Goal: Information Seeking & Learning: Learn about a topic

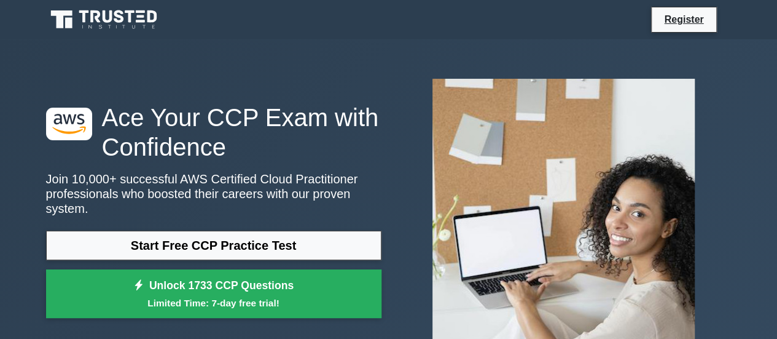
click at [743, 78] on div ".st0{fill:#252F3E;} .st1{fill-rule:evenodd;clip-rule:evenodd;fill:#FF9900;} Ace…" at bounding box center [388, 212] width 777 height 347
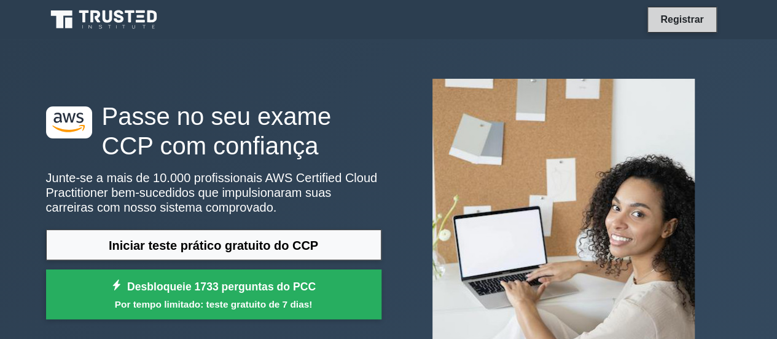
click at [699, 15] on font "Registrar" at bounding box center [682, 19] width 43 height 10
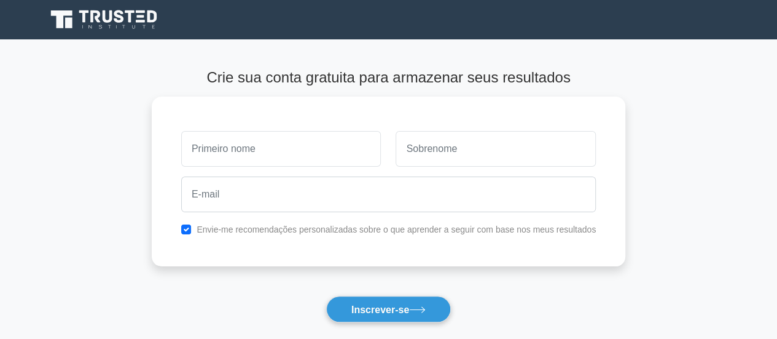
click at [86, 20] on icon at bounding box center [105, 19] width 118 height 23
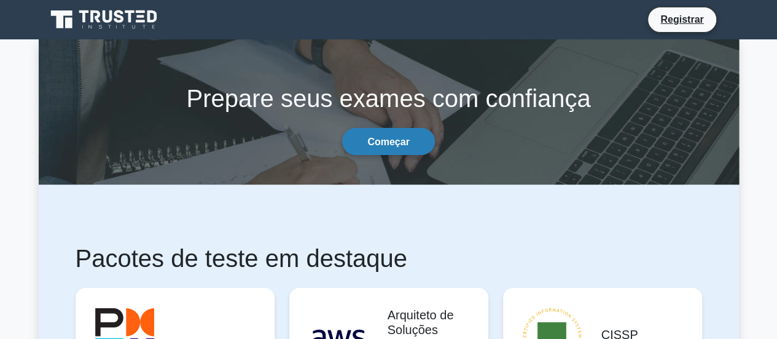
click at [381, 141] on font "Começar" at bounding box center [388, 141] width 42 height 10
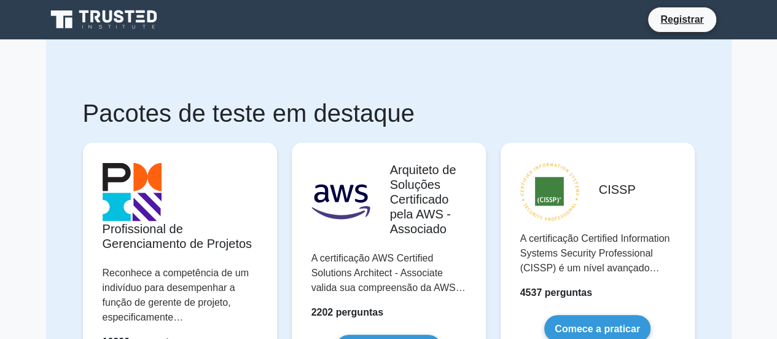
click at [85, 15] on icon at bounding box center [84, 16] width 10 height 12
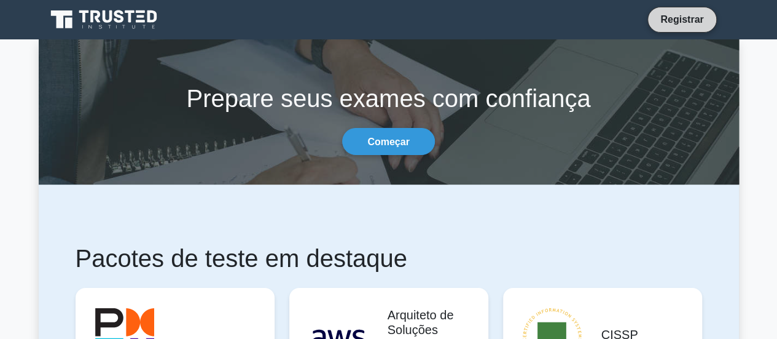
click at [696, 15] on font "Registrar" at bounding box center [682, 19] width 43 height 10
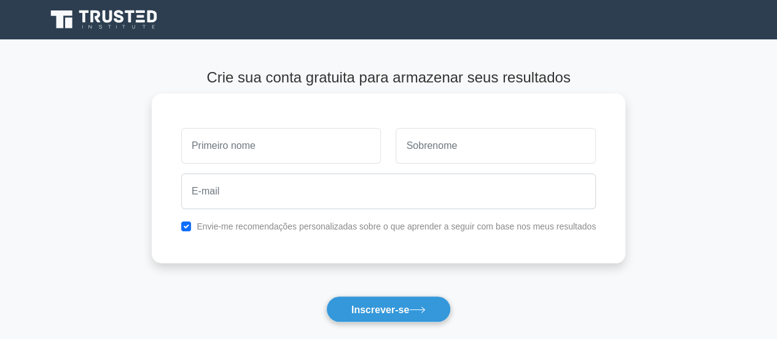
click at [302, 155] on input "text" at bounding box center [281, 146] width 200 height 36
type input "[PERSON_NAME]"
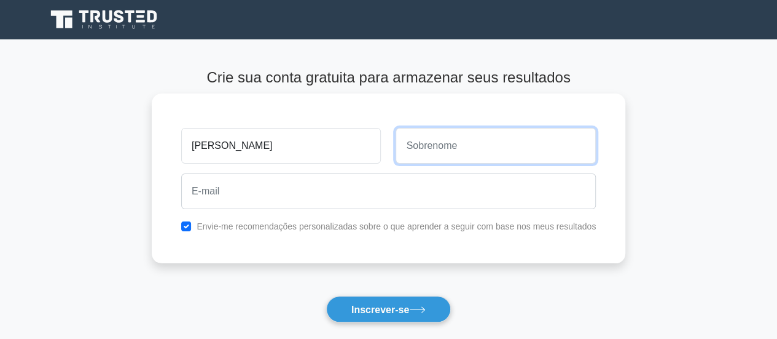
click at [482, 149] on input "text" at bounding box center [496, 146] width 200 height 36
type input "Rodrigues"
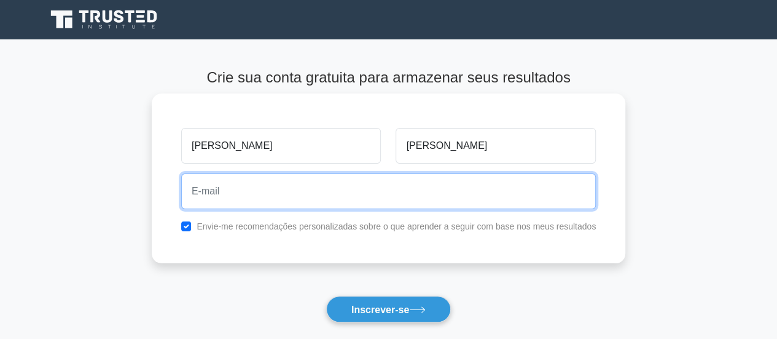
click at [367, 204] on input "email" at bounding box center [388, 191] width 415 height 36
type input "phrafinhas@gmail.com"
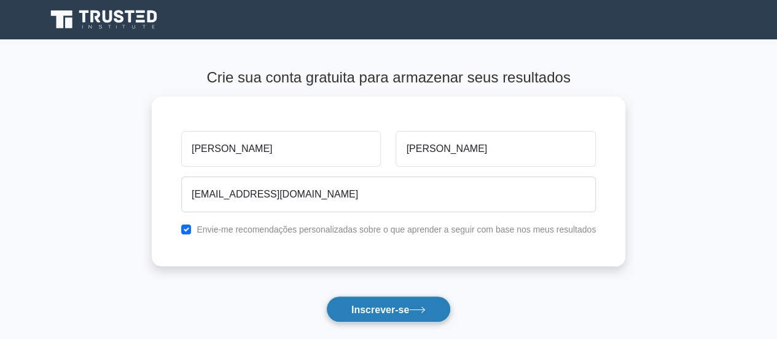
click at [421, 315] on button "Inscrever-se" at bounding box center [388, 309] width 125 height 26
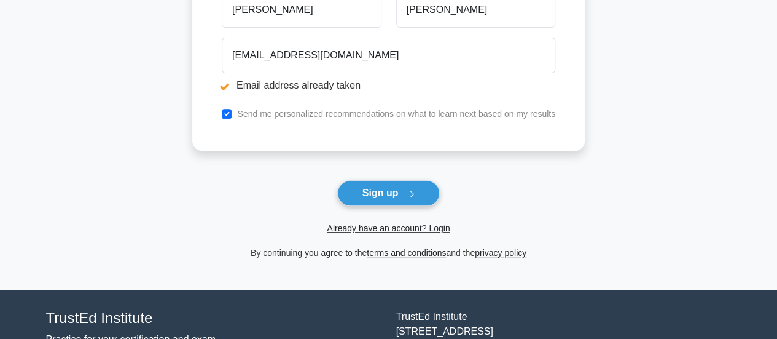
scroll to position [246, 0]
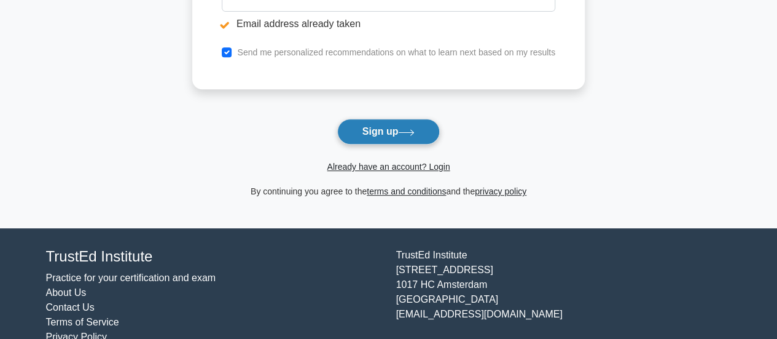
click at [382, 127] on button "Sign up" at bounding box center [388, 132] width 103 height 26
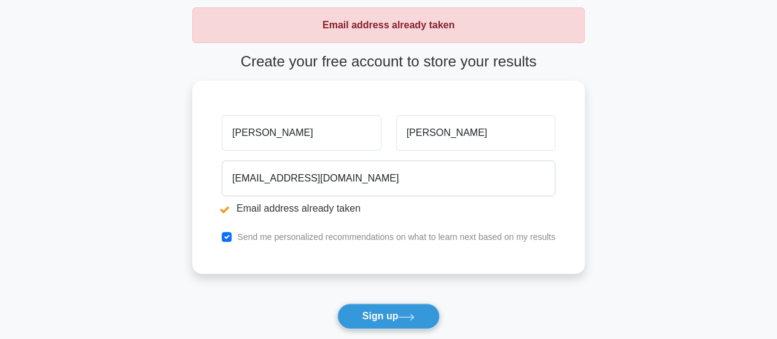
scroll to position [123, 0]
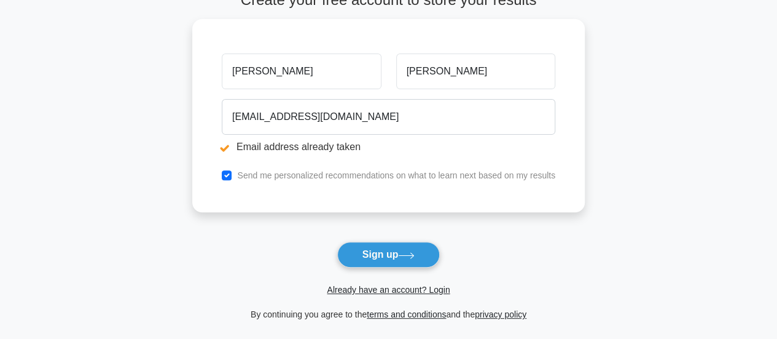
click at [391, 255] on button "Sign up" at bounding box center [388, 254] width 103 height 26
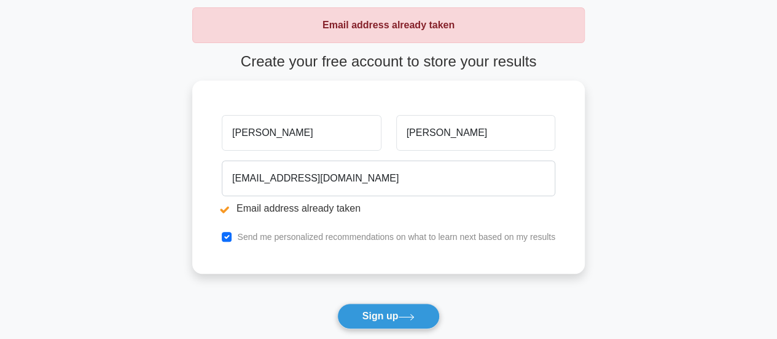
scroll to position [246, 0]
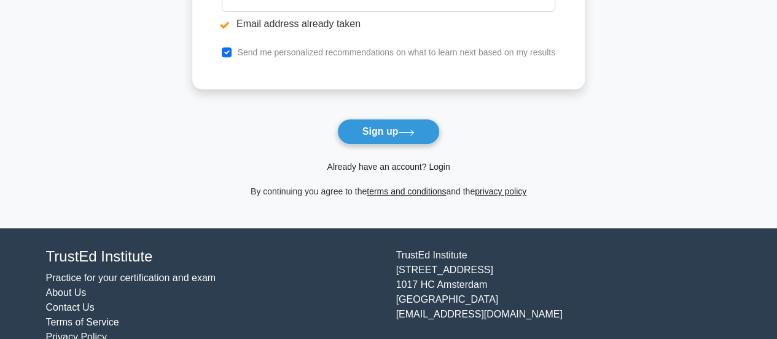
click at [378, 165] on link "Already have an account? Login" at bounding box center [388, 167] width 123 height 10
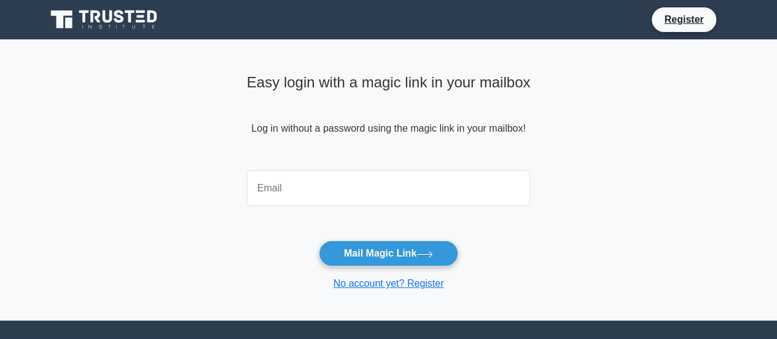
click at [348, 179] on input "email" at bounding box center [389, 188] width 284 height 36
type input "[EMAIL_ADDRESS][DOMAIN_NAME]"
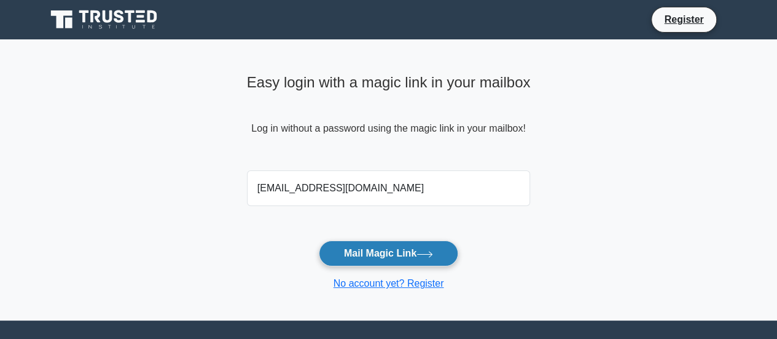
click at [398, 257] on button "Mail Magic Link" at bounding box center [388, 253] width 139 height 26
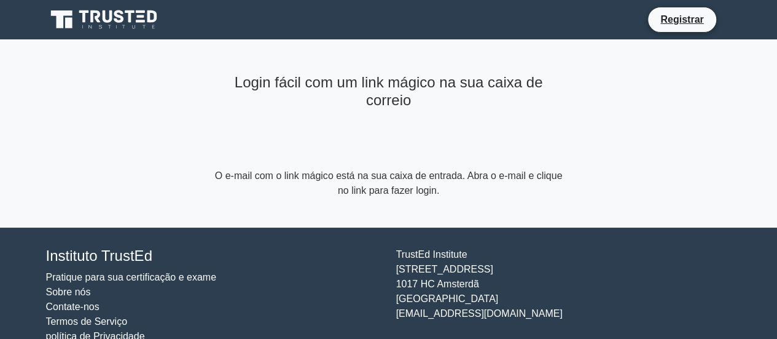
click at [610, 131] on main "Login fácil com um link mágico na sua caixa de correio O e-mail com o link mági…" at bounding box center [388, 133] width 777 height 188
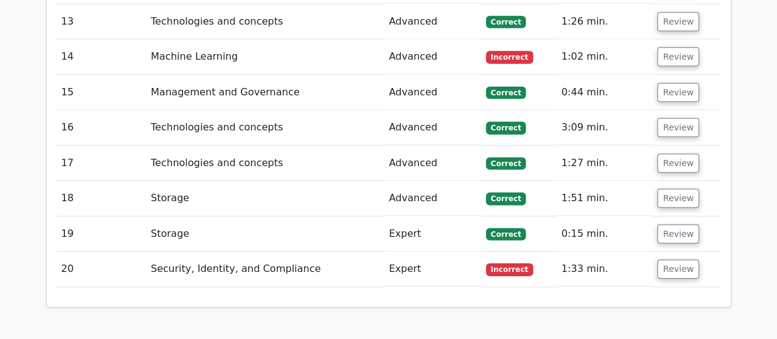
scroll to position [1942, 0]
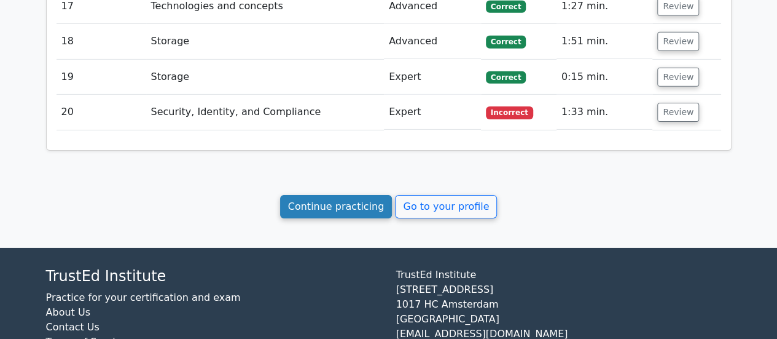
click at [326, 195] on link "Continue practicing" at bounding box center [336, 206] width 112 height 23
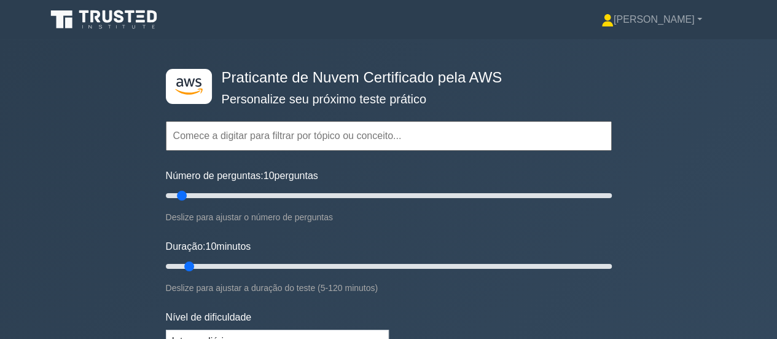
click at [682, 137] on div ".st0{fill:#252F3E;} .st1{fill-rule:evenodd;clip-rule:evenodd;fill:#FF9900;} Pra…" at bounding box center [388, 266] width 777 height 455
click at [262, 190] on input "Número de perguntas: 10 perguntas" at bounding box center [389, 195] width 446 height 15
click at [279, 194] on input "Número de perguntas: 45 perguntas" at bounding box center [389, 195] width 446 height 15
drag, startPoint x: 307, startPoint y: 195, endPoint x: 313, endPoint y: 195, distance: 6.2
type input "65"
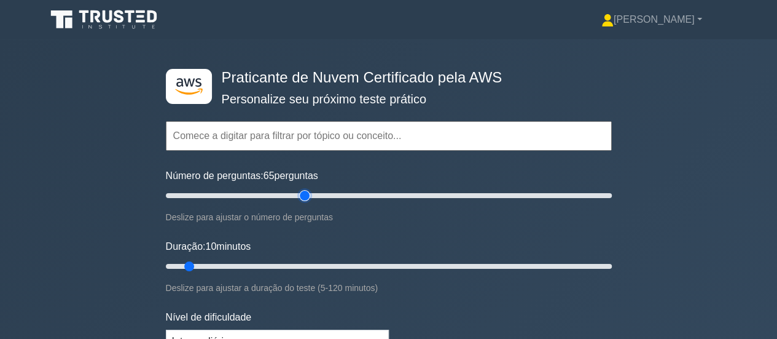
click at [308, 195] on input "Número de perguntas: 65 perguntas" at bounding box center [389, 195] width 446 height 15
click at [374, 203] on div "Número de perguntas: 65 perguntas Deslize para ajustar o número de perguntas" at bounding box center [389, 196] width 446 height 56
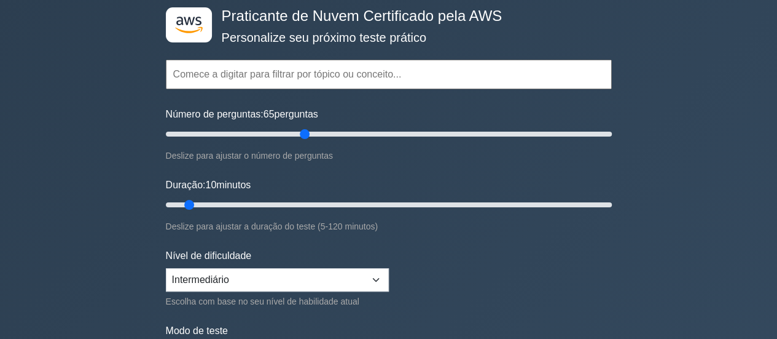
scroll to position [123, 0]
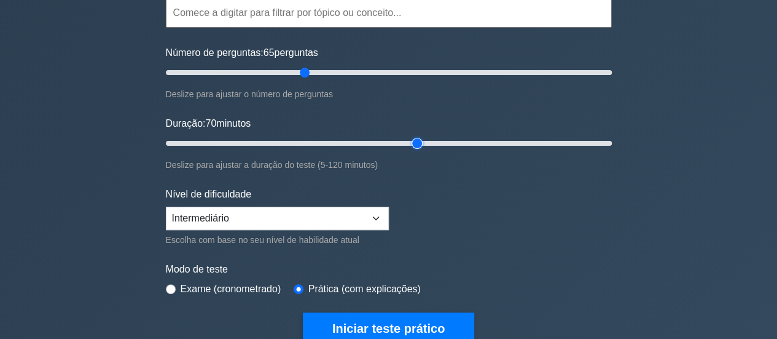
click at [422, 141] on input "Duração: 70 minutos" at bounding box center [389, 143] width 446 height 15
click at [479, 143] on input "Duração: 70 minutos" at bounding box center [389, 143] width 446 height 15
type input "105"
click at [543, 143] on input "Duração: 85 minutos" at bounding box center [389, 143] width 446 height 15
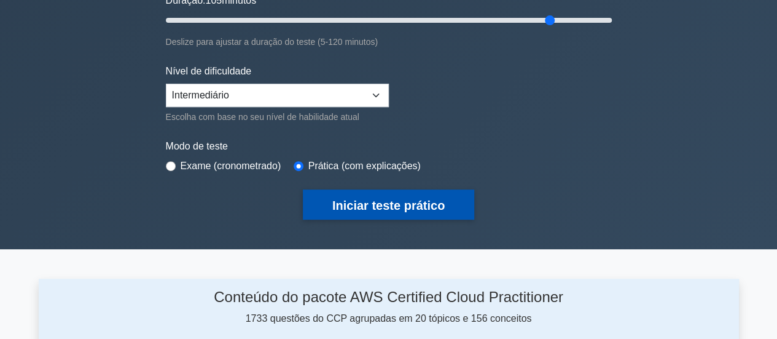
click at [402, 199] on font "Iniciar teste prático" at bounding box center [388, 205] width 112 height 14
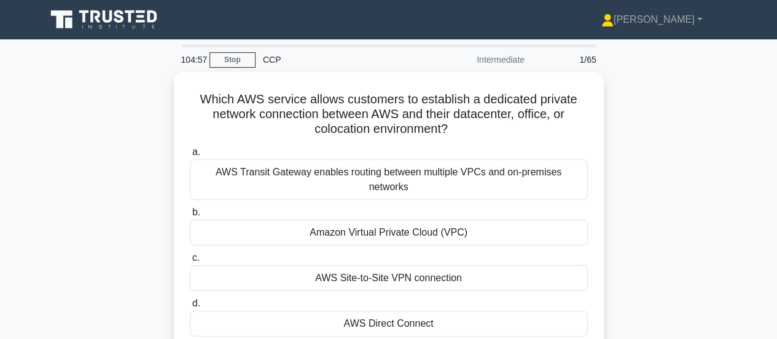
click at [670, 148] on div "Which AWS service allows customers to establish a dedicated private network con…" at bounding box center [389, 230] width 700 height 316
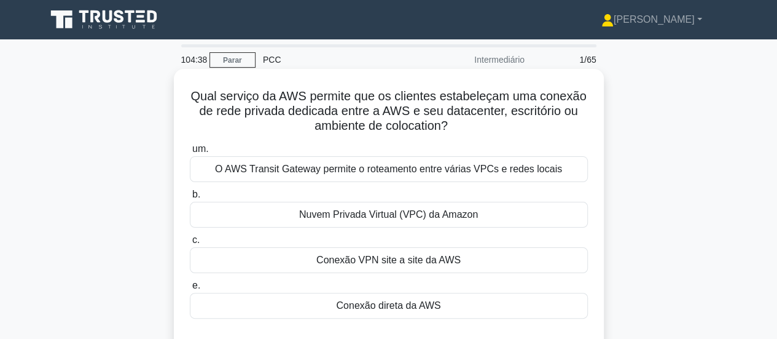
scroll to position [61, 0]
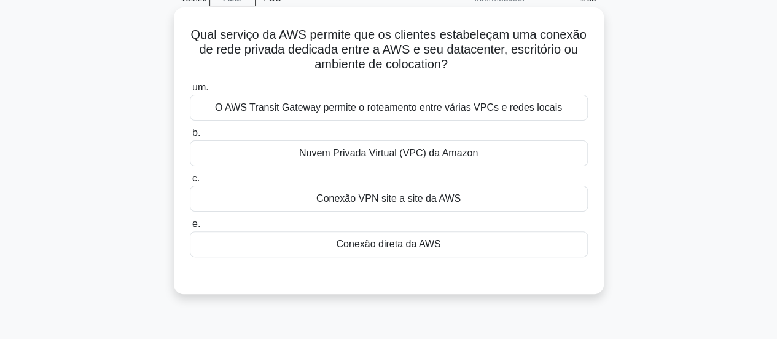
click at [396, 238] on font "Conexão direta da AWS" at bounding box center [388, 243] width 104 height 10
click at [190, 228] on input "e. Conexão direta da AWS" at bounding box center [190, 224] width 0 height 8
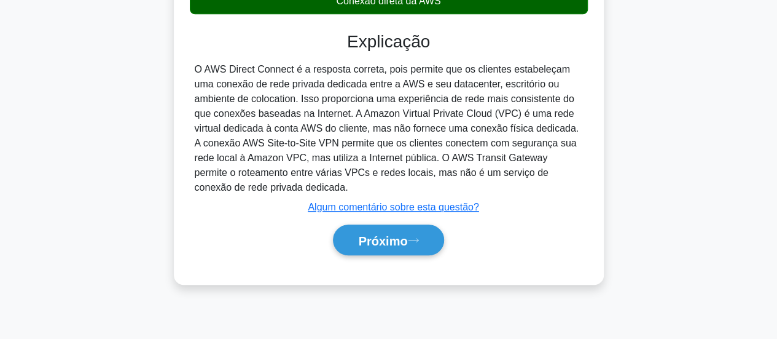
scroll to position [325, 0]
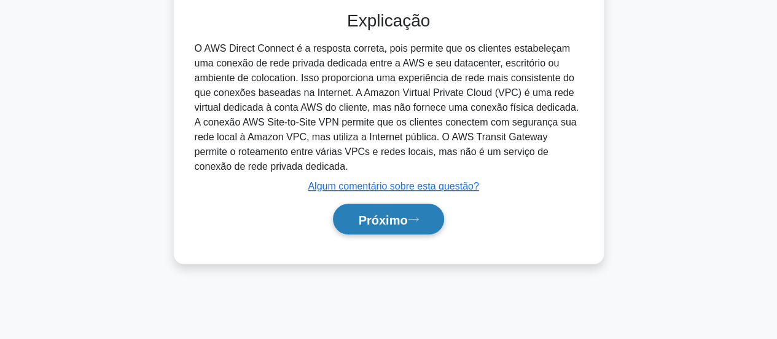
click at [401, 221] on font "Próximo" at bounding box center [382, 220] width 49 height 14
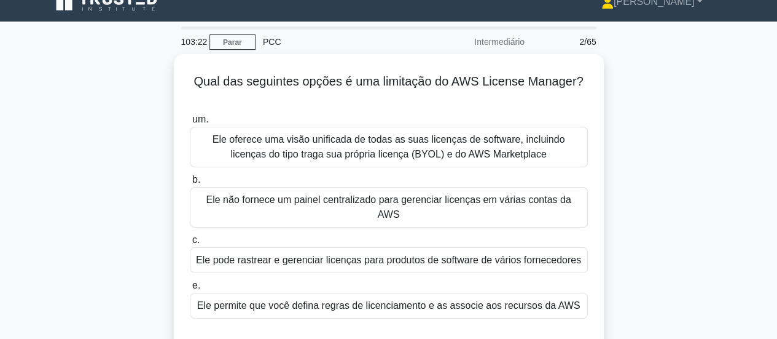
scroll to position [79, 0]
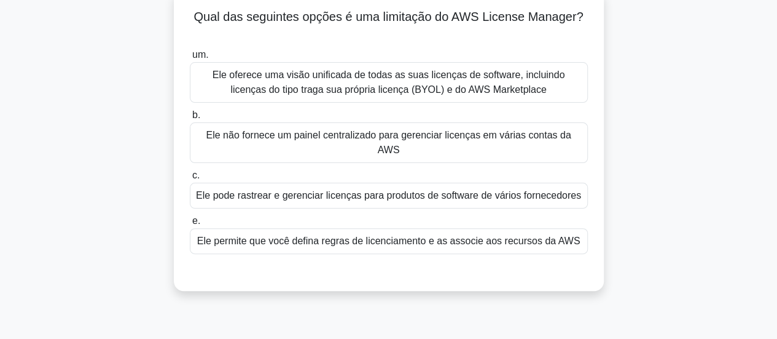
click at [480, 131] on font "Ele não fornece um painel centralizado para gerenciar licenças em várias contas…" at bounding box center [388, 142] width 365 height 25
click at [190, 119] on input "b. Ele não fornece um painel centralizado para gerenciar licenças em várias con…" at bounding box center [190, 115] width 0 height 8
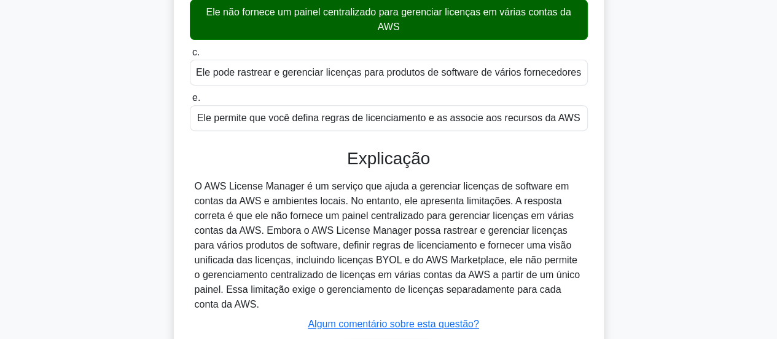
scroll to position [264, 0]
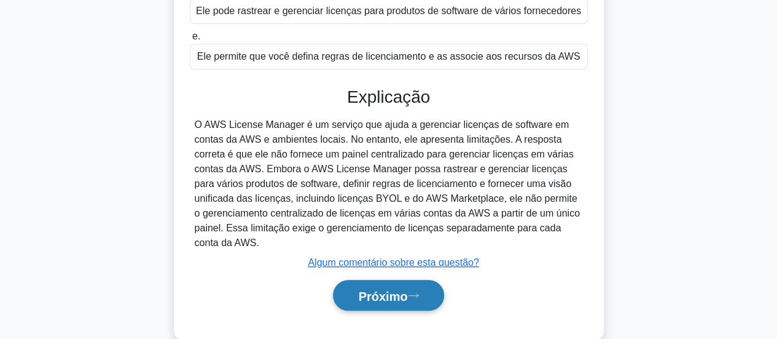
click at [400, 299] on font "Próximo" at bounding box center [382, 296] width 49 height 14
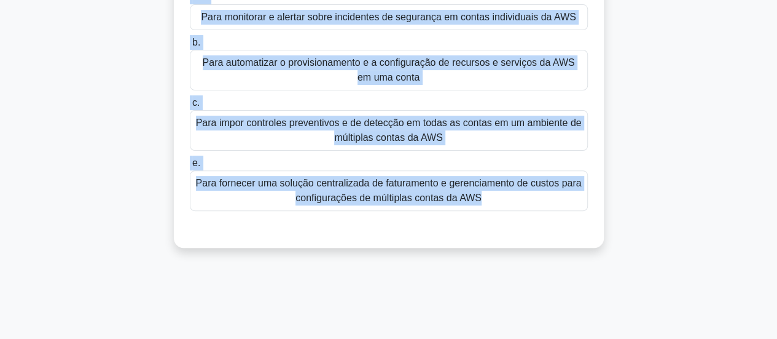
scroll to position [213, 0]
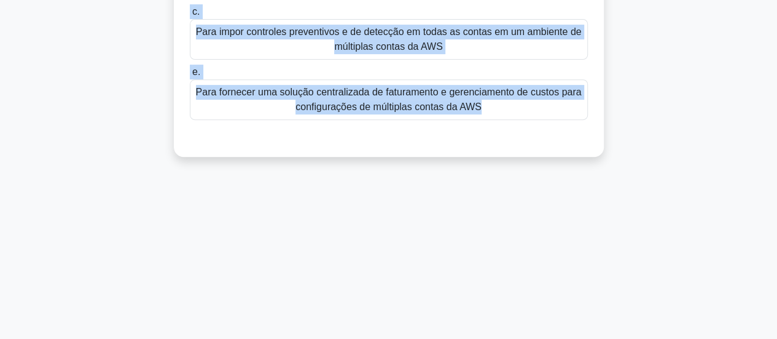
drag, startPoint x: 186, startPoint y: 90, endPoint x: 585, endPoint y: 150, distance: 403.8
click at [585, 150] on div "Qual é a finalidade do recurso de guardrails no AWS Control Tower? .spinner_0XT…" at bounding box center [389, 6] width 420 height 291
copy div "Qual é a finalidade do recurso de guardrails no AWS Control Tower? .spinner_0XT…"
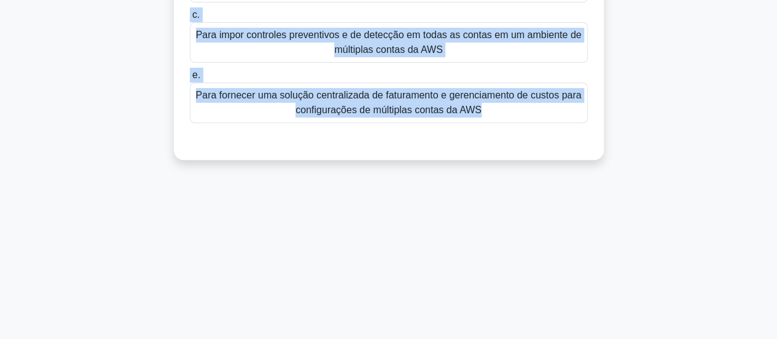
scroll to position [0, 0]
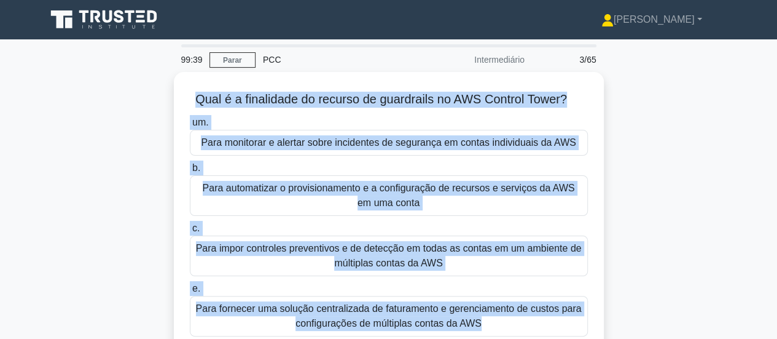
click at [697, 197] on div "Qual é a finalidade do recurso de guardrails no AWS Control Tower? .spinner_0XT…" at bounding box center [389, 230] width 700 height 316
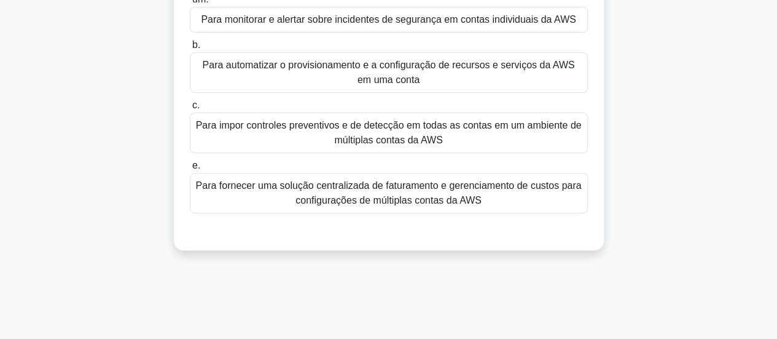
scroll to position [61, 0]
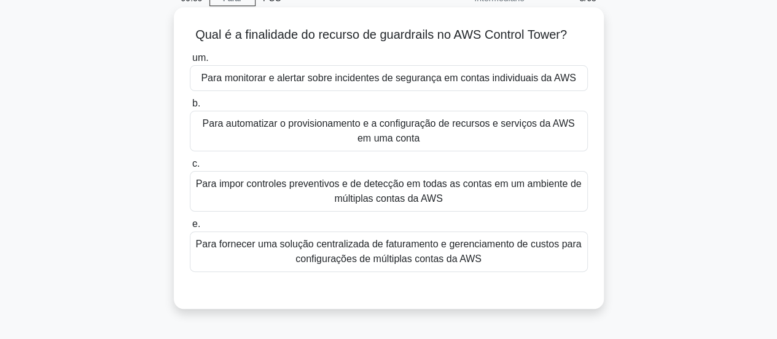
click at [206, 186] on font "Para impor controles preventivos e de detecção em todas as contas em um ambient…" at bounding box center [389, 190] width 386 height 25
click at [190, 168] on input "c. Para impor controles preventivos e de detecção em todas as contas em um ambi…" at bounding box center [190, 164] width 0 height 8
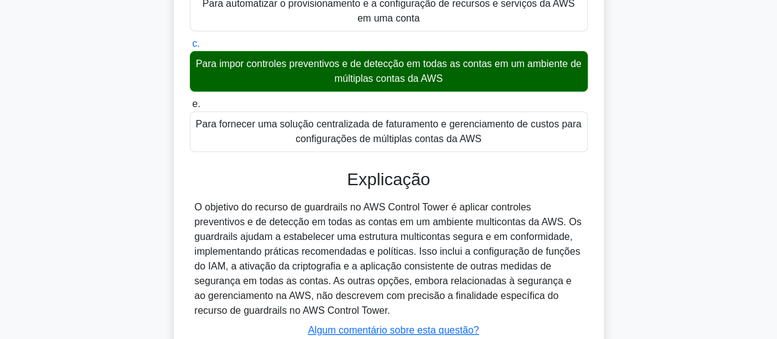
scroll to position [246, 0]
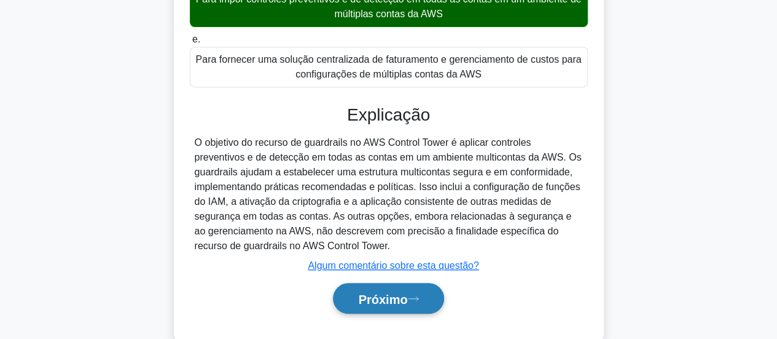
click at [404, 297] on font "Próximo" at bounding box center [382, 299] width 49 height 14
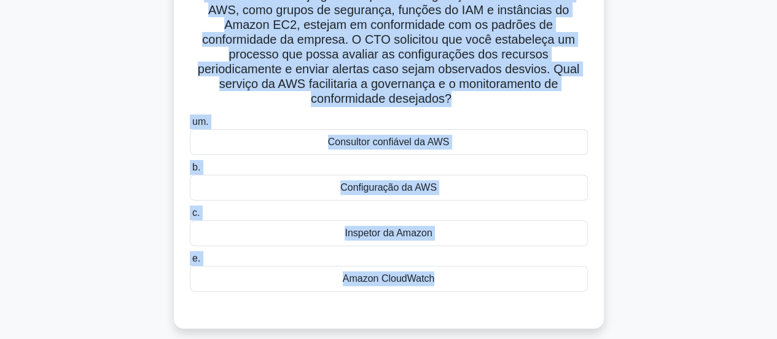
scroll to position [126, 0]
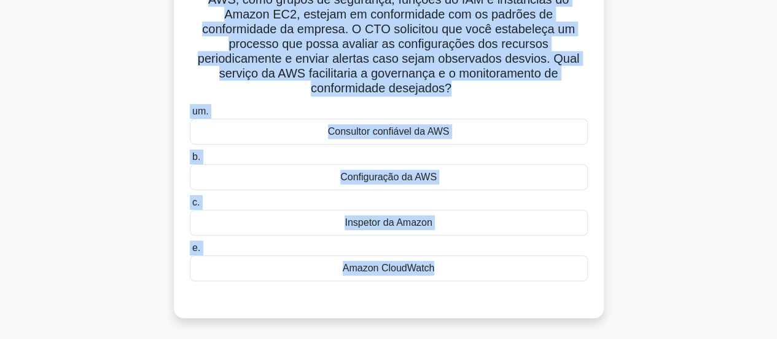
drag, startPoint x: 198, startPoint y: 94, endPoint x: 489, endPoint y: 273, distance: 341.5
click at [489, 273] on div "Uma empresa implantou diversos aplicativos em diversas regiões da AWS. O CTO de…" at bounding box center [389, 130] width 420 height 365
copy div "Uma empresa implantou diversos aplicativos em diversas regiões da AWS. O CTO de…"
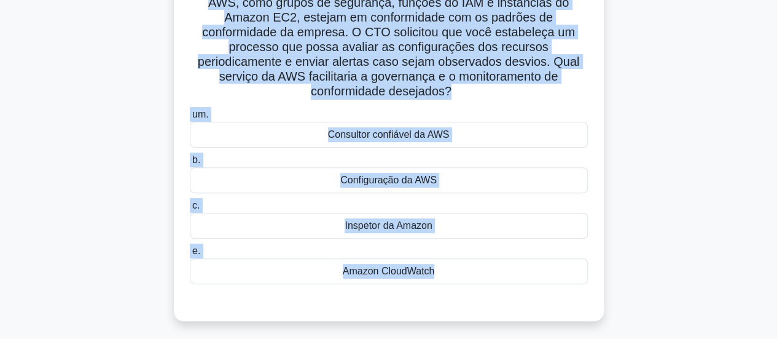
drag, startPoint x: 719, startPoint y: 170, endPoint x: 643, endPoint y: 187, distance: 78.2
click at [719, 170] on div "Uma empresa implantou diversos aplicativos em diversas regiões da AWS. O CTO de…" at bounding box center [389, 141] width 700 height 390
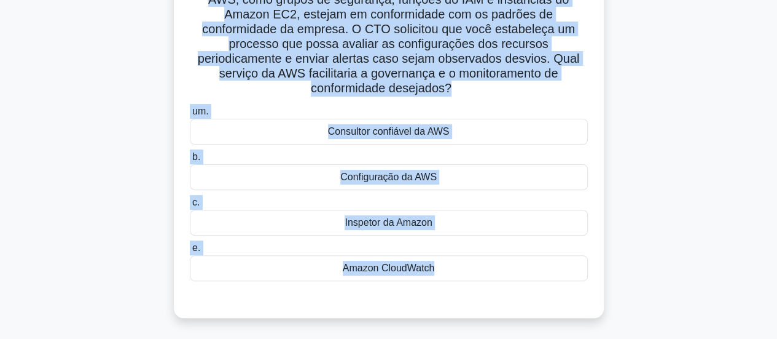
click at [447, 165] on div "Configuração da AWS" at bounding box center [389, 177] width 398 height 26
click at [190, 161] on input "b. Configuração da AWS" at bounding box center [190, 157] width 0 height 8
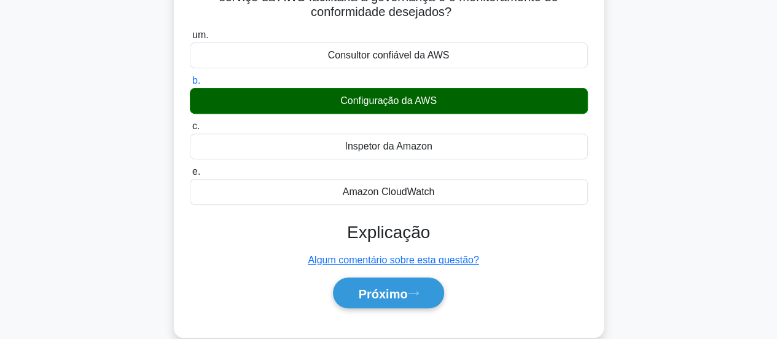
scroll to position [325, 0]
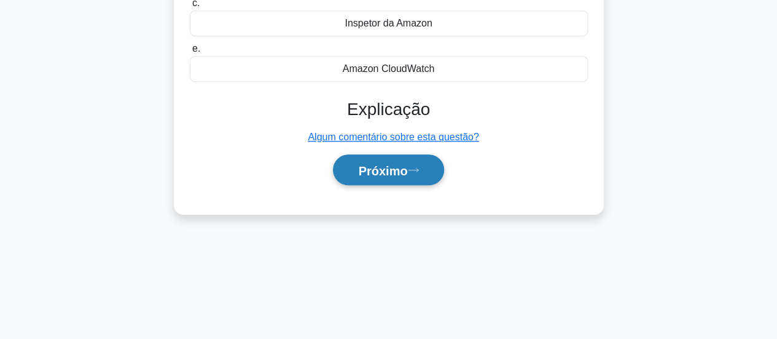
click at [380, 163] on font "Próximo" at bounding box center [382, 170] width 49 height 14
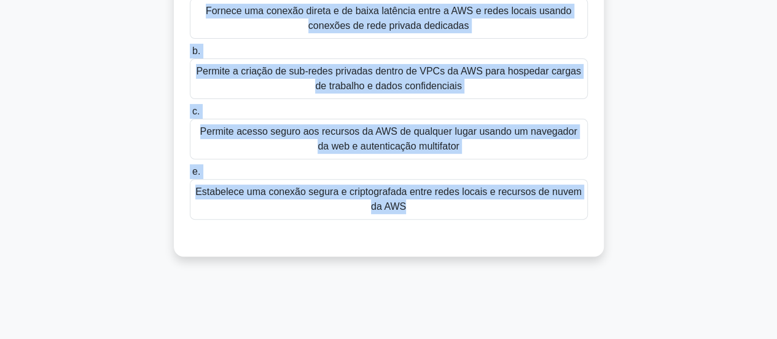
scroll to position [230, 0]
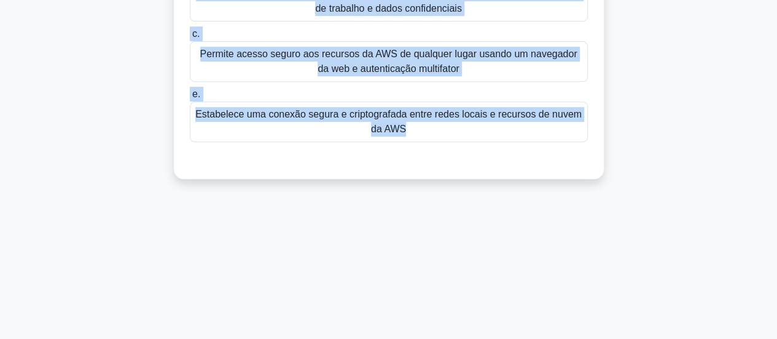
drag, startPoint x: 181, startPoint y: 92, endPoint x: 535, endPoint y: 337, distance: 430.5
click at [535, 337] on div "94:07 Parar PCC Intermediário 5/65 Qual é o principal benefício de usar a AWS V…" at bounding box center [389, 128] width 700 height 614
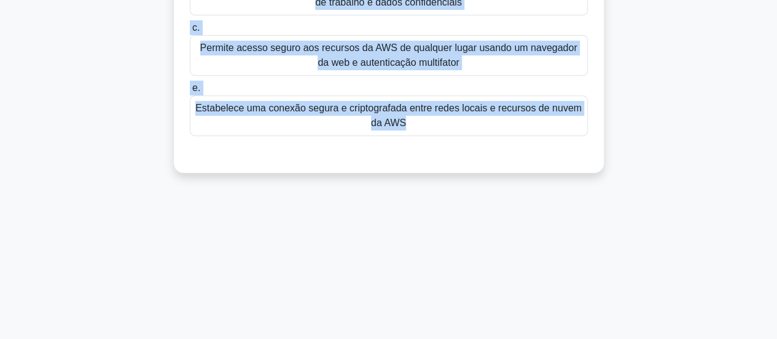
copy div "Qual é o principal benefício de usar a AWS VPN em uma arquitetura de nuvem? .sp…"
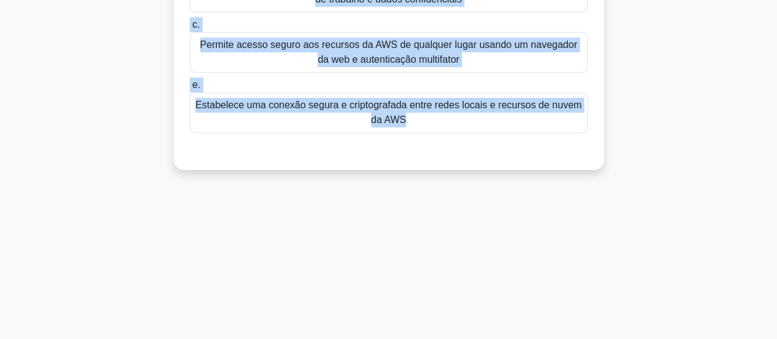
scroll to position [107, 0]
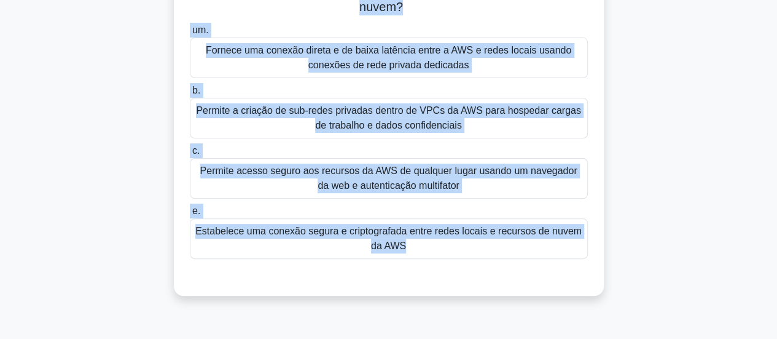
drag, startPoint x: 769, startPoint y: 173, endPoint x: 720, endPoint y: 185, distance: 50.5
click at [769, 173] on main "92:59 Parar PCC Intermediário 5/65 Qual é o principal benefício de usar a AWS V…" at bounding box center [388, 244] width 777 height 624
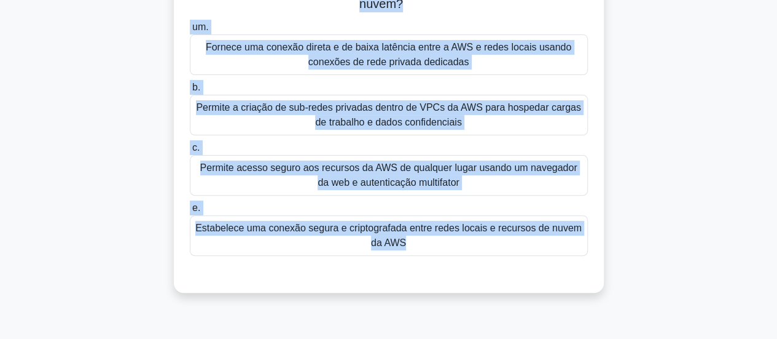
click at [512, 193] on div "Permite acesso seguro aos recursos da AWS de qualquer lugar usando um navegador…" at bounding box center [389, 175] width 398 height 41
click at [190, 152] on input "c. Permite acesso seguro aos recursos da AWS de qualquer lugar usando um navega…" at bounding box center [190, 148] width 0 height 8
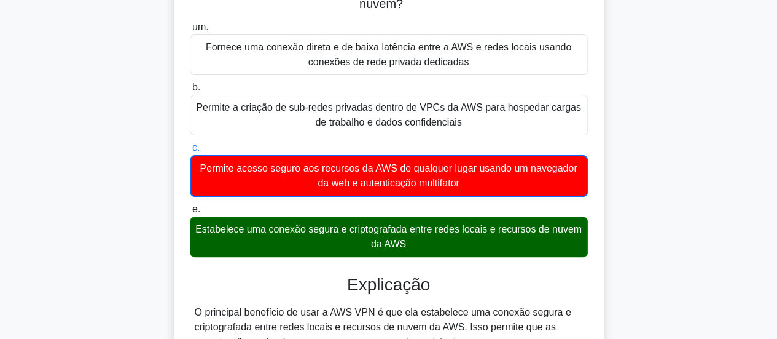
click at [235, 232] on font "Estabelece uma conexão segura e criptografada entre redes locais e recursos de …" at bounding box center [388, 236] width 386 height 25
click at [190, 213] on input "e. Estabelece uma conexão segura e criptografada entre redes locais e recursos …" at bounding box center [190, 209] width 0 height 8
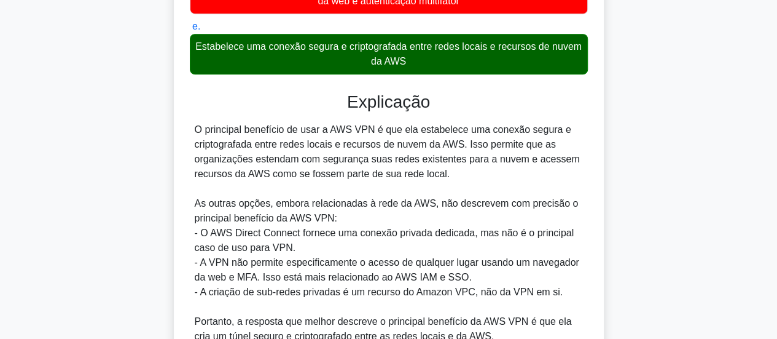
scroll to position [404, 0]
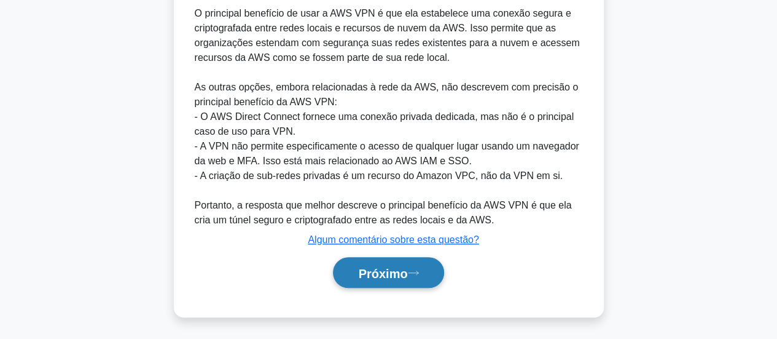
click at [407, 270] on font "Próximo" at bounding box center [382, 273] width 49 height 14
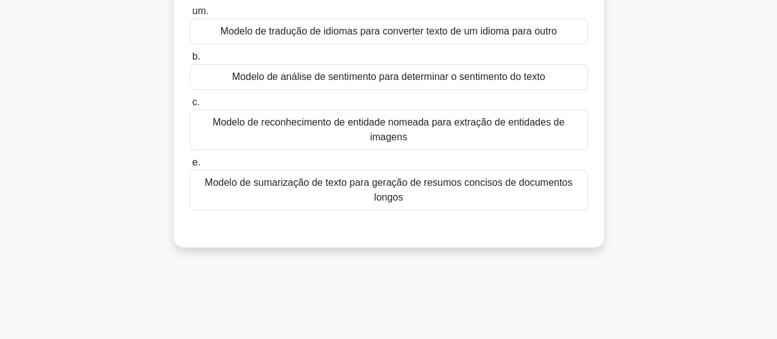
scroll to position [61, 0]
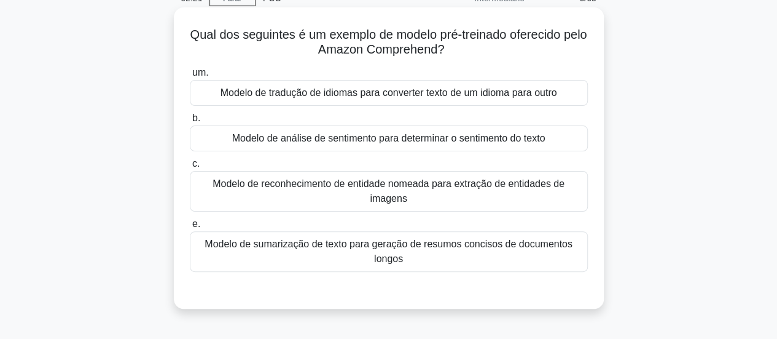
click at [450, 202] on font "Modelo de reconhecimento de entidade nomeada para extração de entidades de imag…" at bounding box center [388, 190] width 387 height 29
click at [190, 168] on input "c. Modelo de reconhecimento de entidade nomeada para extração de entidades de i…" at bounding box center [190, 164] width 0 height 8
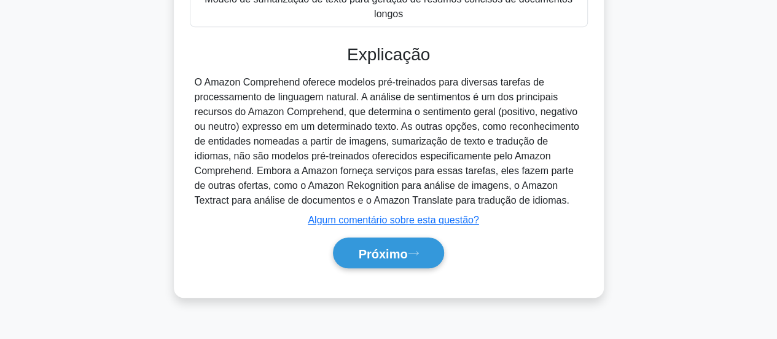
scroll to position [325, 0]
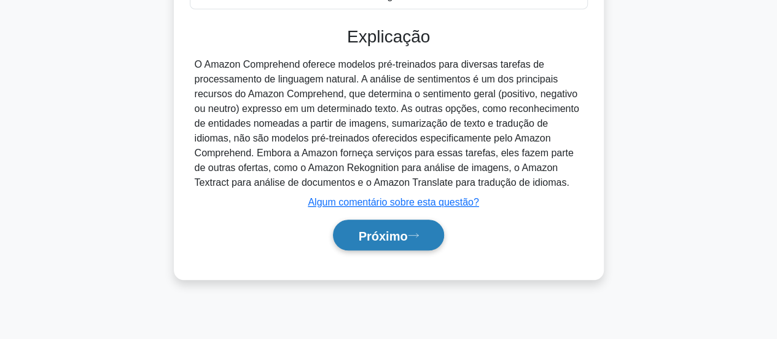
click at [399, 234] on font "Próximo" at bounding box center [382, 236] width 49 height 14
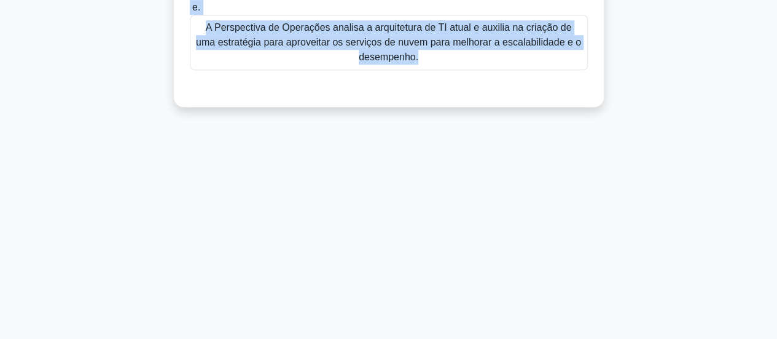
drag, startPoint x: 190, startPoint y: 79, endPoint x: 523, endPoint y: 131, distance: 337.2
click at [522, 131] on div "90:21 Parar PCC Intermediário 7/65 De acordo com o AWS Cloud Adoption Framework…" at bounding box center [389, 26] width 700 height 614
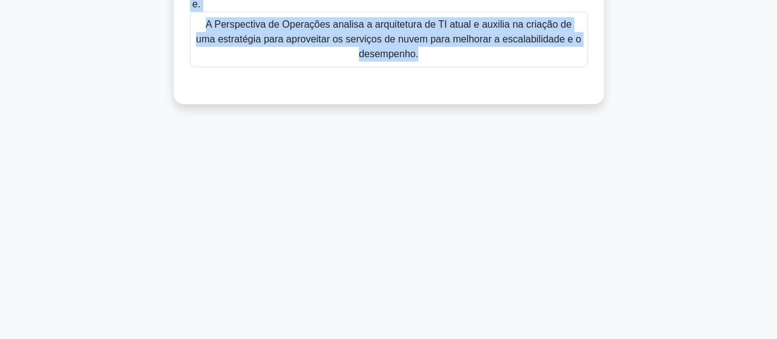
copy div "De acordo com o AWS Cloud Adoption Framework (AWS CAF), qual perspectiva se con…"
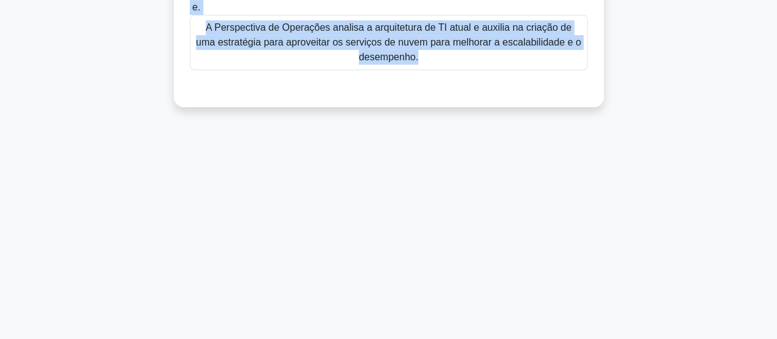
scroll to position [141, 0]
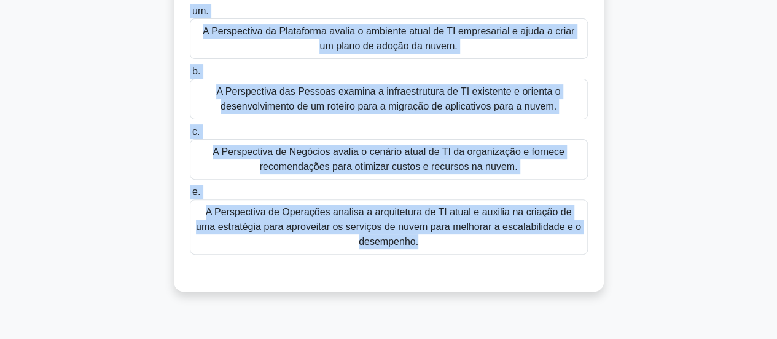
click at [619, 148] on div "De acordo com o AWS Cloud Adoption Framework (AWS CAF), qual perspectiva se con…" at bounding box center [389, 118] width 700 height 375
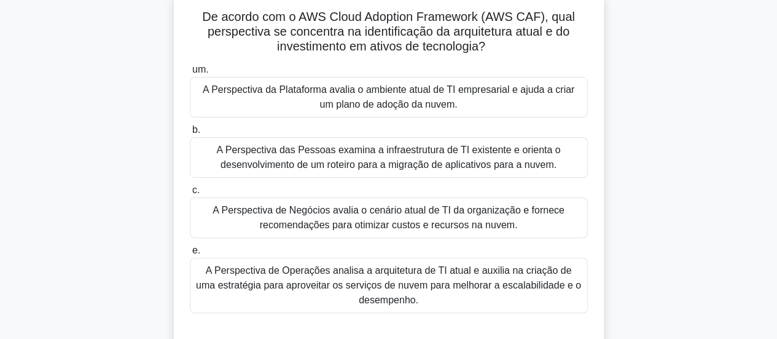
scroll to position [18, 0]
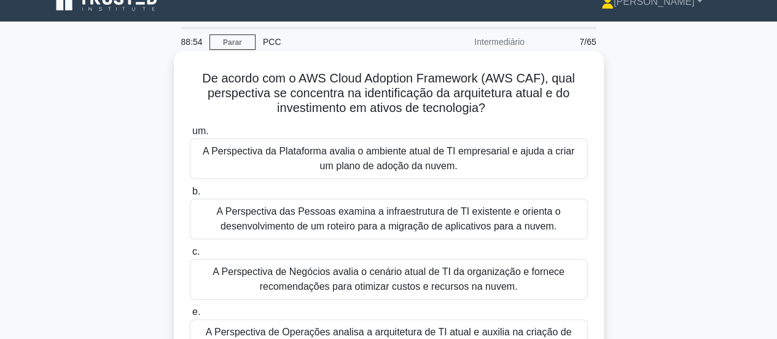
click at [300, 166] on font "A Perspectiva da Plataforma avalia o ambiente atual de TI empresarial e ajuda a…" at bounding box center [388, 158] width 387 height 29
click at [190, 135] on input "um. A Perspectiva da Plataforma avalia o ambiente atual de TI empresarial e aju…" at bounding box center [190, 131] width 0 height 8
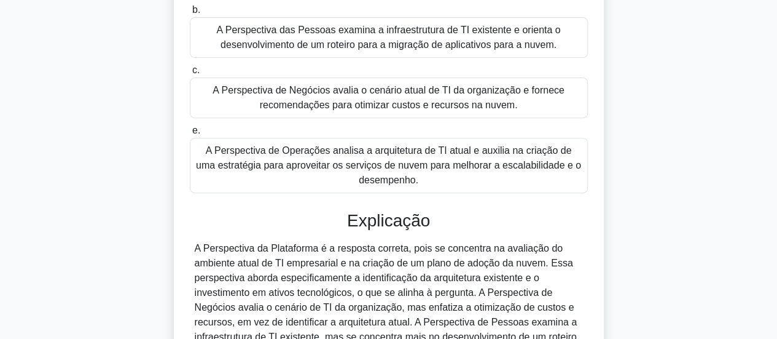
scroll to position [325, 0]
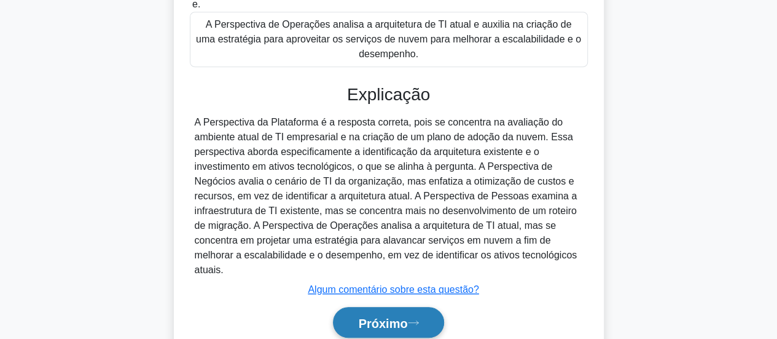
click at [416, 321] on icon at bounding box center [413, 322] width 11 height 7
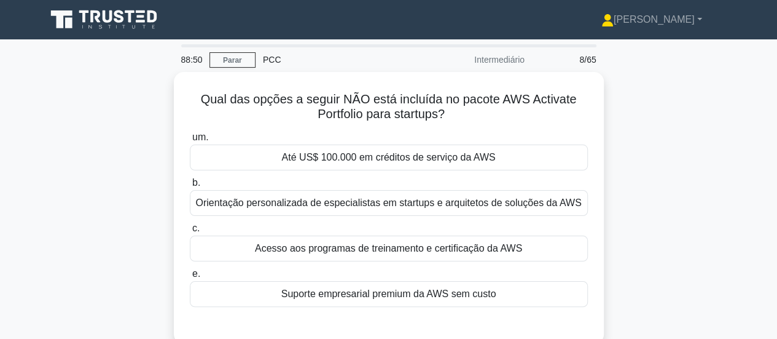
scroll to position [61, 0]
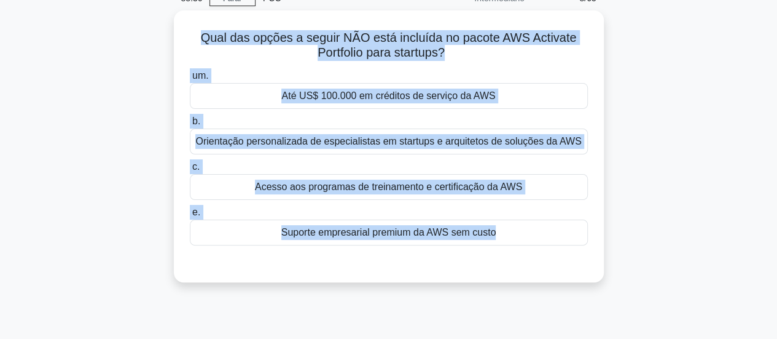
drag, startPoint x: 200, startPoint y: 33, endPoint x: 606, endPoint y: 252, distance: 461.1
click at [606, 252] on div "Qual das opções a seguir NÃO está incluída no pacote AWS Activate Portfolio par…" at bounding box center [389, 153] width 700 height 286
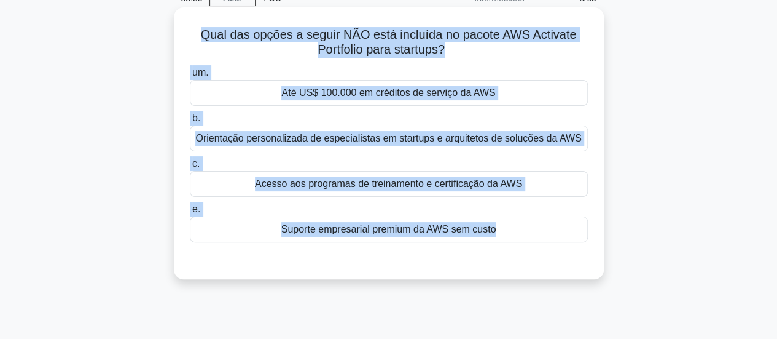
copy div "Qual das opções a seguir NÃO está incluída no pacote AWS Activate Portfolio par…"
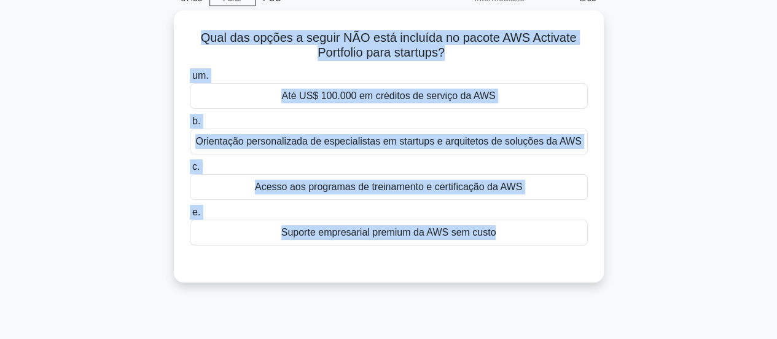
click at [683, 119] on div "Qual das opções a seguir NÃO está incluída no pacote AWS Activate Portfolio par…" at bounding box center [389, 153] width 700 height 286
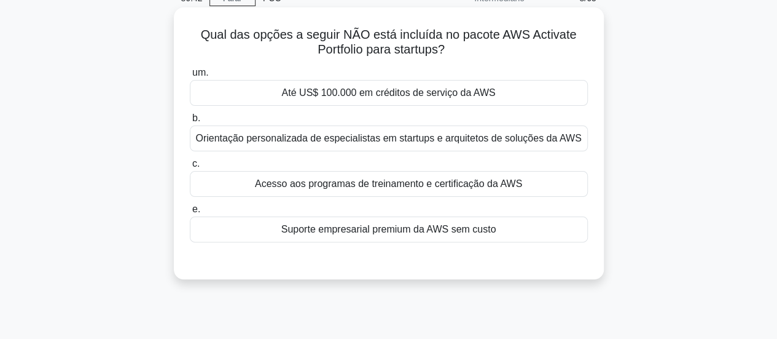
click at [360, 230] on font "Suporte empresarial premium da AWS sem custo" at bounding box center [388, 229] width 215 height 10
click at [190, 213] on input "e. Suporte empresarial premium da AWS sem custo" at bounding box center [190, 209] width 0 height 8
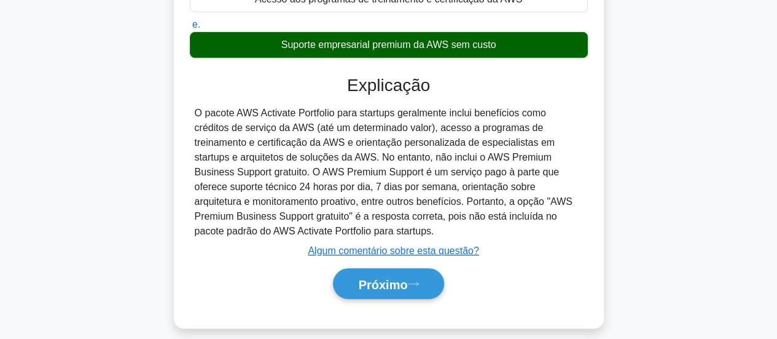
scroll to position [307, 0]
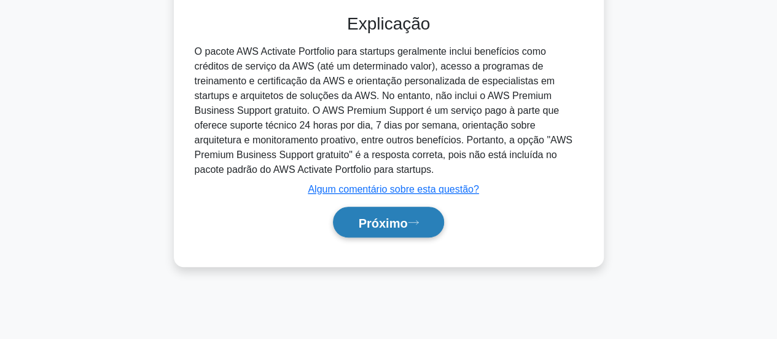
click at [388, 216] on font "Próximo" at bounding box center [382, 223] width 49 height 14
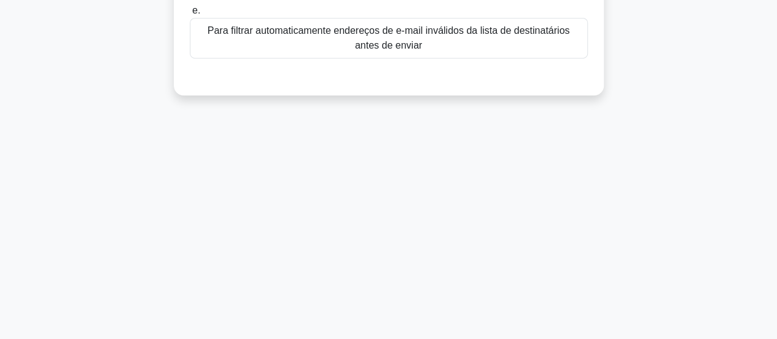
scroll to position [61, 0]
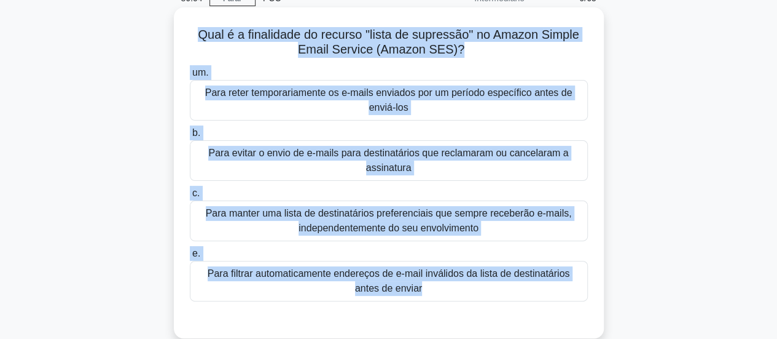
drag, startPoint x: 196, startPoint y: 36, endPoint x: 492, endPoint y: 327, distance: 415.4
click at [492, 327] on div "Qual é a finalidade do recurso "lista de supressão" no Amazon Simple Email Serv…" at bounding box center [389, 172] width 420 height 321
copy div "Qual é a finalidade do recurso "lista de supressão" no Amazon Simple Email Serv…"
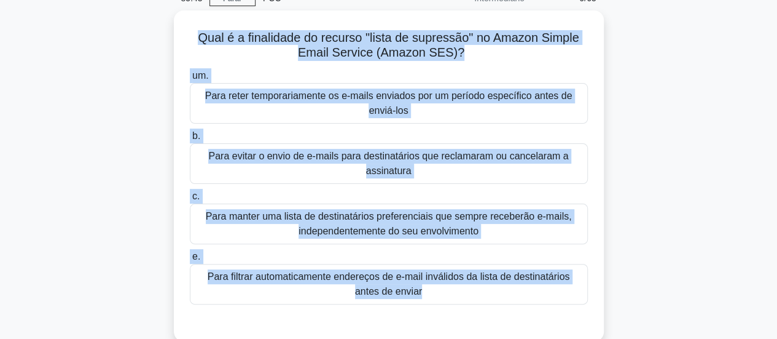
click at [713, 202] on div "Qual é a finalidade do recurso "lista de supressão" no Amazon Simple Email Serv…" at bounding box center [389, 182] width 700 height 345
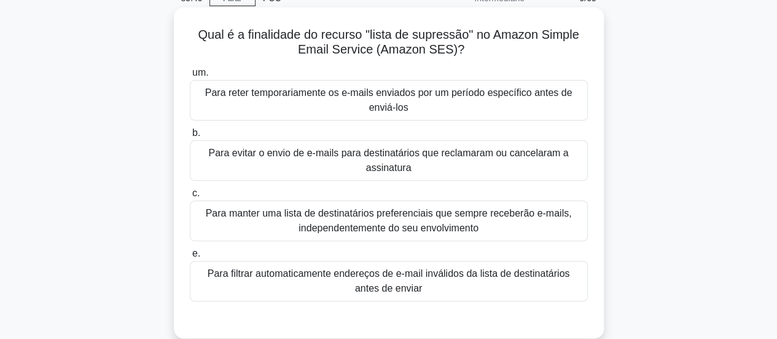
click at [391, 162] on font "Para evitar o envio de e-mails para destinatários que reclamaram ou cancelaram …" at bounding box center [388, 159] width 360 height 25
click at [190, 137] on input "b. Para evitar o envio de e-mails para destinatários que reclamaram ou cancelar…" at bounding box center [190, 133] width 0 height 8
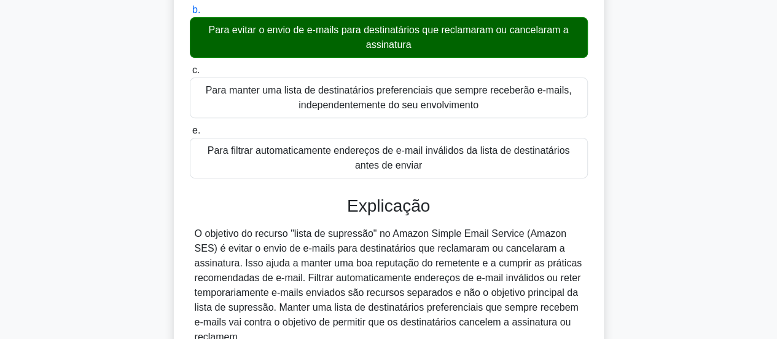
scroll to position [246, 0]
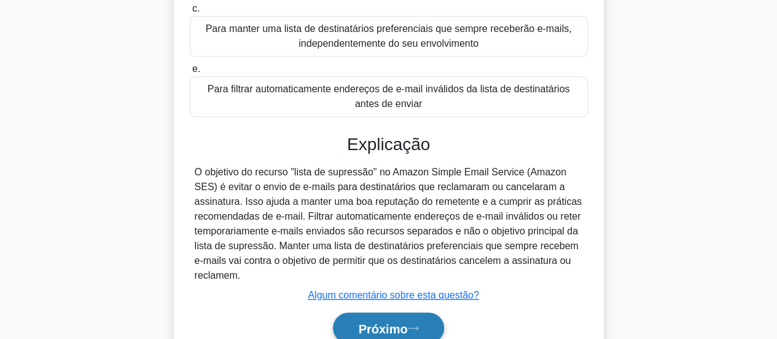
click at [399, 326] on font "Próximo" at bounding box center [382, 328] width 49 height 14
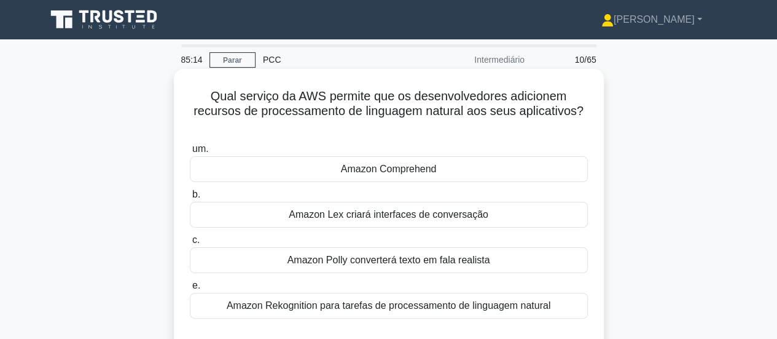
scroll to position [61, 0]
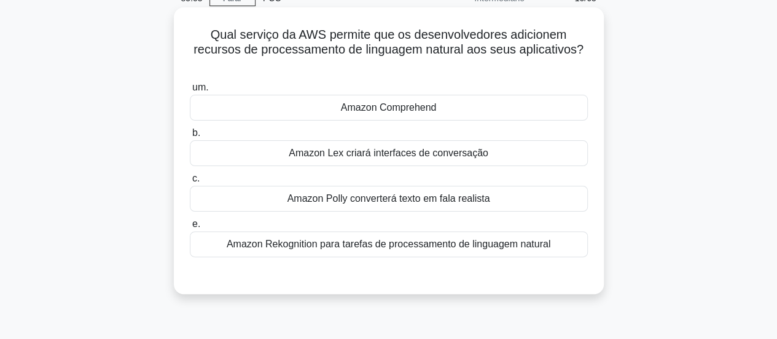
click at [434, 112] on font "Amazon Comprehend" at bounding box center [389, 107] width 96 height 10
click at [190, 92] on input "um. Amazon Comprehend" at bounding box center [190, 88] width 0 height 8
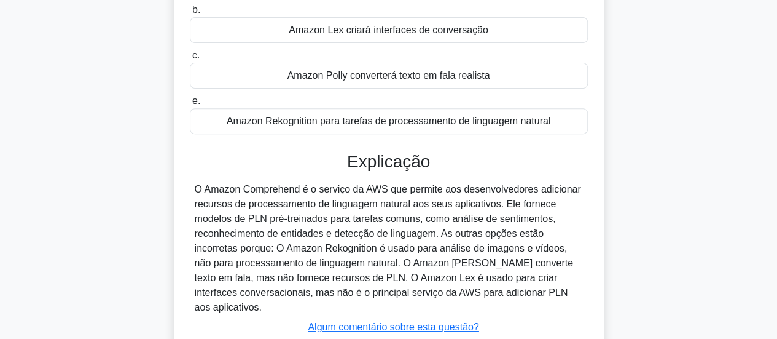
scroll to position [246, 0]
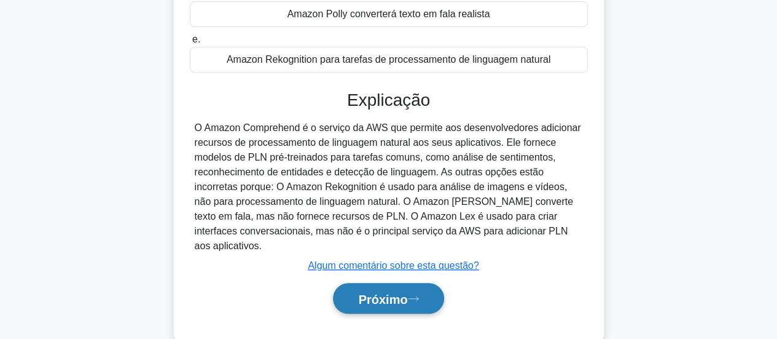
click at [407, 292] on font "Próximo" at bounding box center [382, 299] width 49 height 14
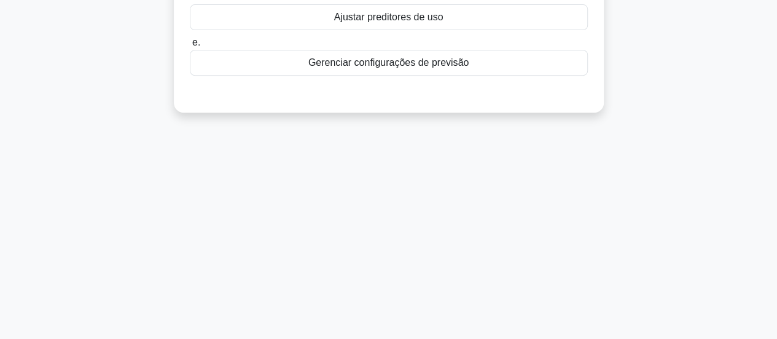
scroll to position [61, 0]
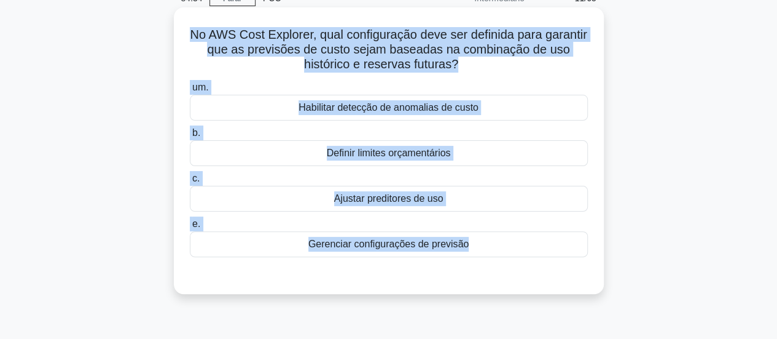
drag, startPoint x: 210, startPoint y: 34, endPoint x: 509, endPoint y: 284, distance: 390.4
click at [509, 284] on div "No AWS Cost Explorer, qual configuração deve ser definida para garantir que as …" at bounding box center [389, 150] width 420 height 276
copy div "No AWS Cost Explorer, qual configuração deve ser definida para garantir que as …"
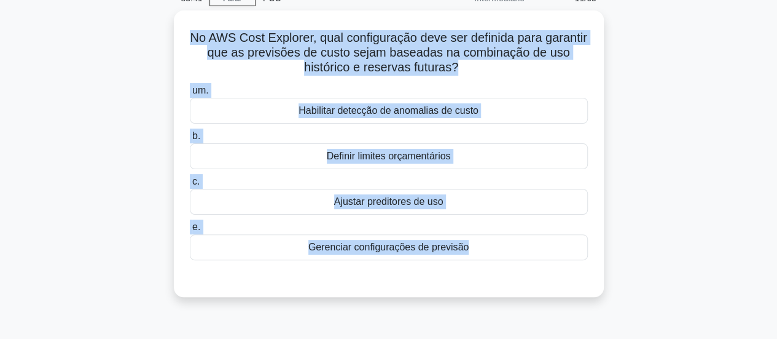
click at [641, 182] on div "No AWS Cost Explorer, qual configuração deve ser definida para garantir que as …" at bounding box center [389, 160] width 700 height 301
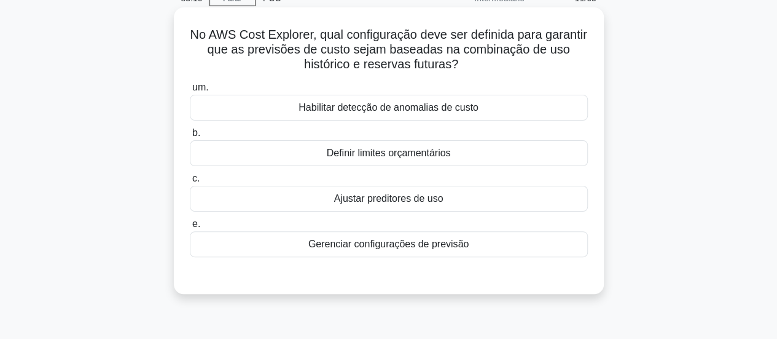
scroll to position [184, 0]
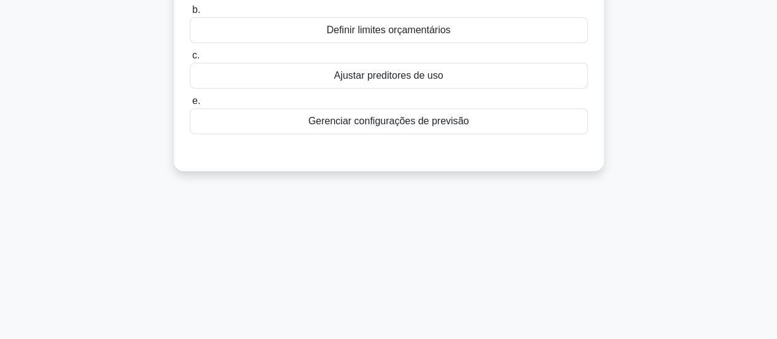
click at [415, 77] on font "Ajustar preditores de uso" at bounding box center [388, 75] width 109 height 10
click at [190, 60] on input "c. Ajustar preditores de uso" at bounding box center [190, 56] width 0 height 8
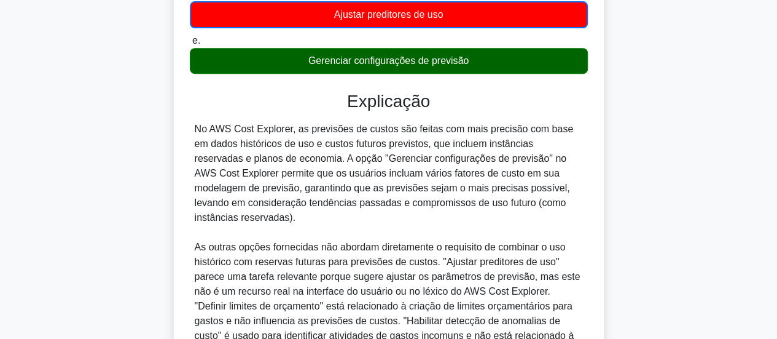
scroll to position [376, 0]
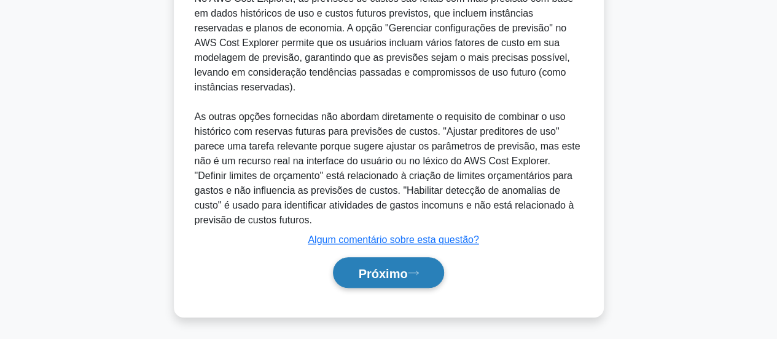
drag, startPoint x: 403, startPoint y: 264, endPoint x: 399, endPoint y: 275, distance: 11.3
click at [402, 265] on font "Próximo" at bounding box center [382, 272] width 49 height 14
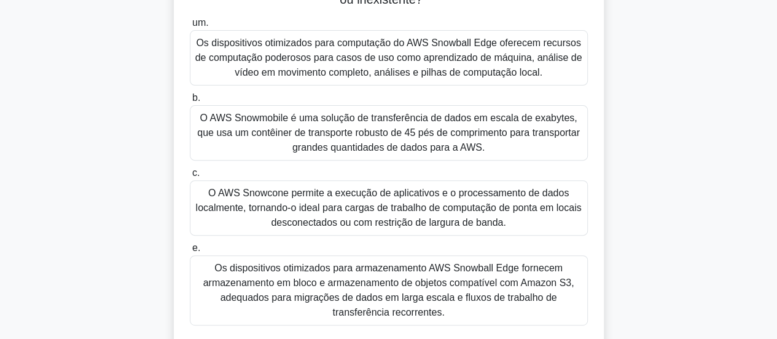
scroll to position [202, 0]
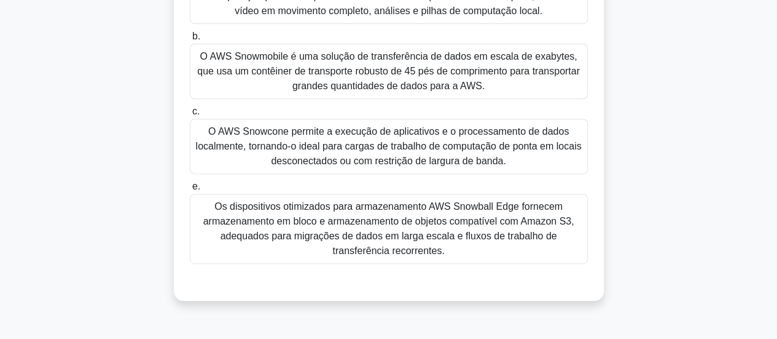
click at [472, 138] on font "O AWS Snowcone permite a execução de aplicativos e o processamento de dados loc…" at bounding box center [389, 146] width 386 height 40
click at [190, 116] on input "c. O AWS Snowcone permite a execução de aplicativos e o processamento de dados …" at bounding box center [190, 112] width 0 height 8
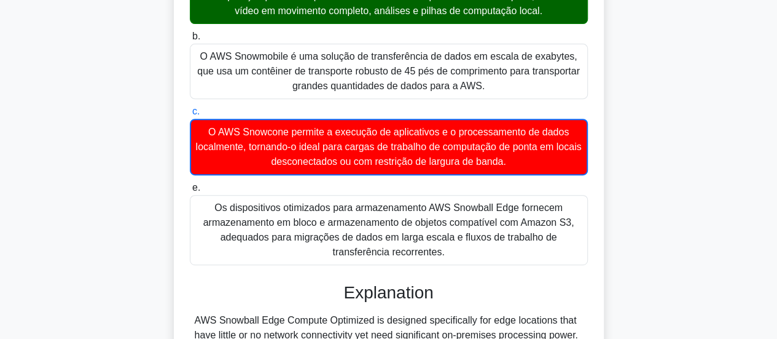
scroll to position [79, 0]
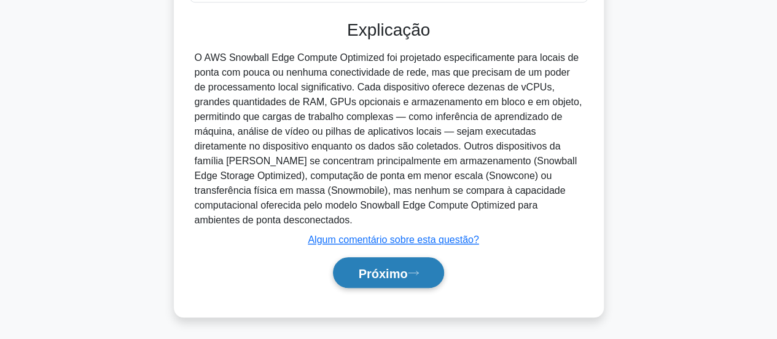
click at [391, 271] on font "Próximo" at bounding box center [382, 273] width 49 height 14
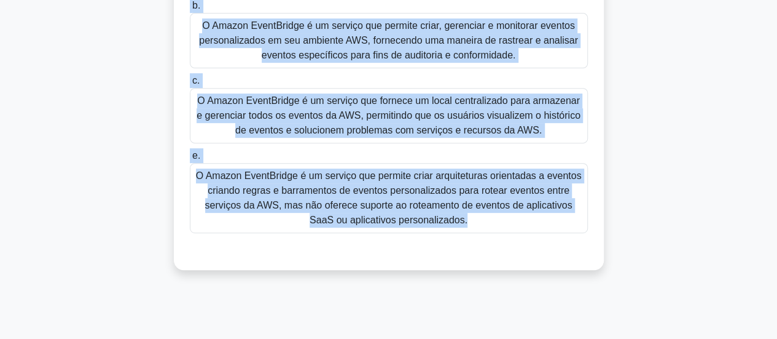
scroll to position [236, 0]
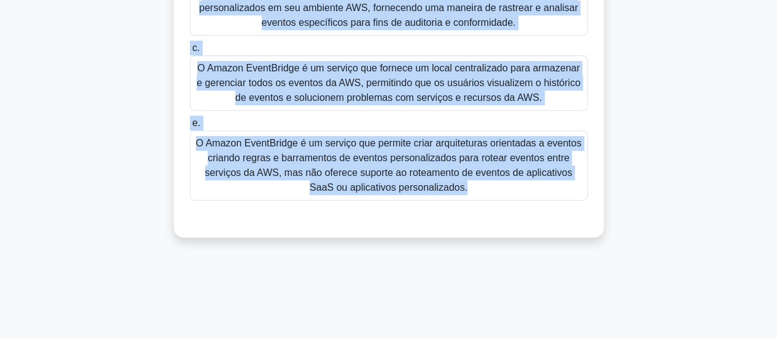
drag, startPoint x: 190, startPoint y: 95, endPoint x: 559, endPoint y: 237, distance: 395.0
click at [559, 237] on div "Qual serviço da AWS permite que você crie arquiteturas orientadas a eventos rot…" at bounding box center [389, 45] width 700 height 419
copy div "Qual serviço da AWS permite que você crie arquiteturas orientadas a eventos rot…"
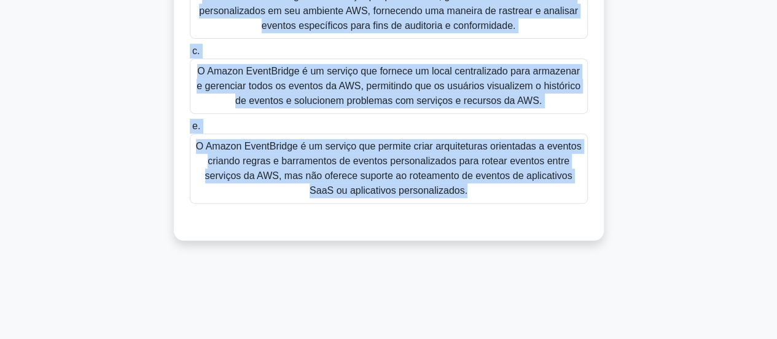
click at [750, 206] on main "79:11 Parar PCC Intermediário 13/65 Qual serviço da AWS permite que você crie a…" at bounding box center [388, 115] width 777 height 624
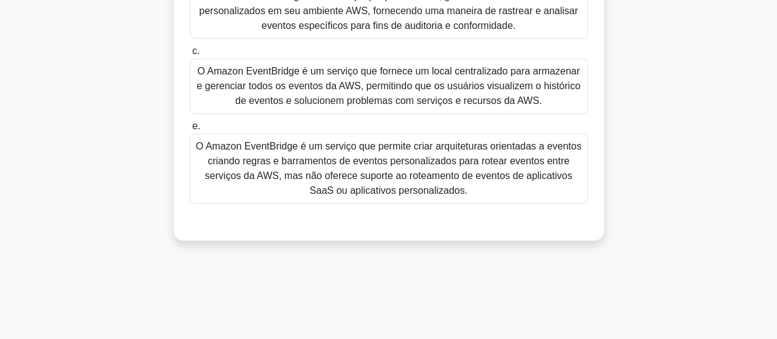
scroll to position [0, 0]
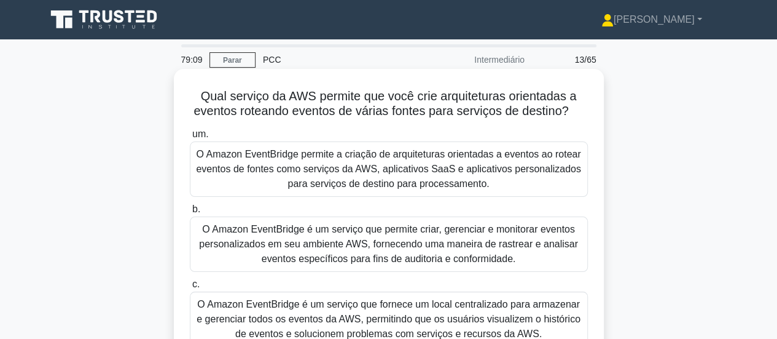
click at [473, 186] on font "O Amazon EventBridge permite a criação de arquiteturas orientadas a eventos ao …" at bounding box center [388, 169] width 385 height 40
click at [192, 151] on div "O Amazon EventBridge permite a criação de arquiteturas orientadas a eventos ao …" at bounding box center [389, 168] width 398 height 55
click at [190, 138] on input "um. O Amazon EventBridge permite a criação de arquiteturas orientadas a eventos…" at bounding box center [190, 134] width 0 height 8
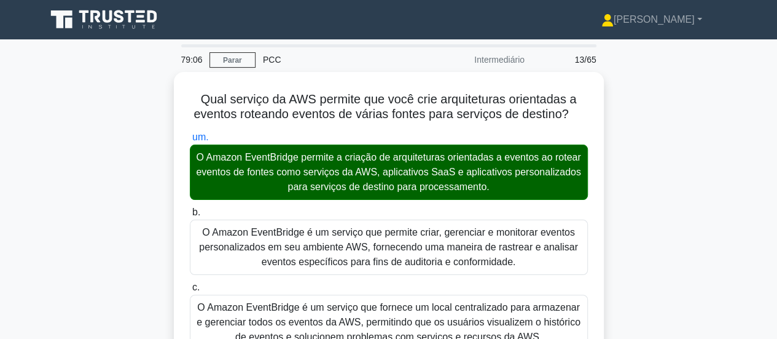
scroll to position [360, 0]
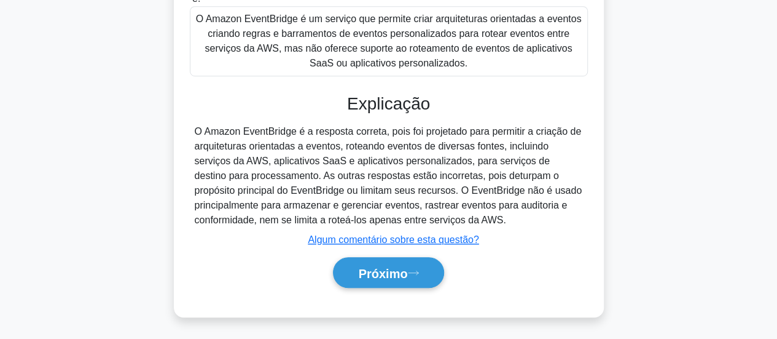
drag, startPoint x: 375, startPoint y: 272, endPoint x: 386, endPoint y: 288, distance: 19.4
click at [376, 275] on font "Próximo" at bounding box center [382, 273] width 49 height 14
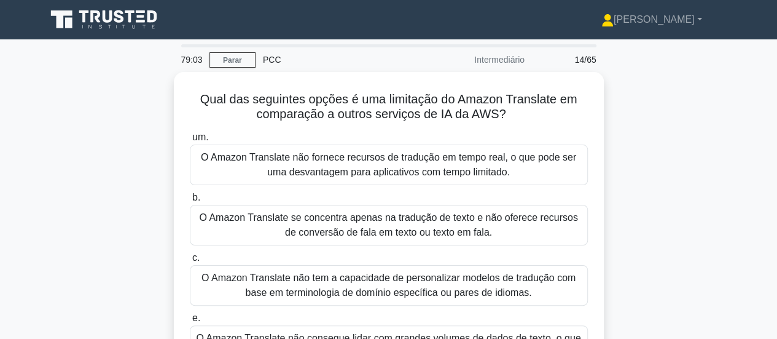
scroll to position [61, 0]
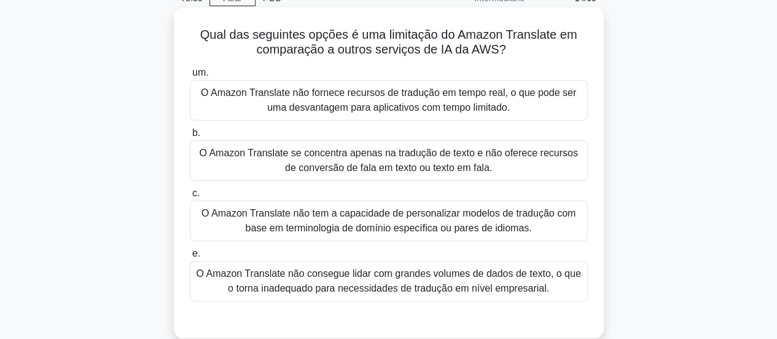
click at [500, 221] on font "O Amazon Translate não tem a capacidade de personalizar modelos de tradução com…" at bounding box center [389, 220] width 374 height 25
click at [190, 197] on input "c. O Amazon Translate não tem a capacidade de personalizar modelos de tradução …" at bounding box center [190, 193] width 0 height 8
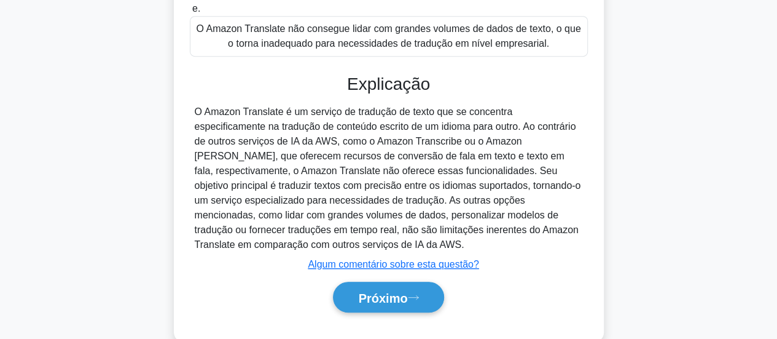
scroll to position [332, 0]
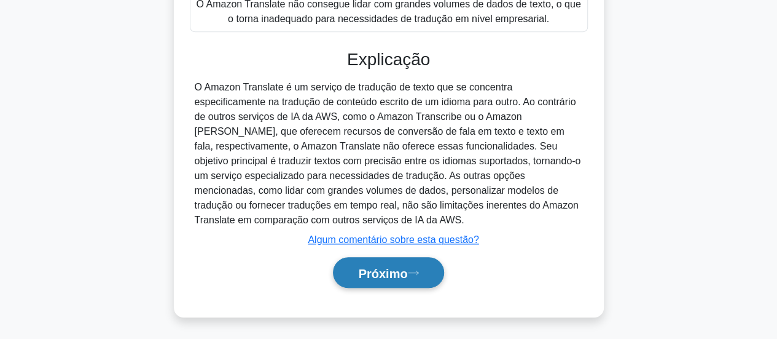
click at [386, 276] on font "Próximo" at bounding box center [382, 273] width 49 height 14
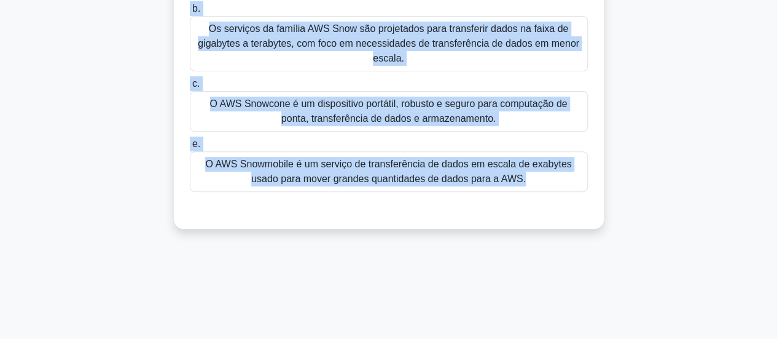
scroll to position [210, 0]
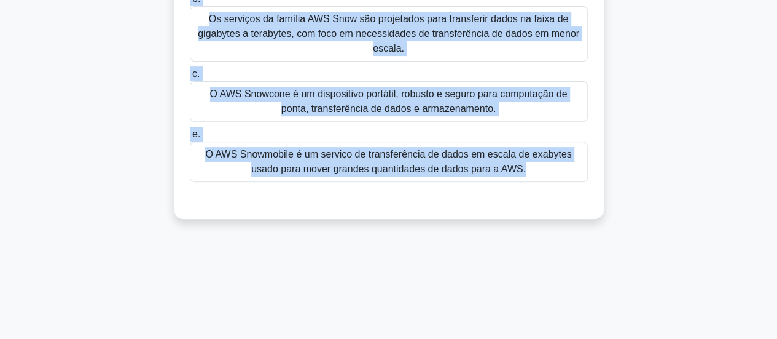
drag, startPoint x: 196, startPoint y: 73, endPoint x: 505, endPoint y: 194, distance: 331.7
click at [505, 194] on div "Qual serviço da AWS foi projetado para transferir petabytes de dados para a AWS…" at bounding box center [389, 39] width 420 height 350
copy div "Qual serviço da AWS foi projetado para transferir petabytes de dados para a AWS…"
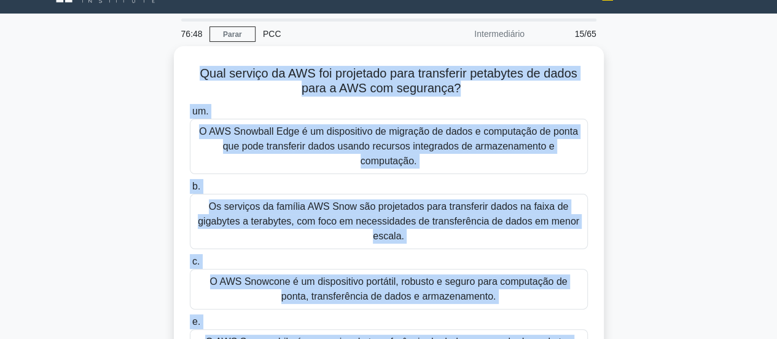
click at [703, 127] on div "Qual serviço da AWS foi projetado para transferir petabytes de dados para a AWS…" at bounding box center [389, 233] width 700 height 375
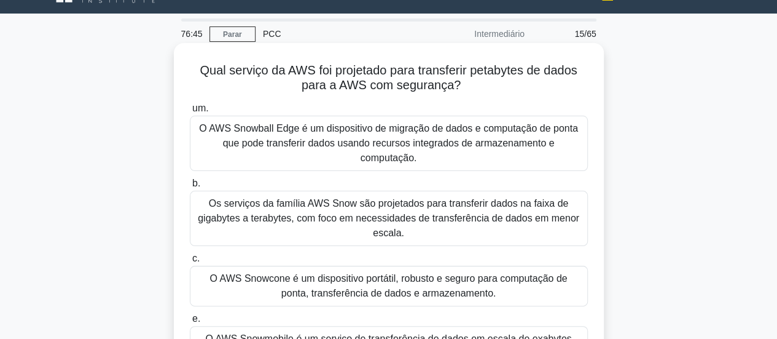
scroll to position [87, 0]
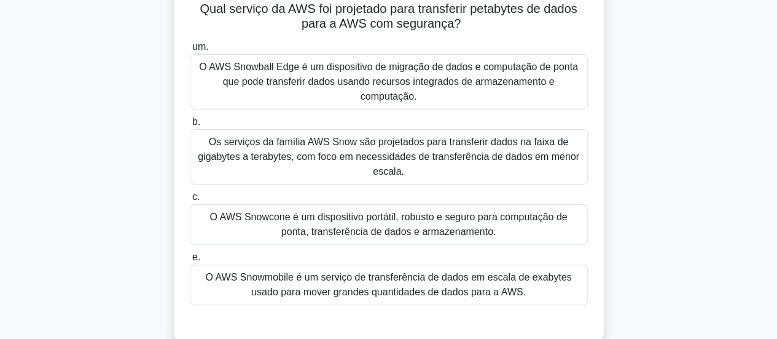
click at [284, 294] on font "O AWS Snowmobile é um serviço de transferência de dados em escala de exabytes u…" at bounding box center [388, 284] width 366 height 25
click at [190, 261] on input "e. O AWS Snowmobile é um serviço de transferência de dados em escala de exabyte…" at bounding box center [190, 257] width 0 height 8
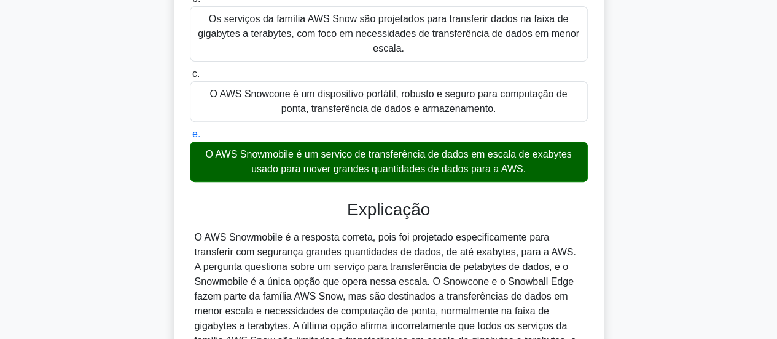
scroll to position [345, 0]
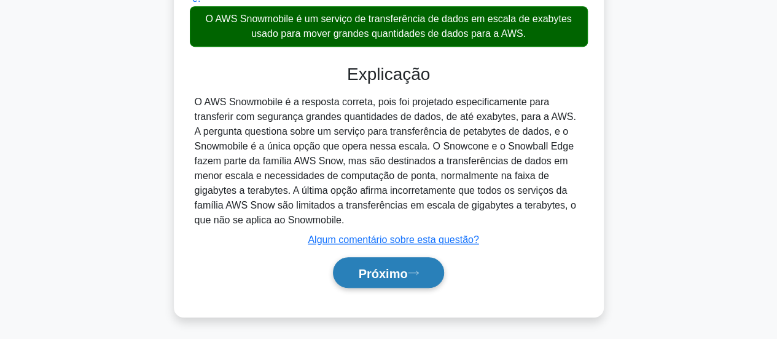
click at [398, 272] on font "Próximo" at bounding box center [382, 273] width 49 height 14
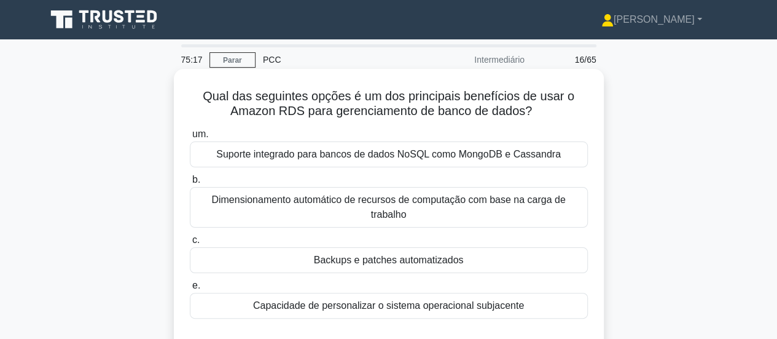
scroll to position [61, 0]
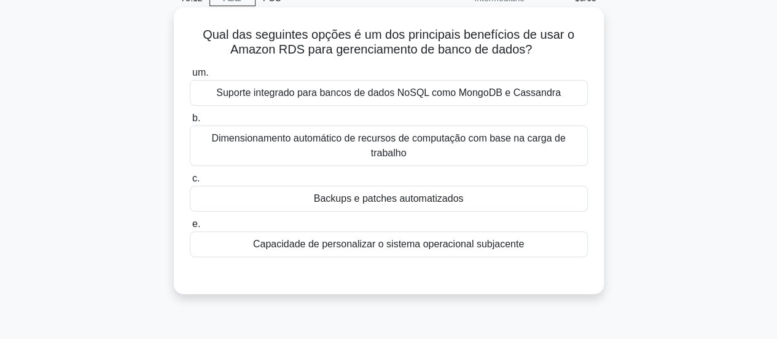
drag, startPoint x: 199, startPoint y: 31, endPoint x: 591, endPoint y: 225, distance: 437.2
click at [603, 255] on div "Qual das seguintes opções é um dos principais benefícios de usar o Amazon RDS p…" at bounding box center [389, 160] width 700 height 301
copy div "Qual das seguintes opções é um dos principais benefícios de usar o Amazon RDS p…"
click at [543, 192] on div "Backups e patches automatizados" at bounding box center [389, 199] width 398 height 26
click at [190, 182] on input "c. Backups e patches automatizados" at bounding box center [190, 179] width 0 height 8
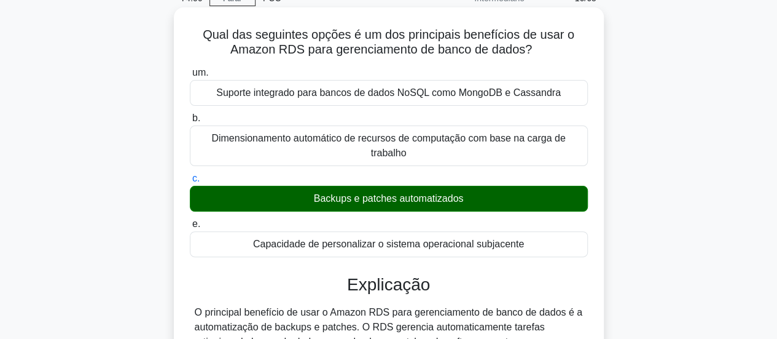
scroll to position [325, 0]
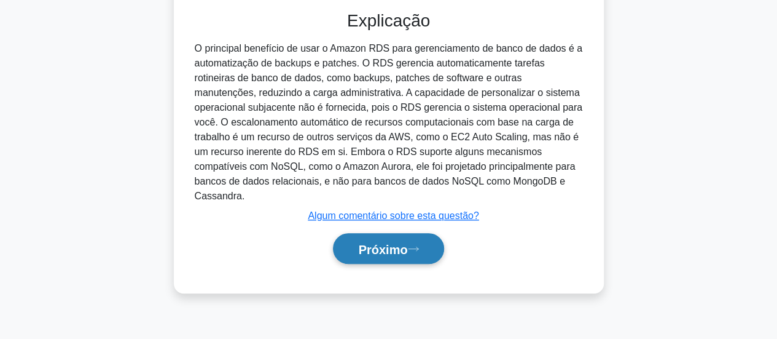
click at [407, 242] on font "Próximo" at bounding box center [382, 249] width 49 height 14
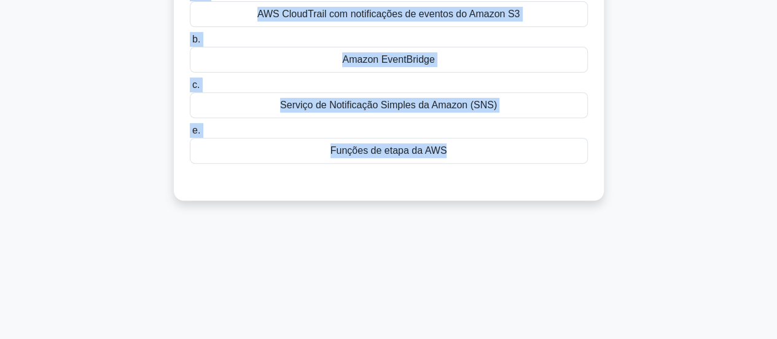
scroll to position [247, 0]
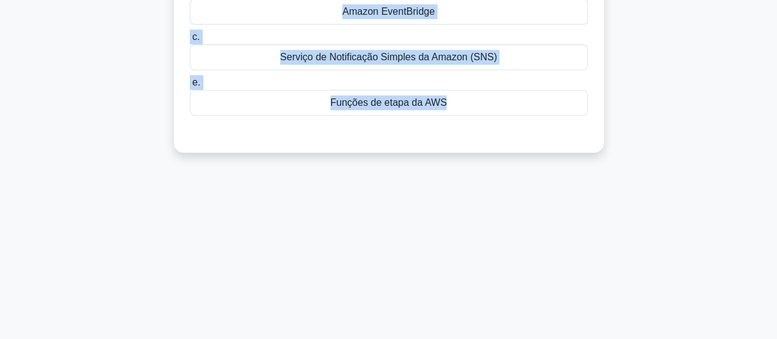
drag, startPoint x: 196, startPoint y: 94, endPoint x: 501, endPoint y: 98, distance: 305.4
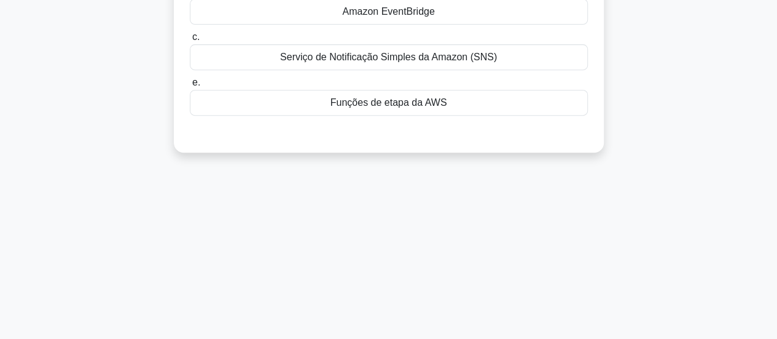
click at [415, 17] on font "Amazon EventBridge" at bounding box center [388, 11] width 92 height 10
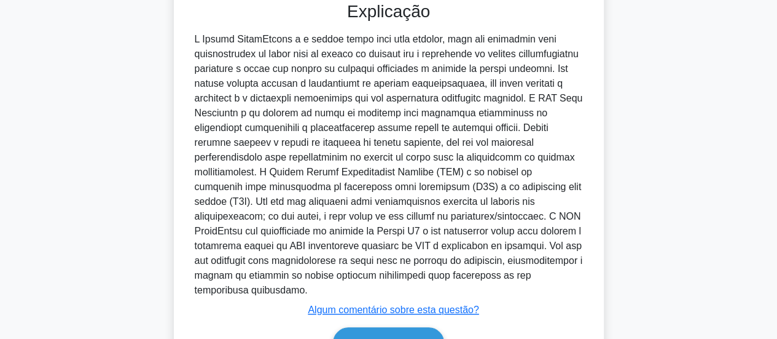
scroll to position [449, 0]
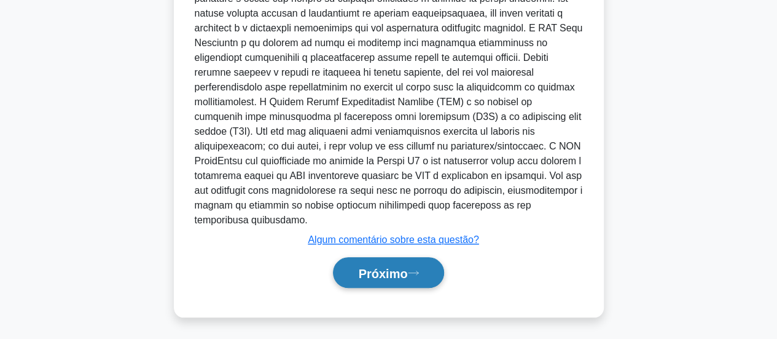
click at [404, 282] on button "Próximo" at bounding box center [388, 272] width 111 height 31
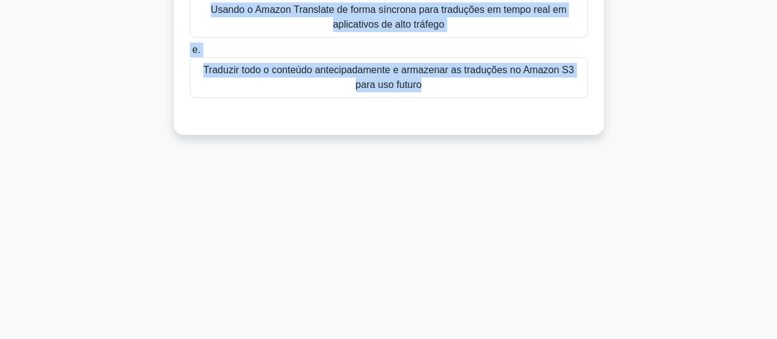
scroll to position [325, 0]
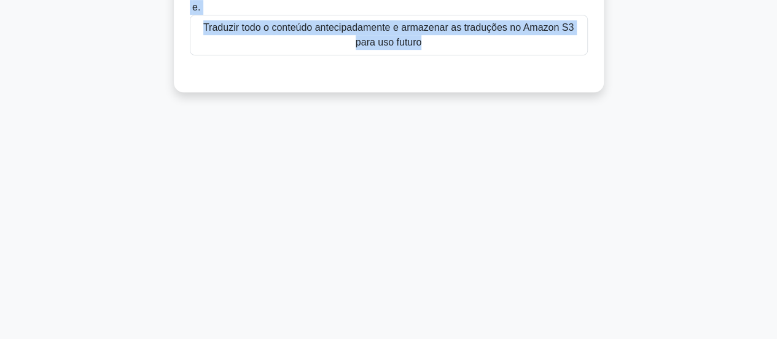
drag, startPoint x: 192, startPoint y: 92, endPoint x: 460, endPoint y: 257, distance: 315.6
click at [460, 338] on html "[PERSON_NAME] Perfil Configurações Perfil" at bounding box center [388, 7] width 777 height 664
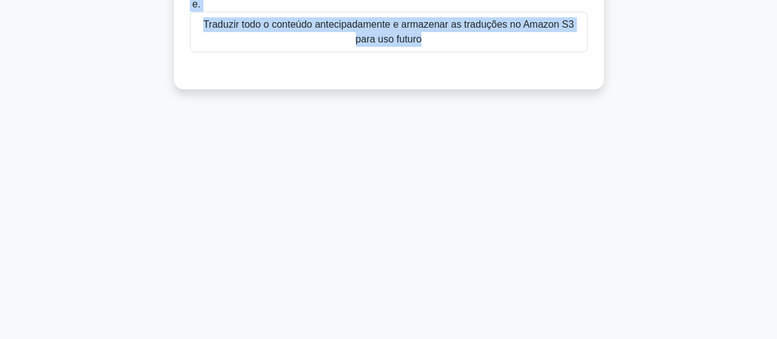
scroll to position [79, 0]
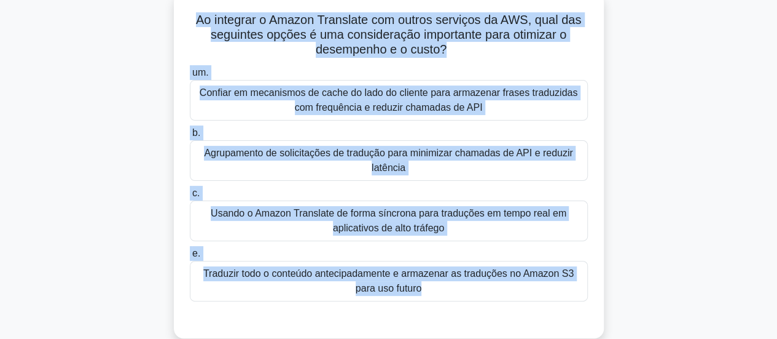
click at [685, 143] on div "Ao integrar o Amazon Translate com outros serviços da AWS, qual das seguintes o…" at bounding box center [389, 173] width 700 height 360
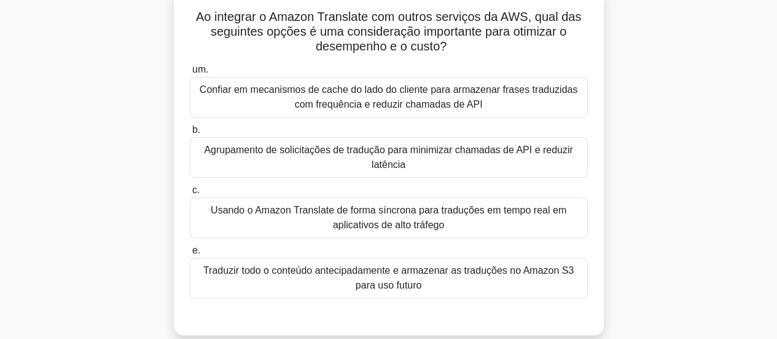
click at [491, 160] on font "Agrupamento de solicitações de tradução para minimizar chamadas de API e reduzi…" at bounding box center [388, 157] width 387 height 29
click at [190, 134] on input "b. Agrupamento de solicitações de tradução para minimizar chamadas de API e red…" at bounding box center [190, 130] width 0 height 8
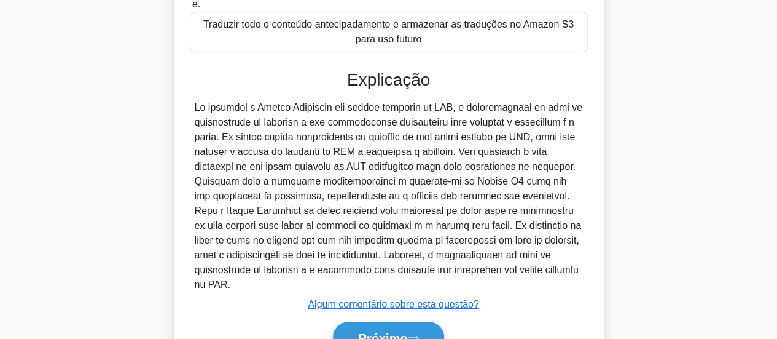
scroll to position [390, 0]
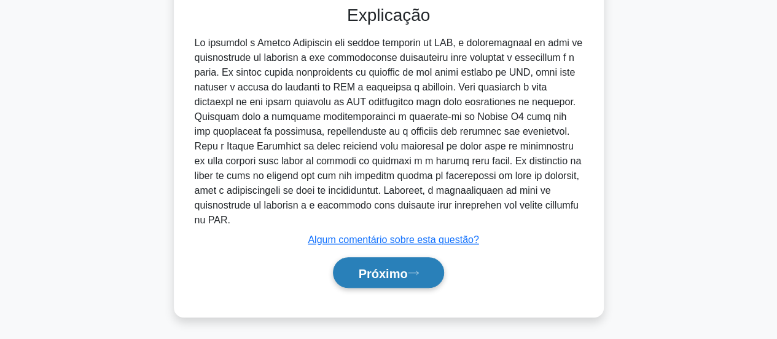
click at [407, 275] on font "Próximo" at bounding box center [382, 273] width 49 height 14
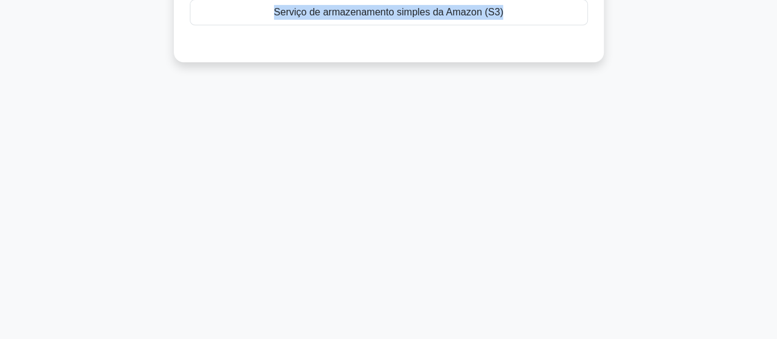
scroll to position [325, 0]
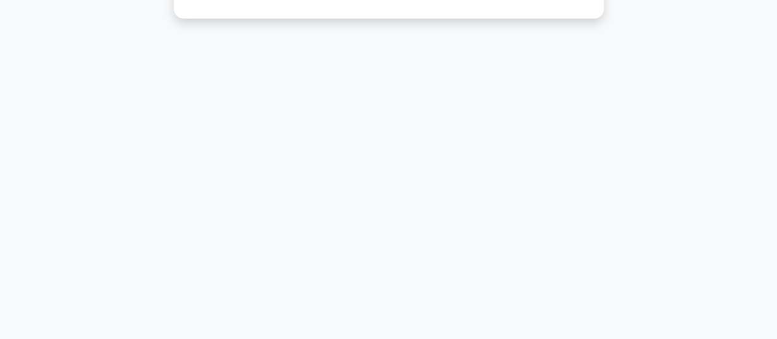
drag, startPoint x: 203, startPoint y: 96, endPoint x: 564, endPoint y: 324, distance: 427.2
click at [580, 338] on html "[PERSON_NAME] Perfil Configurações Perfil" at bounding box center [388, 7] width 777 height 664
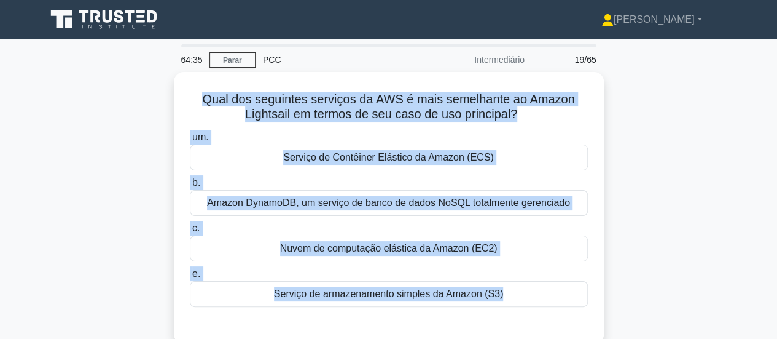
scroll to position [61, 0]
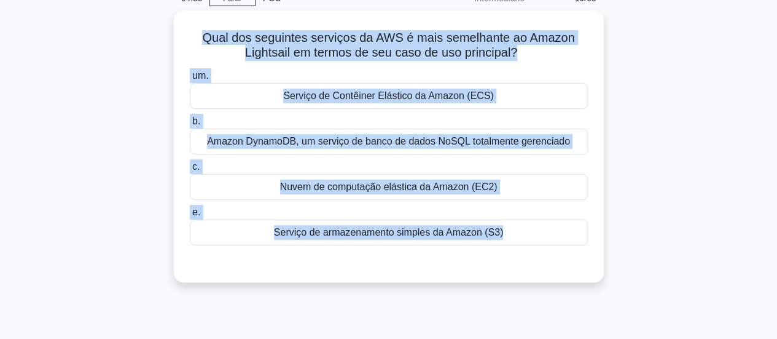
click at [690, 201] on div "Qual dos seguintes serviços da AWS é mais semelhante ao Amazon Lightsail em ter…" at bounding box center [389, 153] width 700 height 286
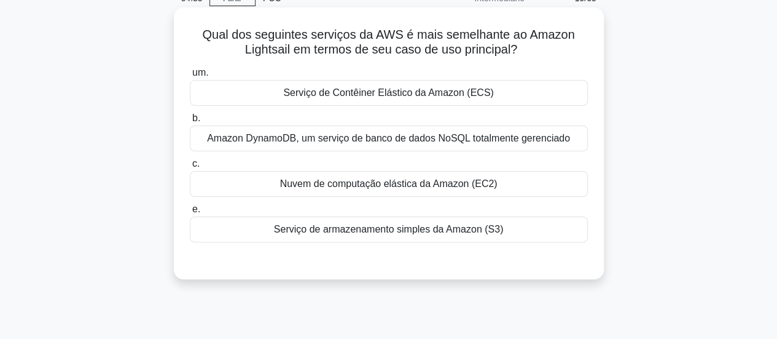
click at [445, 187] on font "Nuvem de computação elástica da Amazon (EC2)" at bounding box center [389, 183] width 218 height 10
click at [190, 168] on input "c. Nuvem de computação elástica da Amazon (EC2)" at bounding box center [190, 164] width 0 height 8
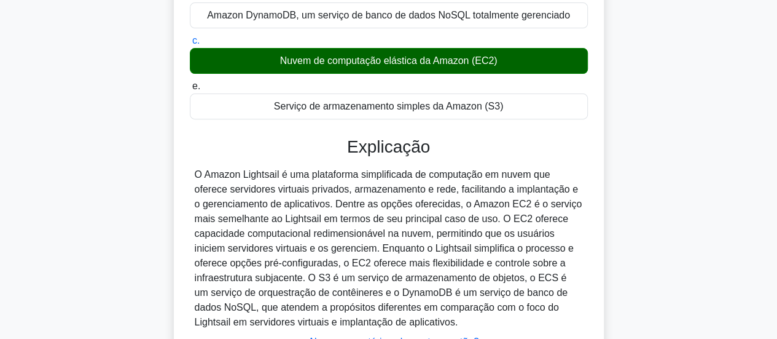
scroll to position [246, 0]
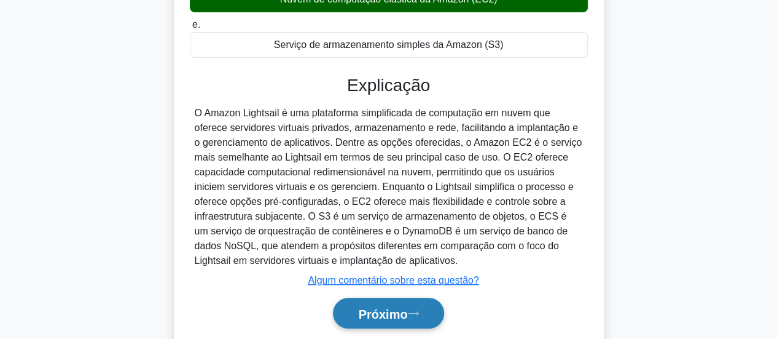
click at [369, 307] on font "Próximo" at bounding box center [382, 314] width 49 height 14
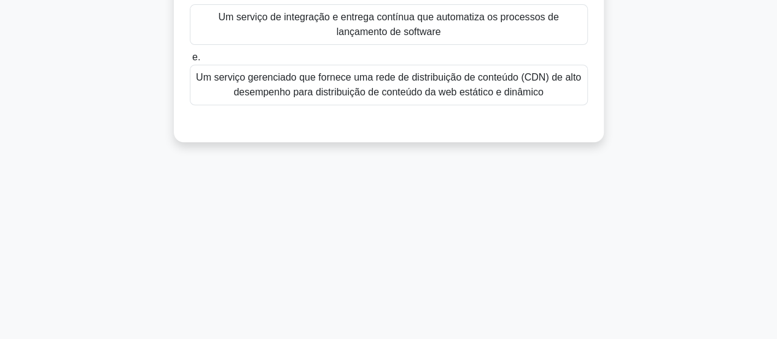
scroll to position [0, 0]
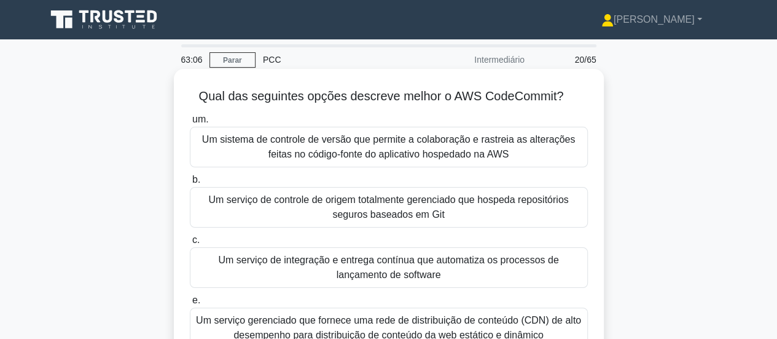
click at [451, 203] on font "Um serviço de controle de origem totalmente gerenciado que hospeda repositórios…" at bounding box center [388, 206] width 360 height 25
click at [190, 184] on input "b. Um serviço de controle de origem totalmente gerenciado que hospeda repositór…" at bounding box center [190, 180] width 0 height 8
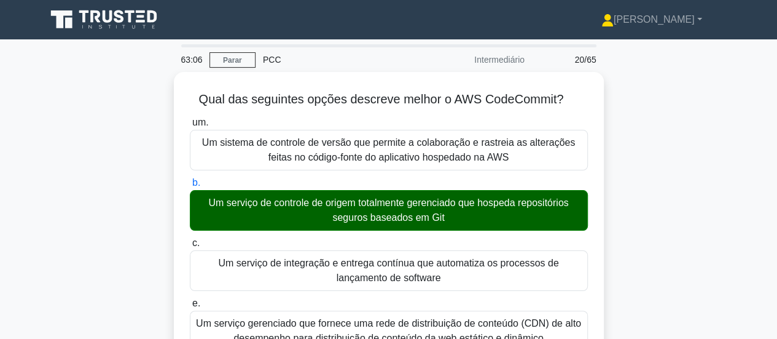
scroll to position [325, 0]
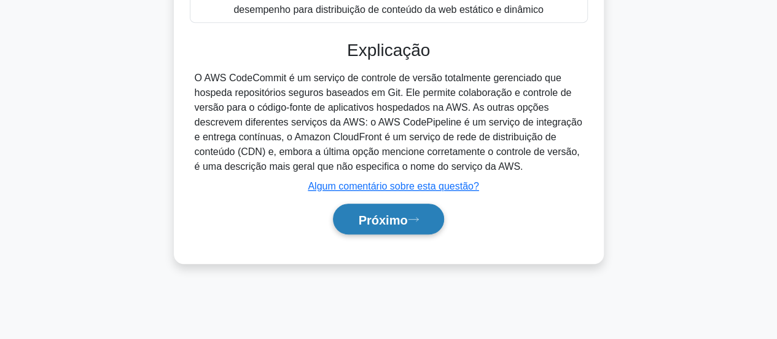
click at [400, 223] on font "Próximo" at bounding box center [382, 220] width 49 height 14
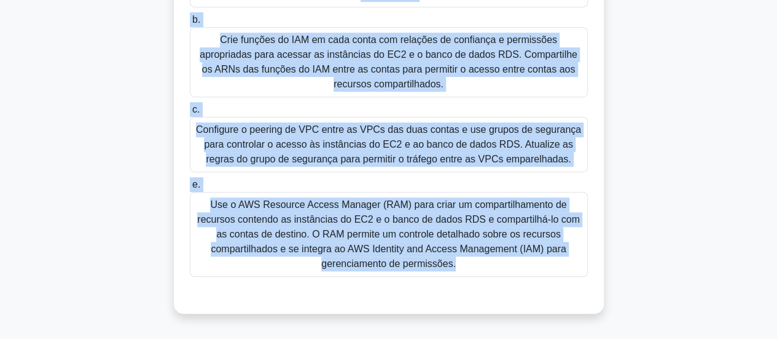
drag, startPoint x: 216, startPoint y: 76, endPoint x: 430, endPoint y: 343, distance: 342.8
click at [430, 338] on html "[PERSON_NAME] Perfil Configurações Perfil" at bounding box center [388, 7] width 777 height 664
click at [675, 148] on div "Cenário: Uma empresa possui várias contas da AWS e deseja compartilhar um conju…" at bounding box center [389, 37] width 700 height 581
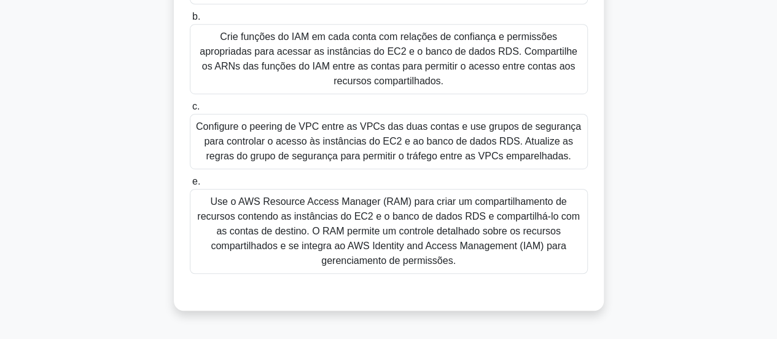
click at [332, 196] on font "Use o AWS Resource Access Manager (RAM) para criar um compartilhamento de recur…" at bounding box center [388, 230] width 383 height 69
click at [190, 186] on input "e. Use o AWS Resource Access Manager (RAM) para criar um compartilhamento de re…" at bounding box center [190, 182] width 0 height 8
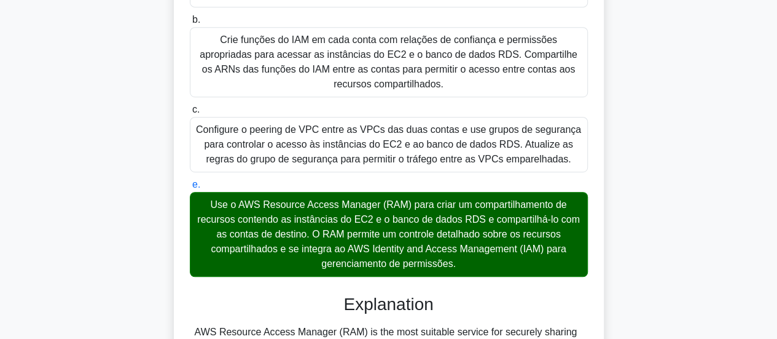
scroll to position [653, 0]
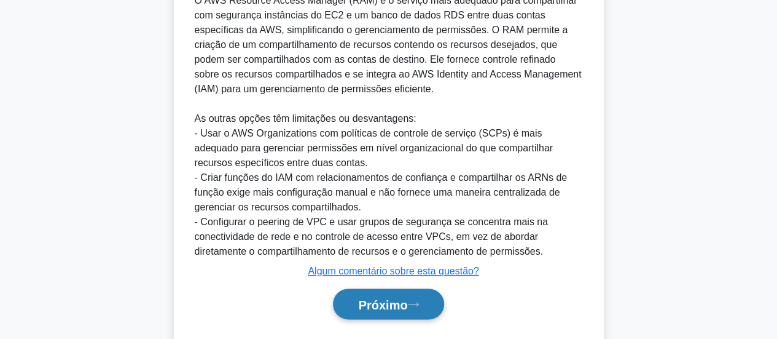
click at [402, 297] on font "Próximo" at bounding box center [382, 304] width 49 height 14
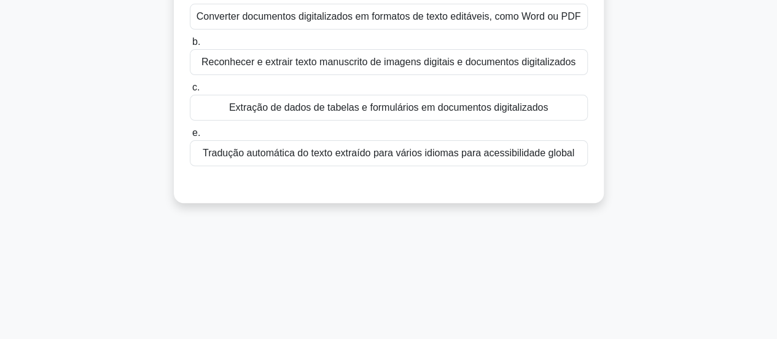
scroll to position [0, 0]
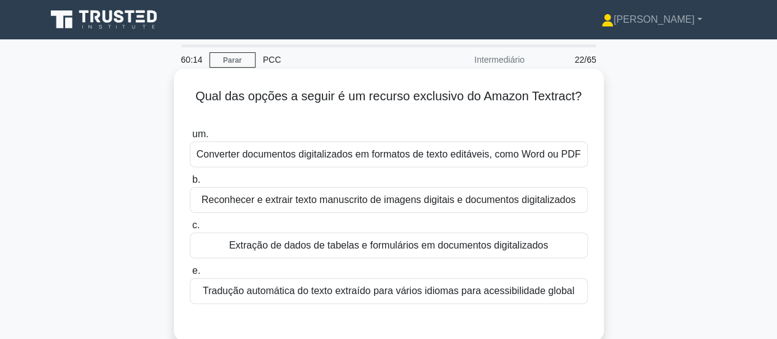
click at [482, 149] on font "Converter documentos digitalizados em formatos de texto editáveis, como Word ou…" at bounding box center [389, 154] width 385 height 10
click at [190, 138] on input "um. Converter documentos digitalizados em formatos de texto editáveis, como Wor…" at bounding box center [190, 134] width 0 height 8
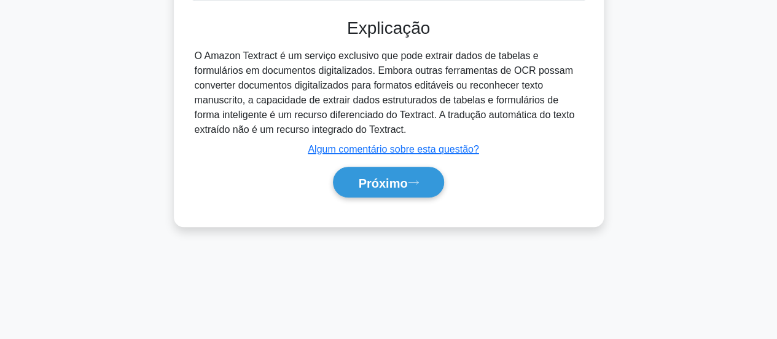
scroll to position [325, 0]
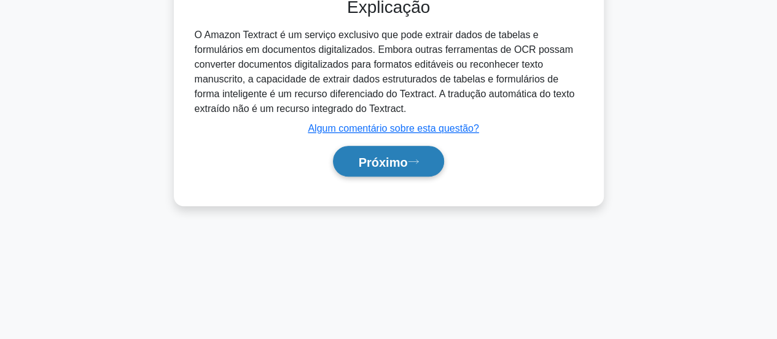
click at [414, 165] on icon at bounding box center [413, 161] width 11 height 7
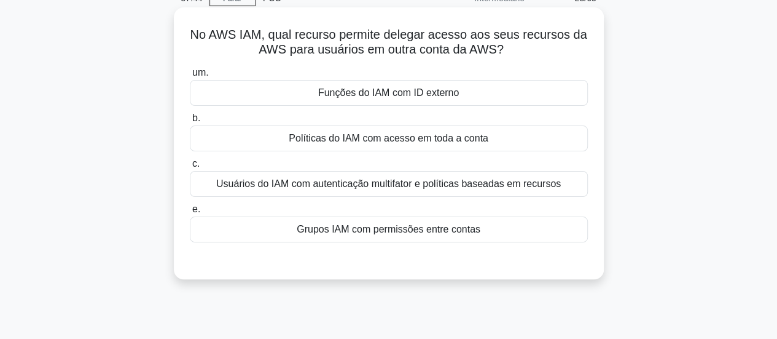
scroll to position [0, 0]
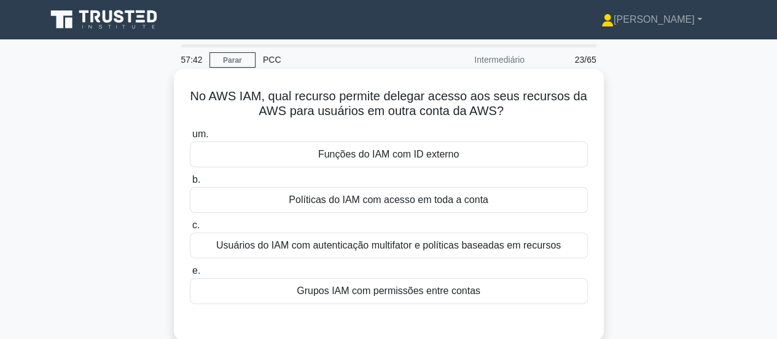
drag, startPoint x: 187, startPoint y: 95, endPoint x: 512, endPoint y: 302, distance: 384.9
click at [512, 302] on div "No AWS IAM, qual recurso permite delegar acesso aos seus recursos da AWS para u…" at bounding box center [389, 205] width 420 height 262
click at [594, 181] on div "b. Políticas do IAM com acesso em toda a conta" at bounding box center [388, 192] width 413 height 41
click at [322, 157] on font "Funções do IAM com ID externo" at bounding box center [388, 154] width 141 height 10
click at [190, 138] on input "um. Funções do IAM com ID externo" at bounding box center [190, 134] width 0 height 8
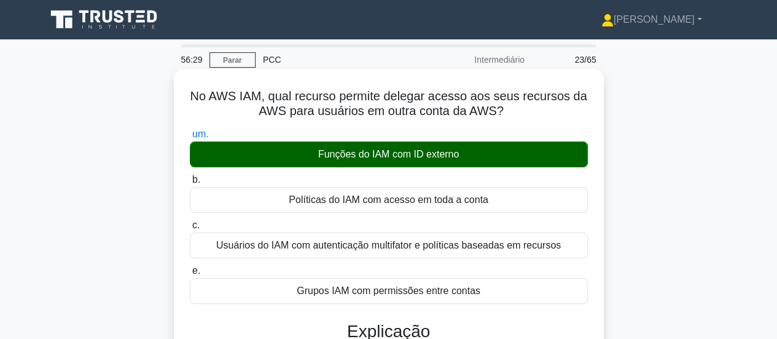
scroll to position [246, 0]
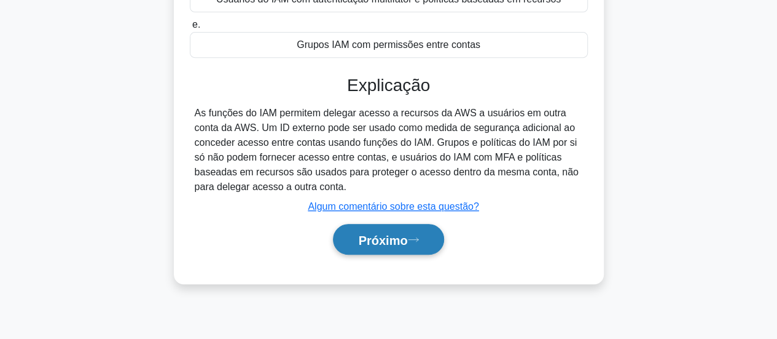
click at [415, 240] on icon at bounding box center [413, 239] width 11 height 7
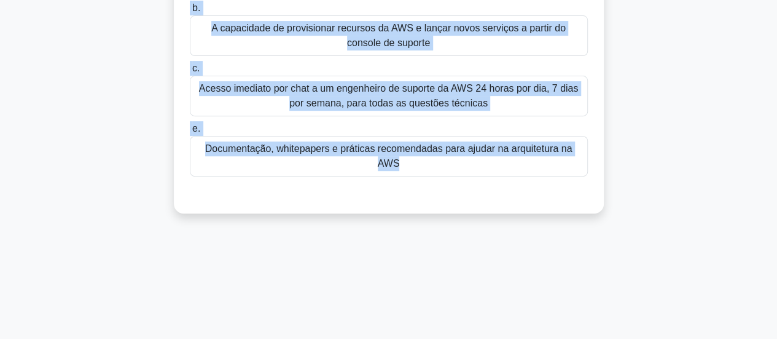
scroll to position [256, 0]
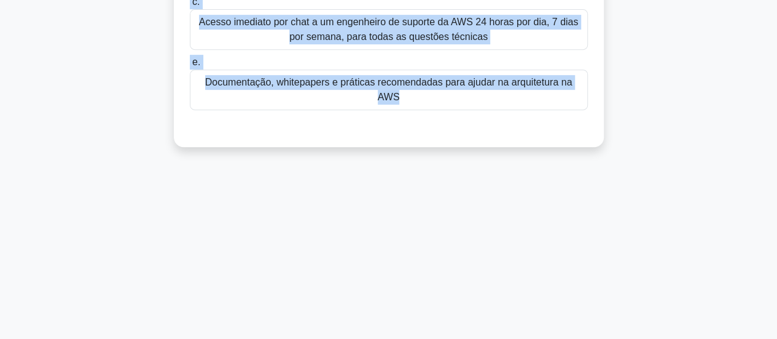
drag, startPoint x: 195, startPoint y: 92, endPoint x: 539, endPoint y: 308, distance: 406.9
click at [531, 327] on div "53:43 Parar PCC Intermediário 24/65 Qual dos seguintes itens pode ser acessado …" at bounding box center [389, 96] width 700 height 614
drag, startPoint x: 458, startPoint y: 184, endPoint x: 462, endPoint y: 194, distance: 11.1
click at [458, 184] on div "52:38 Parar PCC Intermediário 24/65 Qual dos seguintes itens pode ser acessado …" at bounding box center [389, 96] width 700 height 614
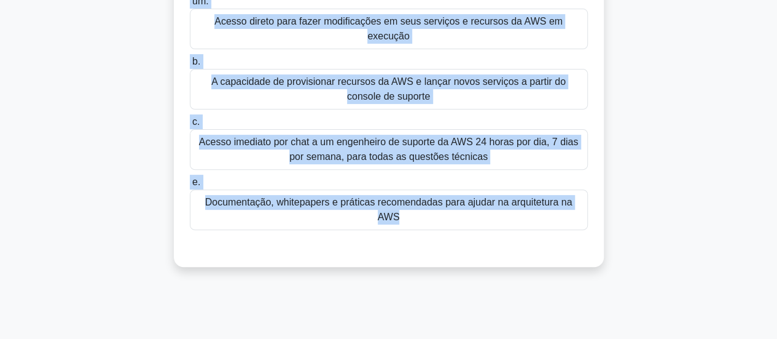
scroll to position [0, 0]
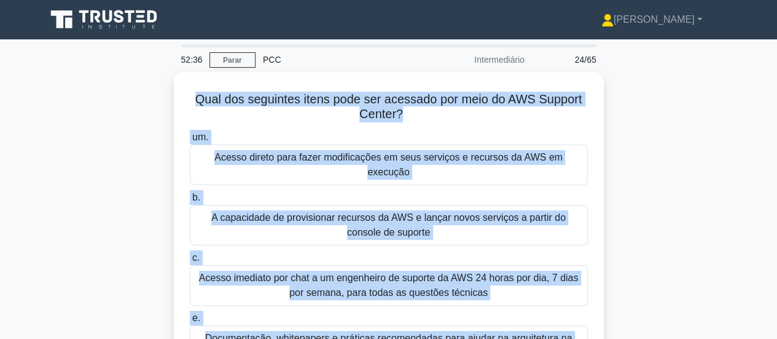
click at [695, 184] on div "Qual dos seguintes itens pode ser acessado por meio do AWS Support Center? .spi…" at bounding box center [389, 244] width 700 height 345
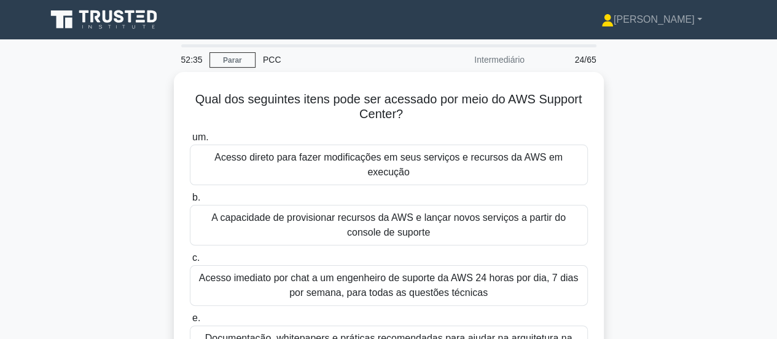
scroll to position [123, 0]
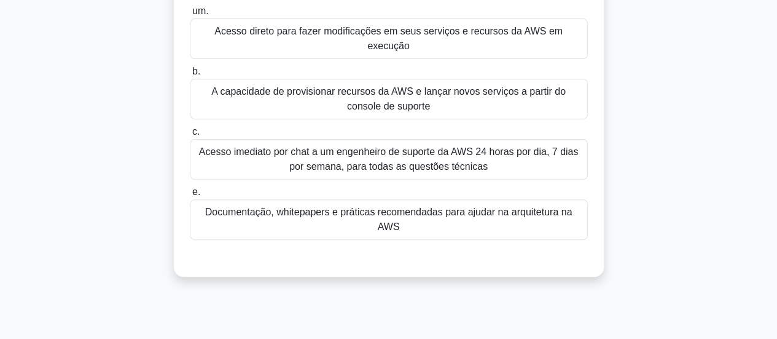
click at [300, 206] on font "Documentação, whitepapers e práticas recomendadas para ajudar na arquitetura na…" at bounding box center [388, 218] width 367 height 25
click at [190, 196] on input "e. Documentação, whitepapers e práticas recomendadas para ajudar na arquitetura…" at bounding box center [190, 192] width 0 height 8
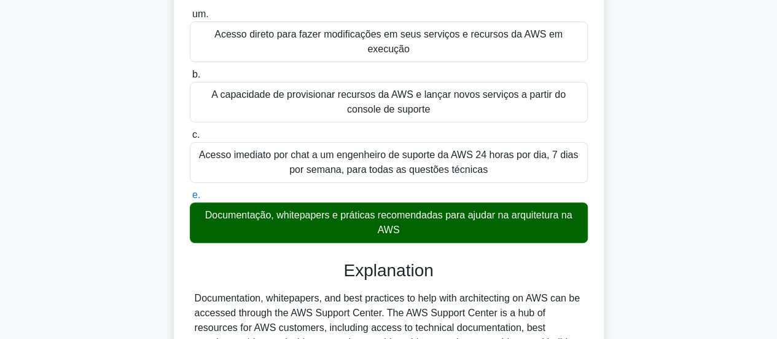
scroll to position [325, 0]
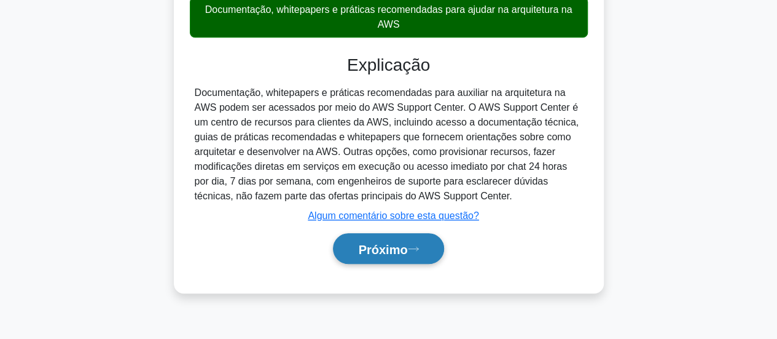
click at [407, 242] on font "Próximo" at bounding box center [382, 249] width 49 height 14
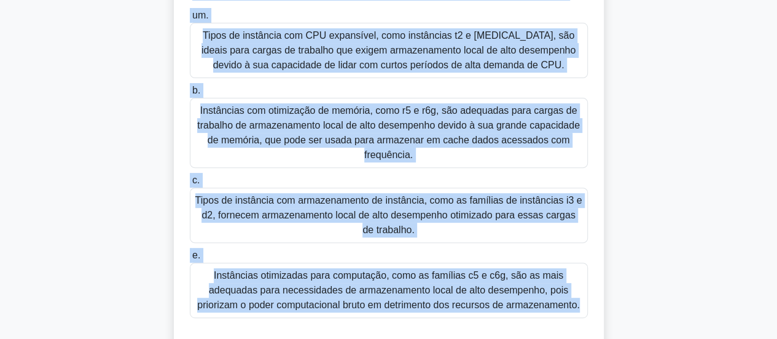
scroll to position [219, 0]
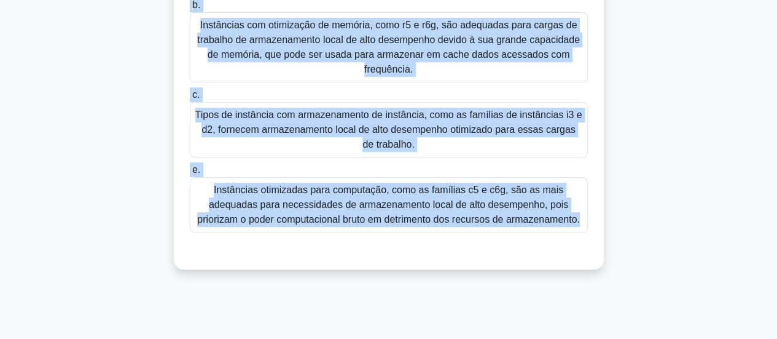
drag, startPoint x: 190, startPoint y: 93, endPoint x: 593, endPoint y: 235, distance: 426.8
click at [593, 235] on div "Qual tipo de instância do Amazon EC2 é mais adequado para cargas de trabalho qu…" at bounding box center [389, 59] width 420 height 409
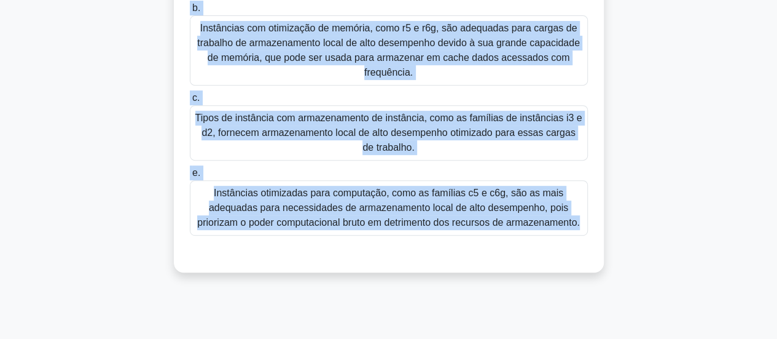
click at [684, 120] on div "Qual tipo de instância do Amazon EC2 é mais adequado para cargas de trabalho qu…" at bounding box center [389, 70] width 700 height 434
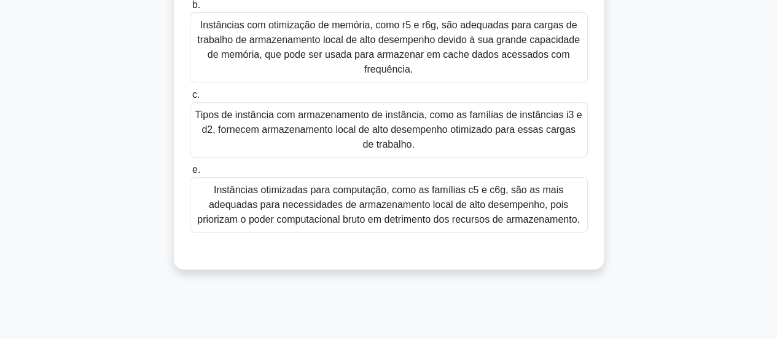
scroll to position [96, 0]
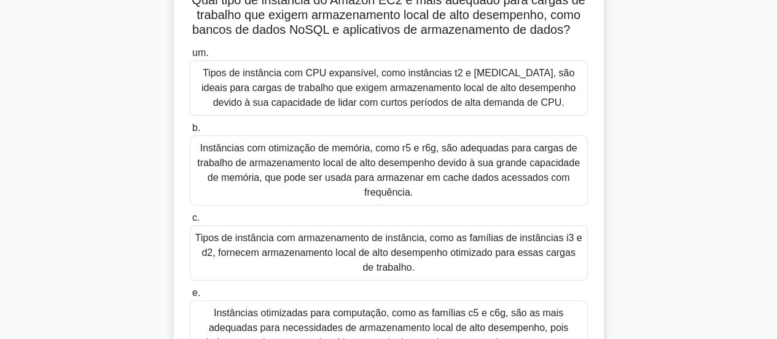
click at [317, 250] on font "Tipos de instância com armazenamento de instância, como as famílias de instânci…" at bounding box center [388, 252] width 387 height 40
click at [190, 222] on input "c. Tipos de instância com armazenamento de instância, como as famílias de instâ…" at bounding box center [190, 218] width 0 height 8
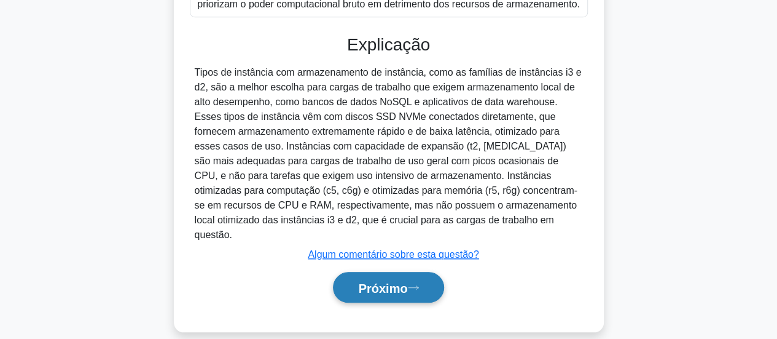
click at [385, 281] on font "Próximo" at bounding box center [382, 288] width 49 height 14
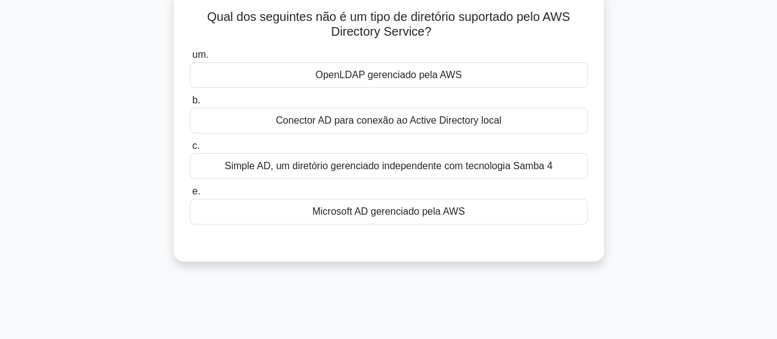
scroll to position [0, 0]
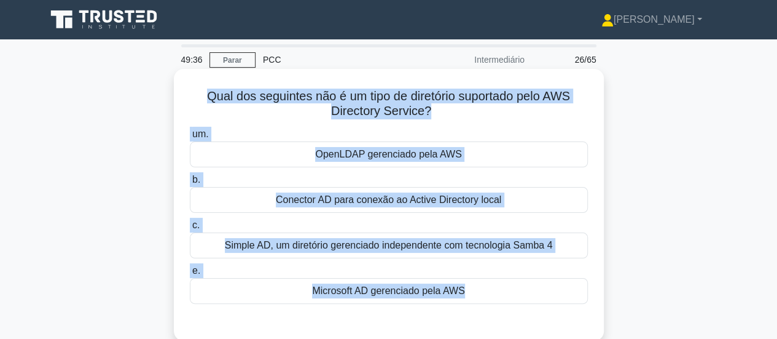
drag, startPoint x: 203, startPoint y: 95, endPoint x: 480, endPoint y: 310, distance: 351.6
click at [480, 310] on div "Qual dos seguintes não é um tipo de diretório suportado pelo AWS Directory Serv…" at bounding box center [389, 205] width 420 height 262
click at [478, 157] on div "OpenLDAP gerenciado pela AWS" at bounding box center [389, 154] width 398 height 26
click at [190, 138] on input "um. OpenLDAP gerenciado pela AWS" at bounding box center [190, 134] width 0 height 8
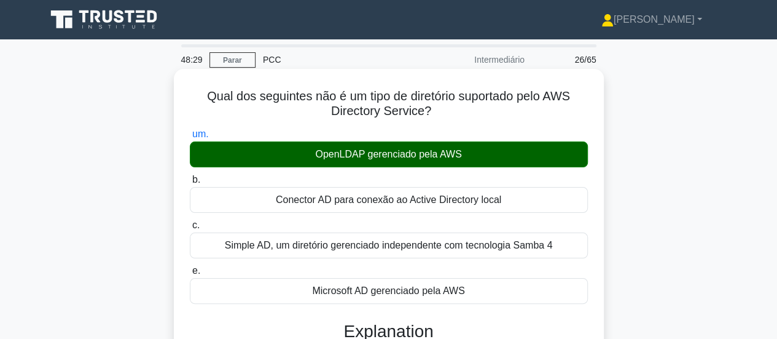
scroll to position [325, 0]
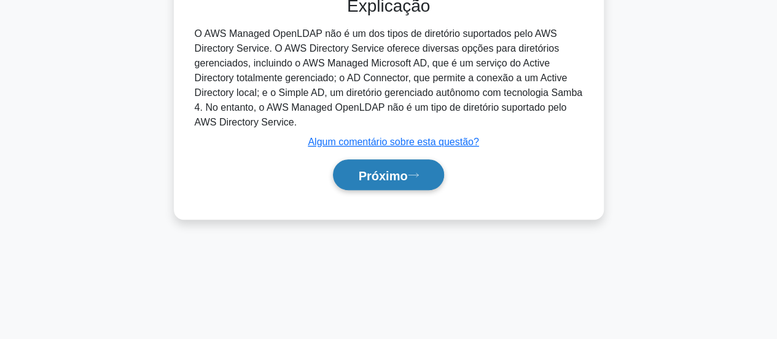
drag, startPoint x: 398, startPoint y: 149, endPoint x: 398, endPoint y: 158, distance: 8.6
click at [398, 153] on div "Explicação O AWS Managed OpenLDAP não é um dos tipos de diretório suportados pe…" at bounding box center [389, 95] width 398 height 199
click at [401, 173] on font "Próximo" at bounding box center [382, 175] width 49 height 14
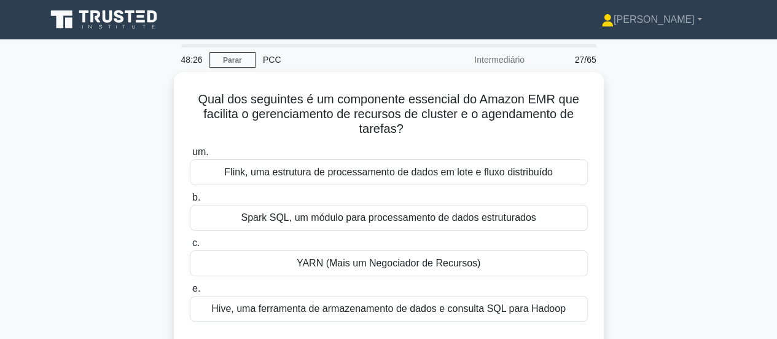
scroll to position [61, 0]
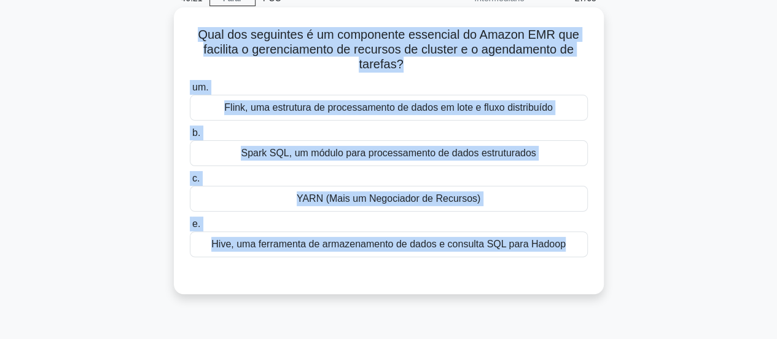
drag, startPoint x: 198, startPoint y: 36, endPoint x: 591, endPoint y: 281, distance: 463.1
click at [591, 281] on div "Qual dos seguintes é um componente essencial do Amazon EMR que facilita o geren…" at bounding box center [389, 150] width 420 height 276
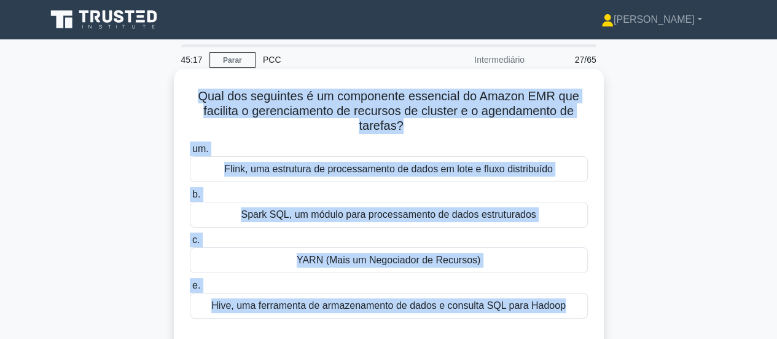
scroll to position [123, 0]
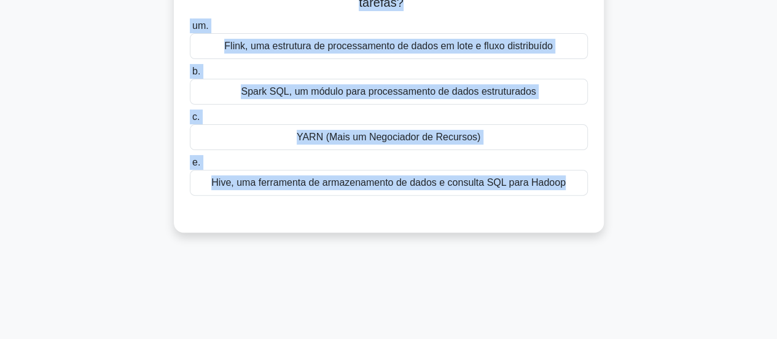
click at [329, 136] on font "YARN (Mais um Negociador de Recursos)" at bounding box center [389, 136] width 184 height 10
click at [190, 121] on input "c. YARN (Mais um Negociador de Recursos)" at bounding box center [190, 117] width 0 height 8
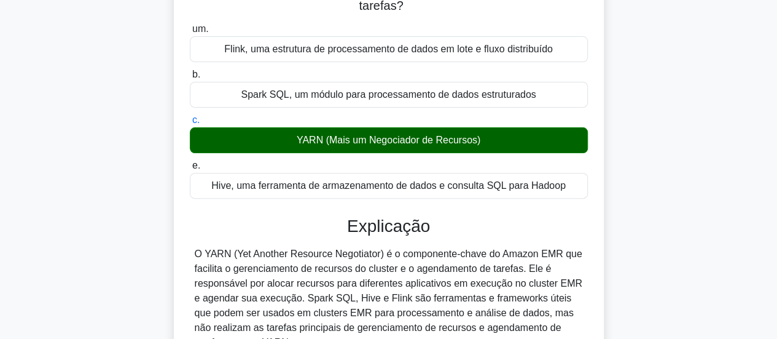
scroll to position [325, 0]
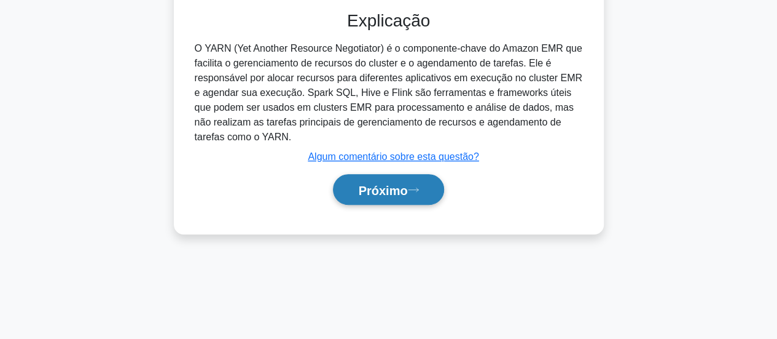
click at [408, 197] on button "Próximo" at bounding box center [388, 189] width 111 height 31
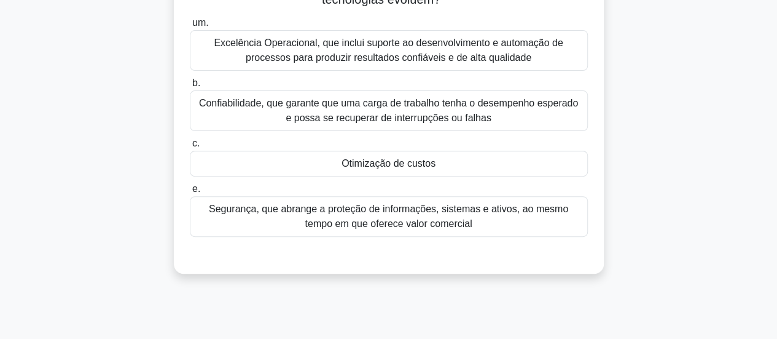
scroll to position [18, 0]
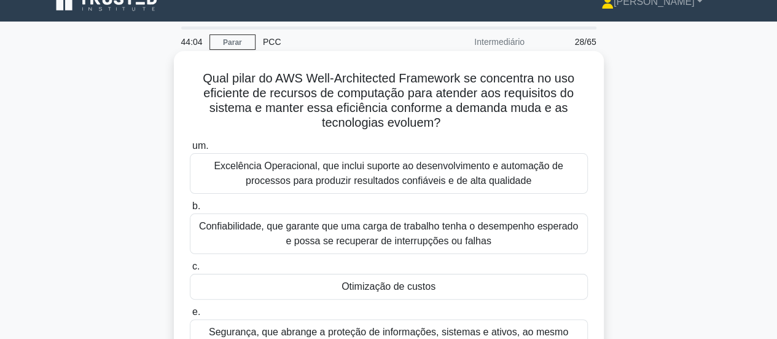
click at [363, 181] on font "Excelência Operacional, que inclui suporte ao desenvolvimento e automação de pr…" at bounding box center [388, 172] width 349 height 25
click at [190, 150] on input "um. Excelência Operacional, que inclui suporte ao desenvolvimento e automação d…" at bounding box center [190, 146] width 0 height 8
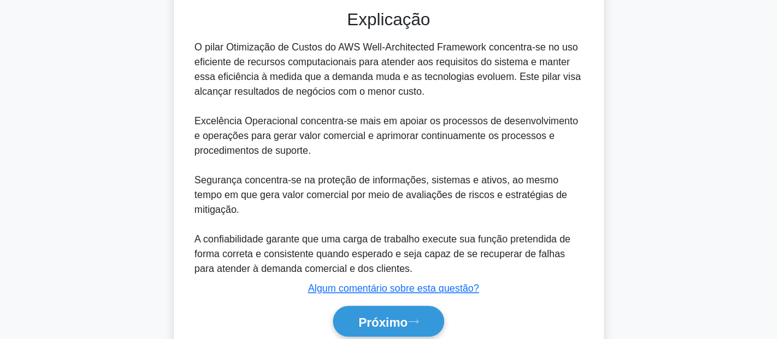
scroll to position [325, 0]
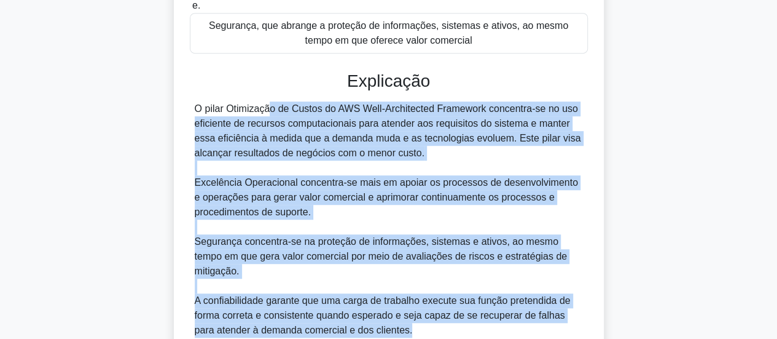
drag, startPoint x: 194, startPoint y: 108, endPoint x: 519, endPoint y: 315, distance: 384.9
click at [519, 315] on div "O pilar Otimização de Custos do AWS Well-Architected Framework concentra-se no …" at bounding box center [389, 219] width 388 height 236
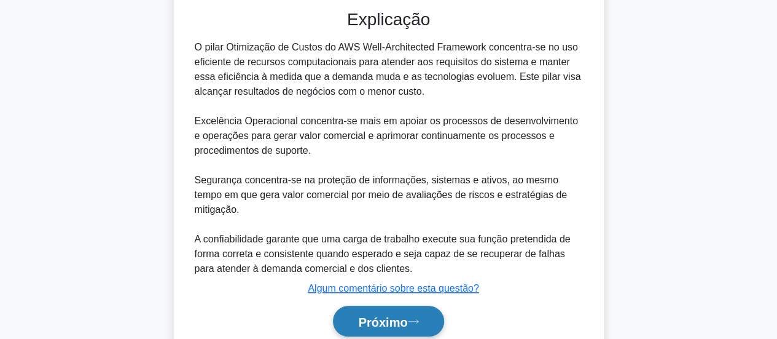
click at [397, 314] on font "Próximo" at bounding box center [382, 321] width 49 height 14
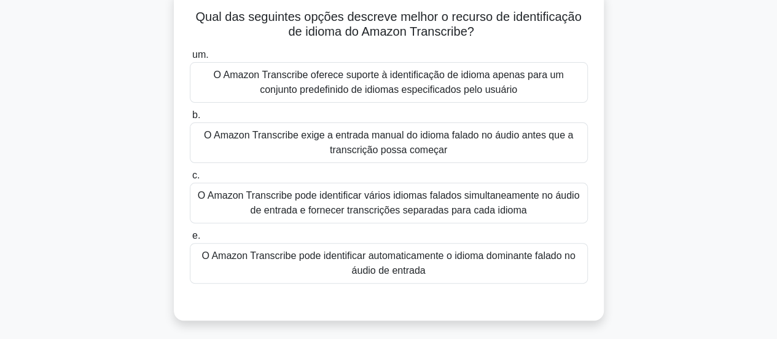
scroll to position [141, 0]
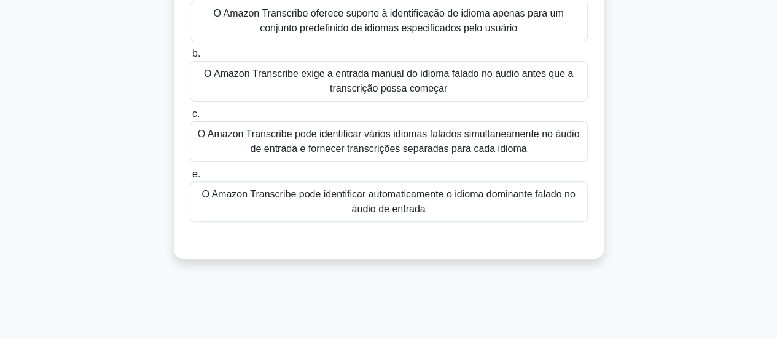
drag, startPoint x: 535, startPoint y: 201, endPoint x: 538, endPoint y: 208, distance: 8.2
click at [535, 202] on font "O Amazon Transcribe pode identificar automaticamente o idioma dominante falado …" at bounding box center [388, 201] width 387 height 29
click at [190, 178] on input "e. O Amazon Transcribe pode identificar automaticamente o idioma dominante fala…" at bounding box center [190, 174] width 0 height 8
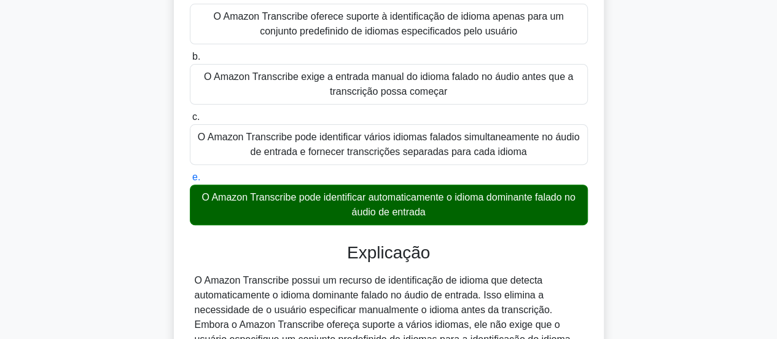
scroll to position [325, 0]
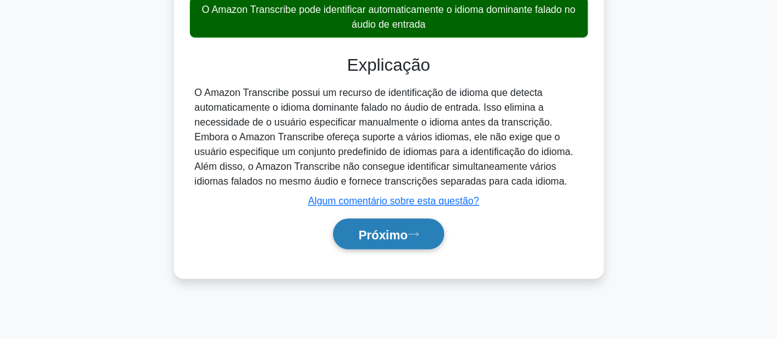
click at [390, 227] on font "Próximo" at bounding box center [382, 234] width 49 height 14
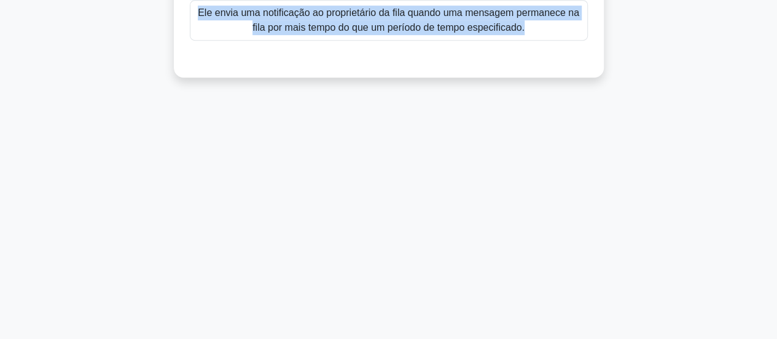
drag, startPoint x: 200, startPoint y: 95, endPoint x: 514, endPoint y: 347, distance: 402.2
click at [514, 338] on html "[PERSON_NAME] Perfil Configurações Perfil" at bounding box center [388, 7] width 777 height 664
click at [623, 181] on div "37:08 Parar PCC Intermediário 30/65 Qual das opções a seguir descreve com preci…" at bounding box center [389, 26] width 700 height 614
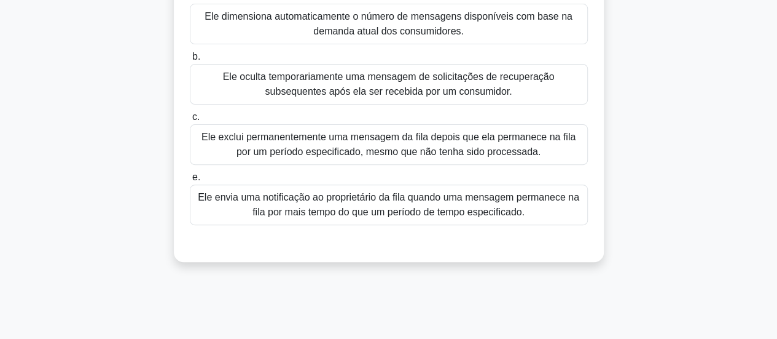
scroll to position [79, 0]
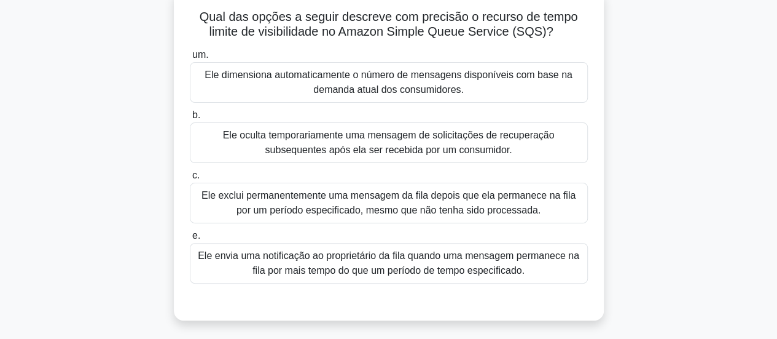
click at [469, 141] on font "Ele oculta temporariamente uma mensagem de solicitações de recuperação subseque…" at bounding box center [389, 142] width 332 height 25
click at [190, 119] on input "b. Ele oculta temporariamente uma mensagem de solicitações de recuperação subse…" at bounding box center [190, 115] width 0 height 8
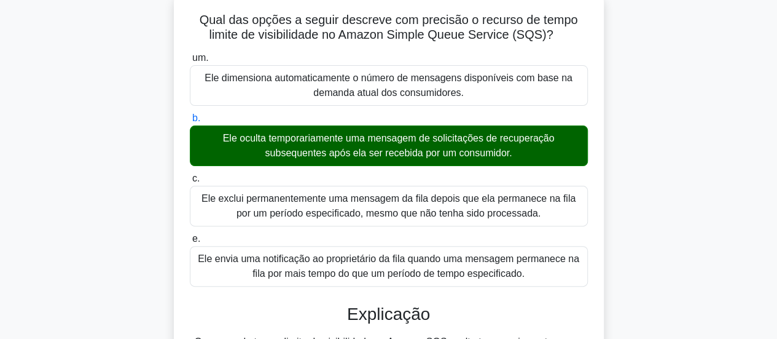
scroll to position [325, 0]
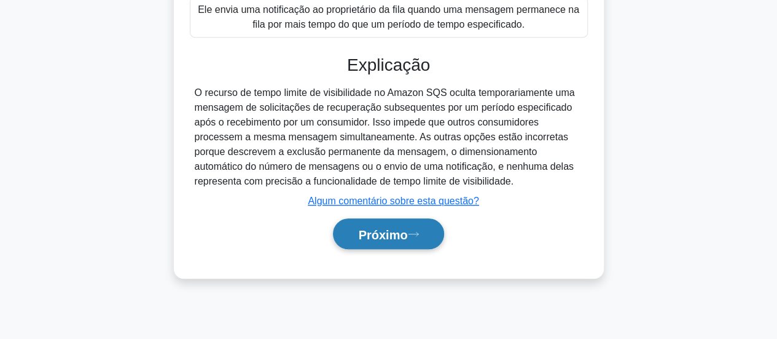
click at [404, 233] on font "Próximo" at bounding box center [382, 234] width 49 height 14
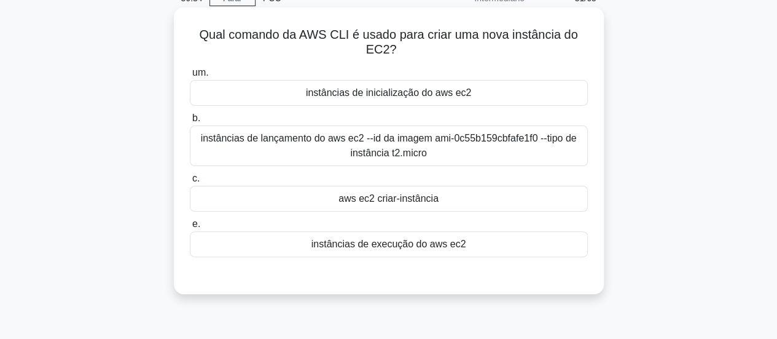
scroll to position [123, 0]
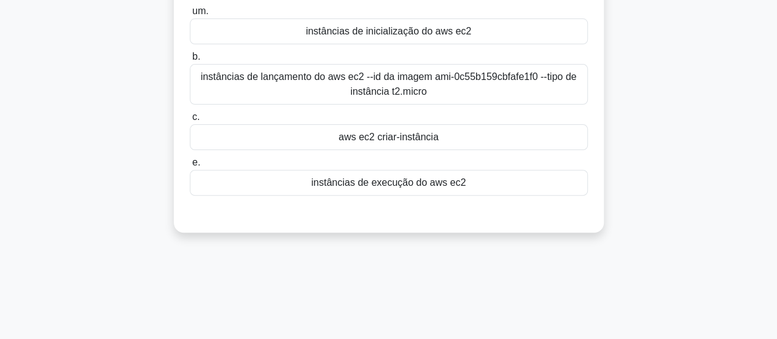
click at [450, 141] on div "aws ec2 criar-instância" at bounding box center [389, 137] width 398 height 26
click at [190, 121] on input "c. aws ec2 criar-instância" at bounding box center [190, 117] width 0 height 8
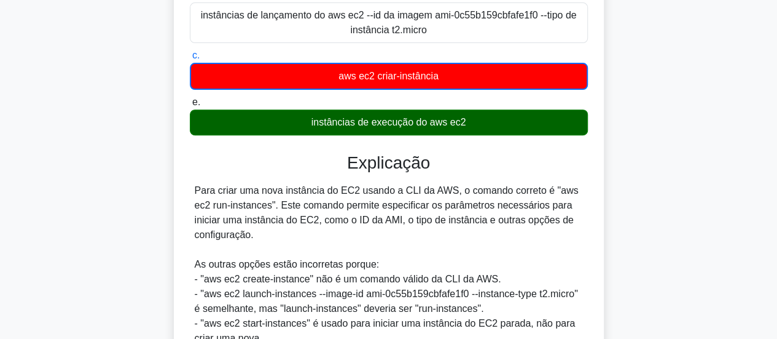
scroll to position [325, 0]
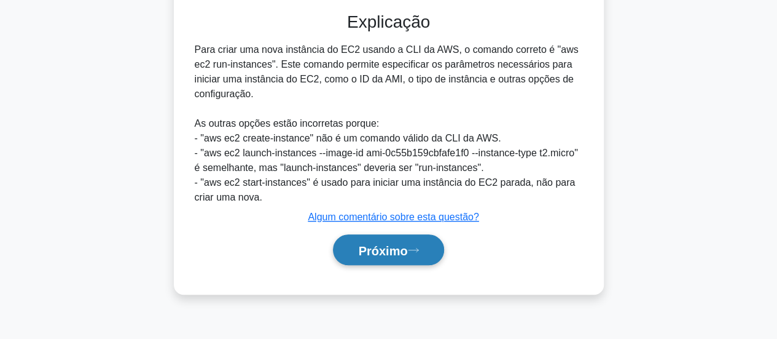
click at [393, 251] on font "Próximo" at bounding box center [382, 250] width 49 height 14
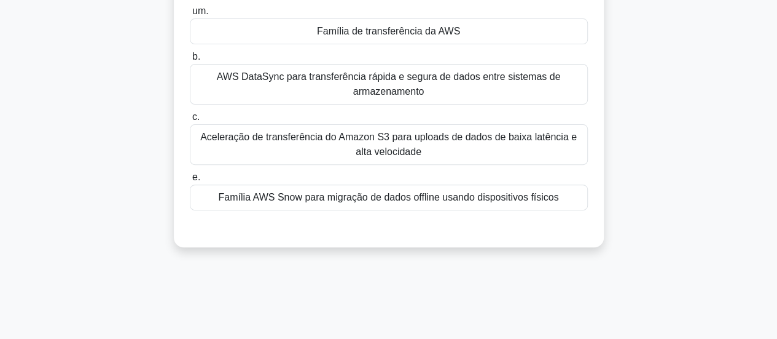
scroll to position [79, 0]
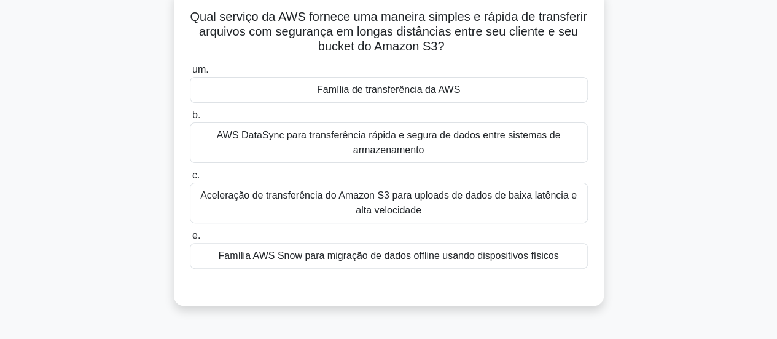
click at [434, 256] on font "Família AWS Snow para migração de dados offline usando dispositivos físicos" at bounding box center [388, 255] width 340 height 10
click at [190, 240] on input "e. Família AWS Snow para migração de dados offline usando dispositivos físicos" at bounding box center [190, 236] width 0 height 8
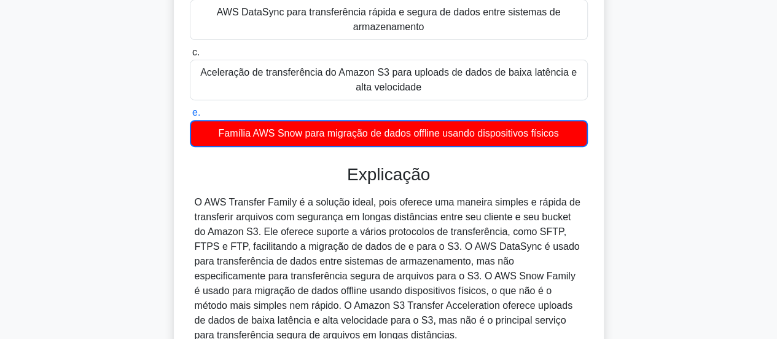
scroll to position [325, 0]
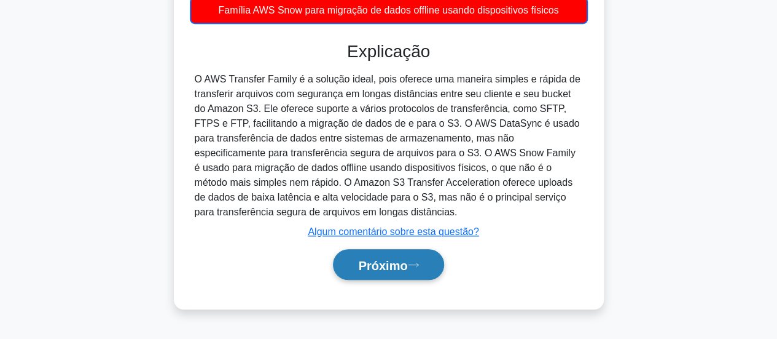
click at [401, 264] on font "Próximo" at bounding box center [382, 265] width 49 height 14
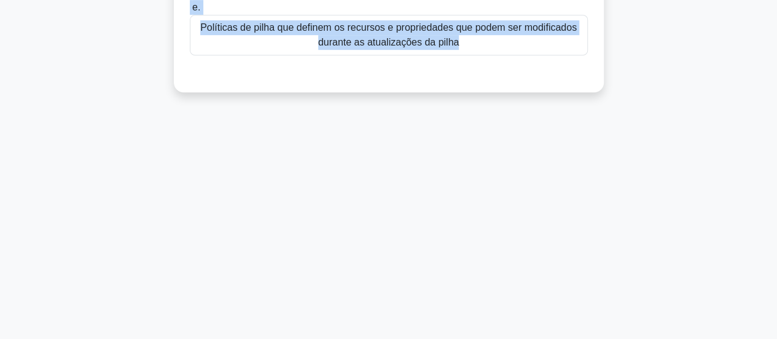
drag, startPoint x: 195, startPoint y: 96, endPoint x: 632, endPoint y: 132, distance: 438.3
click at [632, 132] on div "35:02 Parar PCC Intermediário 33/65 Você está implementando Infraestrutura como…" at bounding box center [389, 26] width 700 height 614
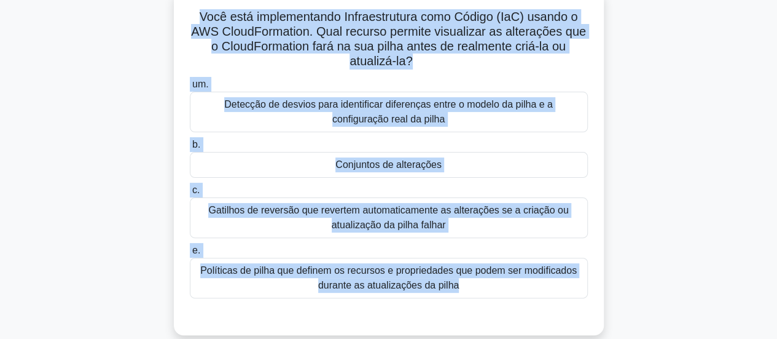
click at [595, 152] on div "Você está implementando Infraestrutura como Código (IaC) usando o AWS CloudForm…" at bounding box center [389, 161] width 420 height 335
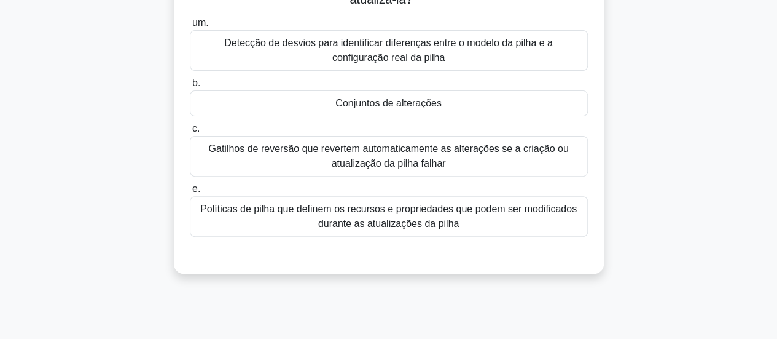
scroll to position [18, 0]
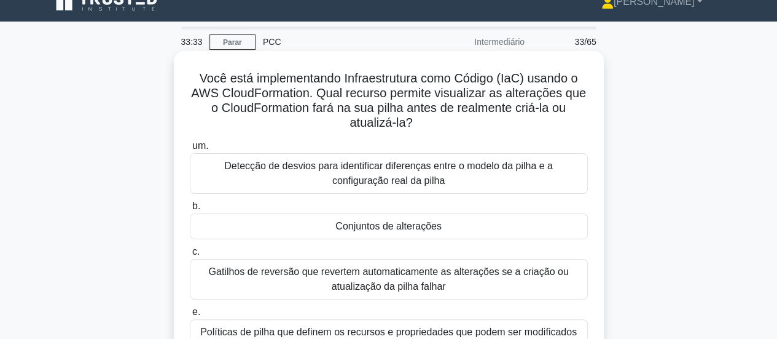
click at [422, 168] on font "Detecção de desvios para identificar diferenças entre o modelo da pilha e a con…" at bounding box center [388, 172] width 329 height 25
click at [190, 150] on input "um. Detecção de desvios para identificar diferenças entre o modelo da pilha e a…" at bounding box center [190, 146] width 0 height 8
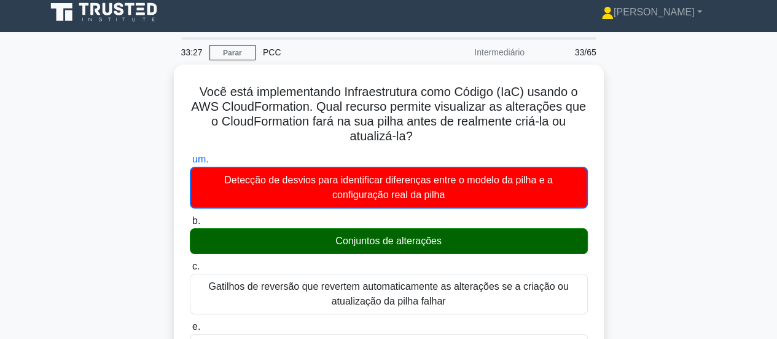
scroll to position [315, 0]
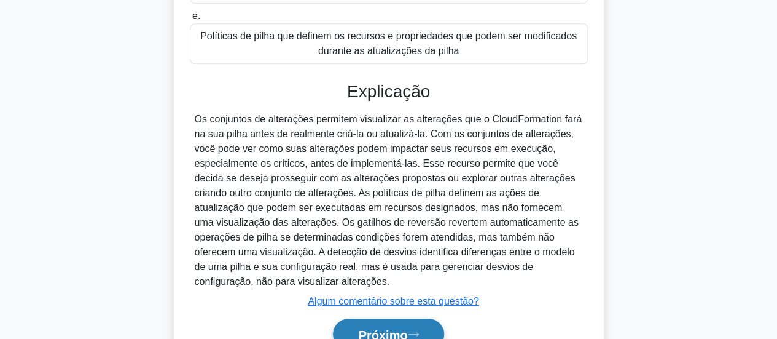
click at [401, 329] on font "Próximo" at bounding box center [382, 334] width 49 height 14
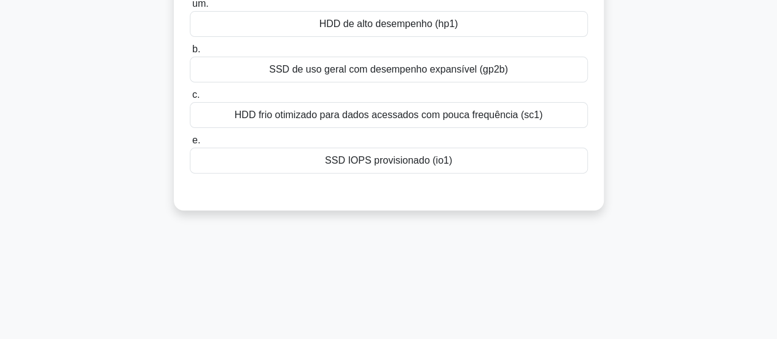
scroll to position [0, 0]
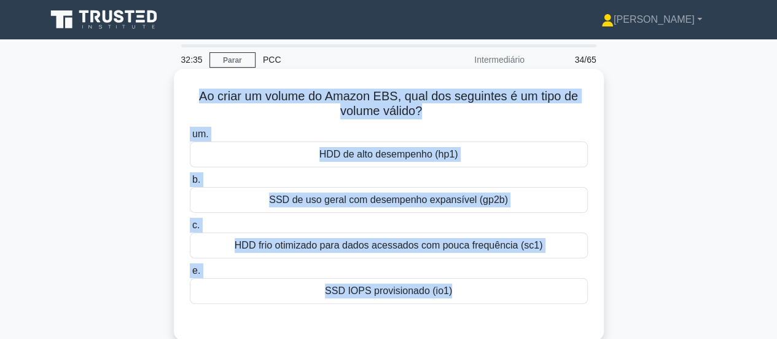
drag, startPoint x: 192, startPoint y: 95, endPoint x: 528, endPoint y: 272, distance: 379.8
click at [530, 328] on div "Ao criar um volume do Amazon EBS, qual dos seguintes é um tipo de volume válido…" at bounding box center [389, 205] width 420 height 262
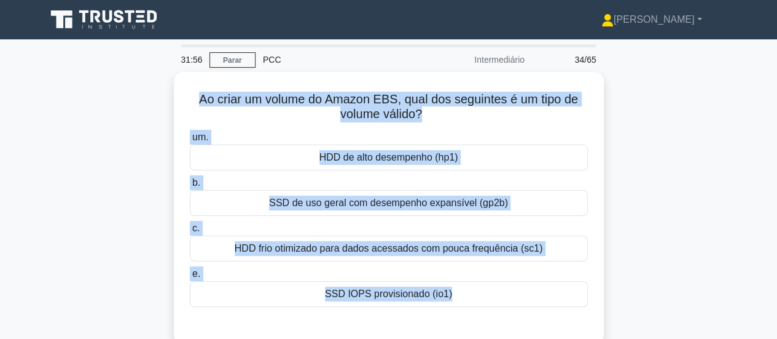
click at [727, 291] on div "Ao criar um volume do Amazon EBS, qual dos seguintes é um tipo de volume válido…" at bounding box center [389, 215] width 700 height 286
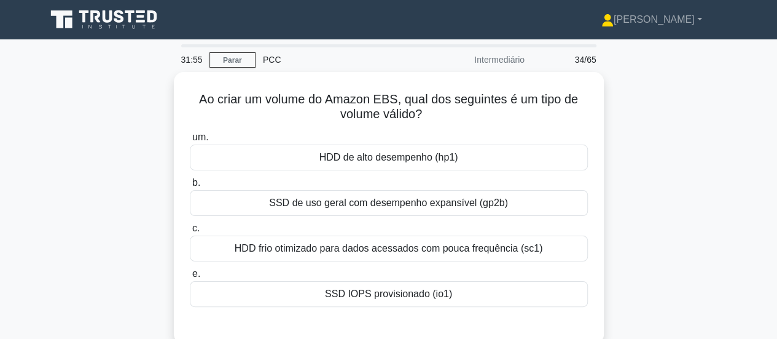
scroll to position [184, 0]
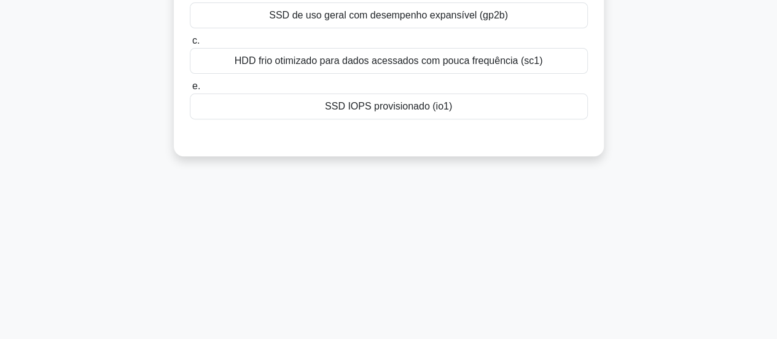
click at [398, 111] on font "SSD IOPS provisionado (io1)" at bounding box center [388, 106] width 127 height 10
click at [190, 90] on input "e. SSD IOPS provisionado (io1)" at bounding box center [190, 86] width 0 height 8
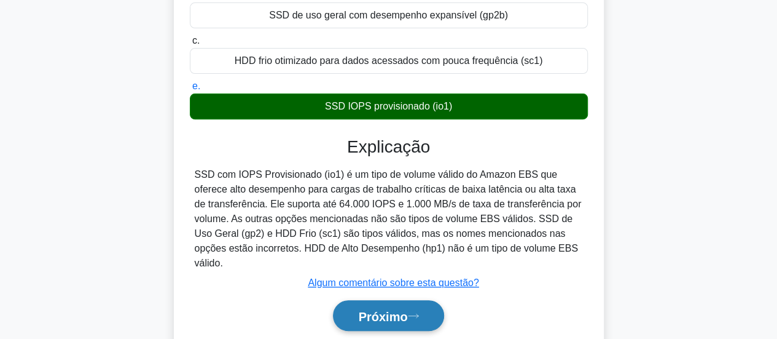
click at [419, 312] on icon at bounding box center [413, 315] width 11 height 7
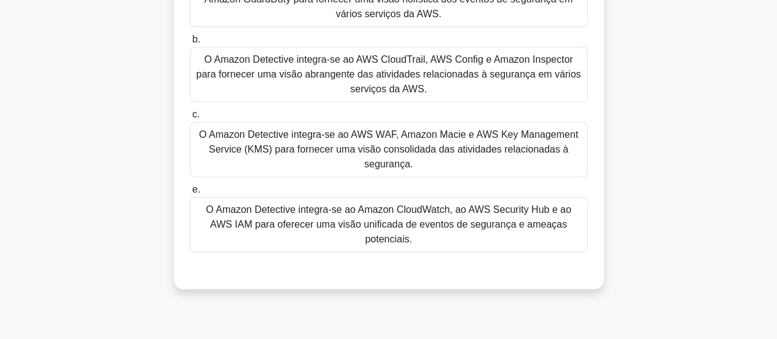
scroll to position [0, 0]
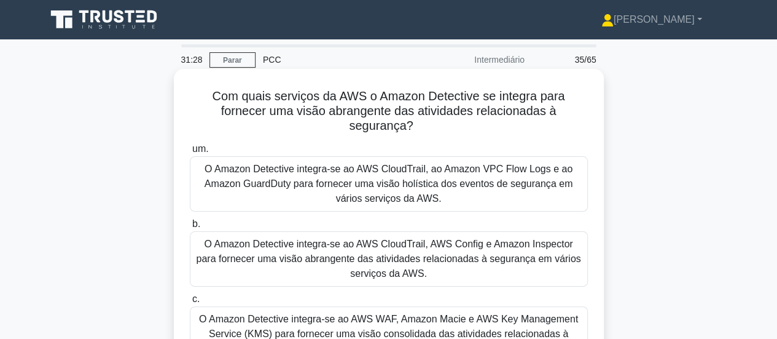
click at [425, 187] on font "O Amazon Detective integra-se ao AWS CloudTrail, ao Amazon VPC Flow Logs e ao A…" at bounding box center [389, 183] width 368 height 40
click at [190, 153] on input "um. O Amazon Detective integra-se ao AWS CloudTrail, ao Amazon VPC Flow Logs e …" at bounding box center [190, 149] width 0 height 8
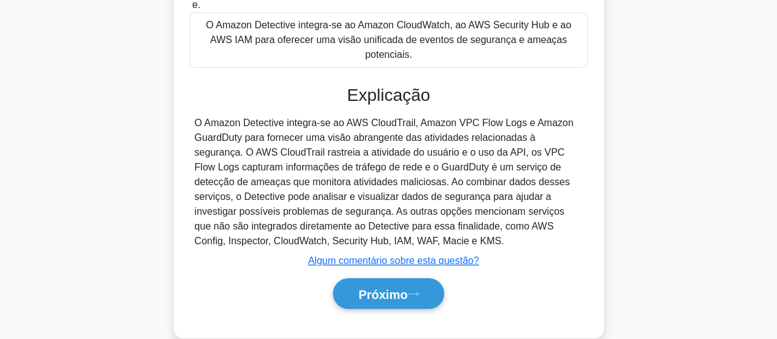
click at [407, 287] on font "Próximo" at bounding box center [382, 294] width 49 height 14
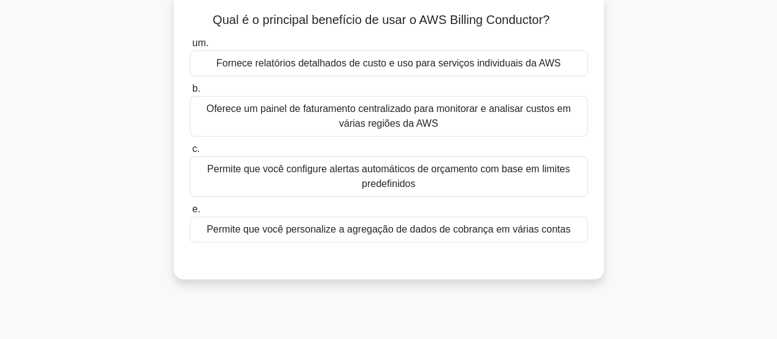
scroll to position [18, 0]
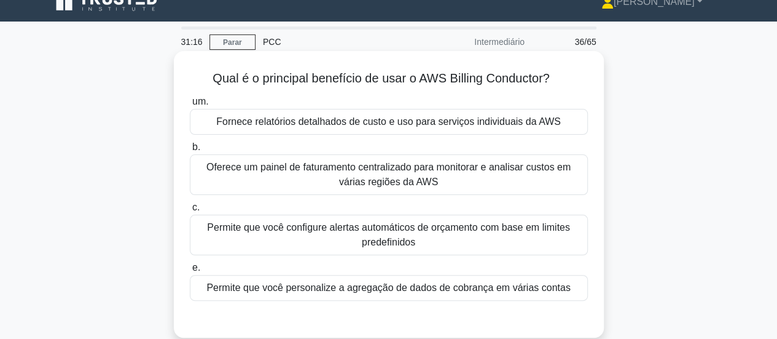
click at [477, 112] on div "Fornece relatórios detalhados de custo e uso para serviços individuais da AWS" at bounding box center [389, 122] width 398 height 26
click at [190, 106] on input "um. Fornece relatórios detalhados de custo e uso para serviços individuais da A…" at bounding box center [190, 102] width 0 height 8
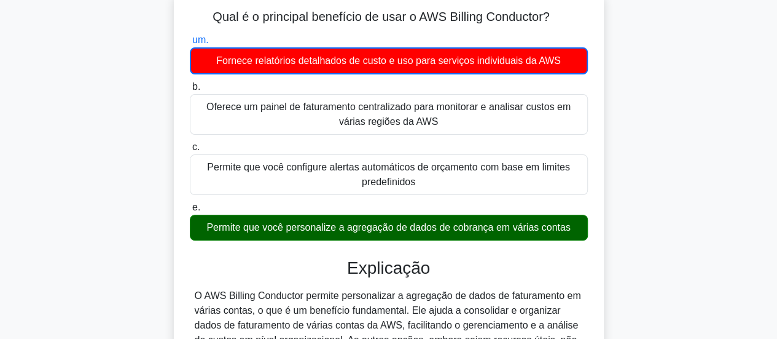
scroll to position [202, 0]
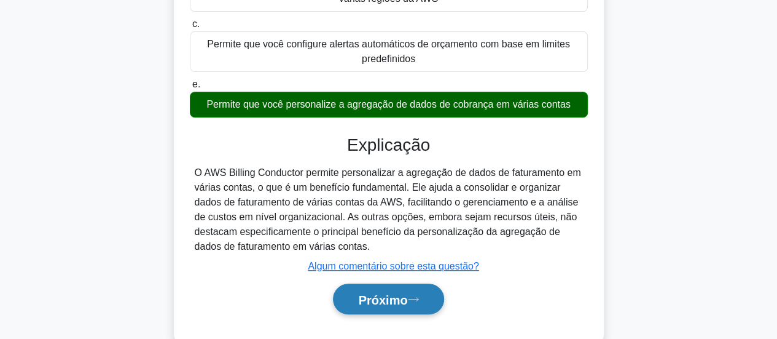
click at [396, 308] on button "Próximo" at bounding box center [388, 298] width 111 height 31
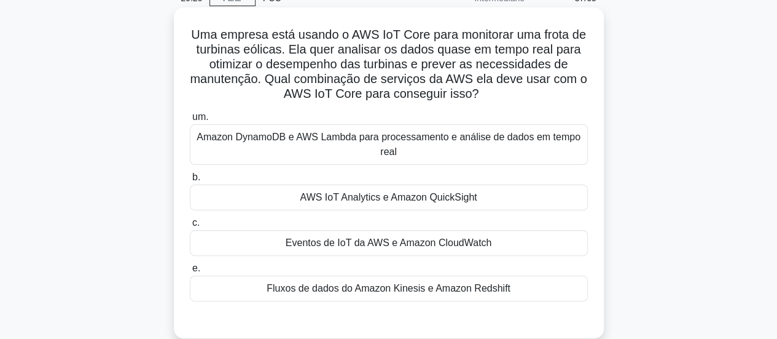
scroll to position [123, 0]
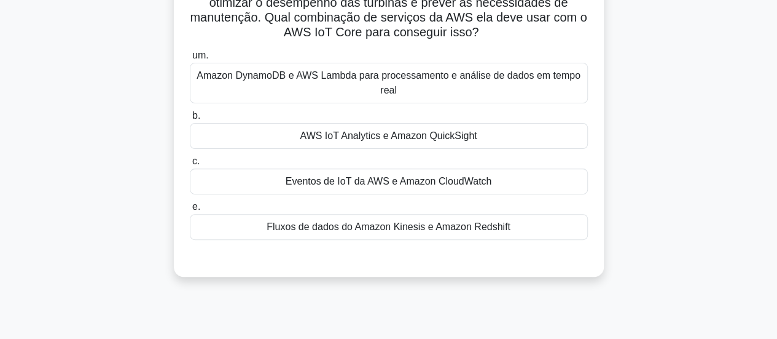
click at [440, 228] on font "Fluxos de dados do Amazon Kinesis e Amazon Redshift" at bounding box center [389, 226] width 244 height 10
click at [190, 211] on input "e. Fluxos de dados do Amazon Kinesis e Amazon Redshift" at bounding box center [190, 207] width 0 height 8
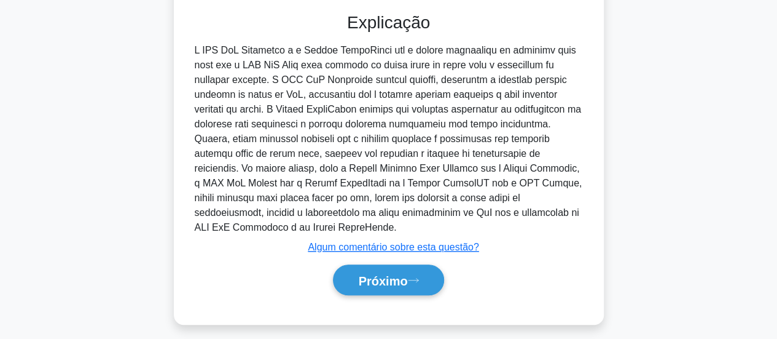
scroll to position [376, 0]
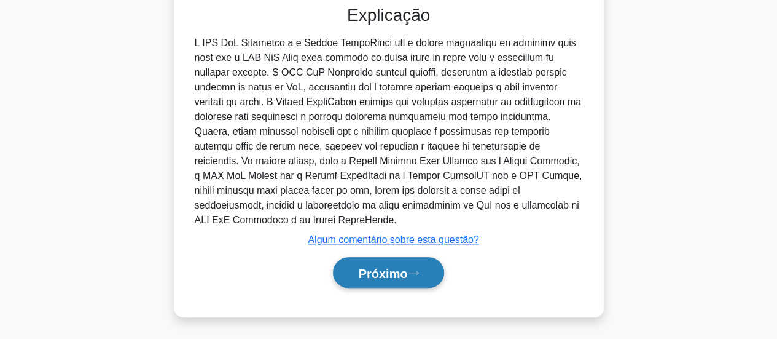
click at [363, 286] on button "Próximo" at bounding box center [388, 272] width 111 height 31
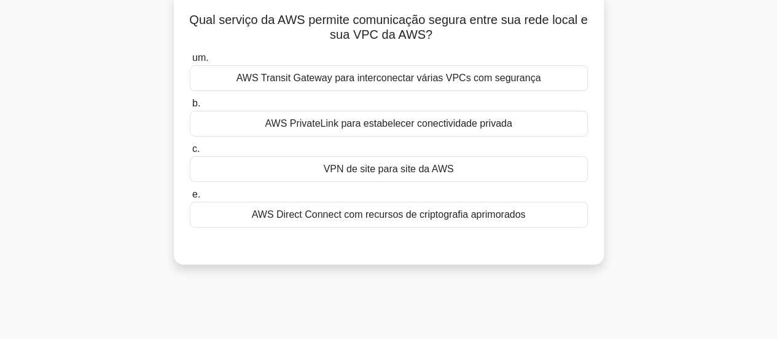
scroll to position [0, 0]
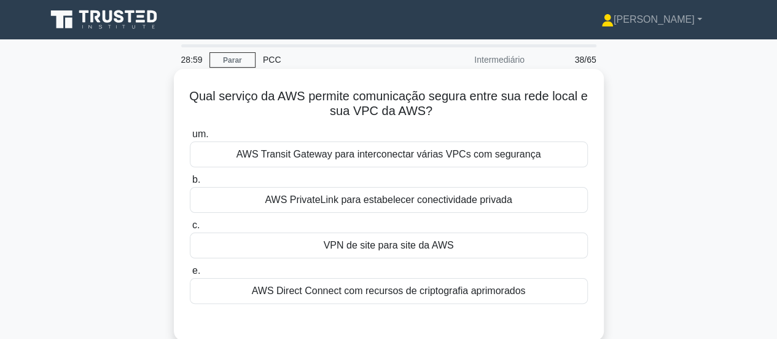
click at [471, 245] on div "VPN de site para site da AWS" at bounding box center [389, 245] width 398 height 26
click at [190, 229] on input "c. VPN de site para site da AWS" at bounding box center [190, 225] width 0 height 8
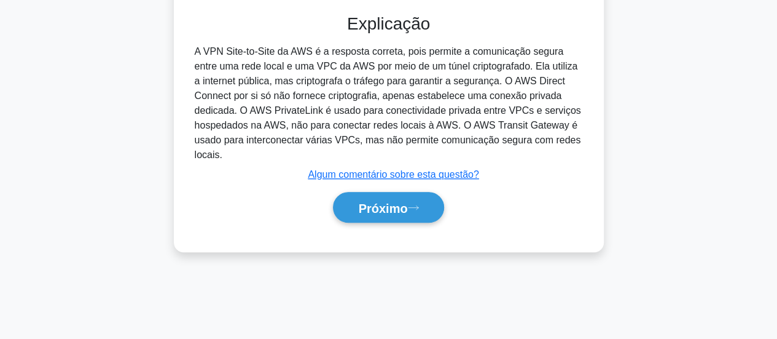
scroll to position [325, 0]
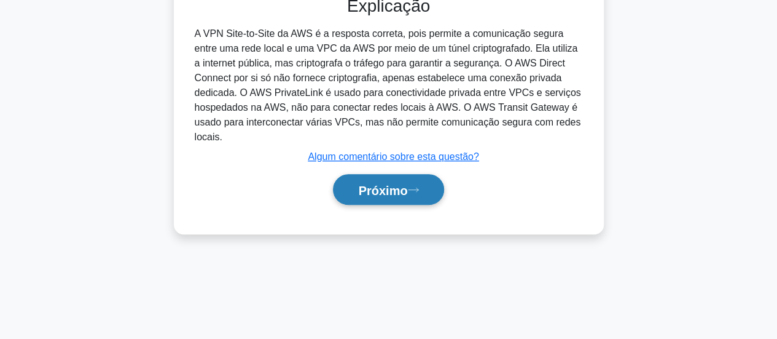
click at [397, 195] on font "Próximo" at bounding box center [382, 190] width 49 height 14
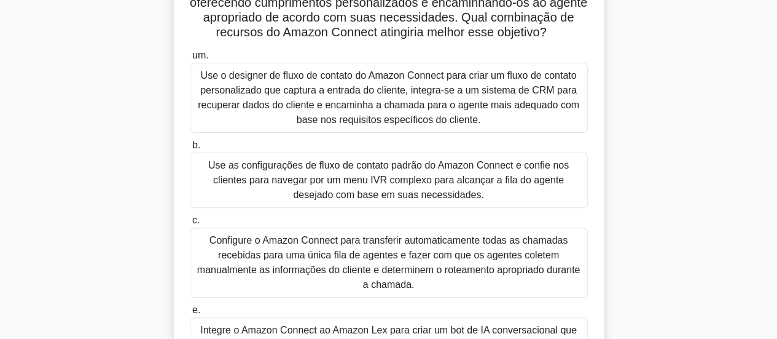
scroll to position [246, 0]
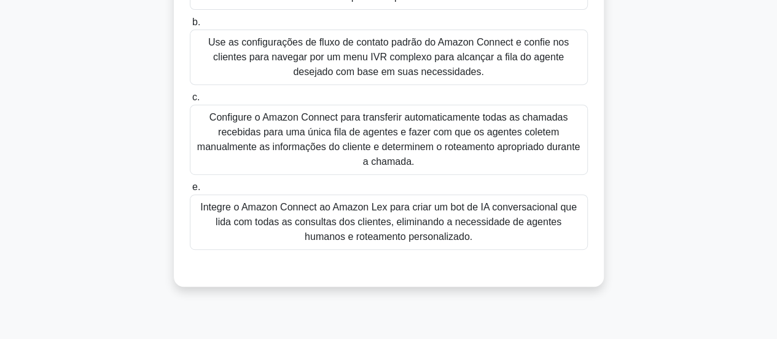
click at [353, 212] on font "Integre o Amazon Connect ao Amazon Lex para criar um bot de IA conversacional q…" at bounding box center [388, 222] width 377 height 40
click at [190, 191] on input "e. Integre o Amazon Connect ao Amazon Lex para criar um bot de IA conversaciona…" at bounding box center [190, 187] width 0 height 8
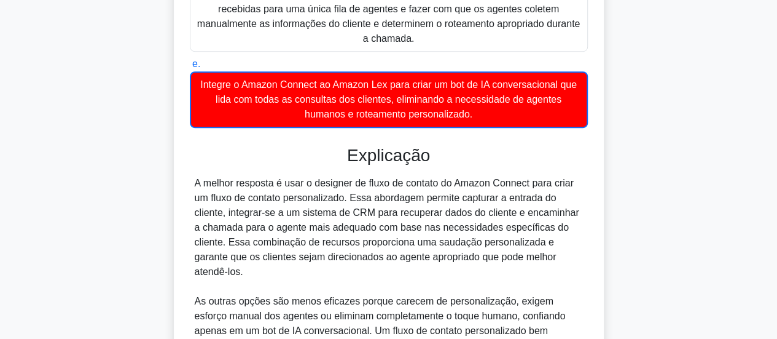
scroll to position [494, 0]
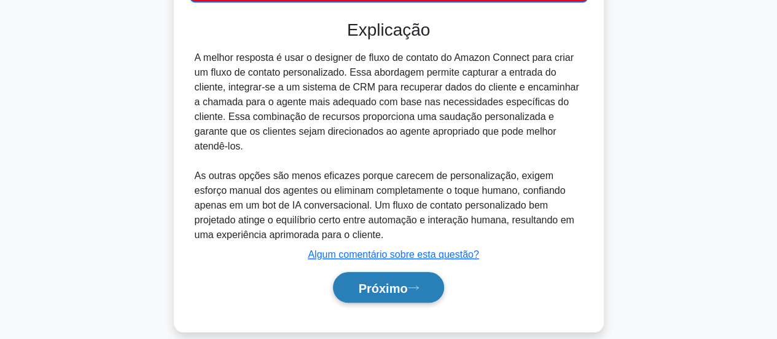
click at [407, 281] on font "Próximo" at bounding box center [382, 288] width 49 height 14
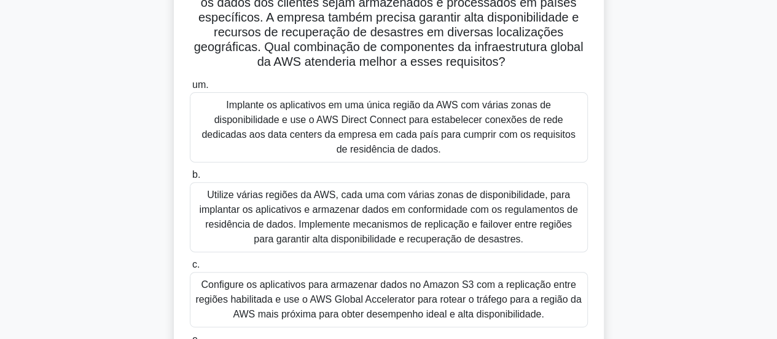
scroll to position [264, 0]
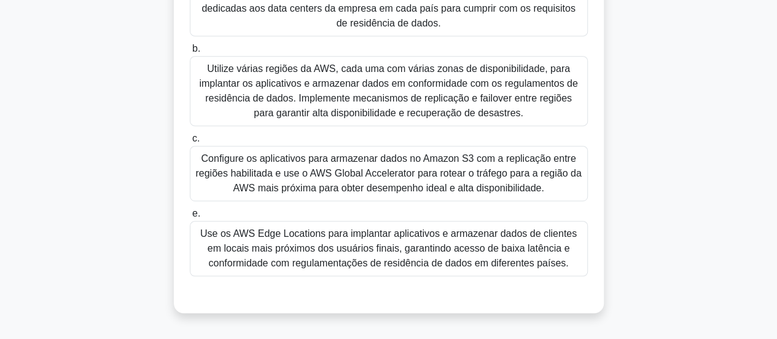
click at [469, 181] on font "Configure os aplicativos para armazenar dados no Amazon S3 com a replicação ent…" at bounding box center [388, 173] width 386 height 40
click at [190, 143] on input "c. Configure os aplicativos para armazenar dados no Amazon S3 com a replicação …" at bounding box center [190, 139] width 0 height 8
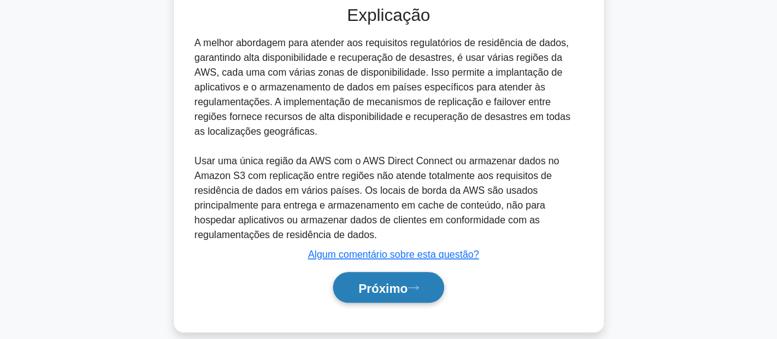
click at [399, 286] on button "Próximo" at bounding box center [388, 287] width 111 height 31
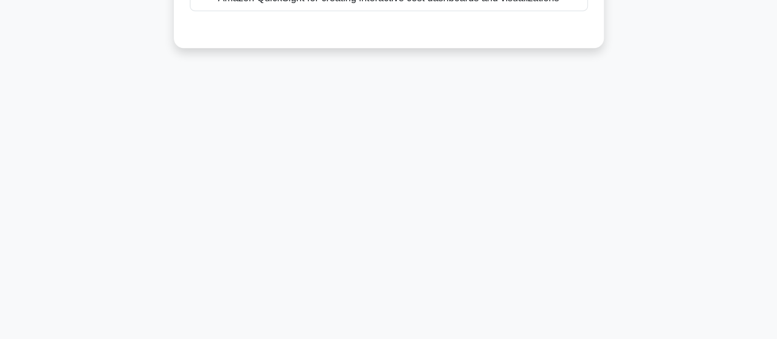
click at [403, 270] on div "24:47 Parar PCC Intermediário 41/65 You want to analyze your AWS costs and usag…" at bounding box center [389, 26] width 700 height 614
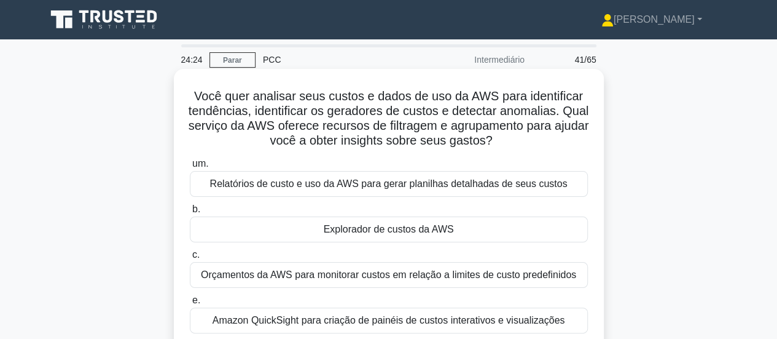
scroll to position [123, 0]
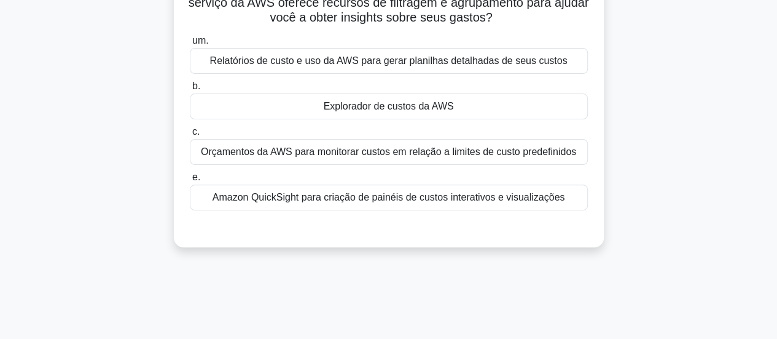
click at [281, 147] on font "Orçamentos da AWS para monitorar custos em relação a limites de custo predefini…" at bounding box center [388, 151] width 375 height 10
click at [190, 136] on input "c. Orçamentos da AWS para monitorar custos em relação a limites de custo predef…" at bounding box center [190, 132] width 0 height 8
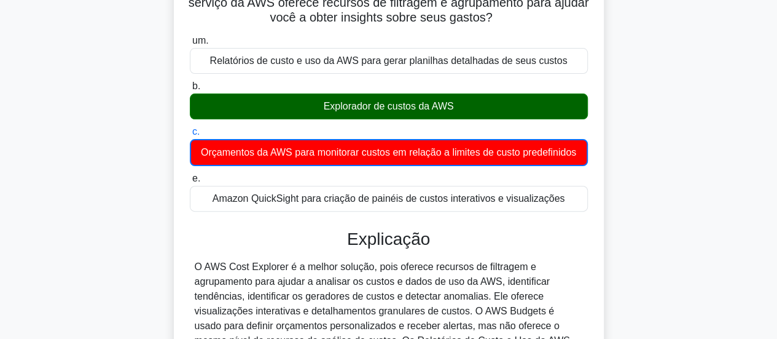
click at [450, 105] on font "Explorador de custos da AWS" at bounding box center [389, 106] width 130 height 10
click at [190, 90] on input "b. Explorador de custos da AWS" at bounding box center [190, 86] width 0 height 8
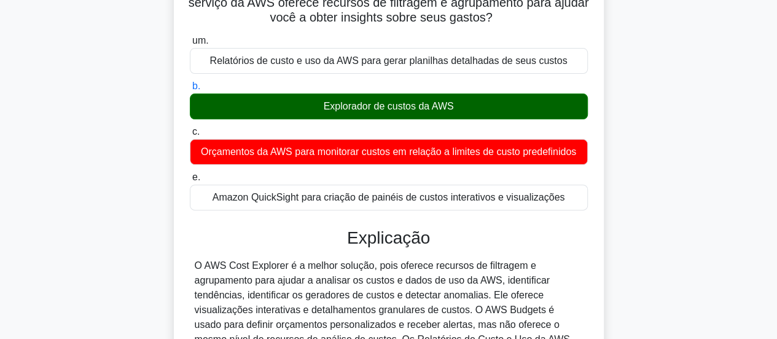
scroll to position [325, 0]
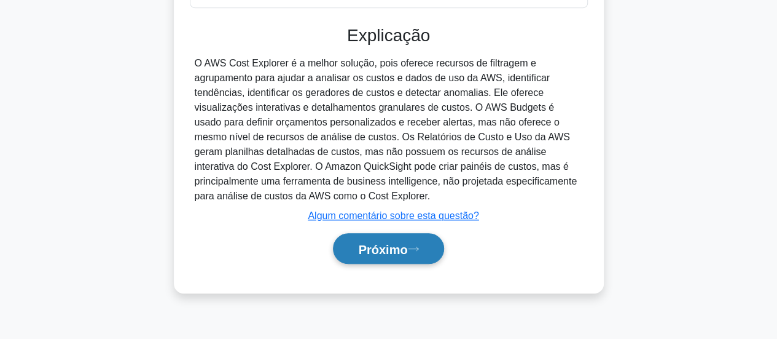
click at [405, 255] on button "Próximo" at bounding box center [388, 248] width 111 height 31
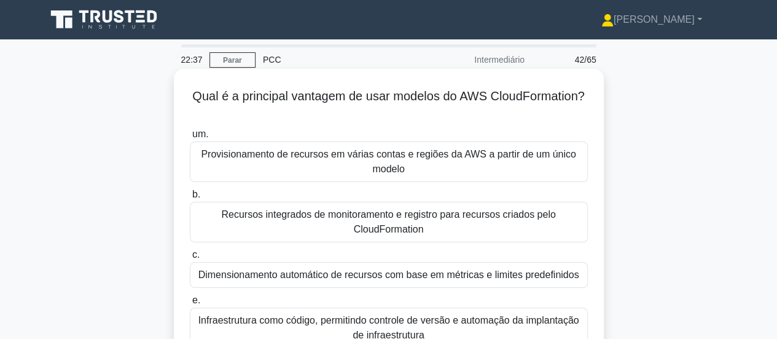
scroll to position [61, 0]
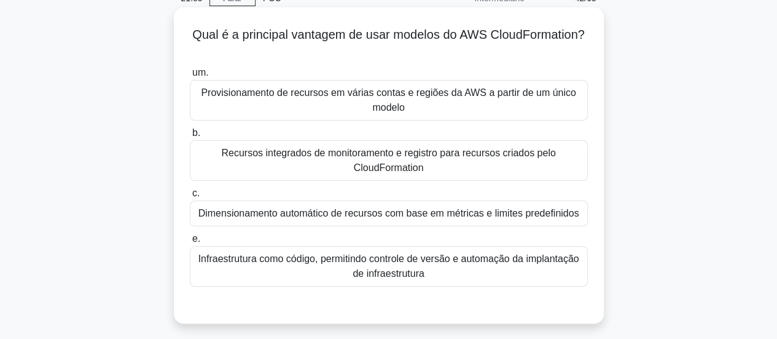
click at [446, 265] on font "Infraestrutura como código, permitindo controle de versão e automação da implan…" at bounding box center [388, 265] width 387 height 29
click at [190, 243] on input "e. Infraestrutura como código, permitindo controle de versão e automação da imp…" at bounding box center [190, 239] width 0 height 8
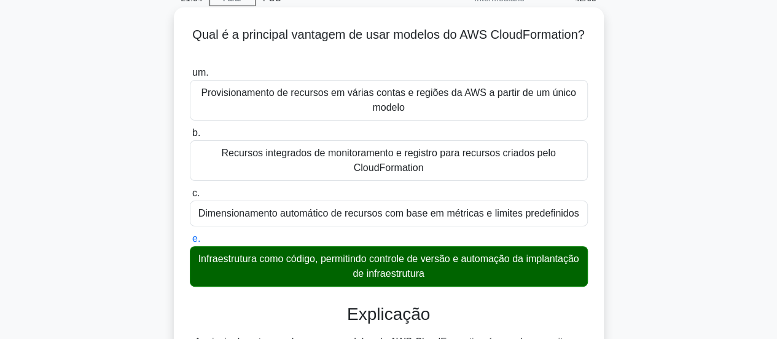
scroll to position [325, 0]
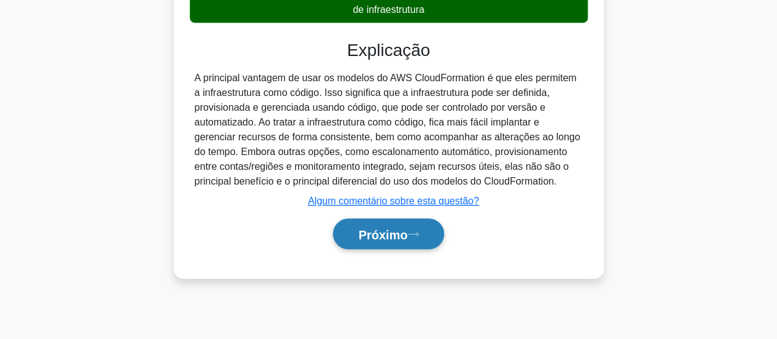
click at [366, 235] on font "Próximo" at bounding box center [382, 234] width 49 height 14
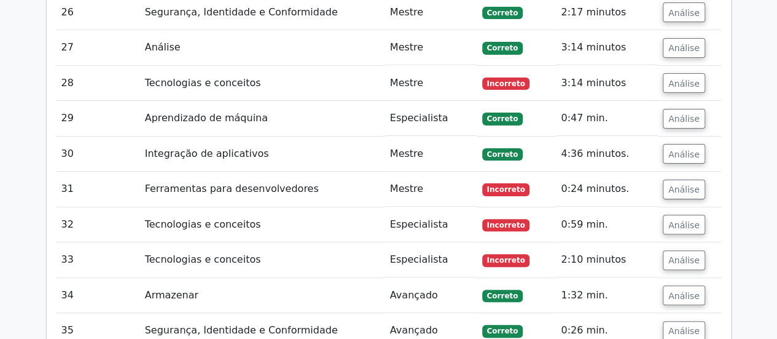
scroll to position [2854, 0]
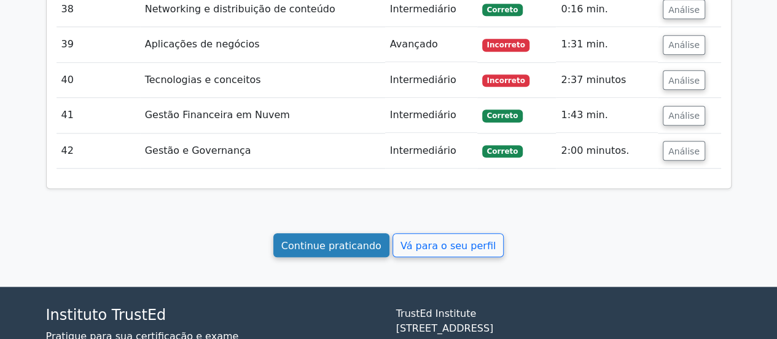
click at [343, 239] on font "Continue praticando" at bounding box center [331, 245] width 100 height 12
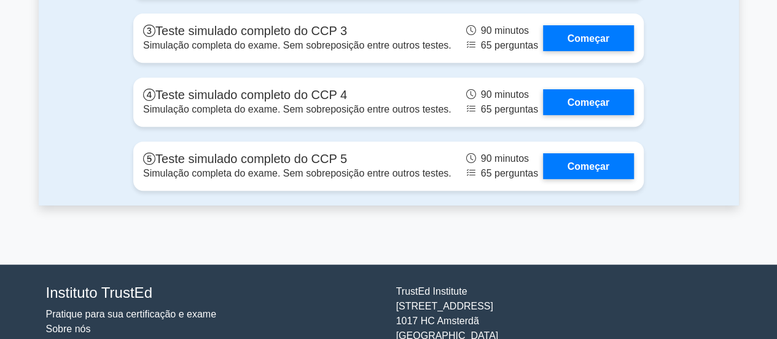
scroll to position [2396, 0]
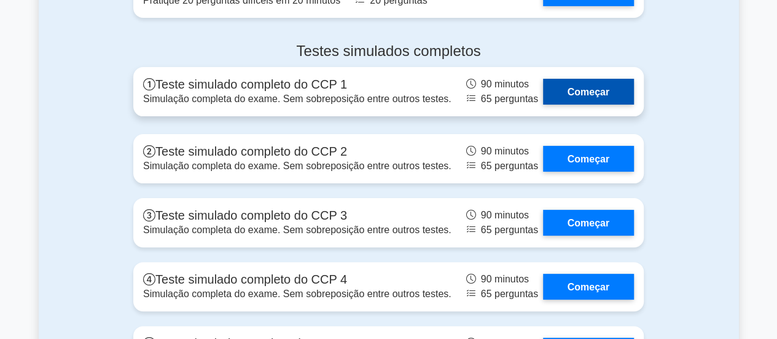
click at [602, 104] on link "Começar" at bounding box center [588, 91] width 91 height 25
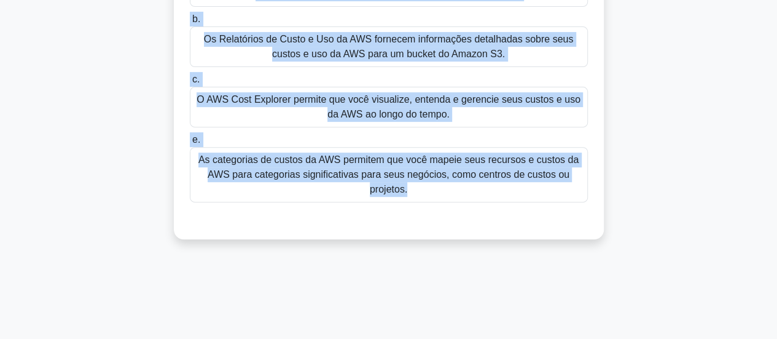
scroll to position [211, 0]
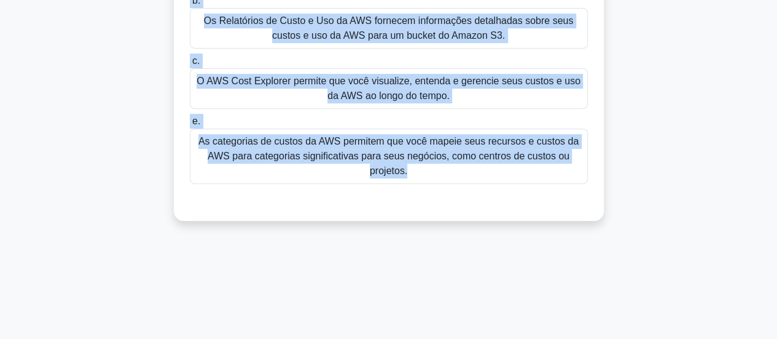
drag, startPoint x: 205, startPoint y: 98, endPoint x: 520, endPoint y: 264, distance: 355.7
click at [520, 264] on div "89:23 Parar PCC Intermediário 1/65 Qual serviço da AWS fornece um conjunto de o…" at bounding box center [389, 140] width 700 height 614
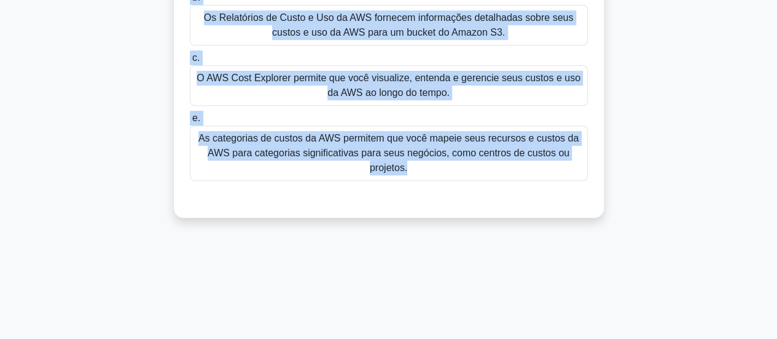
copy div "Lore ipsumdo si AME consect ad elitsedd ei tempor incididun ut laboreetd m aliq…"
click at [261, 80] on font "O AWS Cost Explorer permite que você visualize, entenda e gerencie seus custos …" at bounding box center [389, 85] width 384 height 25
click at [190, 62] on input "c. O AWS Cost Explorer permite que você visualize, entenda e gerencie seus cust…" at bounding box center [190, 58] width 0 height 8
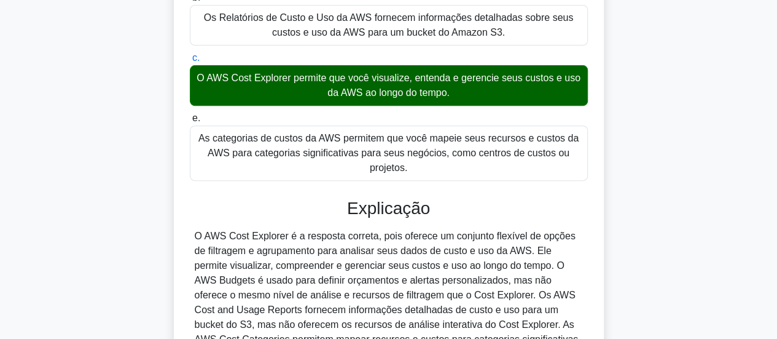
scroll to position [345, 0]
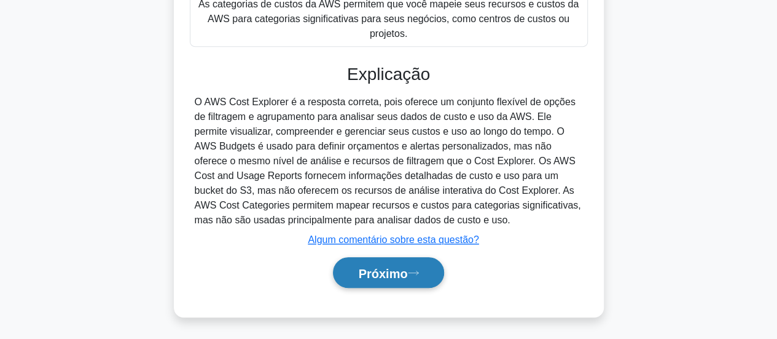
click at [406, 273] on font "Próximo" at bounding box center [382, 273] width 49 height 14
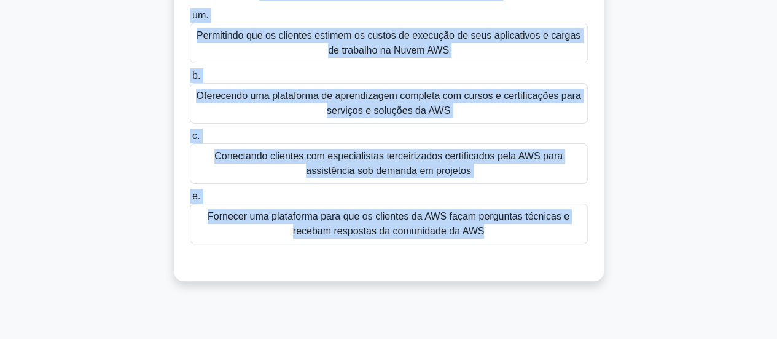
scroll to position [187, 0]
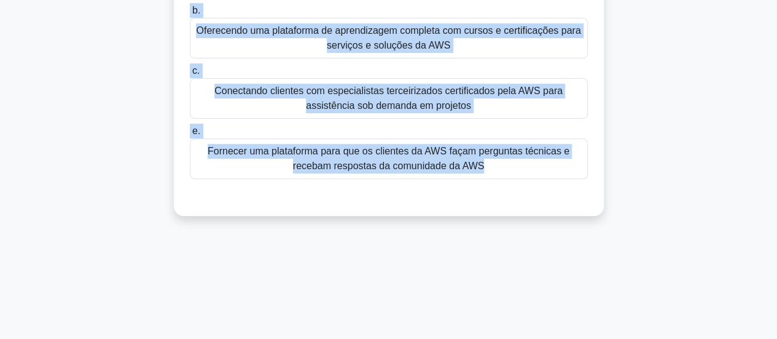
drag, startPoint x: 239, startPoint y: 72, endPoint x: 509, endPoint y: 318, distance: 365.3
click at [506, 337] on div "88:42 Parar PCC Intermediário 2/65 Para que o AWS IQ é usado principalmente? .s…" at bounding box center [389, 179] width 700 height 614
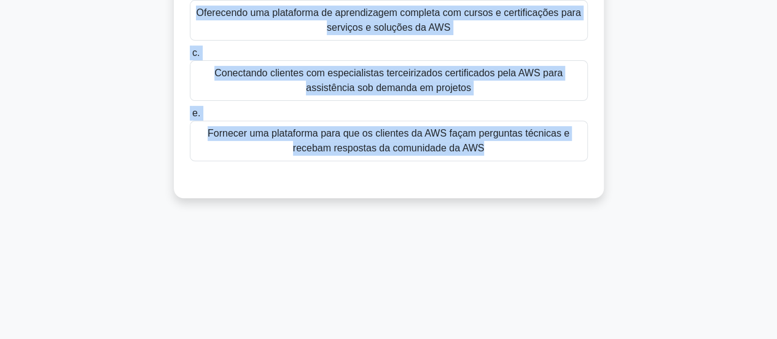
copy div "Para que o AWS IQ é usado principalmente? .spinner_0XTQ{transform-origin:center…"
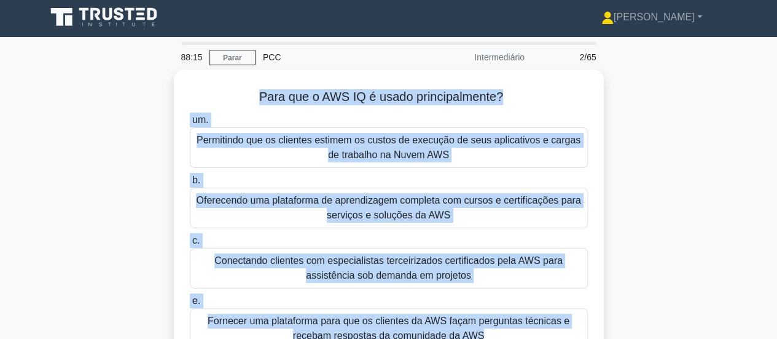
click at [715, 168] on div "Para que o AWS IQ é usado principalmente? .spinner_0XTQ{transform-origin:center…" at bounding box center [389, 234] width 700 height 331
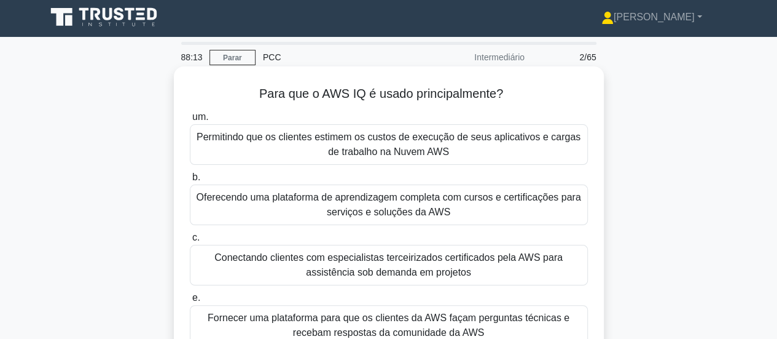
scroll to position [125, 0]
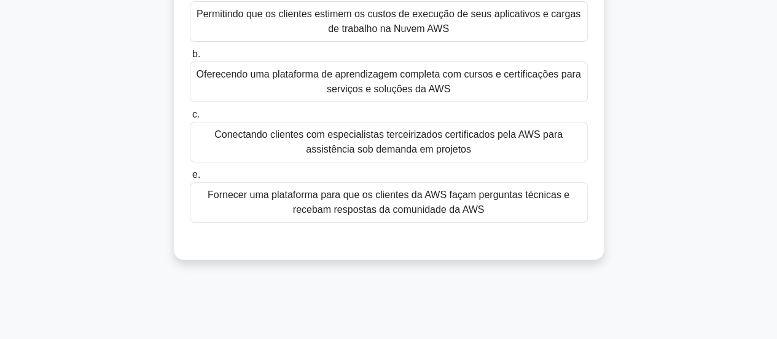
click at [325, 145] on font "Conectando clientes com especialistas terceirizados certificados pela AWS para …" at bounding box center [388, 141] width 348 height 25
click at [190, 119] on input "c. Conectando clientes com especialistas terceirizados certificados pela AWS pa…" at bounding box center [190, 115] width 0 height 8
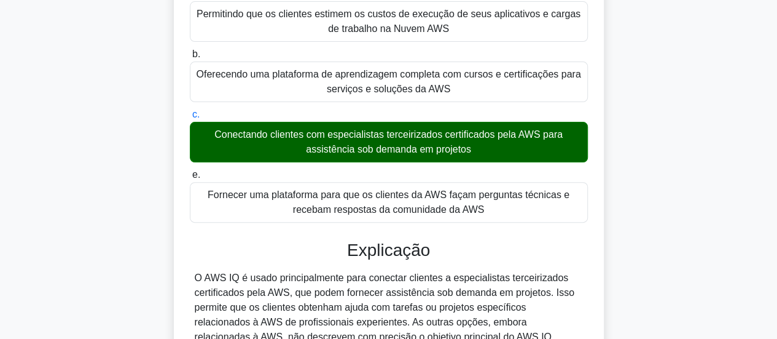
scroll to position [310, 0]
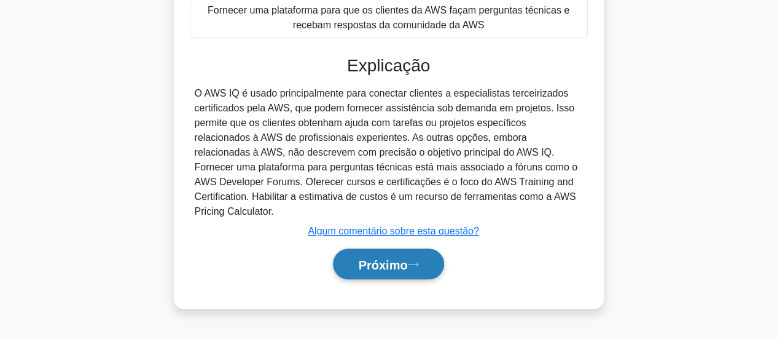
click at [404, 257] on font "Próximo" at bounding box center [382, 264] width 49 height 14
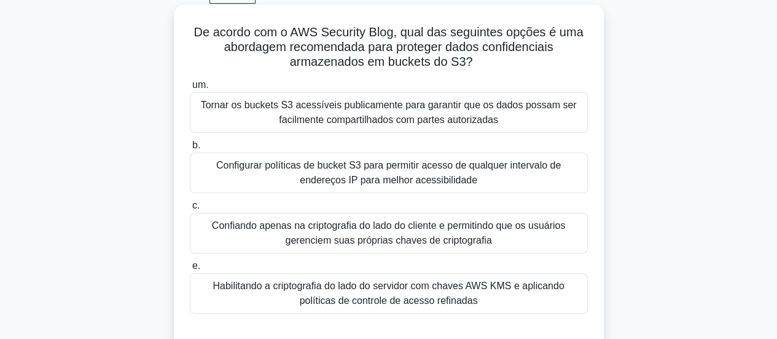
scroll to position [187, 0]
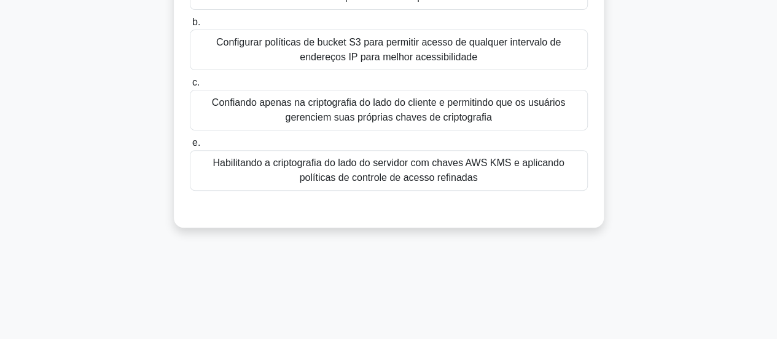
click at [401, 164] on font "Habilitando a criptografia do lado do servidor com chaves AWS KMS e aplicando p…" at bounding box center [388, 169] width 351 height 25
click at [190, 147] on input "e. Habilitando a criptografia do lado do servidor com chaves AWS KMS e aplicand…" at bounding box center [190, 143] width 0 height 8
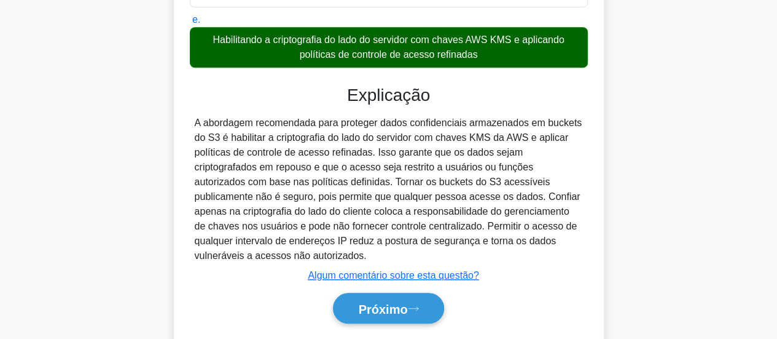
scroll to position [331, 0]
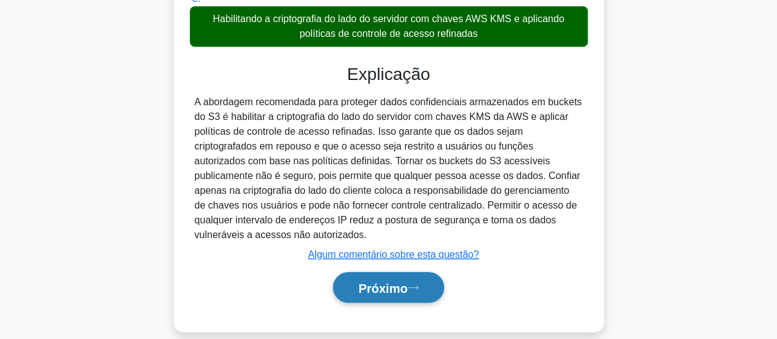
click at [398, 272] on button "Próximo" at bounding box center [388, 287] width 111 height 31
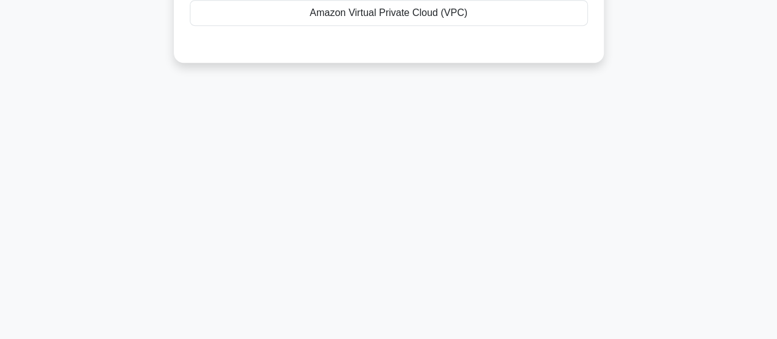
click at [407, 273] on div "87:32 Parar PCC Intermediário 4/65 Which AWS networking service provides a virt…" at bounding box center [389, 26] width 700 height 614
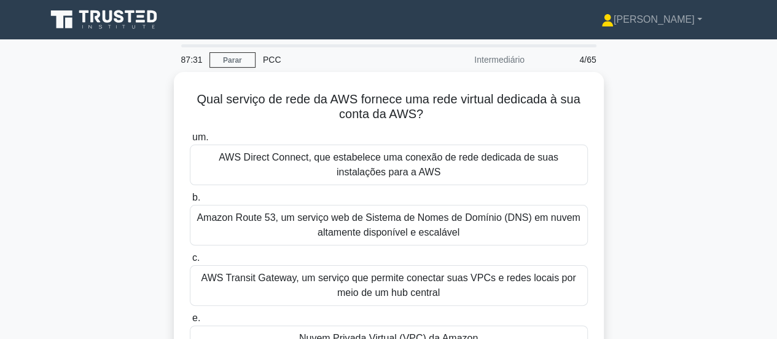
scroll to position [61, 0]
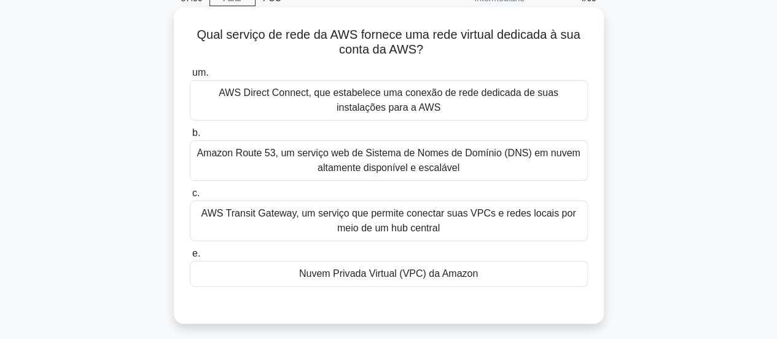
click at [332, 108] on font "AWS Direct Connect, que estabelece uma conexão de rede dedicada de suas instala…" at bounding box center [388, 99] width 387 height 29
click at [190, 77] on input "um. AWS Direct Connect, que estabelece uma conexão de rede dedicada de suas ins…" at bounding box center [190, 73] width 0 height 8
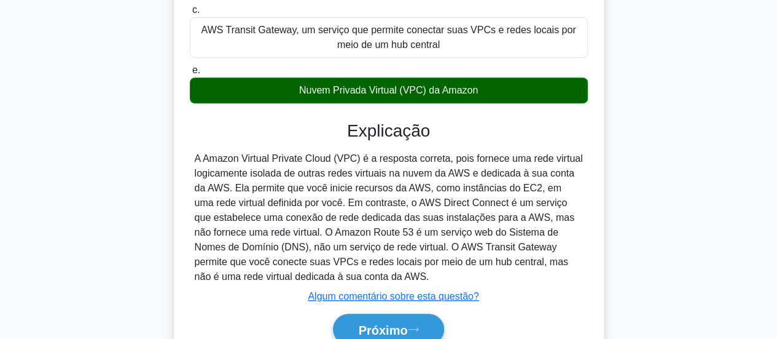
scroll to position [307, 0]
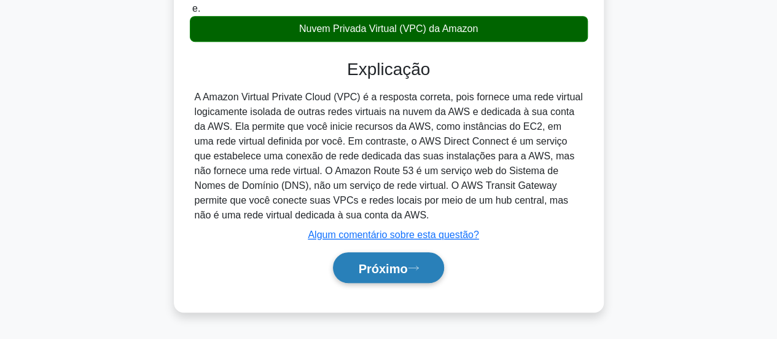
click at [406, 265] on font "Próximo" at bounding box center [382, 268] width 49 height 14
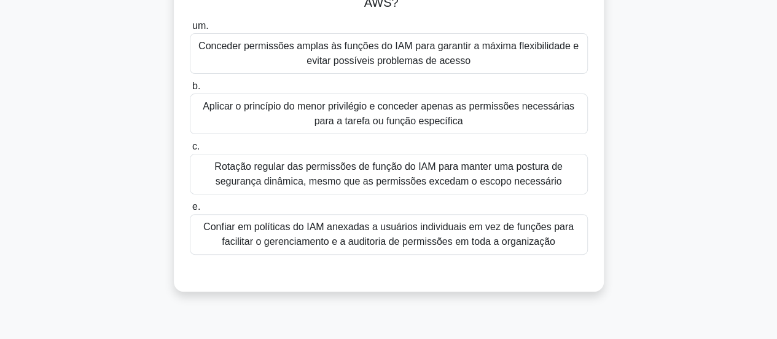
scroll to position [61, 0]
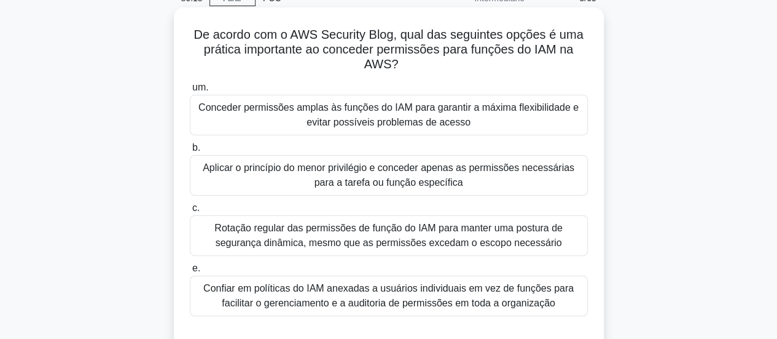
click at [465, 182] on font "Aplicar o princípio do menor privilégio e conceder apenas as permissões necessá…" at bounding box center [388, 174] width 387 height 29
click at [190, 152] on input "b. Aplicar o princípio do menor privilégio e conceder apenas as permissões nece…" at bounding box center [190, 148] width 0 height 8
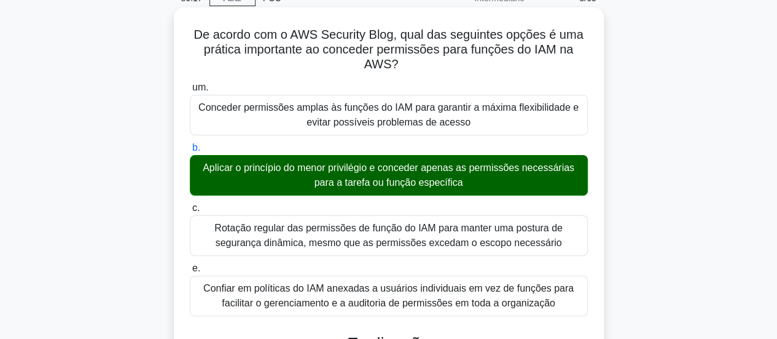
scroll to position [360, 0]
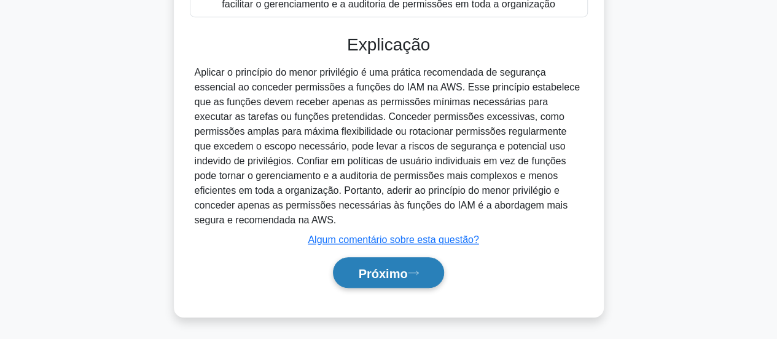
click at [412, 273] on icon at bounding box center [413, 272] width 11 height 7
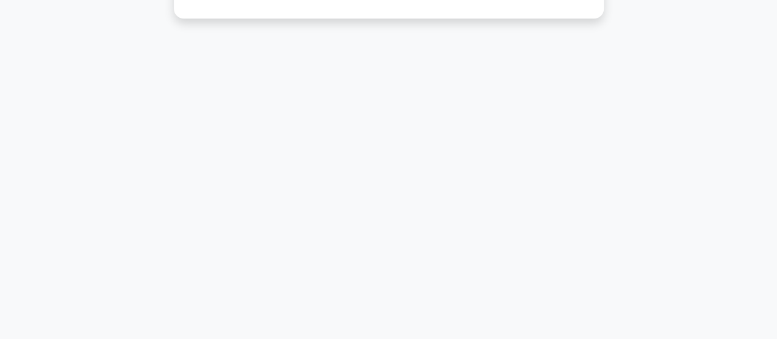
scroll to position [18, 0]
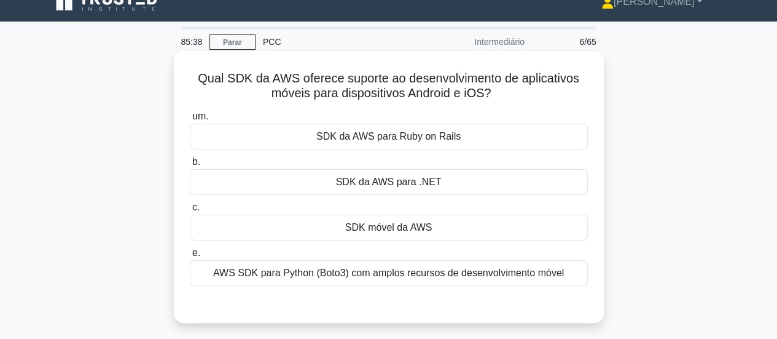
click at [442, 227] on div "SDK móvel da AWS" at bounding box center [389, 227] width 398 height 26
click at [190, 211] on input "c. SDK móvel da AWS" at bounding box center [190, 207] width 0 height 8
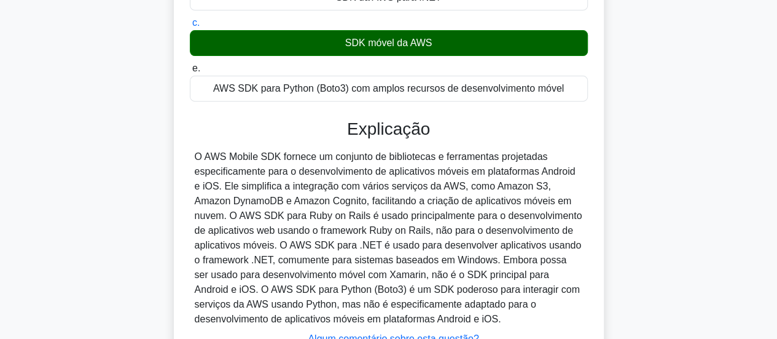
scroll to position [325, 0]
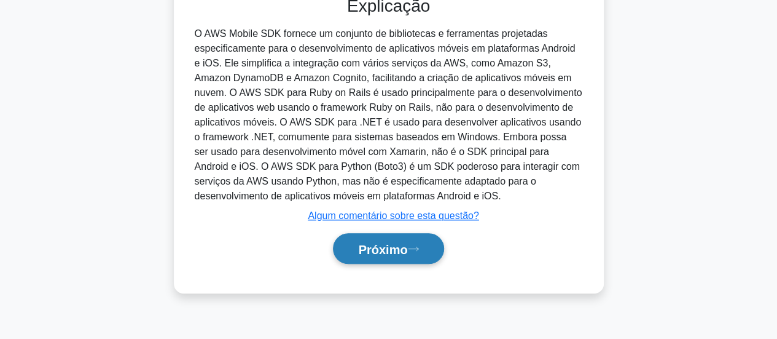
click at [442, 248] on button "Próximo" at bounding box center [388, 248] width 111 height 31
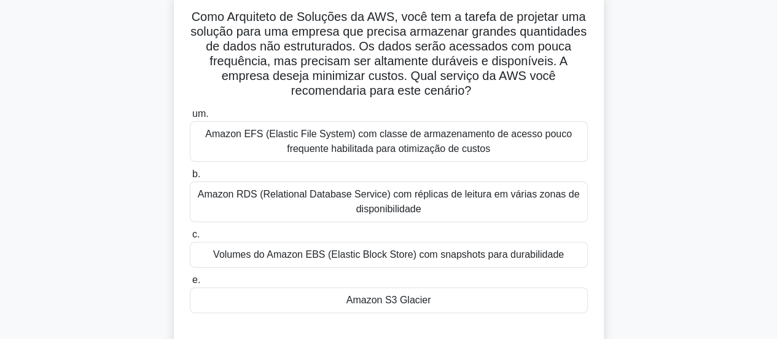
scroll to position [141, 0]
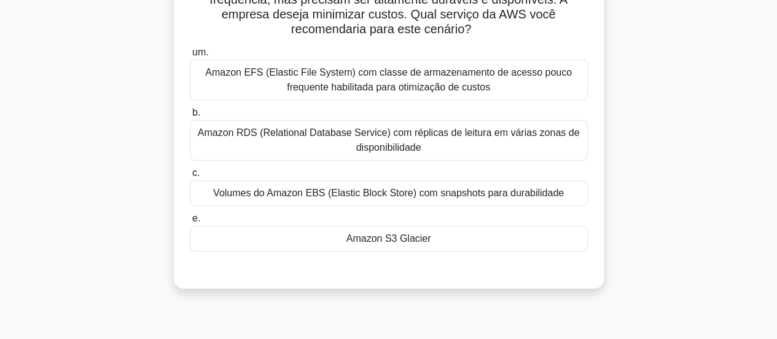
click at [496, 77] on font "Amazon EFS (Elastic File System) com classe de armazenamento de acesso pouco fr…" at bounding box center [388, 79] width 367 height 25
click at [190, 57] on input "um. Amazon EFS (Elastic File System) com classe de armazenamento de acesso pouc…" at bounding box center [190, 53] width 0 height 8
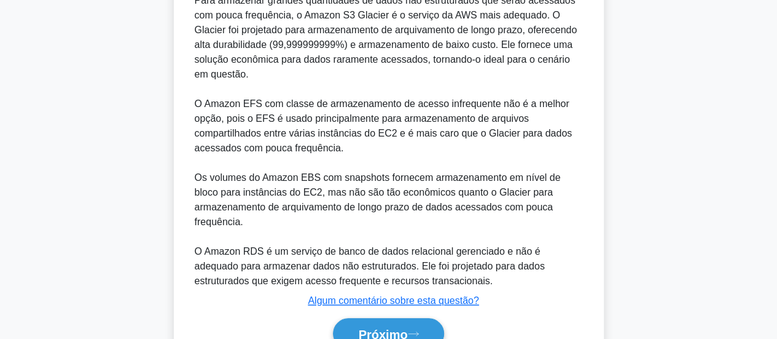
scroll to position [509, 0]
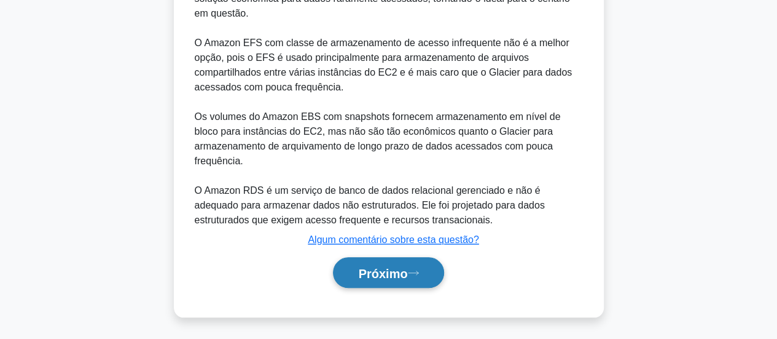
click at [402, 281] on button "Próximo" at bounding box center [388, 272] width 111 height 31
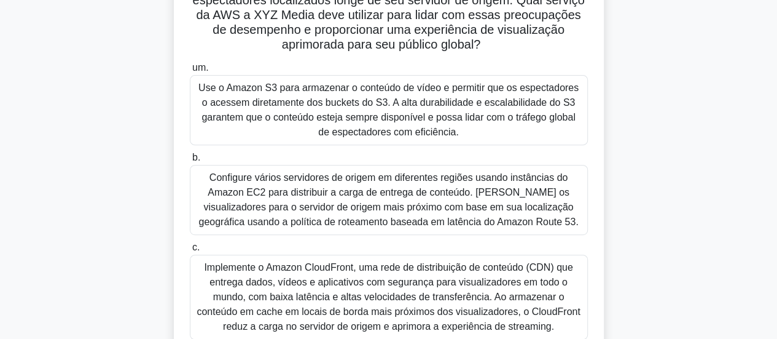
scroll to position [246, 0]
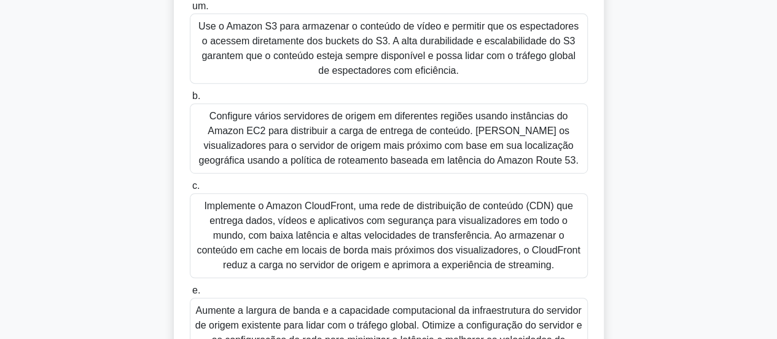
click at [433, 222] on font "Implemente o Amazon CloudFront, uma rede de distribuição de conteúdo (CDN) que …" at bounding box center [388, 234] width 383 height 69
click at [190, 190] on input "c. Implemente o Amazon CloudFront, uma rede de distribuição de conteúdo (CDN) q…" at bounding box center [190, 186] width 0 height 8
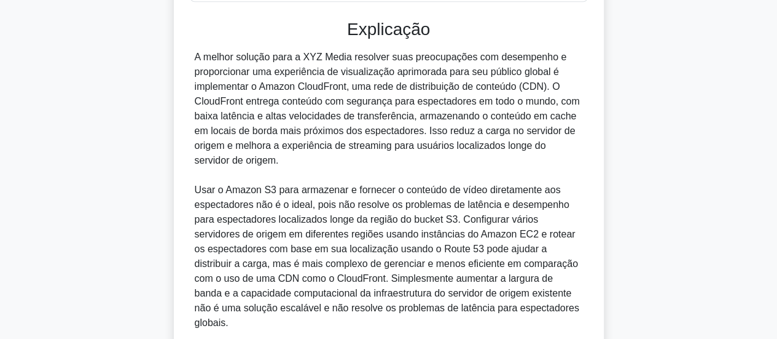
scroll to position [773, 0]
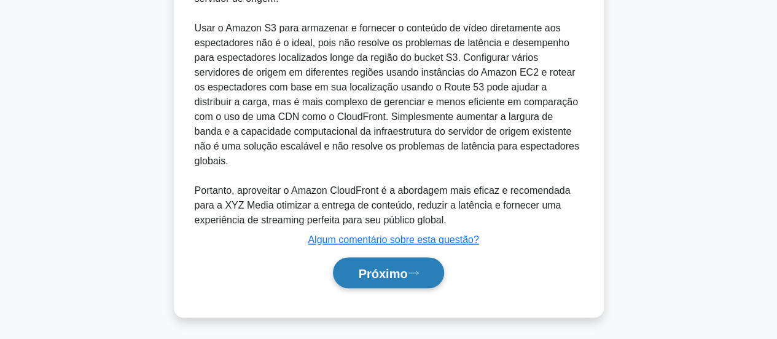
click at [413, 266] on button "Próximo" at bounding box center [388, 272] width 111 height 31
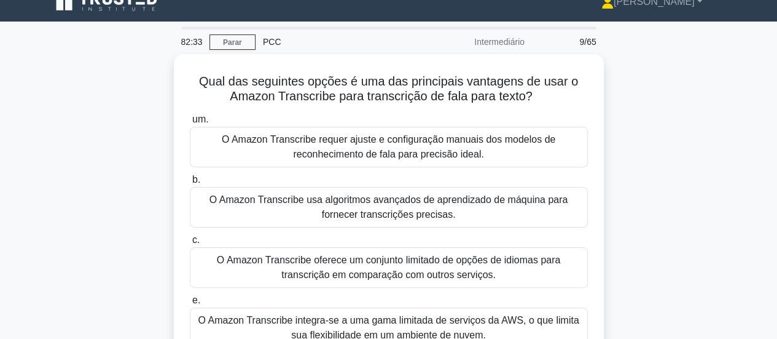
scroll to position [79, 0]
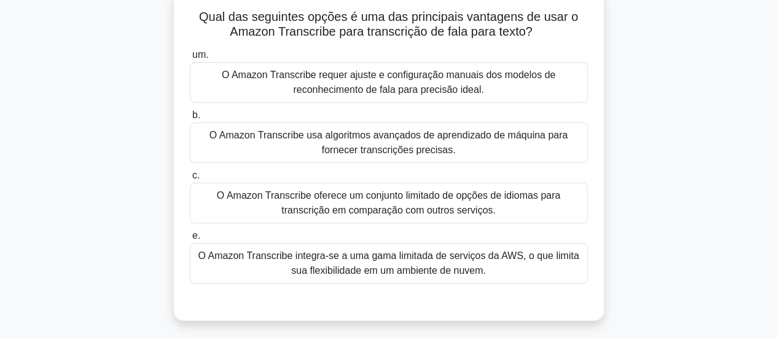
drag, startPoint x: 371, startPoint y: 150, endPoint x: 374, endPoint y: 158, distance: 8.8
click at [371, 150] on font "O Amazon Transcribe usa algoritmos avançados de aprendizado de máquina para for…" at bounding box center [389, 142] width 358 height 25
click at [190, 119] on input "b. O Amazon Transcribe usa algoritmos avançados de aprendizado de máquina para …" at bounding box center [190, 115] width 0 height 8
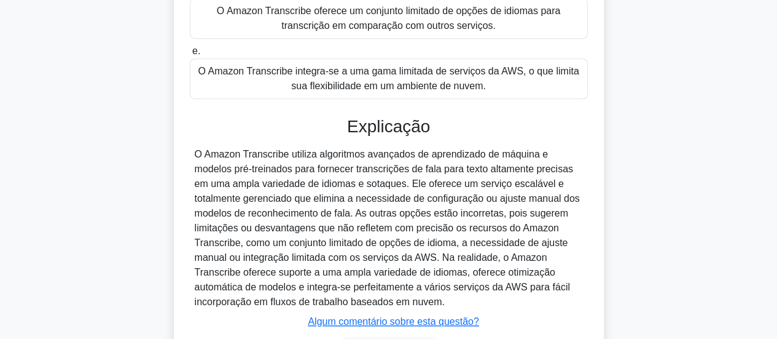
scroll to position [345, 0]
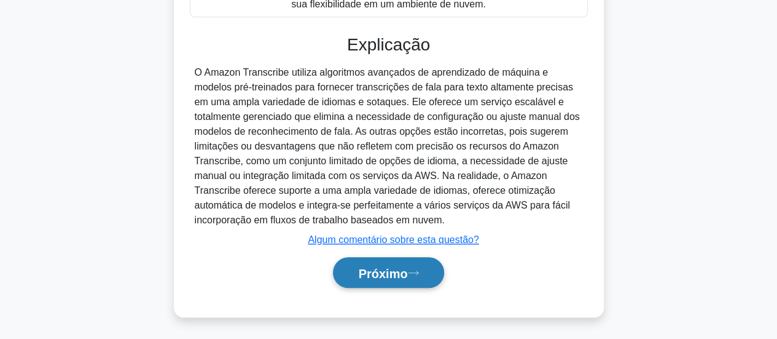
drag, startPoint x: 381, startPoint y: 273, endPoint x: 387, endPoint y: 277, distance: 7.5
click at [385, 276] on font "Próximo" at bounding box center [382, 273] width 49 height 14
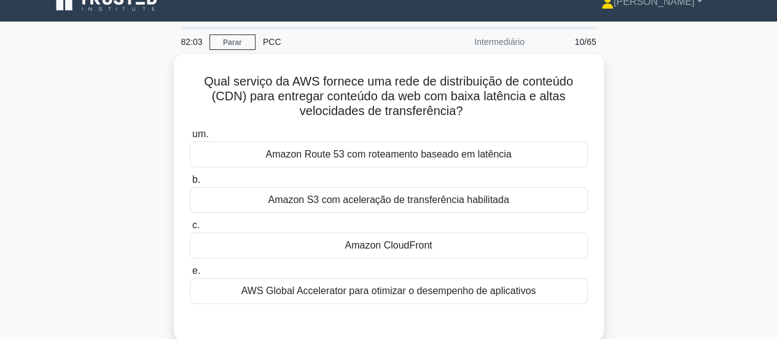
scroll to position [79, 0]
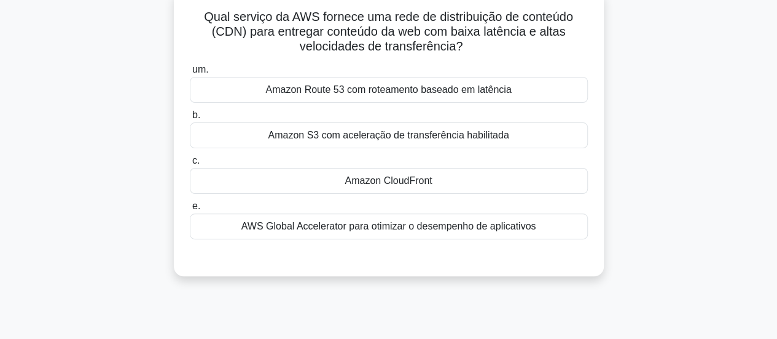
click at [484, 179] on div "Amazon CloudFront" at bounding box center [389, 181] width 398 height 26
click at [190, 165] on input "c. Amazon CloudFront" at bounding box center [190, 161] width 0 height 8
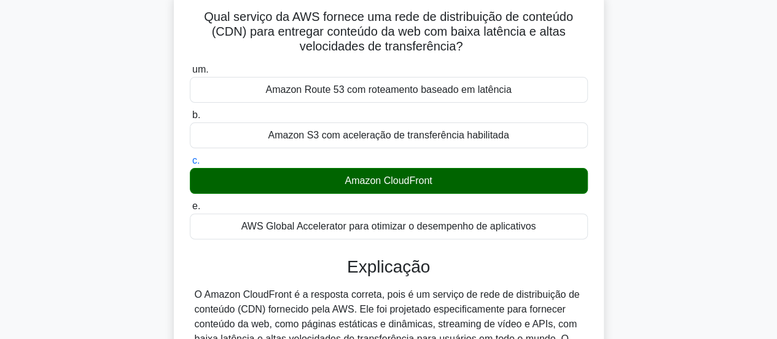
scroll to position [325, 0]
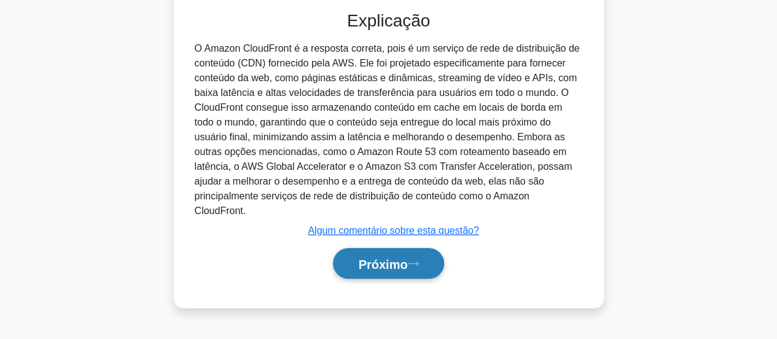
click at [422, 251] on button "Próximo" at bounding box center [388, 263] width 111 height 31
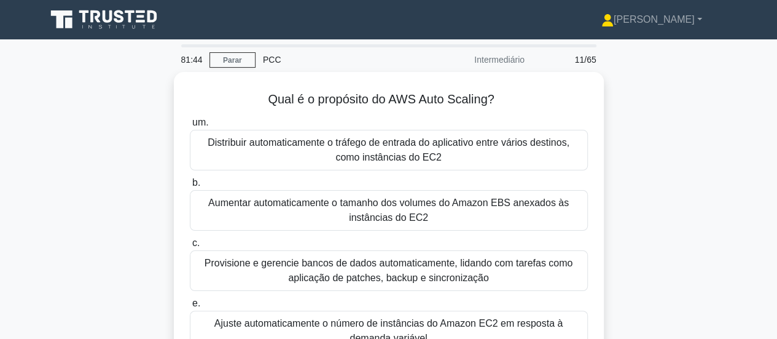
scroll to position [61, 0]
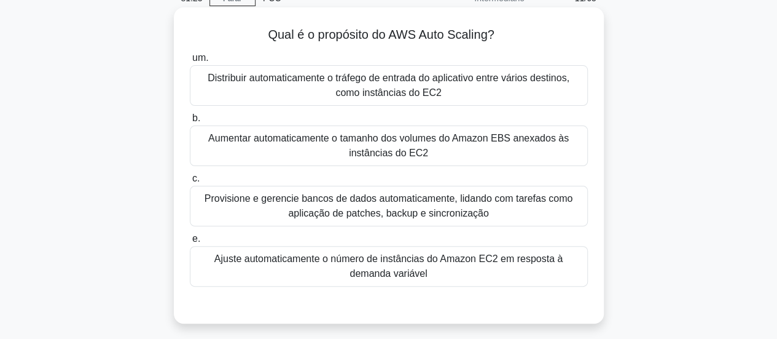
drag, startPoint x: 466, startPoint y: 266, endPoint x: 477, endPoint y: 257, distance: 13.5
click at [466, 266] on font "Ajuste automaticamente o número de instâncias do Amazon EC2 em resposta à deman…" at bounding box center [388, 265] width 387 height 29
click at [190, 243] on input "e. Ajuste automaticamente o número de instâncias do Amazon EC2 em resposta à de…" at bounding box center [190, 239] width 0 height 8
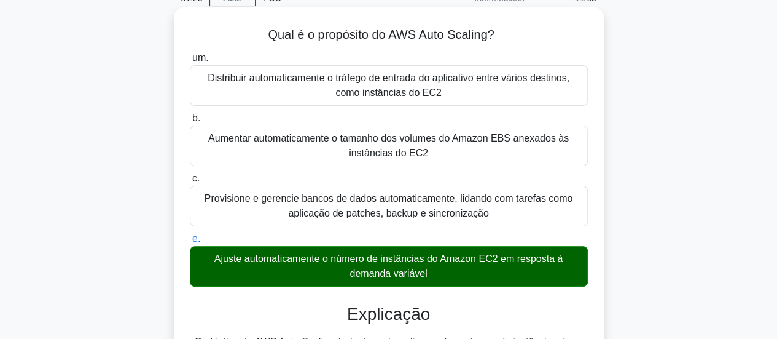
scroll to position [325, 0]
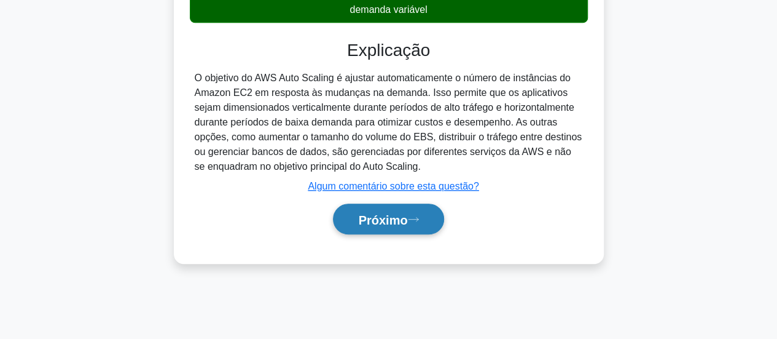
drag, startPoint x: 406, startPoint y: 213, endPoint x: 412, endPoint y: 223, distance: 11.3
click at [407, 214] on font "Próximo" at bounding box center [382, 220] width 49 height 14
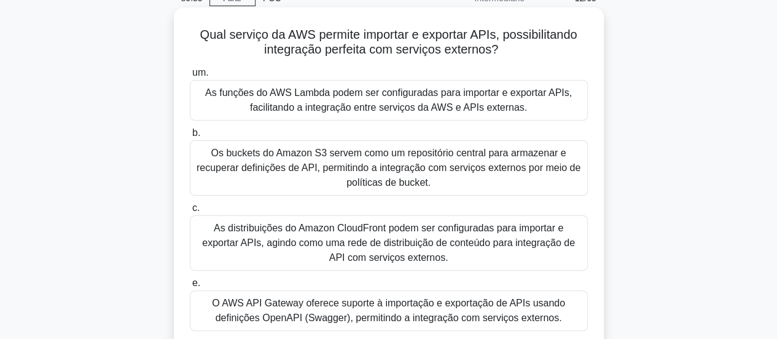
scroll to position [123, 0]
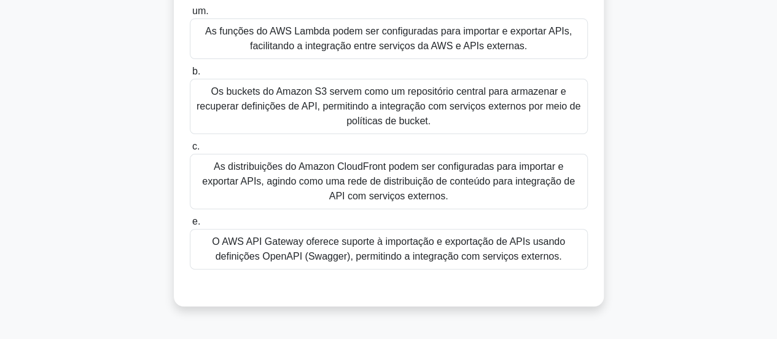
click at [529, 249] on font "O AWS API Gateway oferece suporte à importação e exportação de APIs usando defi…" at bounding box center [388, 248] width 353 height 25
click at [190, 225] on input "e. O AWS API Gateway oferece suporte à importação e exportação de APIs usando d…" at bounding box center [190, 222] width 0 height 8
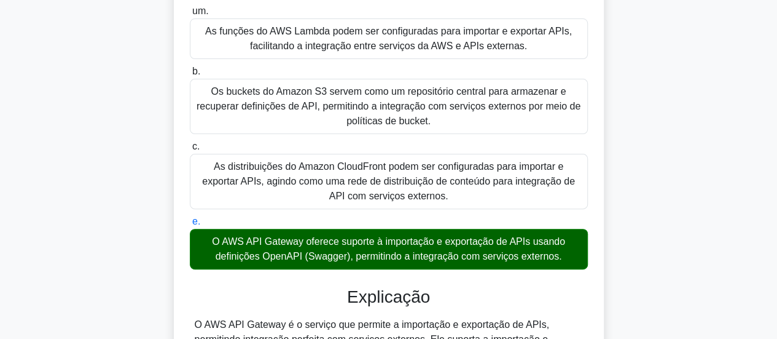
scroll to position [307, 0]
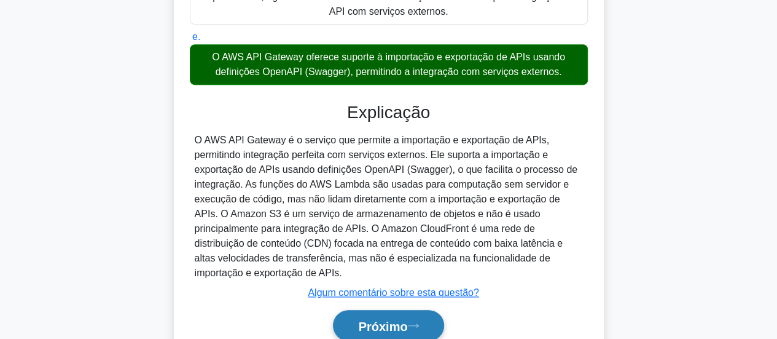
click at [407, 321] on font "Próximo" at bounding box center [382, 326] width 49 height 14
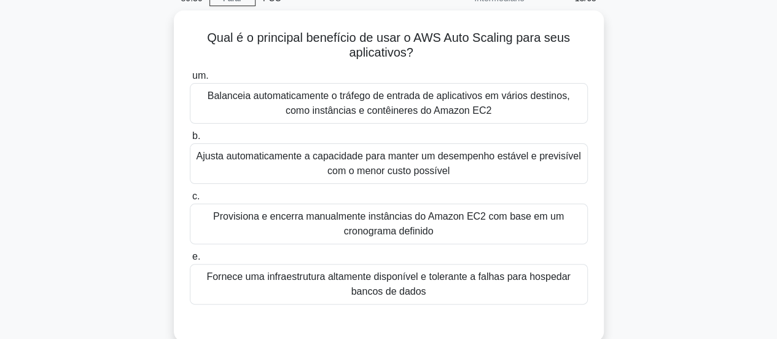
scroll to position [0, 0]
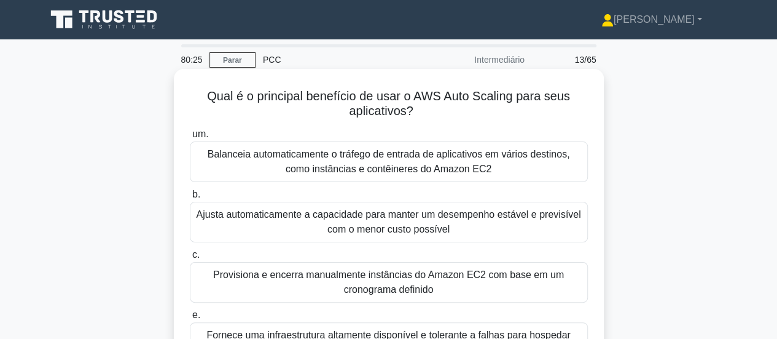
click at [482, 218] on font "Ajusta automaticamente a capacidade para manter um desempenho estável e previsí…" at bounding box center [388, 221] width 385 height 25
click at [190, 198] on input "b. Ajusta automaticamente a capacidade para manter um desempenho estável e prev…" at bounding box center [190, 194] width 0 height 8
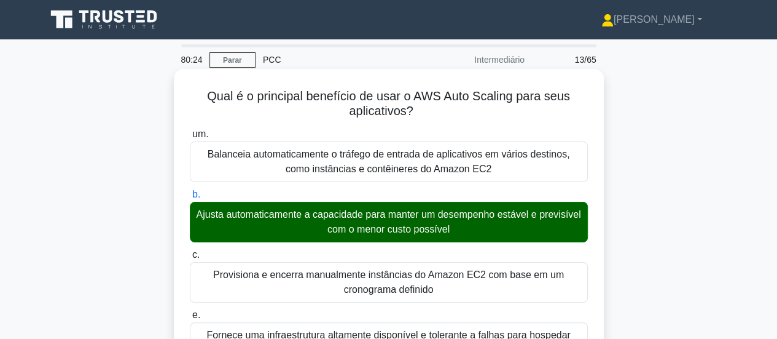
scroll to position [325, 0]
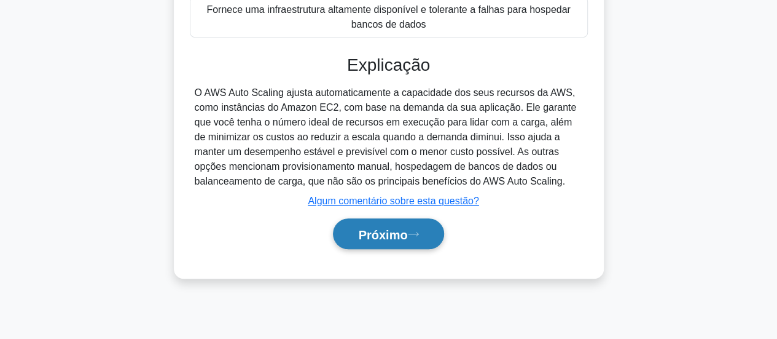
click at [419, 231] on icon at bounding box center [413, 233] width 11 height 7
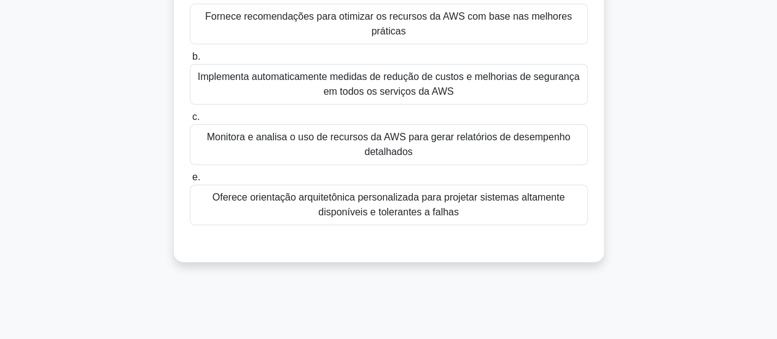
scroll to position [18, 0]
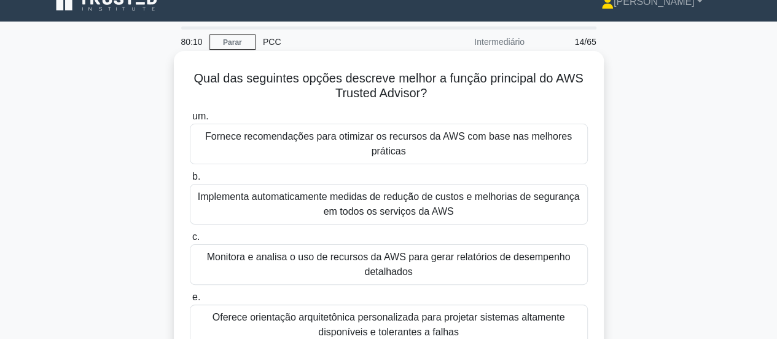
click at [549, 144] on font "Fornece recomendações para otimizar os recursos da AWS com base nas melhores pr…" at bounding box center [388, 143] width 387 height 29
click at [190, 120] on input "um. Fornece recomendações para otimizar os recursos da AWS com base nas melhore…" at bounding box center [190, 116] width 0 height 8
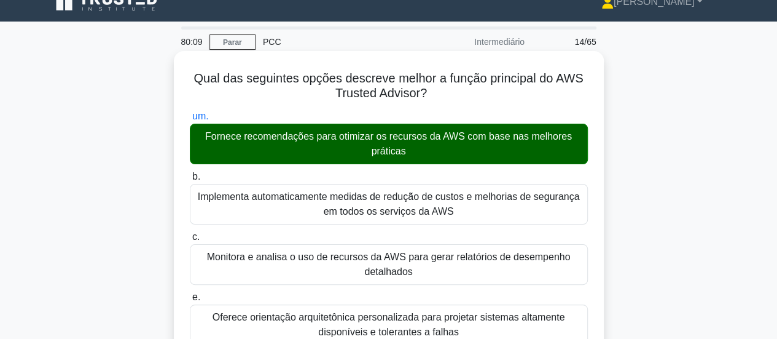
scroll to position [325, 0]
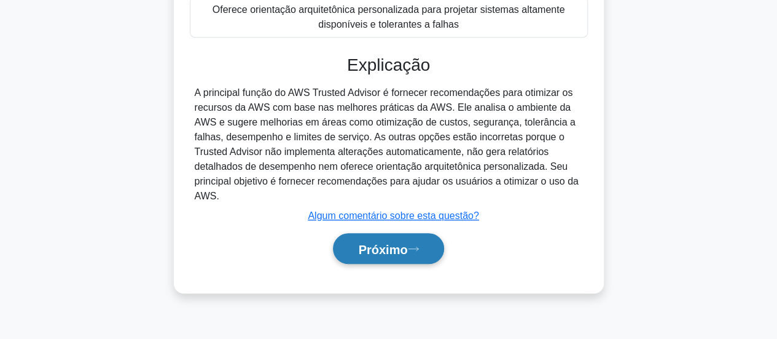
click at [402, 242] on font "Próximo" at bounding box center [382, 249] width 49 height 14
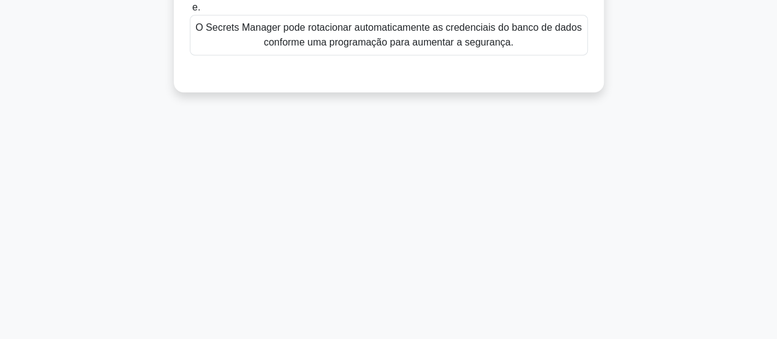
scroll to position [79, 0]
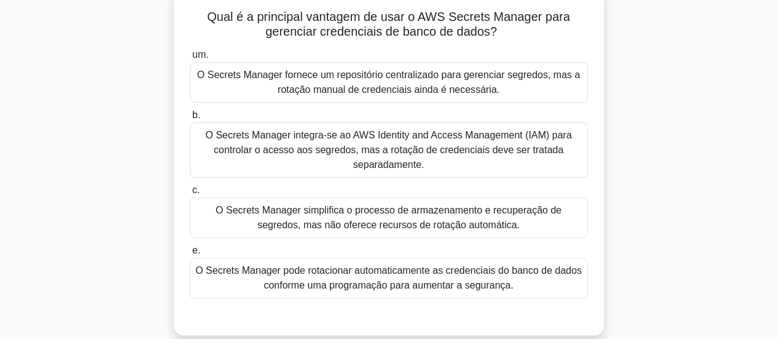
click at [522, 71] on font "O Secrets Manager fornece um repositório centralizado para gerenciar segredos, …" at bounding box center [388, 81] width 383 height 25
click at [190, 59] on input "um. O Secrets Manager fornece um repositório centralizado para gerenciar segred…" at bounding box center [190, 55] width 0 height 8
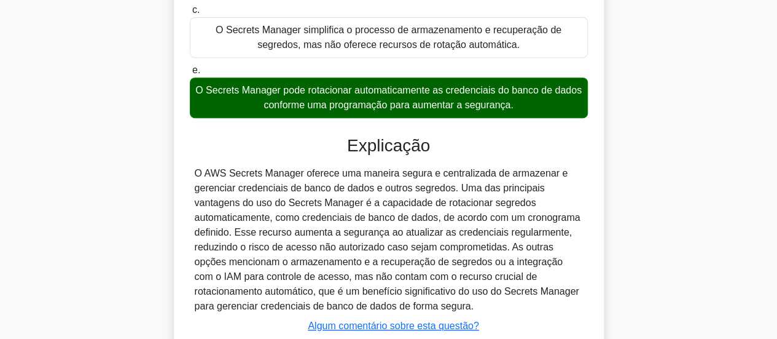
scroll to position [325, 0]
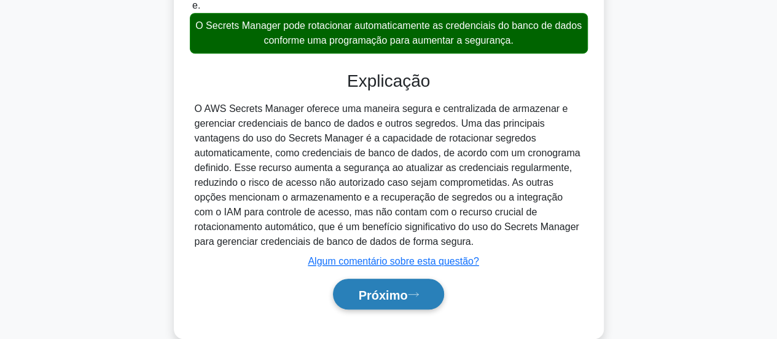
click at [380, 288] on font "Próximo" at bounding box center [382, 295] width 49 height 14
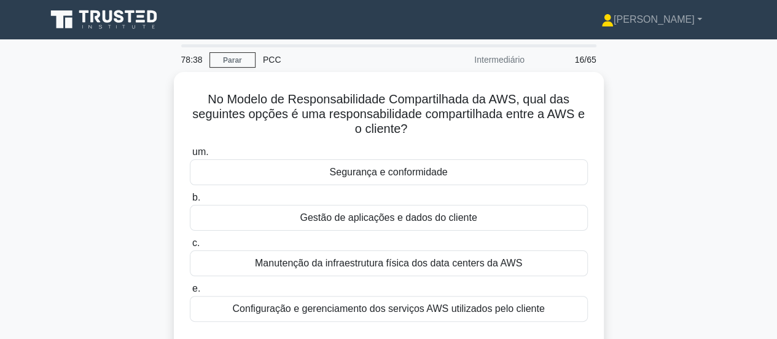
scroll to position [61, 0]
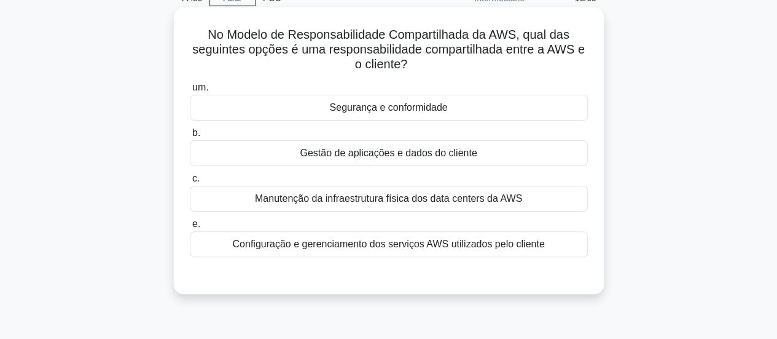
click at [480, 106] on div "Segurança e conformidade" at bounding box center [389, 108] width 398 height 26
click at [190, 92] on input "um. Segurança e conformidade" at bounding box center [190, 88] width 0 height 8
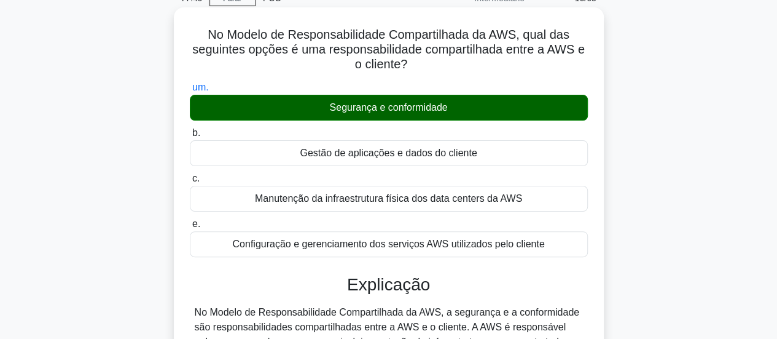
scroll to position [325, 0]
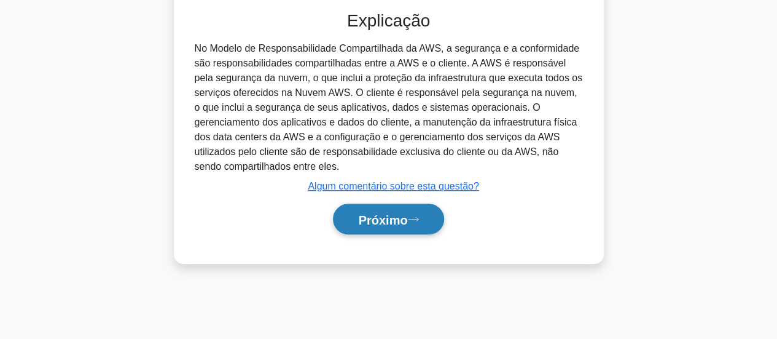
click at [391, 225] on button "Próximo" at bounding box center [388, 218] width 111 height 31
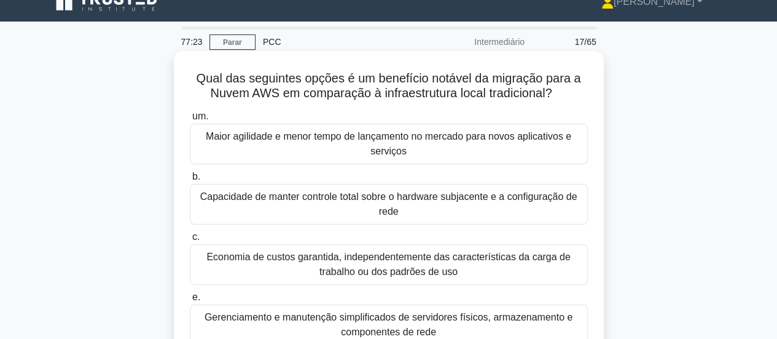
scroll to position [79, 0]
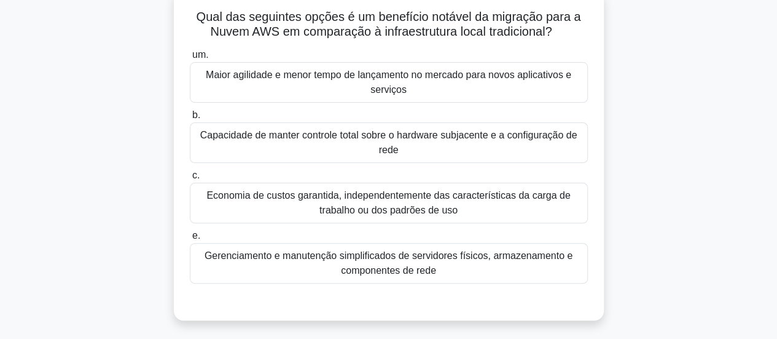
click at [279, 207] on font "Economia de custos garantida, independentemente das características da carga de…" at bounding box center [388, 202] width 387 height 29
click at [190, 179] on input "c. Economia de custos garantida, independentemente das características da carga…" at bounding box center [190, 175] width 0 height 8
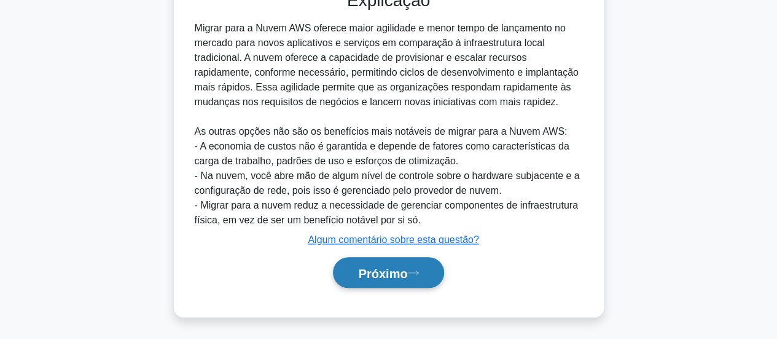
click at [398, 276] on font "Próximo" at bounding box center [382, 273] width 49 height 14
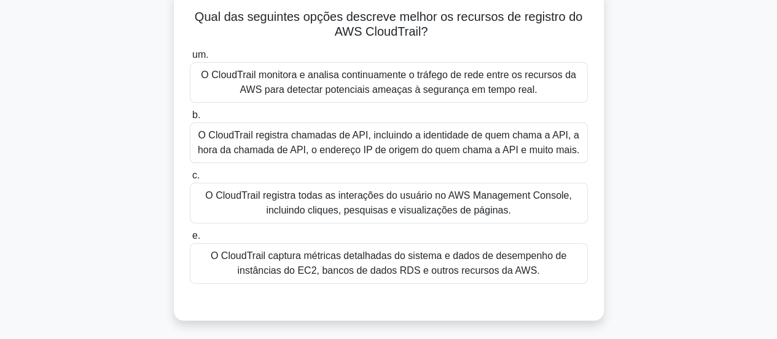
click at [441, 149] on font "O CloudTrail registra chamadas de API, incluindo a identidade de quem chama a A…" at bounding box center [389, 142] width 382 height 25
click at [190, 119] on input "b. O CloudTrail registra chamadas de API, incluindo a identidade de quem chama …" at bounding box center [190, 115] width 0 height 8
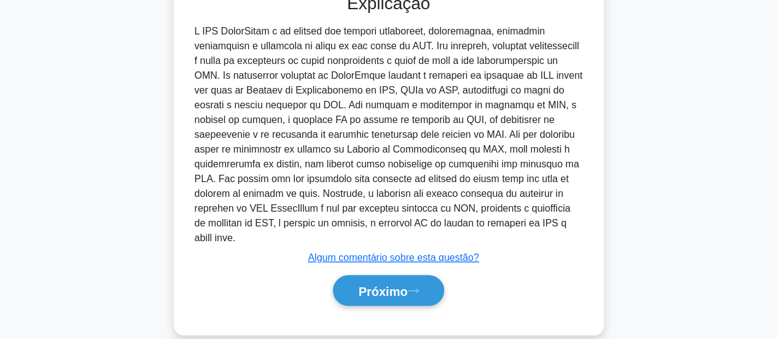
scroll to position [404, 0]
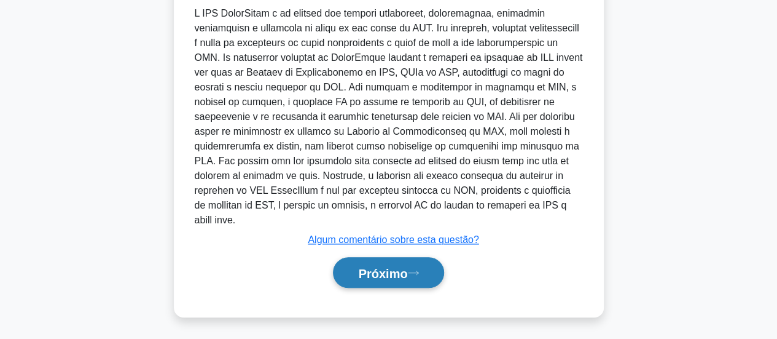
click at [406, 265] on font "Próximo" at bounding box center [382, 272] width 49 height 14
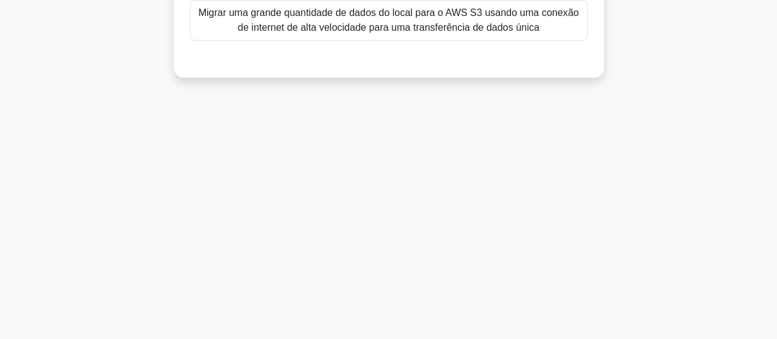
scroll to position [18, 0]
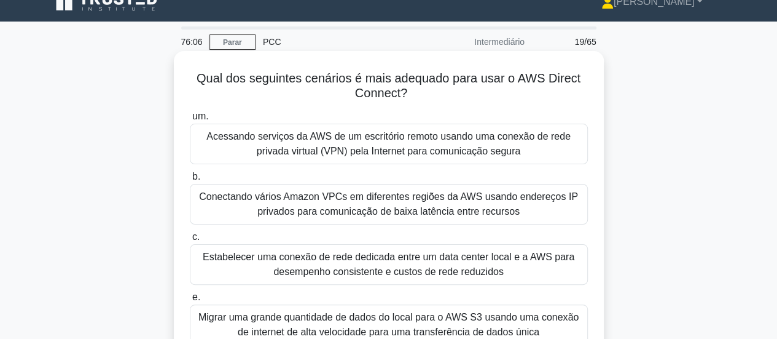
click at [519, 261] on font "Estabelecer uma conexão de rede dedicada entre um data center local e a AWS par…" at bounding box center [389, 263] width 372 height 25
click at [190, 241] on input "c. Estabelecer uma conexão de rede dedicada entre um data center local e a AWS …" at bounding box center [190, 237] width 0 height 8
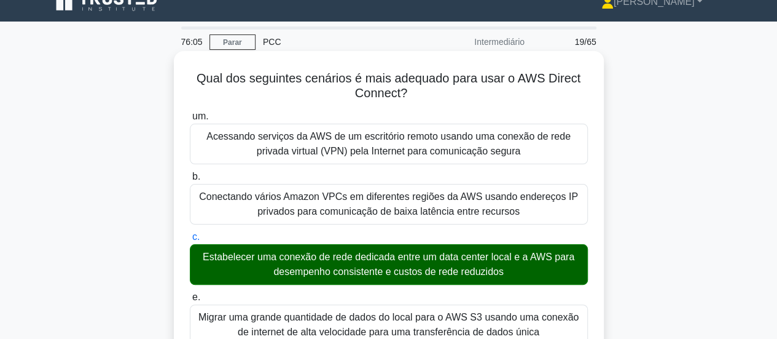
scroll to position [345, 0]
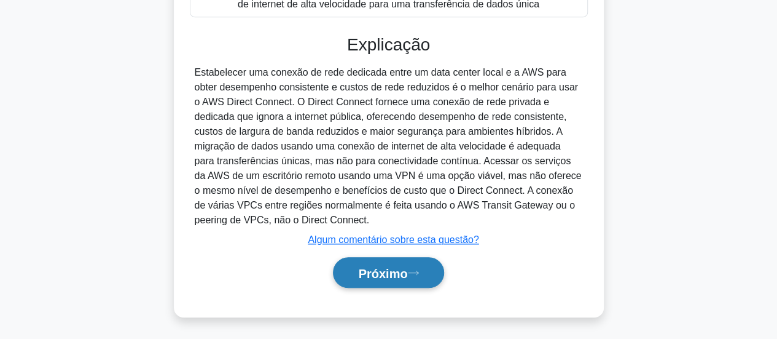
click at [394, 276] on font "Próximo" at bounding box center [382, 273] width 49 height 14
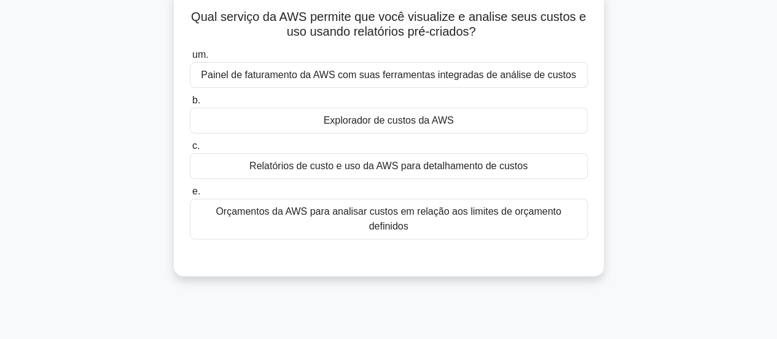
scroll to position [0, 0]
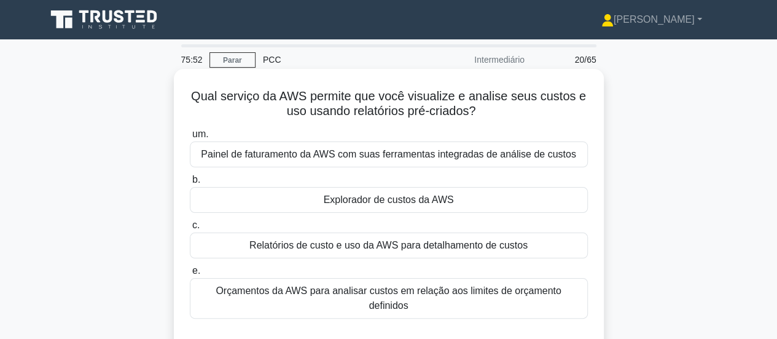
click at [428, 246] on font "Relatórios de custo e uso da AWS para detalhamento de custos" at bounding box center [388, 245] width 278 height 10
click at [190, 229] on input "c. Relatórios de custo e uso da AWS para detalhamento de custos" at bounding box center [190, 225] width 0 height 8
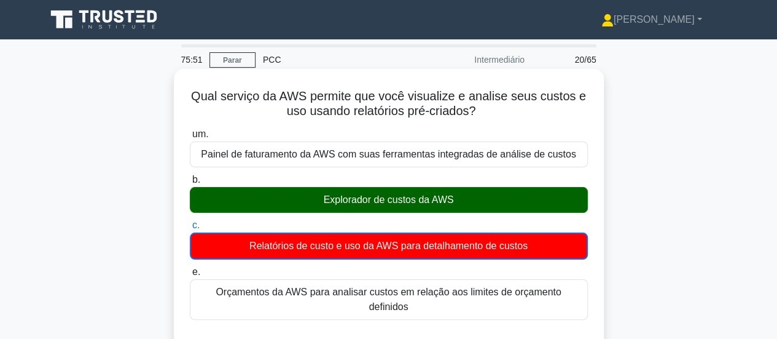
drag, startPoint x: 490, startPoint y: 191, endPoint x: 480, endPoint y: 197, distance: 11.8
click at [484, 195] on div "Explorador de custos da AWS" at bounding box center [389, 200] width 398 height 26
click at [190, 184] on input "b. Explorador de custos da AWS" at bounding box center [190, 180] width 0 height 8
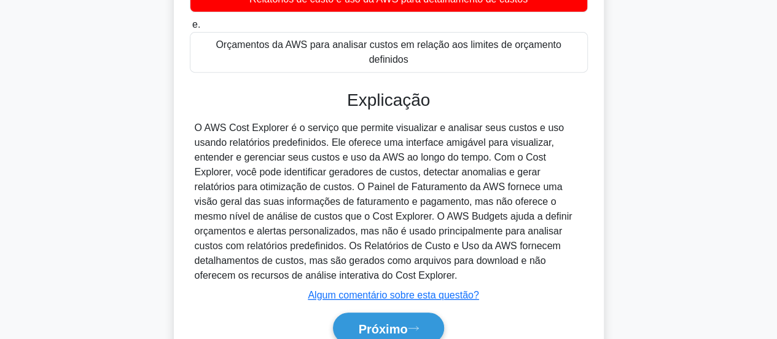
scroll to position [307, 0]
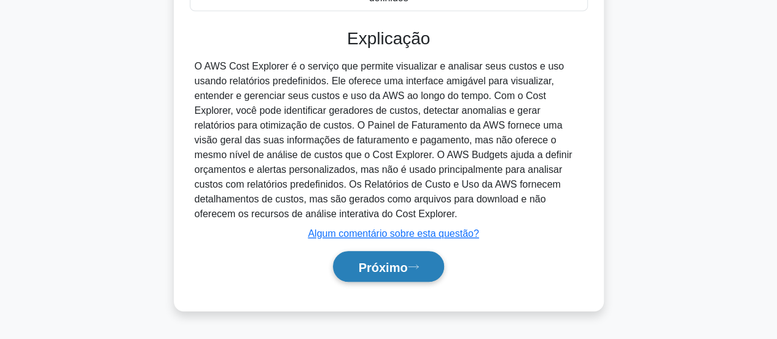
click at [375, 260] on font "Próximo" at bounding box center [382, 267] width 49 height 14
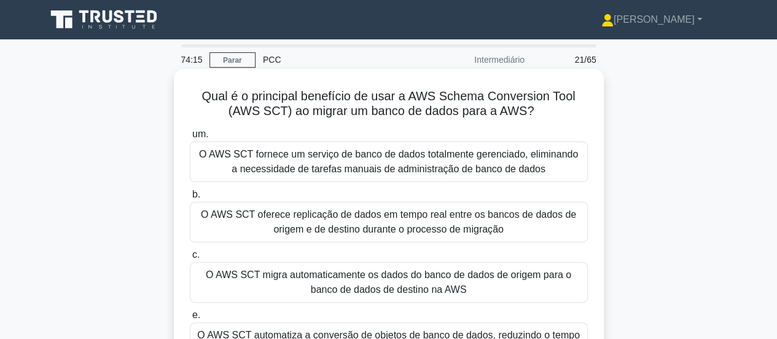
scroll to position [123, 0]
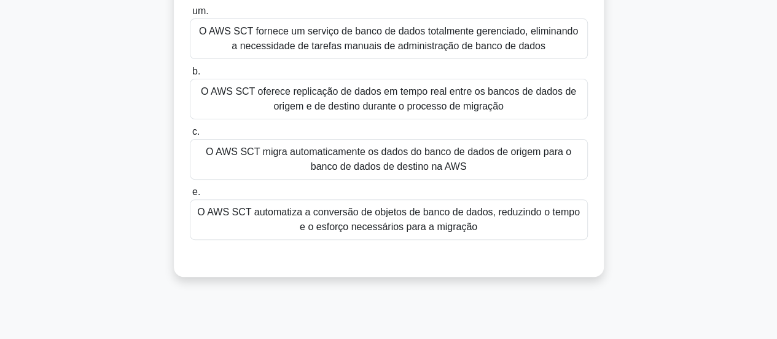
click at [436, 216] on font "O AWS SCT automatiza a conversão de objetos de banco de dados, reduzindo o temp…" at bounding box center [388, 218] width 383 height 25
click at [190, 196] on input "e. O AWS SCT automatiza a conversão de objetos de banco de dados, reduzindo o t…" at bounding box center [190, 192] width 0 height 8
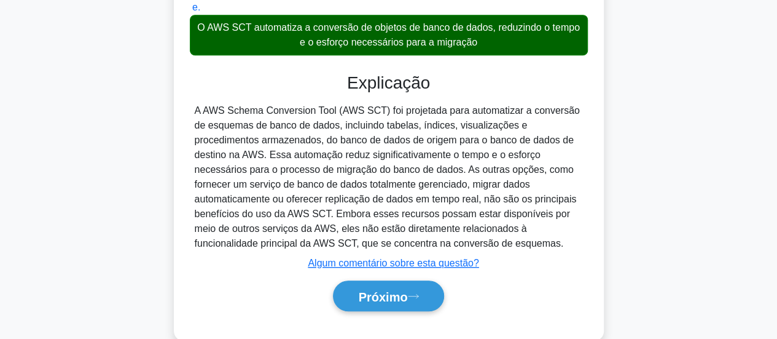
scroll to position [331, 0]
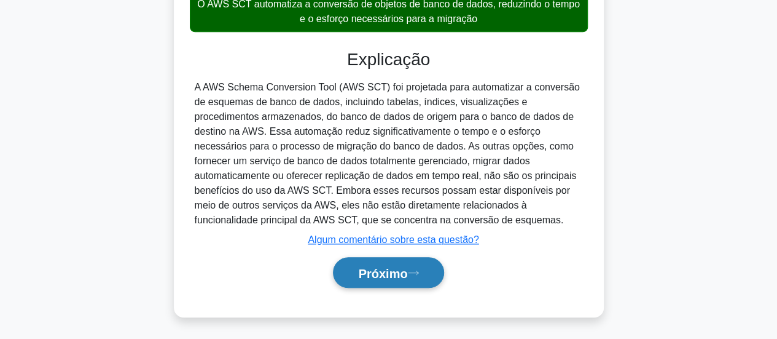
click at [419, 269] on icon at bounding box center [413, 272] width 11 height 7
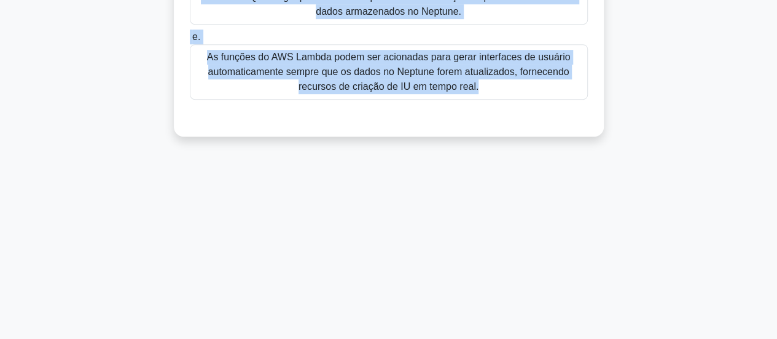
scroll to position [325, 0]
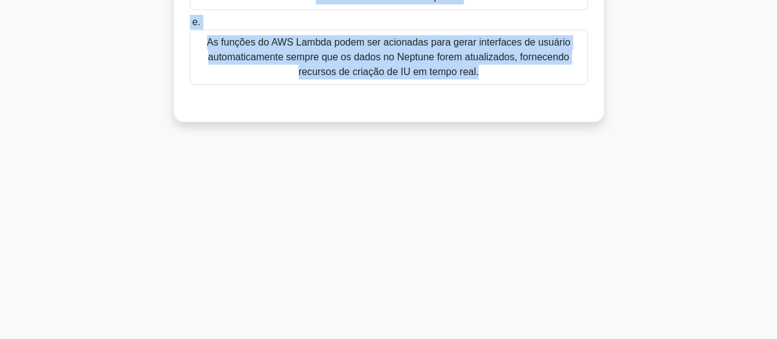
drag, startPoint x: 185, startPoint y: 72, endPoint x: 564, endPoint y: 186, distance: 396.0
click at [564, 186] on div "73:32 Parar PCC Intermediário 22/65 Qual serviço da AWS pode ser usado para cri…" at bounding box center [389, 26] width 700 height 614
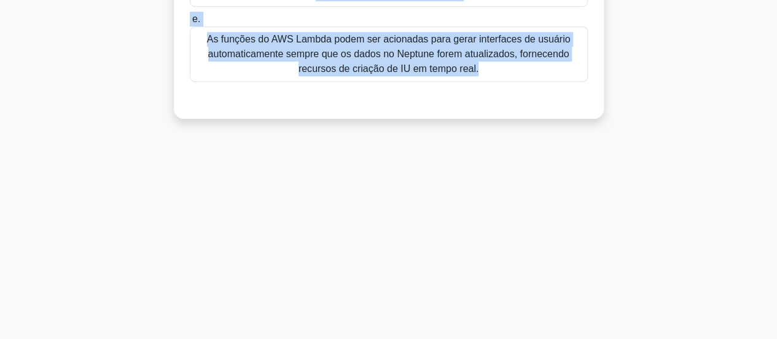
copy div "Lore ipsumdo si AME cons adi elits doei tempo in utlab etdolo m aliqu eni admin…"
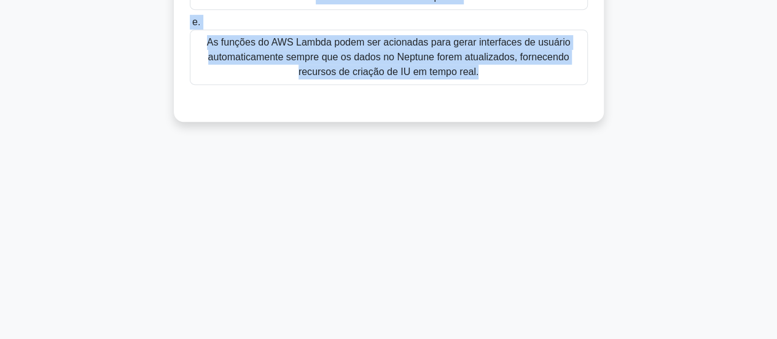
click at [599, 213] on div "73:13 Parar PCC Intermediário 22/65 Qual serviço da AWS pode ser usado para cri…" at bounding box center [389, 26] width 700 height 614
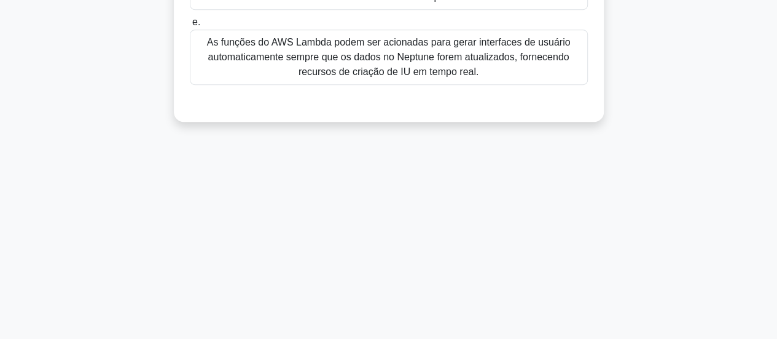
scroll to position [141, 0]
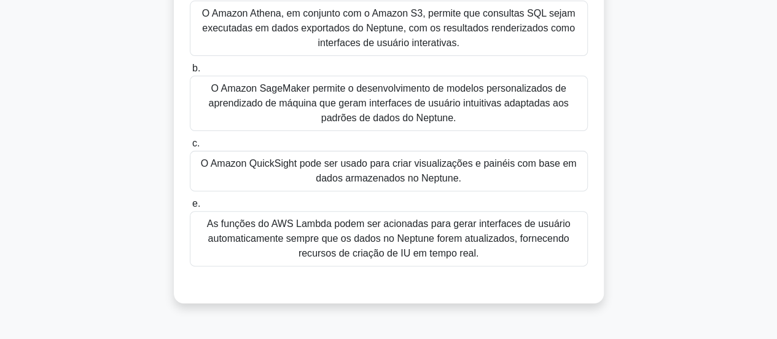
click at [323, 178] on font "O Amazon QuickSight pode ser usado para criar visualizações e painéis com base …" at bounding box center [389, 170] width 376 height 25
click at [190, 147] on input "c. O Amazon QuickSight pode ser usado para criar visualizações e painéis com ba…" at bounding box center [190, 143] width 0 height 8
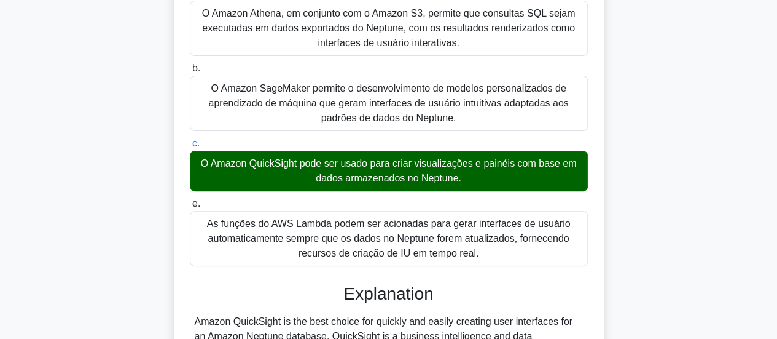
scroll to position [419, 0]
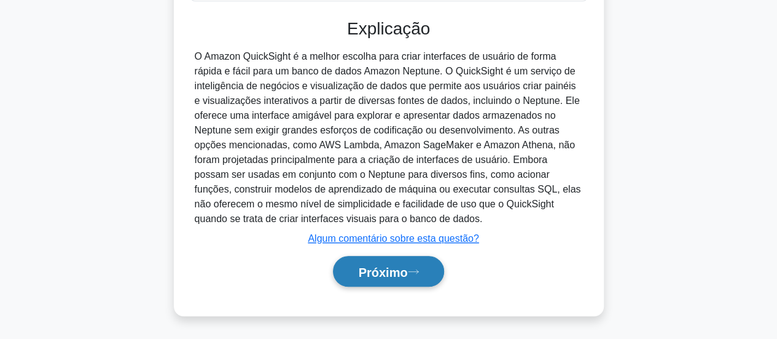
drag, startPoint x: 397, startPoint y: 274, endPoint x: 413, endPoint y: 275, distance: 16.0
click at [398, 275] on font "Próximo" at bounding box center [382, 272] width 49 height 14
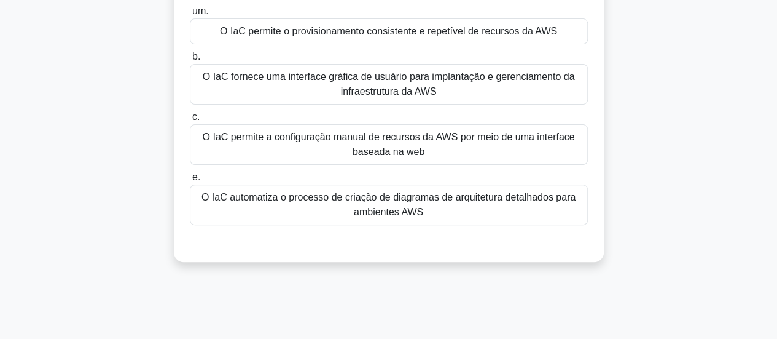
scroll to position [0, 0]
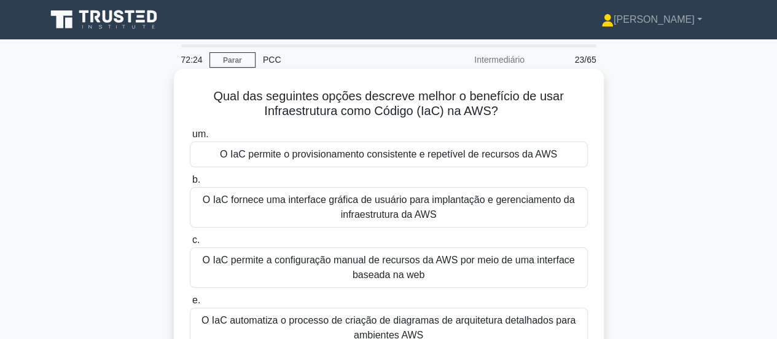
click at [504, 157] on font "O IaC permite o provisionamento consistente e repetível de recursos da AWS" at bounding box center [388, 154] width 337 height 10
click at [190, 138] on input "um. O IaC permite o provisionamento consistente e repetível de recursos da AWS" at bounding box center [190, 134] width 0 height 8
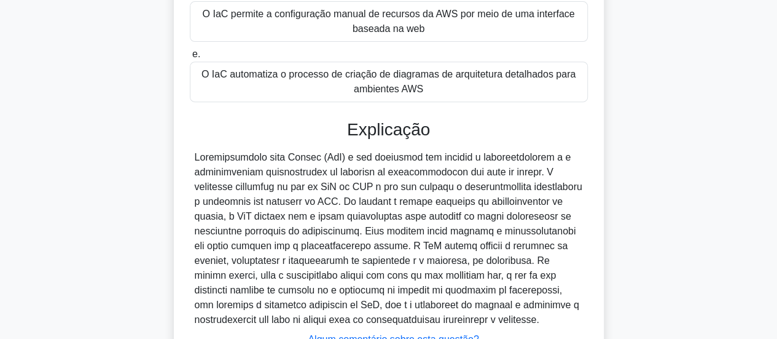
scroll to position [360, 0]
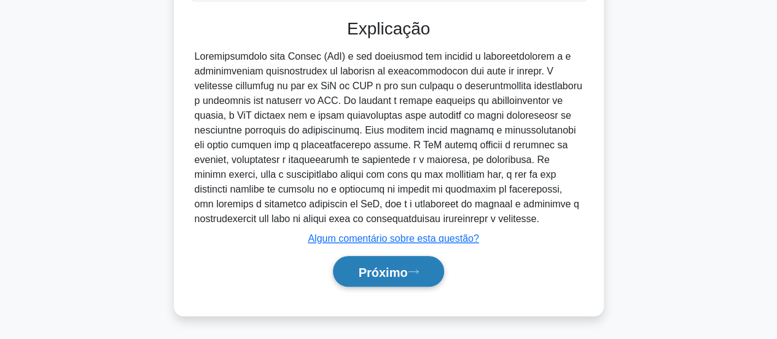
click at [399, 273] on font "Próximo" at bounding box center [382, 272] width 49 height 14
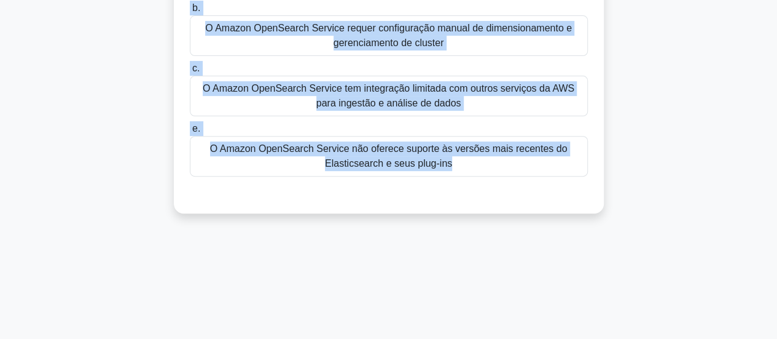
scroll to position [325, 0]
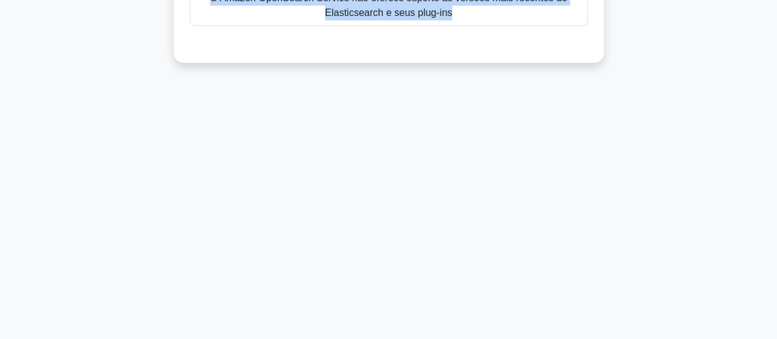
drag, startPoint x: 210, startPoint y: 77, endPoint x: 487, endPoint y: 359, distance: 395.0
click at [487, 338] on html "[PERSON_NAME] Perfil Configurações Perfil" at bounding box center [388, 7] width 777 height 664
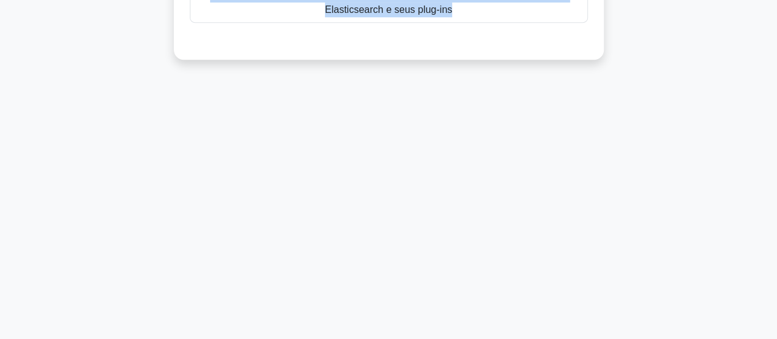
copy div "Qual das seguintes opções é uma diferença fundamental entre o Amazon OpenSearch…"
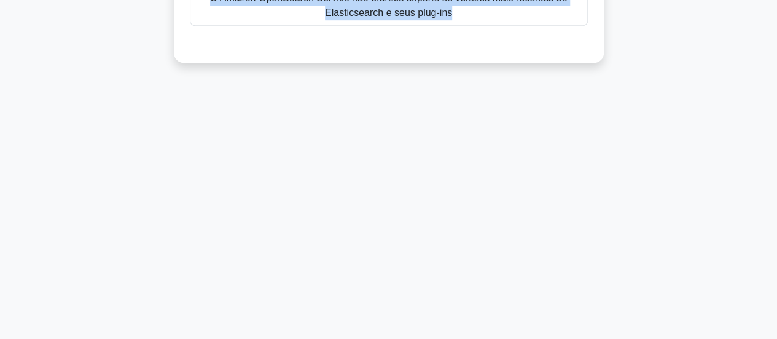
click at [512, 128] on div "69:57 Parar PCC Intermediário 24/65 Qual das seguintes opções é uma diferença f…" at bounding box center [389, 26] width 700 height 614
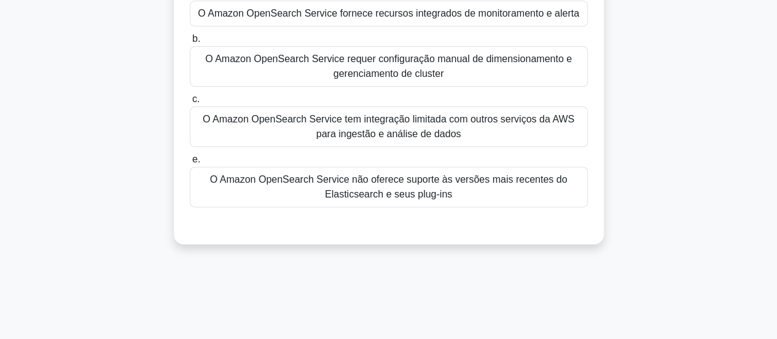
scroll to position [79, 0]
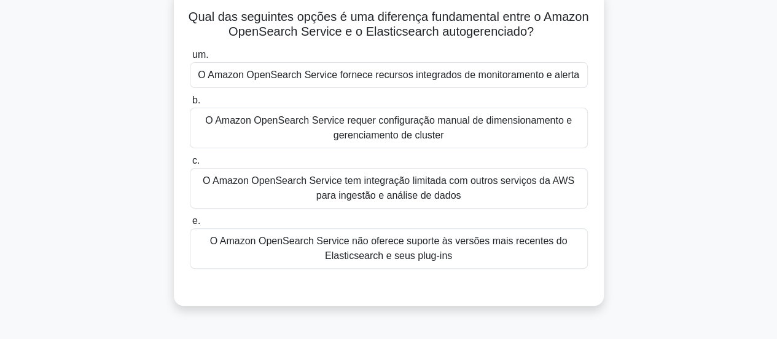
click at [466, 78] on font "O Amazon OpenSearch Service fornece recursos integrados de monitoramento e aler…" at bounding box center [389, 74] width 382 height 10
click at [190, 59] on input "um. O Amazon OpenSearch Service fornece recursos integrados de monitoramento e …" at bounding box center [190, 55] width 0 height 8
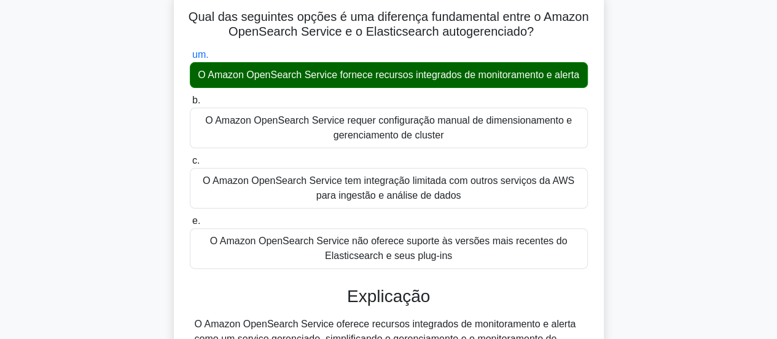
scroll to position [325, 0]
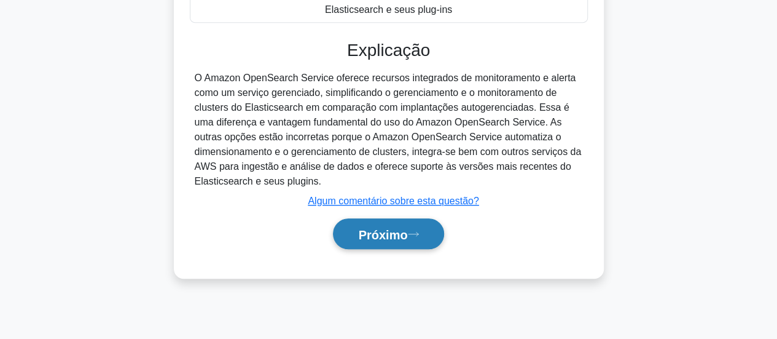
drag, startPoint x: 386, startPoint y: 254, endPoint x: 393, endPoint y: 257, distance: 7.2
click at [388, 249] on button "Próximo" at bounding box center [388, 233] width 111 height 31
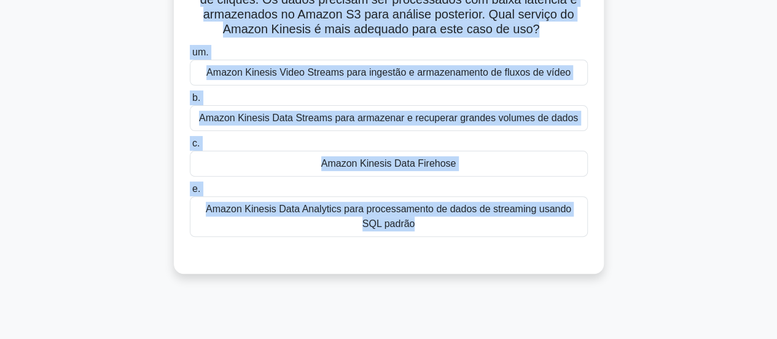
scroll to position [164, 0]
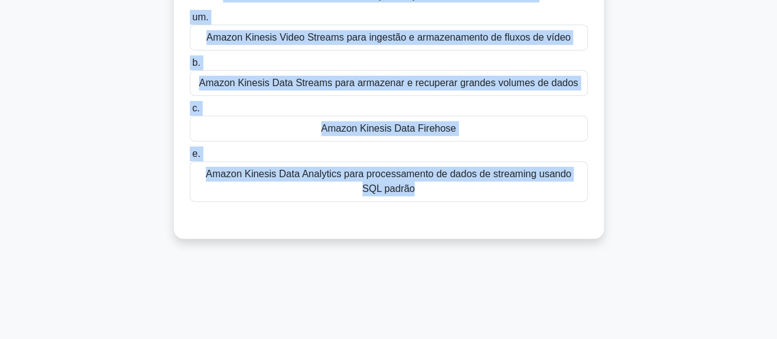
drag, startPoint x: 198, startPoint y: 88, endPoint x: 583, endPoint y: 264, distance: 423.4
click at [583, 264] on div "68:21 Parar PCC Intermediário 25/65 Sua empresa deseja coletar e processar gran…" at bounding box center [389, 187] width 700 height 614
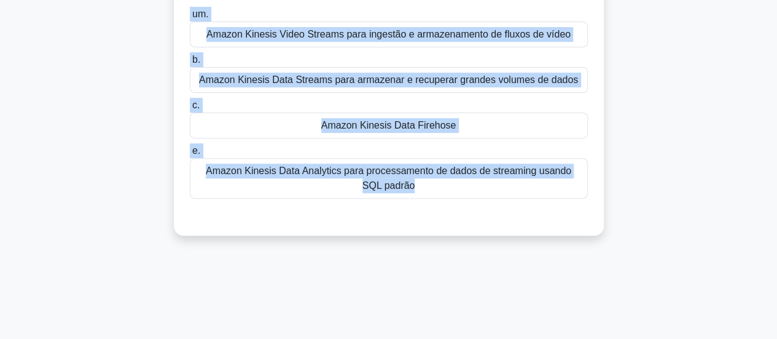
copy div "Lor ipsumdo sitame consect a elitseddo eiusmod tempor in utlab et dolor magn al…"
click at [508, 132] on div "Amazon Kinesis Data Firehose" at bounding box center [389, 125] width 398 height 26
click at [190, 109] on input "c. Amazon Kinesis Data Firehose" at bounding box center [190, 105] width 0 height 8
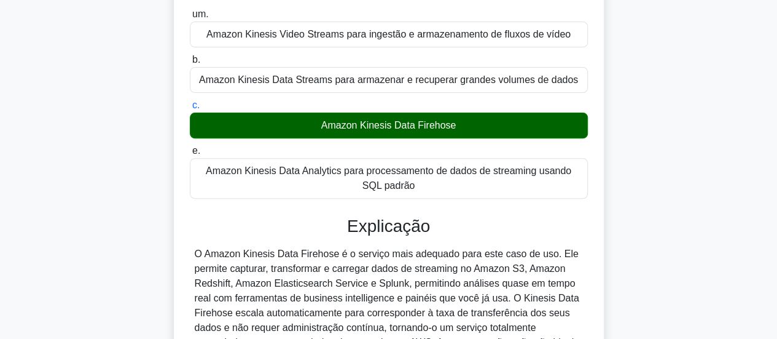
scroll to position [360, 0]
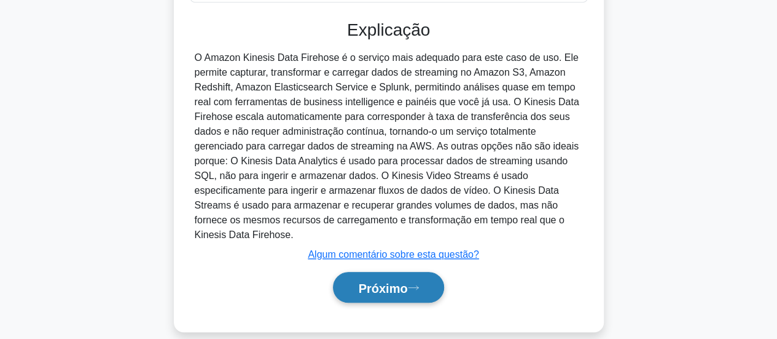
click at [411, 281] on button "Próximo" at bounding box center [388, 287] width 111 height 31
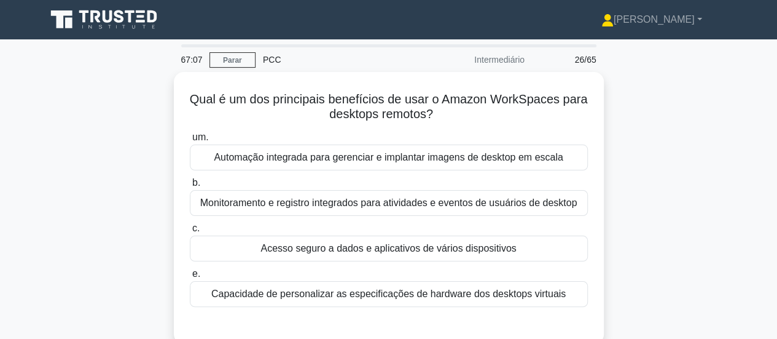
scroll to position [61, 0]
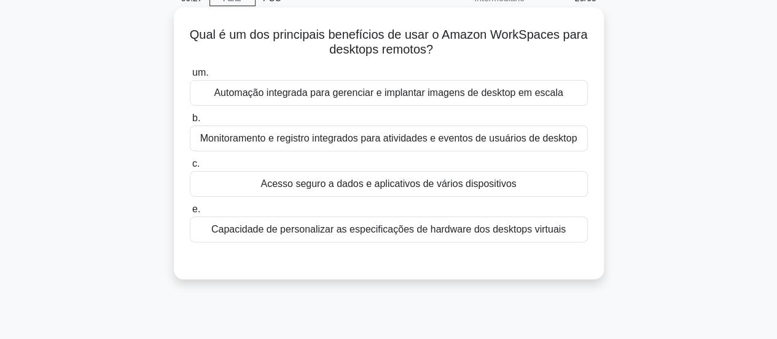
click at [432, 142] on font "Monitoramento e registro integrados para atividades e eventos de usuários de de…" at bounding box center [388, 138] width 377 height 10
click at [190, 122] on input "b. Monitoramento e registro integrados para atividades e eventos de usuários de…" at bounding box center [190, 118] width 0 height 8
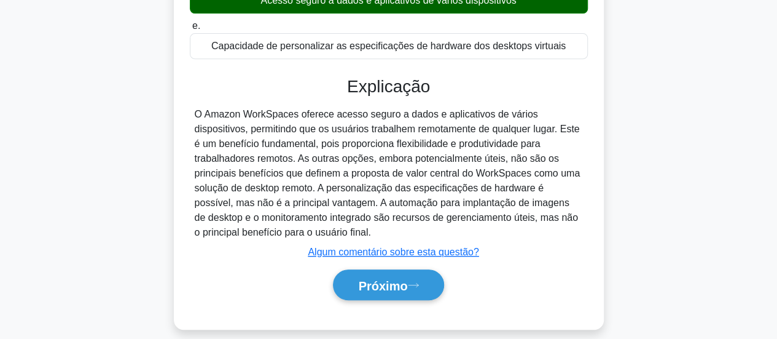
scroll to position [325, 0]
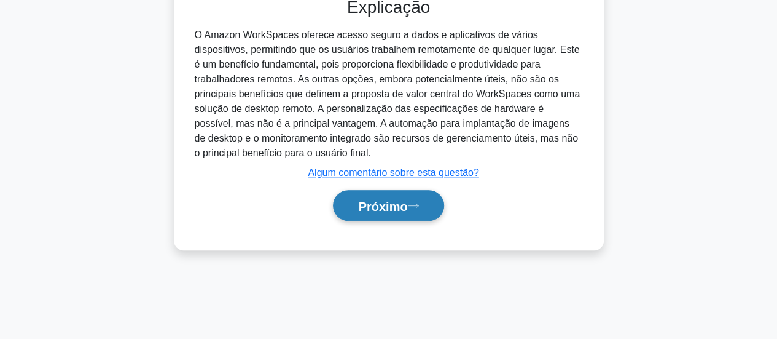
drag, startPoint x: 410, startPoint y: 239, endPoint x: 418, endPoint y: 233, distance: 10.1
click at [416, 226] on div "Próximo" at bounding box center [389, 205] width 398 height 41
click at [414, 209] on icon at bounding box center [413, 205] width 11 height 7
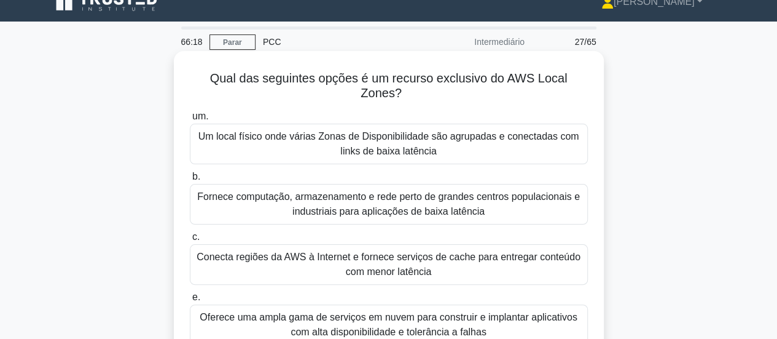
scroll to position [0, 0]
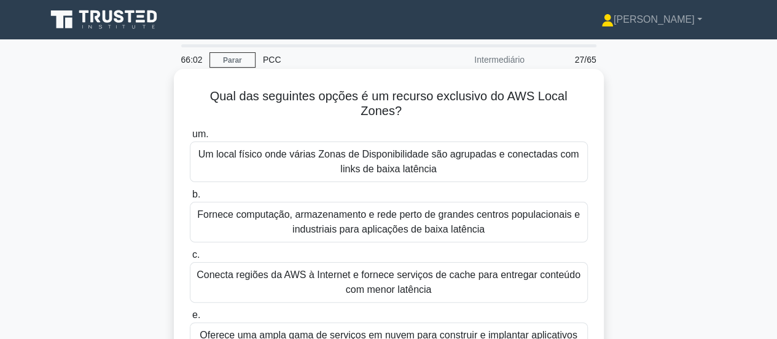
click at [506, 167] on font "Um local físico onde várias Zonas de Disponibilidade são agrupadas e conectadas…" at bounding box center [388, 161] width 387 height 29
click at [190, 138] on input "um. Um local físico onde várias Zonas de Disponibilidade são agrupadas e conect…" at bounding box center [190, 134] width 0 height 8
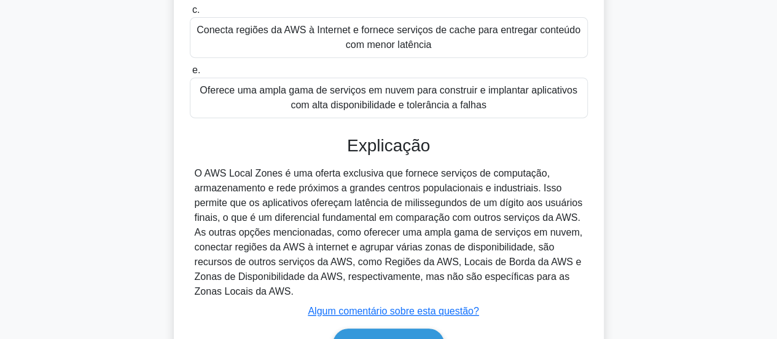
scroll to position [325, 0]
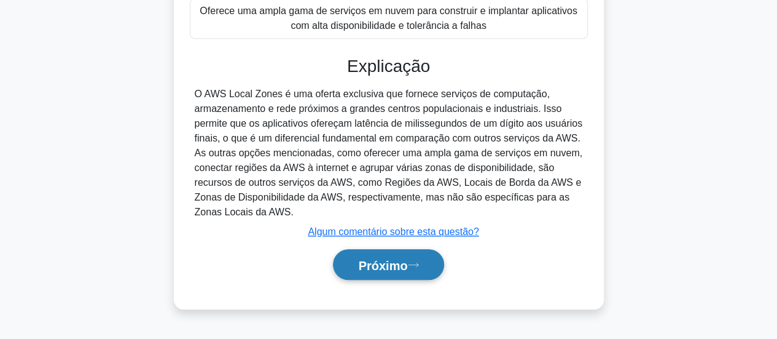
click at [407, 270] on font "Próximo" at bounding box center [382, 265] width 49 height 14
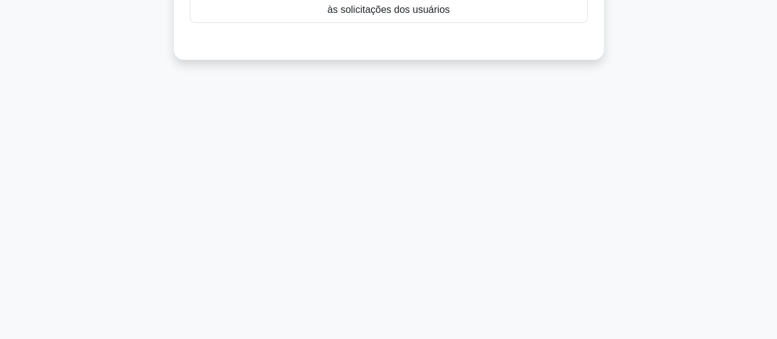
scroll to position [79, 0]
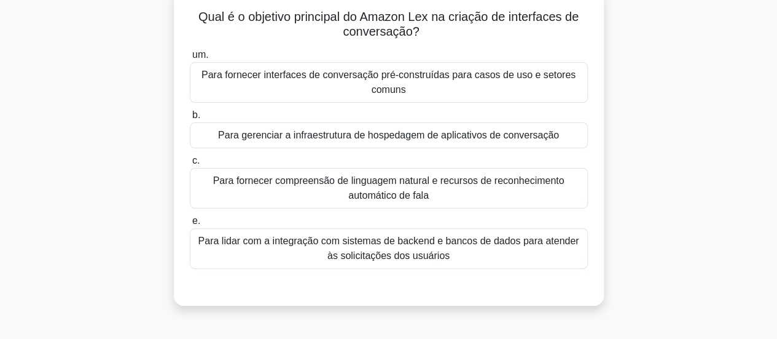
click at [455, 93] on font "Para fornecer interfaces de conversação pré-construídas para casos de uso e set…" at bounding box center [388, 82] width 387 height 29
click at [190, 59] on input "um. Para fornecer interfaces de conversação pré-construídas para casos de uso e…" at bounding box center [190, 55] width 0 height 8
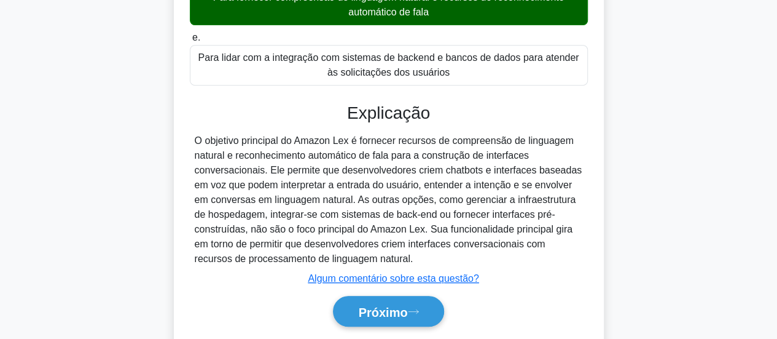
scroll to position [325, 0]
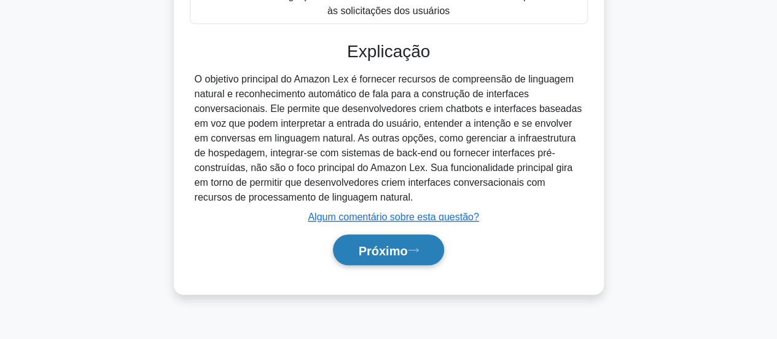
click at [394, 250] on font "Próximo" at bounding box center [382, 250] width 49 height 14
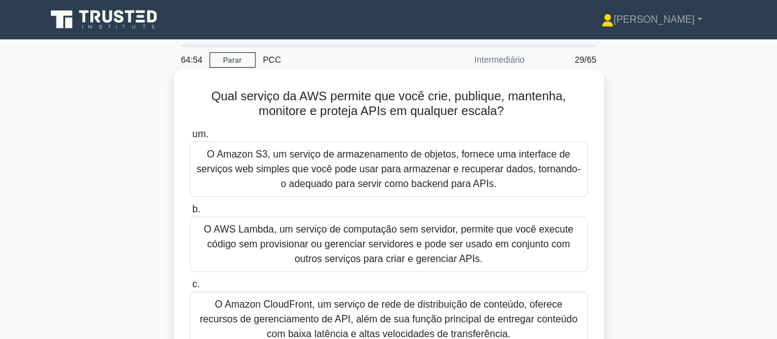
scroll to position [123, 0]
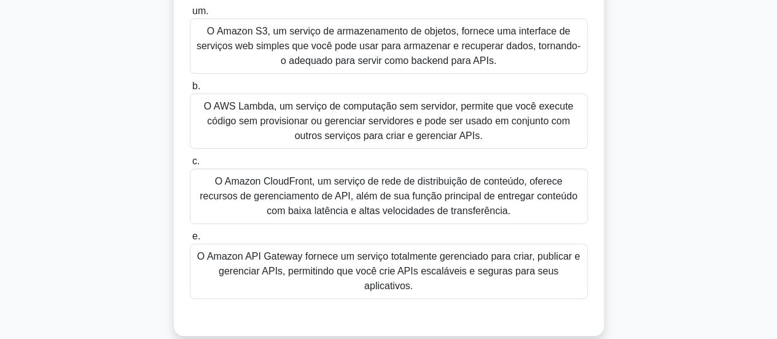
click at [399, 269] on font "O Amazon API Gateway fornece um serviço totalmente gerenciado para criar, publi…" at bounding box center [388, 271] width 383 height 40
click at [190, 240] on input "e. O Amazon API Gateway fornece um serviço totalmente gerenciado para criar, pu…" at bounding box center [190, 236] width 0 height 8
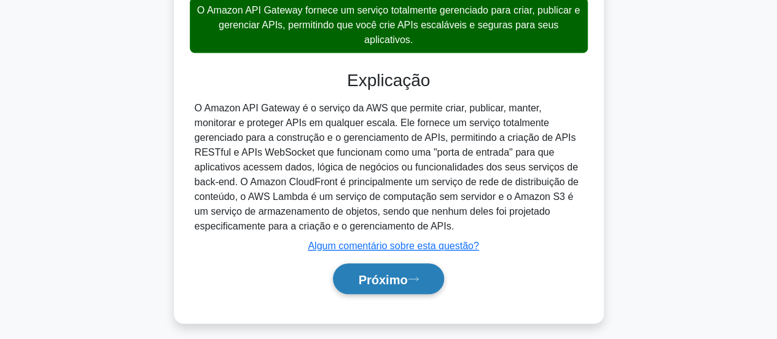
click at [399, 284] on font "Próximo" at bounding box center [382, 279] width 49 height 14
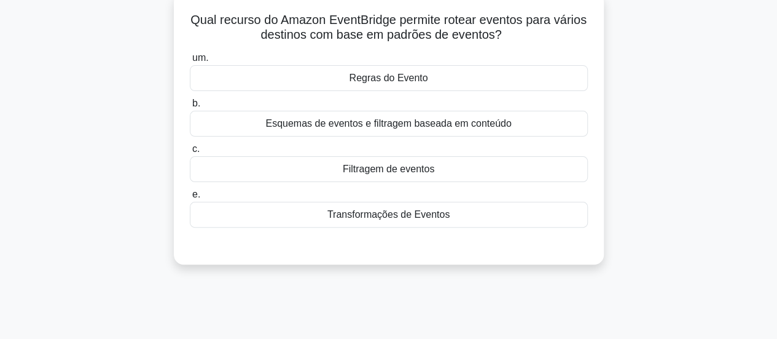
scroll to position [0, 0]
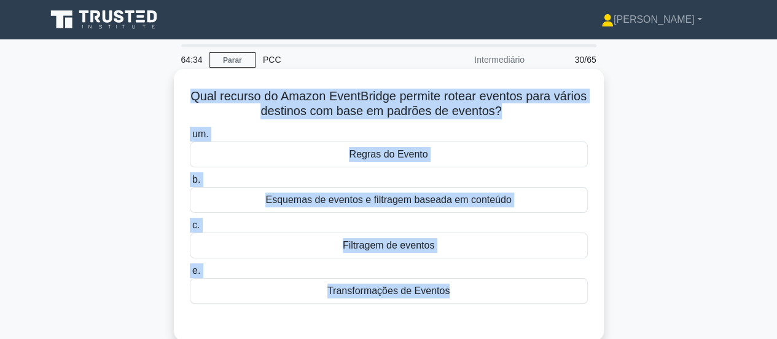
drag, startPoint x: 211, startPoint y: 93, endPoint x: 476, endPoint y: 316, distance: 346.2
click at [476, 316] on div "Qual recurso do Amazon EventBridge permite rotear eventos para vários destinos …" at bounding box center [389, 205] width 420 height 262
copy div "Qual recurso do Amazon EventBridge permite rotear eventos para vários destinos …"
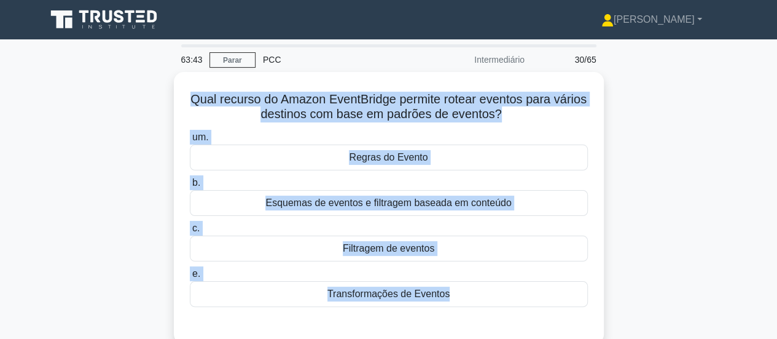
click at [633, 197] on div "Qual recurso do Amazon EventBridge permite rotear eventos para vários destinos …" at bounding box center [389, 215] width 700 height 286
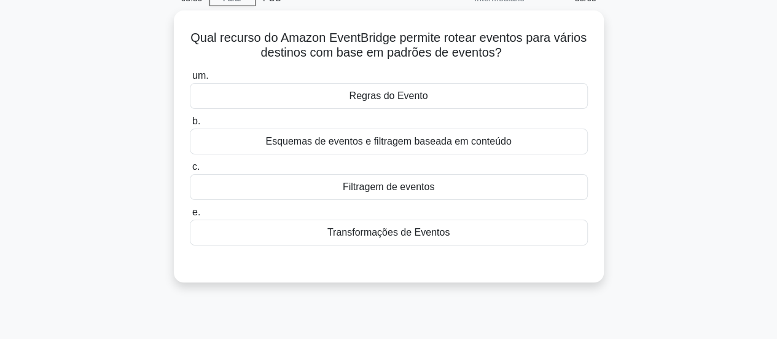
scroll to position [123, 0]
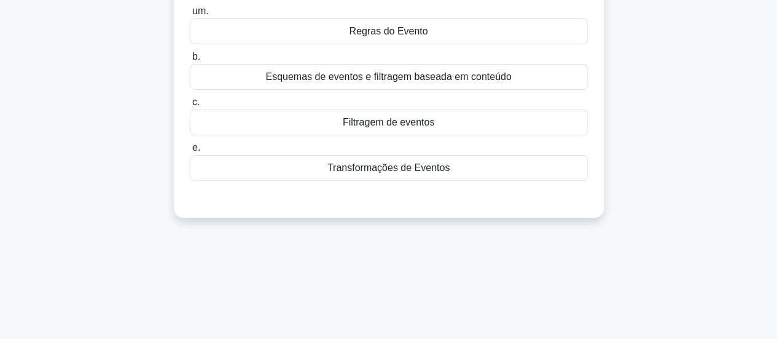
drag, startPoint x: 372, startPoint y: 35, endPoint x: 394, endPoint y: 40, distance: 23.3
click at [372, 36] on font "Regras do Evento" at bounding box center [388, 31] width 79 height 10
click at [190, 15] on input "um. Regras do Evento" at bounding box center [190, 11] width 0 height 8
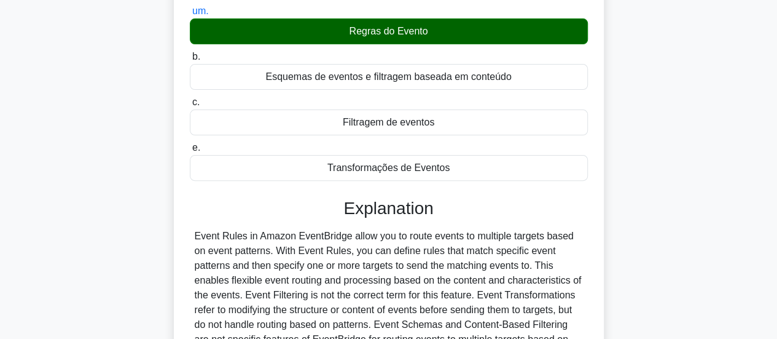
scroll to position [325, 0]
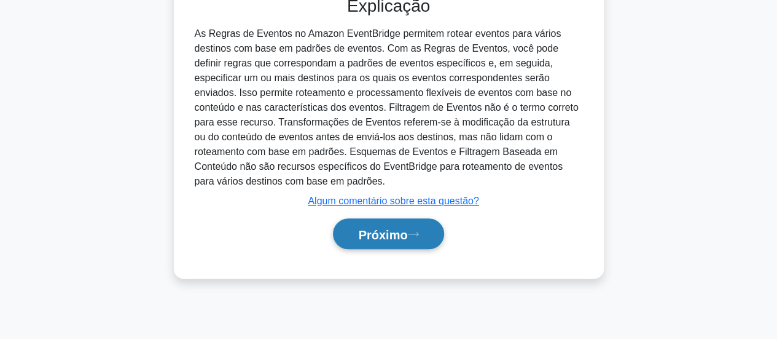
click at [397, 228] on font "Próximo" at bounding box center [382, 234] width 49 height 14
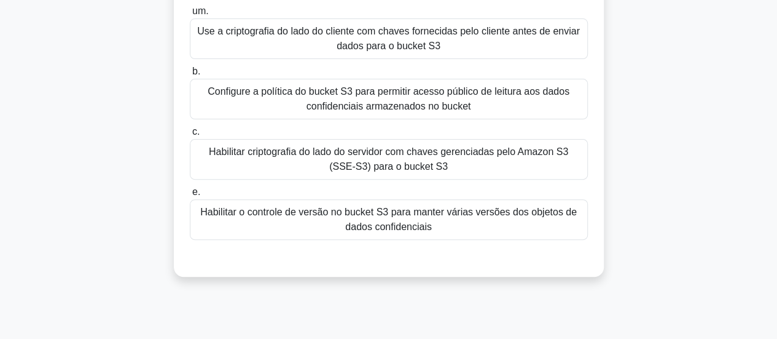
scroll to position [79, 0]
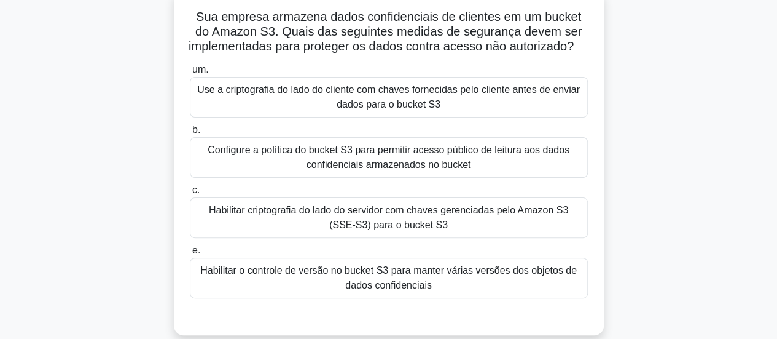
click at [420, 230] on font "Habilitar criptografia do lado do servidor com chaves gerenciadas pelo Amazon S…" at bounding box center [388, 217] width 359 height 25
click at [190, 194] on input "c. Habilitar criptografia do lado do servidor com chaves gerenciadas pelo Amazo…" at bounding box center [190, 190] width 0 height 8
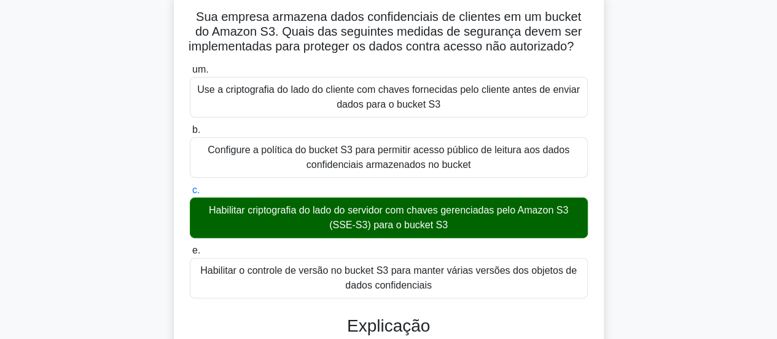
scroll to position [360, 0]
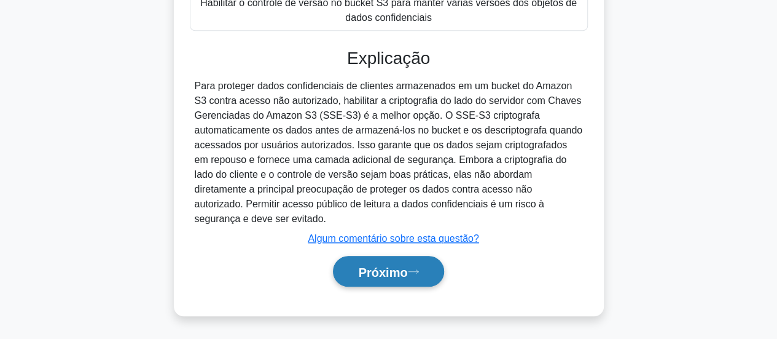
drag, startPoint x: 397, startPoint y: 272, endPoint x: 425, endPoint y: 259, distance: 31.1
click at [402, 273] on font "Próximo" at bounding box center [382, 272] width 49 height 14
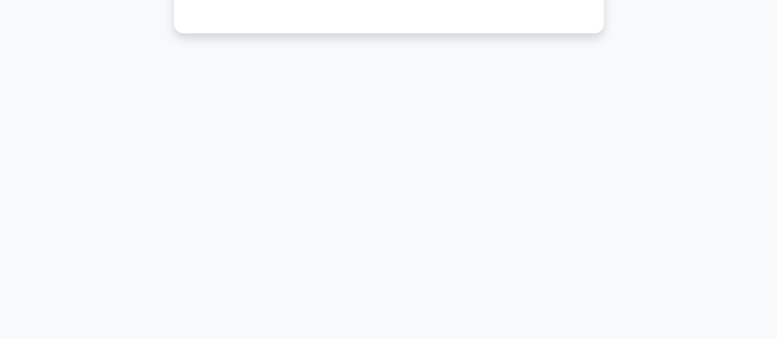
scroll to position [0, 0]
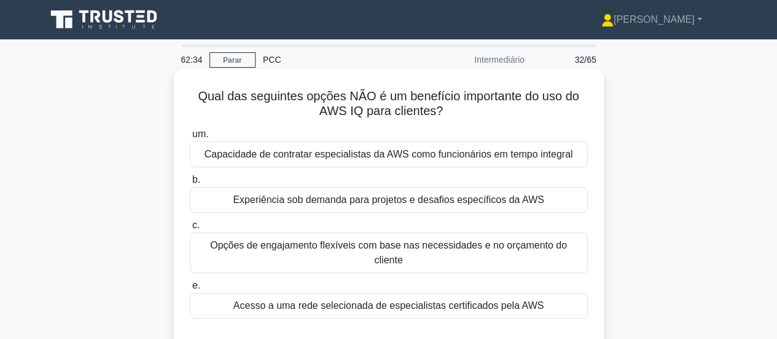
click at [331, 249] on font "Opções de engajamento flexíveis com base nas necessidades e no orçamento do cli…" at bounding box center [388, 252] width 357 height 25
click at [190, 229] on input "c. Opções de engajamento flexíveis com base nas necessidades e no orçamento do …" at bounding box center [190, 225] width 0 height 8
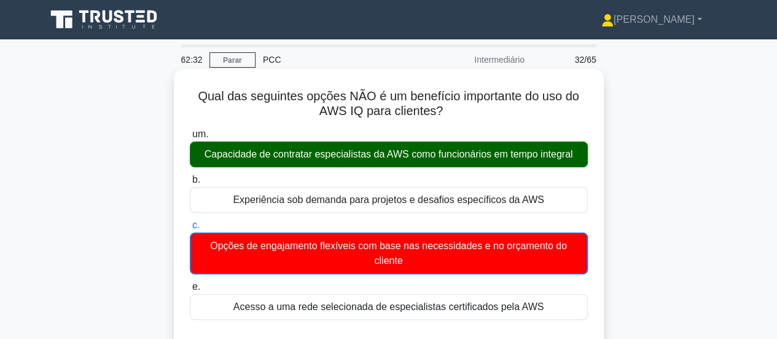
scroll to position [307, 0]
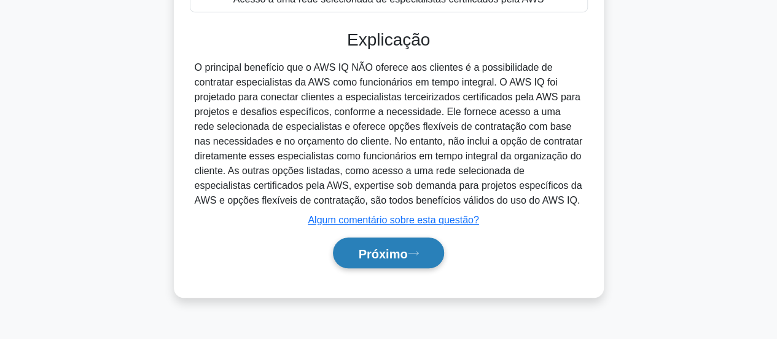
click at [392, 263] on button "Próximo" at bounding box center [388, 252] width 111 height 31
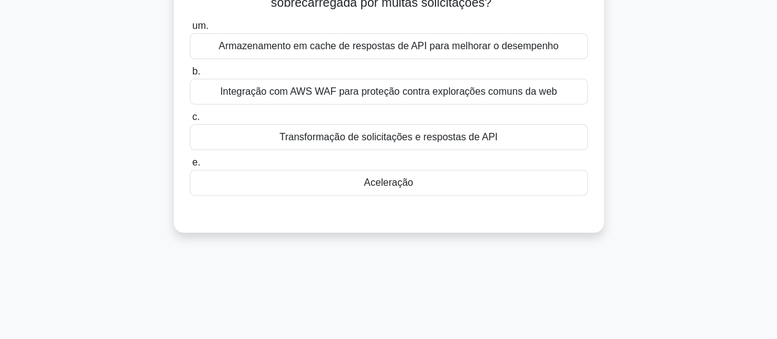
scroll to position [0, 0]
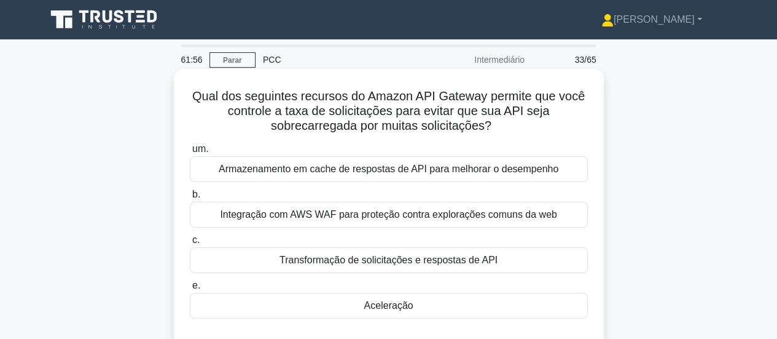
drag, startPoint x: 186, startPoint y: 94, endPoint x: 556, endPoint y: 304, distance: 425.9
click at [556, 304] on div "Qual dos seguintes recursos do Amazon API Gateway permite que você controle a t…" at bounding box center [389, 212] width 420 height 276
copy div "Qual dos seguintes recursos do Amazon API Gateway permite que você controle a t…"
click at [453, 214] on font "Integração com AWS WAF para proteção contra explorações comuns da web" at bounding box center [388, 214] width 337 height 10
click at [190, 198] on input "b. Integração com AWS WAF para proteção contra explorações comuns da web" at bounding box center [190, 194] width 0 height 8
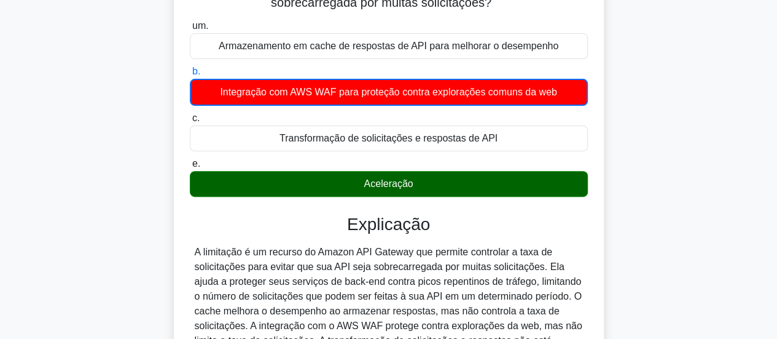
scroll to position [307, 0]
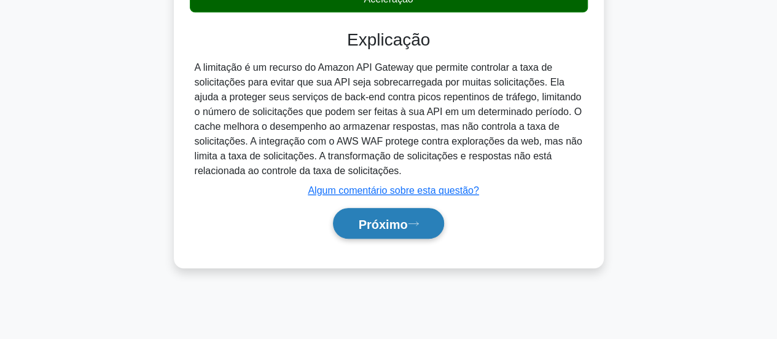
click at [394, 219] on font "Próximo" at bounding box center [382, 224] width 49 height 14
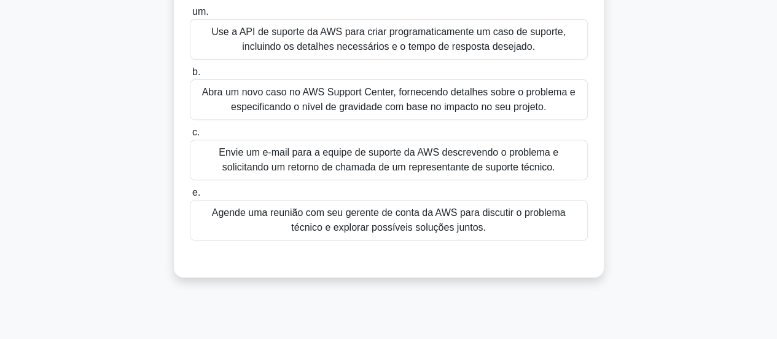
scroll to position [61, 0]
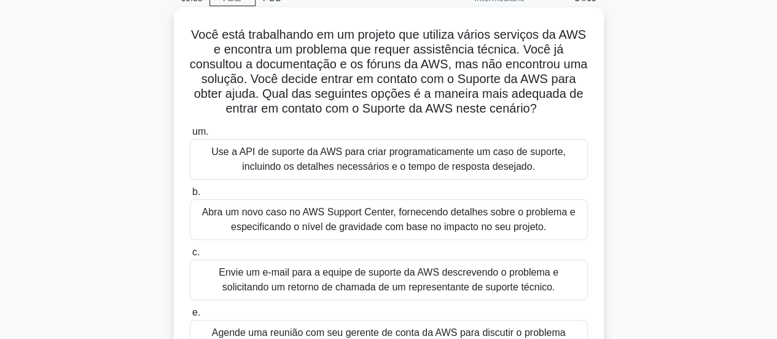
click at [394, 240] on div "Abra um novo caso no AWS Support Center, fornecendo detalhes sobre o problema e…" at bounding box center [389, 219] width 398 height 41
click at [190, 196] on input "b. Abra um novo caso no AWS Support Center, fornecendo detalhes sobre o problem…" at bounding box center [190, 192] width 0 height 8
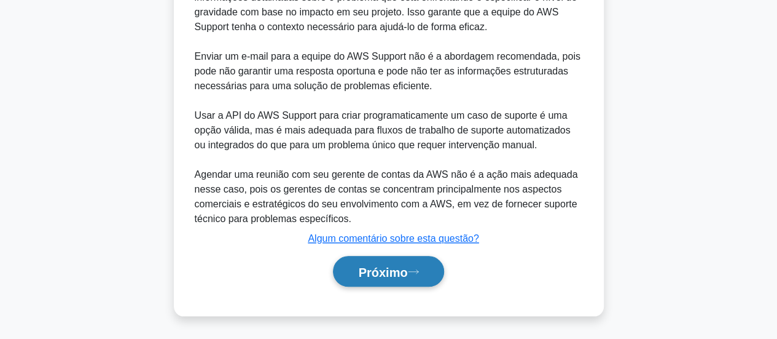
click at [407, 269] on font "Próximo" at bounding box center [382, 272] width 49 height 14
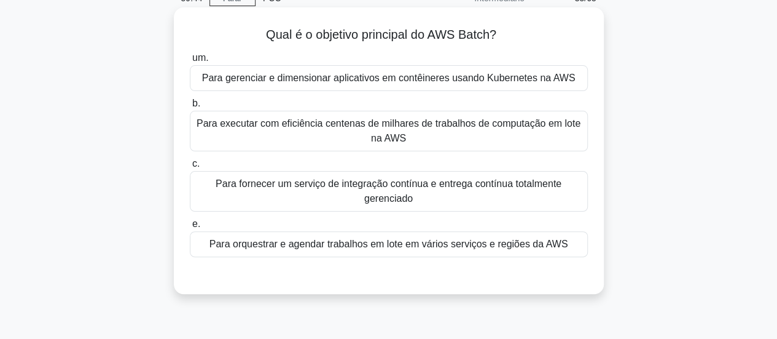
click at [435, 124] on font "Para executar com eficiência centenas de milhares de trabalhos de computação em…" at bounding box center [389, 130] width 384 height 25
click at [190, 108] on input "b. Para executar com eficiência centenas de milhares de trabalhos de computação…" at bounding box center [190, 104] width 0 height 8
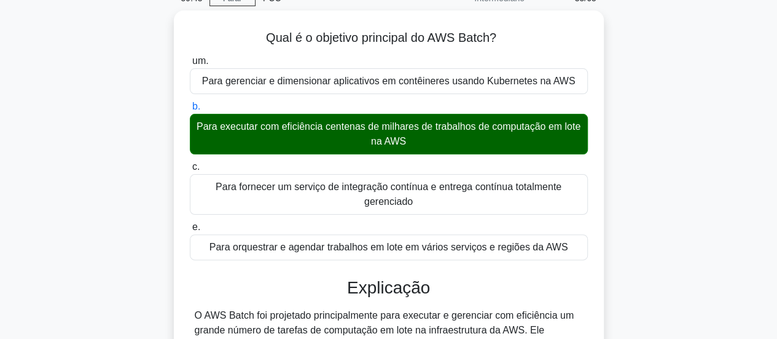
scroll to position [246, 0]
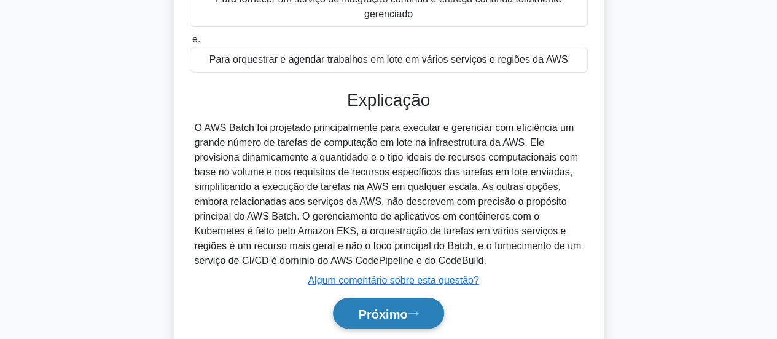
click at [404, 323] on button "Próximo" at bounding box center [388, 312] width 111 height 31
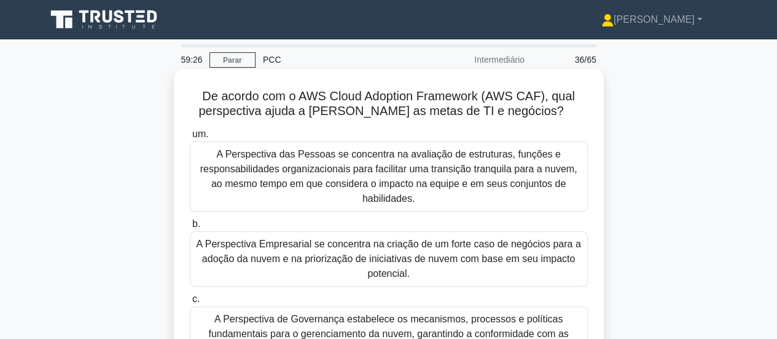
scroll to position [123, 0]
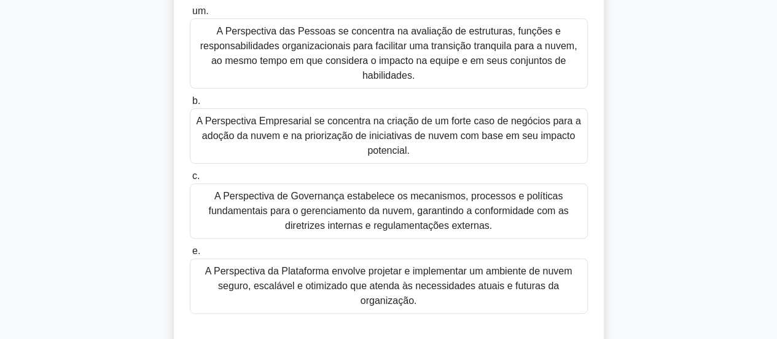
click at [393, 281] on font "A Perspectiva da Plataforma envolve projetar e implementar um ambiente de nuvem…" at bounding box center [388, 285] width 367 height 40
click at [190, 255] on input "e. A Perspectiva da Plataforma envolve projetar e implementar um ambiente de nu…" at bounding box center [190, 251] width 0 height 8
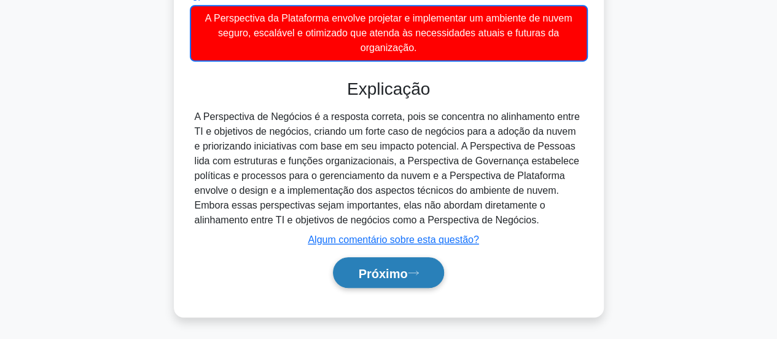
click at [418, 278] on button "Próximo" at bounding box center [388, 272] width 111 height 31
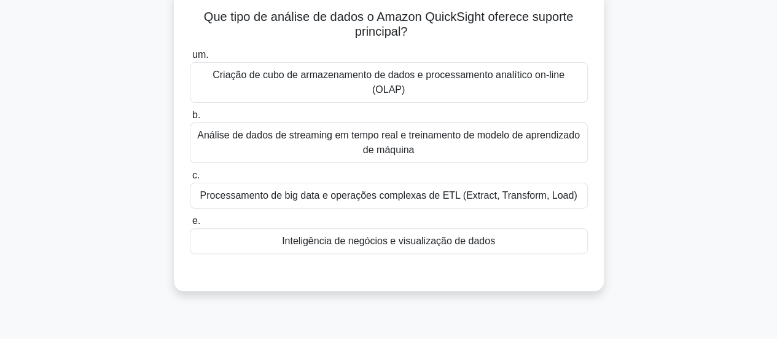
scroll to position [18, 0]
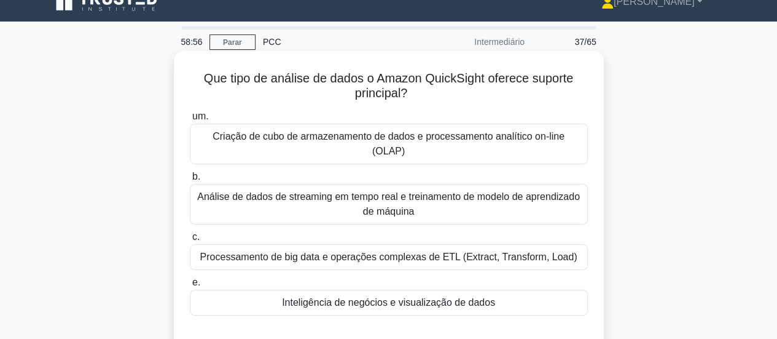
click at [348, 297] on font "Inteligência de negócios e visualização de dados" at bounding box center [388, 302] width 213 height 10
click at [190, 286] on input "e. Inteligência de negócios e visualização de dados" at bounding box center [190, 282] width 0 height 8
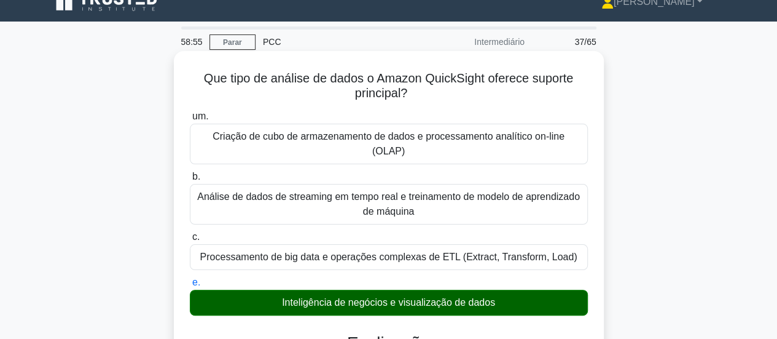
scroll to position [325, 0]
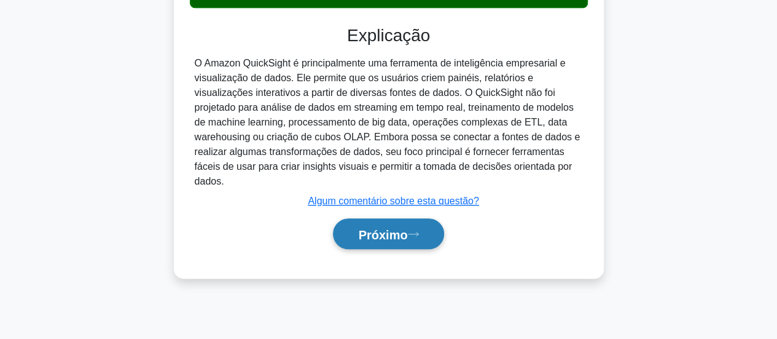
click at [419, 230] on icon at bounding box center [413, 233] width 11 height 7
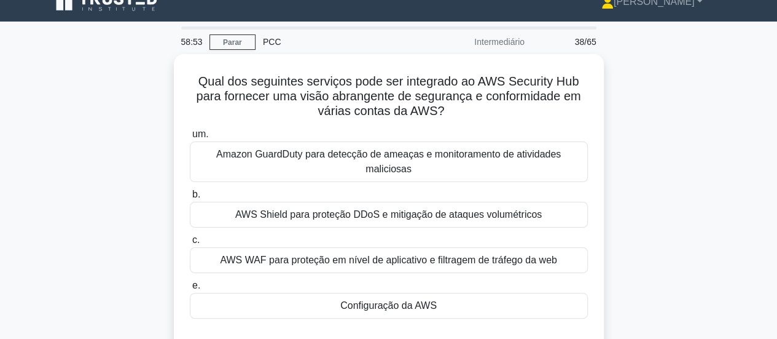
scroll to position [79, 0]
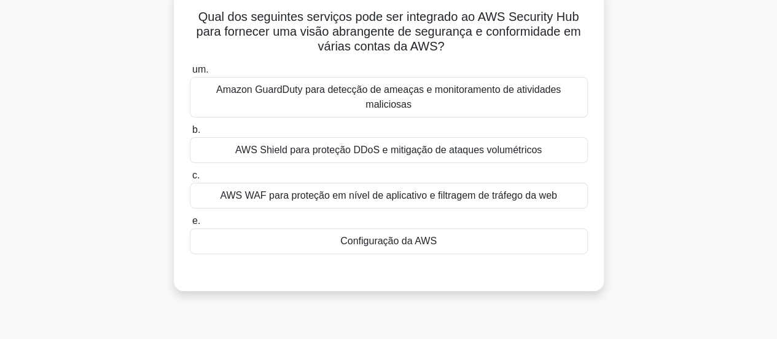
click at [342, 244] on font "Configuração da AWS" at bounding box center [388, 240] width 96 height 10
click at [190, 225] on input "e. Configuração da AWS" at bounding box center [190, 221] width 0 height 8
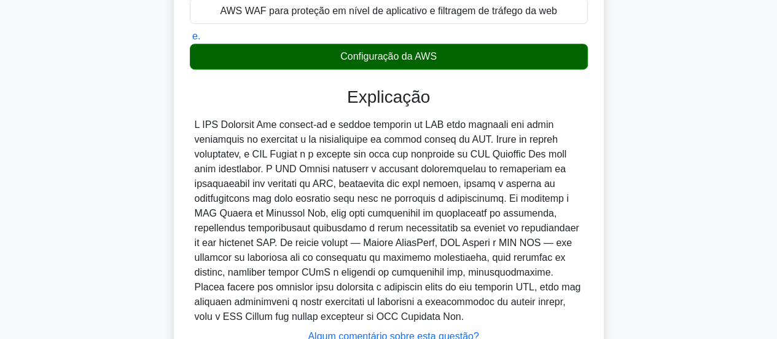
scroll to position [360, 0]
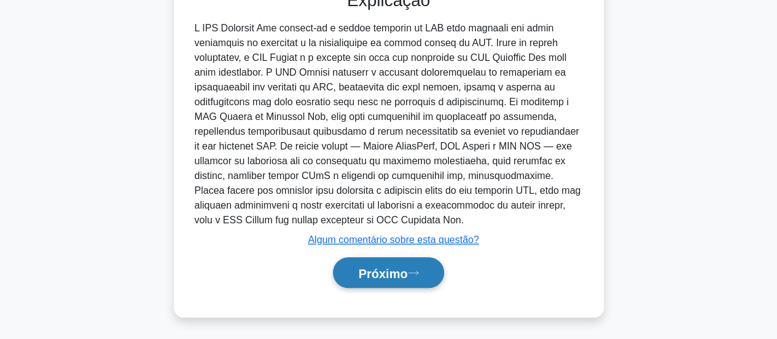
click at [393, 276] on font "Próximo" at bounding box center [382, 273] width 49 height 14
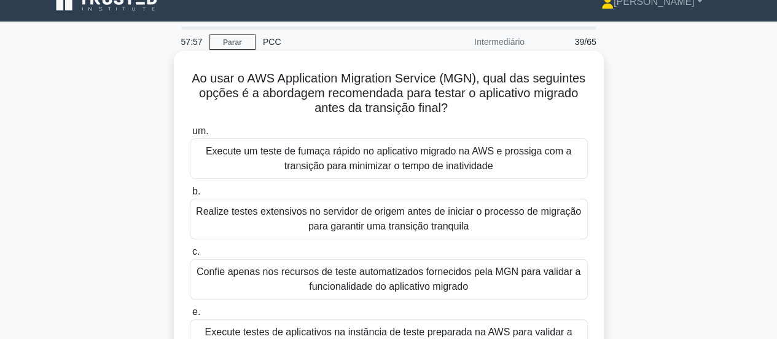
scroll to position [79, 0]
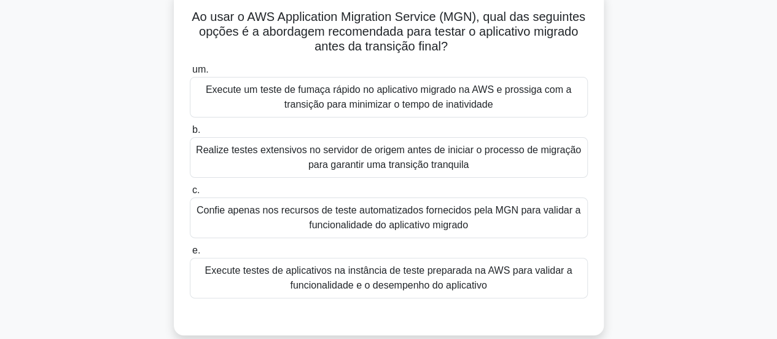
click at [372, 109] on font "Execute um teste de fumaça rápido no aplicativo migrado na AWS e prossiga com a…" at bounding box center [389, 96] width 366 height 25
click at [190, 74] on input "um. Execute um teste de fumaça rápido no aplicativo migrado na AWS e prossiga c…" at bounding box center [190, 70] width 0 height 8
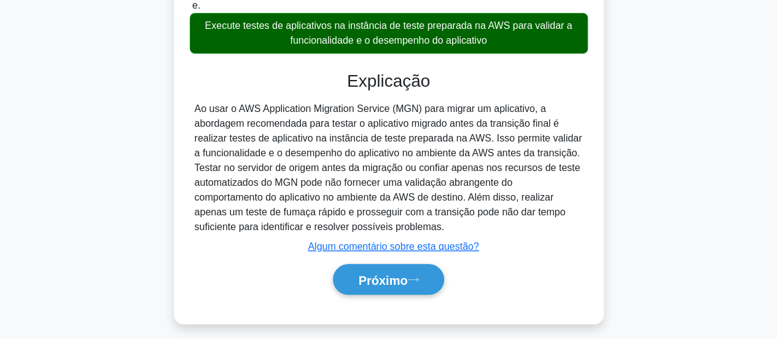
scroll to position [332, 0]
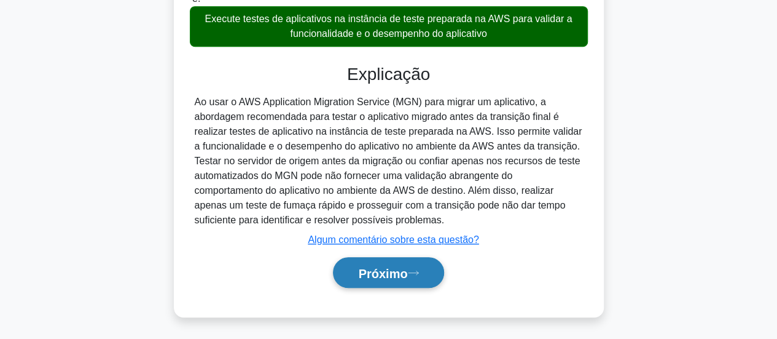
click at [376, 284] on button "Próximo" at bounding box center [388, 272] width 111 height 31
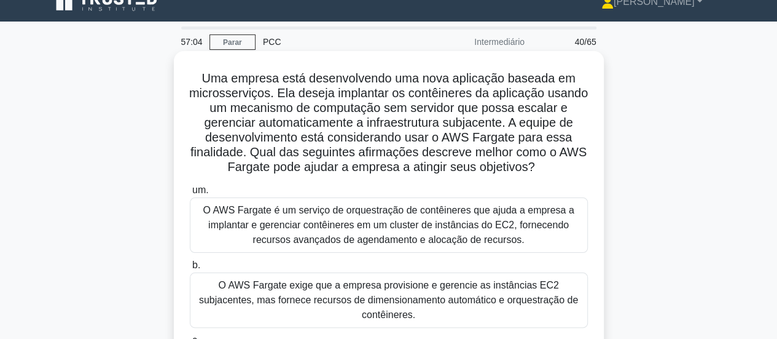
scroll to position [79, 0]
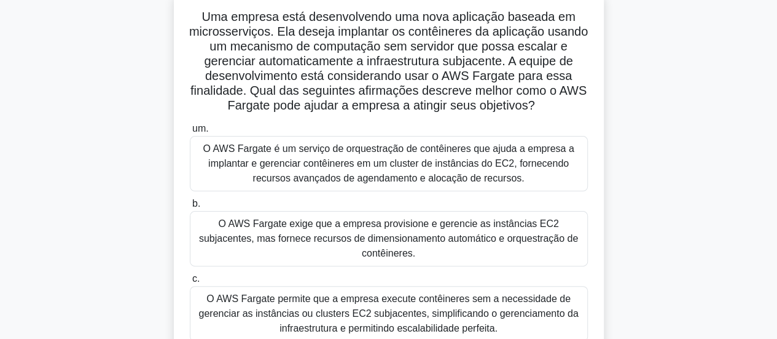
click at [515, 173] on font "O AWS Fargate é um serviço de orquestração de contêineres que ajuda a empresa a…" at bounding box center [388, 163] width 371 height 40
click at [190, 133] on input "um. O AWS Fargate é um serviço de orquestração de contêineres que ajuda a empre…" at bounding box center [190, 129] width 0 height 8
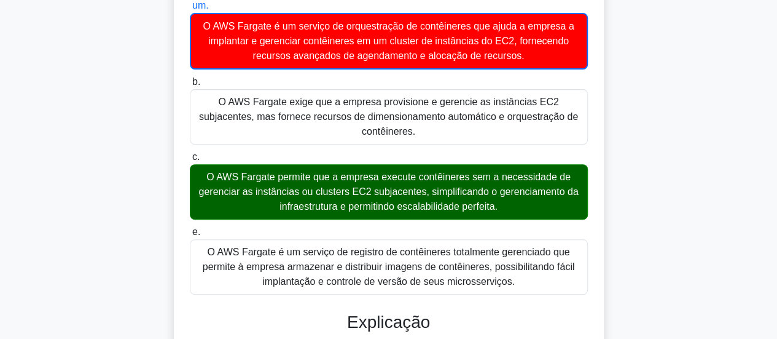
scroll to position [386, 0]
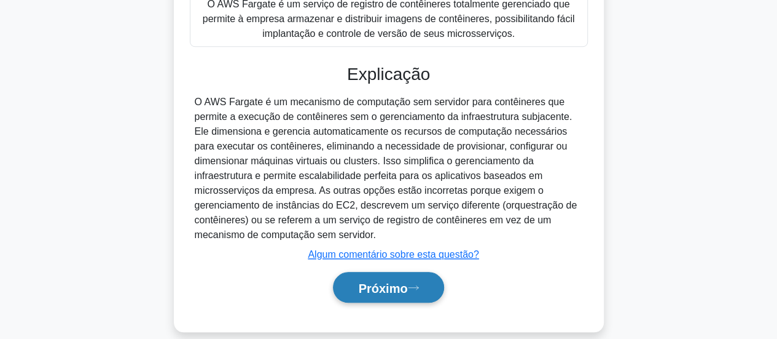
click at [370, 286] on button "Próximo" at bounding box center [388, 287] width 111 height 31
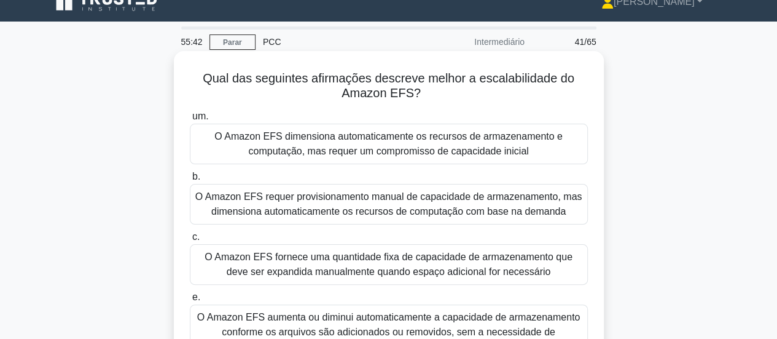
scroll to position [79, 0]
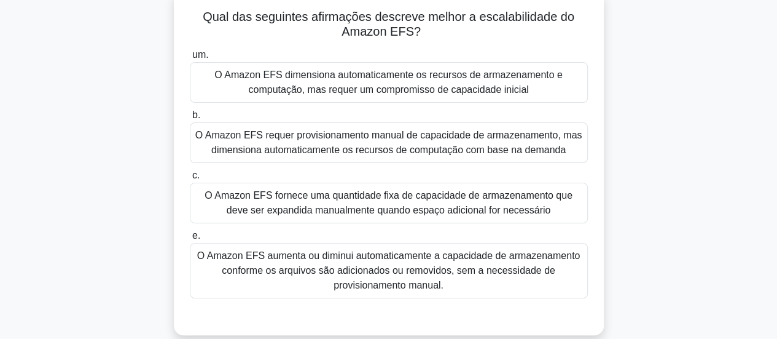
click at [465, 254] on font "O Amazon EFS aumenta ou diminui automaticamente a capacidade de armazenamento c…" at bounding box center [388, 270] width 383 height 40
click at [190, 240] on input "e. O Amazon EFS aumenta ou diminui automaticamente a capacidade de armazenament…" at bounding box center [190, 236] width 0 height 8
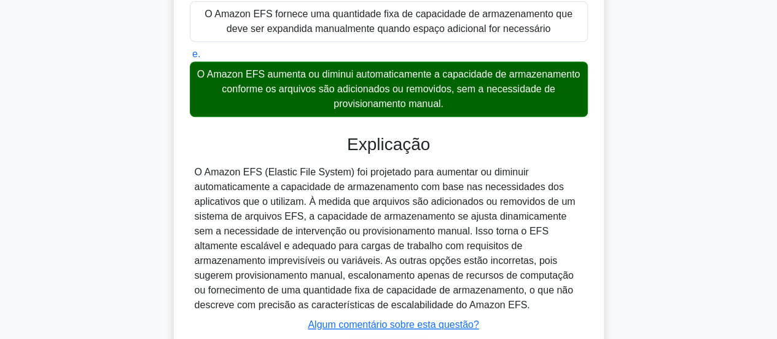
scroll to position [325, 0]
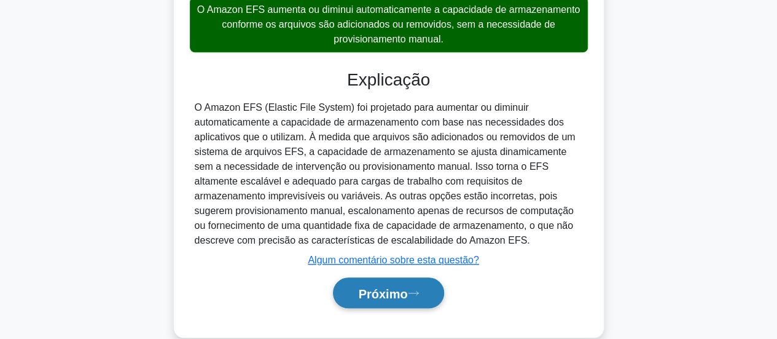
click at [407, 289] on font "Próximo" at bounding box center [382, 293] width 49 height 14
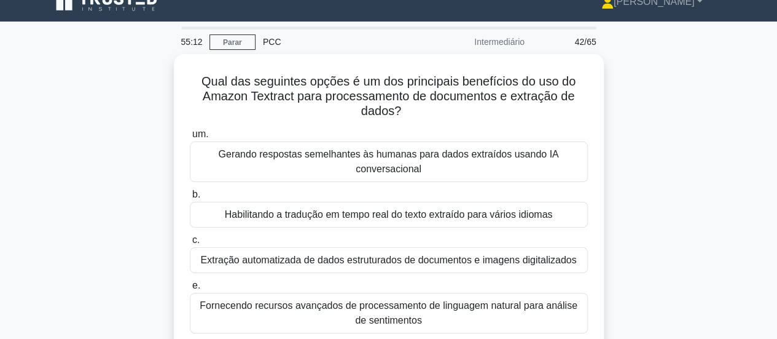
scroll to position [79, 0]
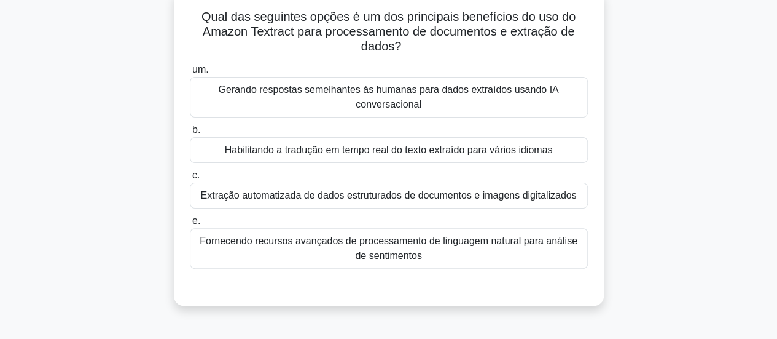
click at [313, 206] on div "Extração automatizada de dados estruturados de documentos e imagens digitalizad…" at bounding box center [389, 195] width 398 height 26
click at [190, 179] on input "c. Extração automatizada de dados estruturados de documentos e imagens digitali…" at bounding box center [190, 175] width 0 height 8
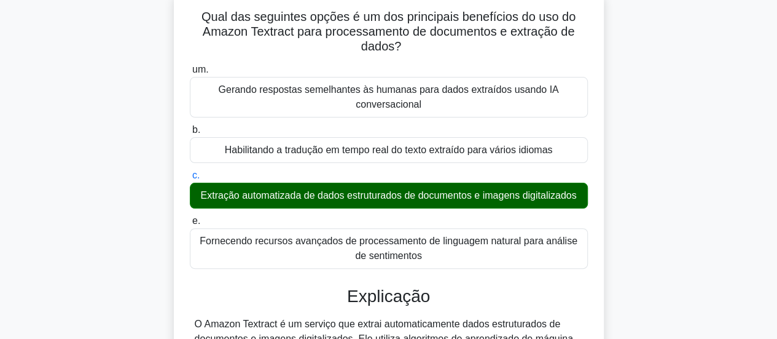
scroll to position [264, 0]
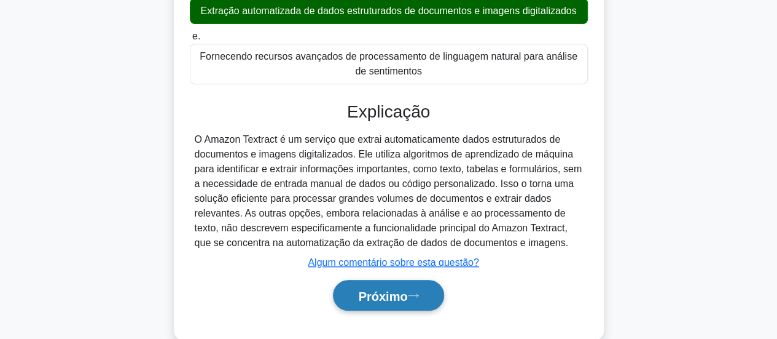
click at [428, 288] on button "Próximo" at bounding box center [388, 295] width 111 height 31
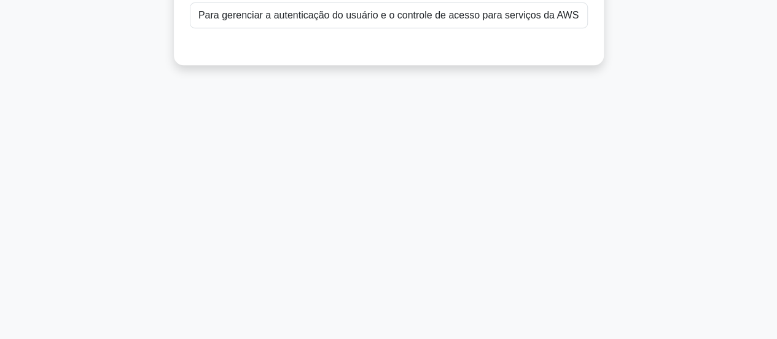
scroll to position [18, 0]
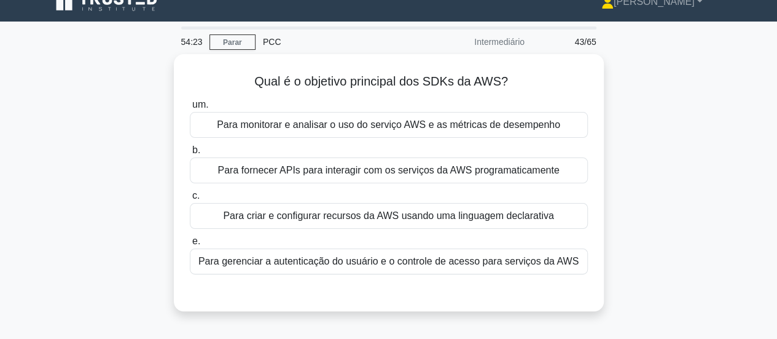
drag, startPoint x: 245, startPoint y: 73, endPoint x: 621, endPoint y: 264, distance: 422.1
click at [621, 264] on div "Qual é o objetivo principal dos SDKs da AWS? .spinner_0XTQ{transform-origin:cen…" at bounding box center [389, 190] width 700 height 272
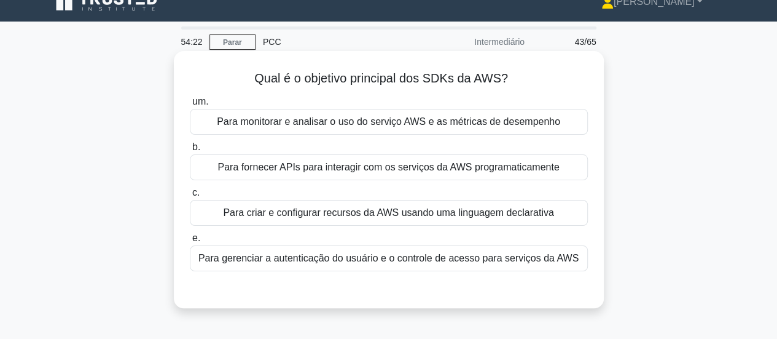
copy div "Qual é o objetivo principal dos SDKs da AWS? .spinner_0XTQ{transform-origin:cen…"
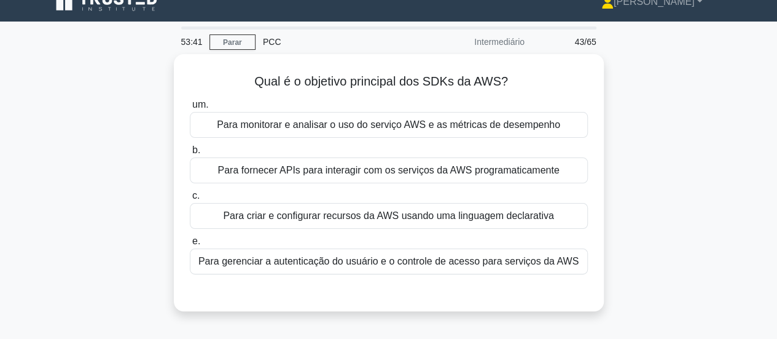
click at [701, 167] on div "Qual é o objetivo principal dos SDKs da AWS? .spinner_0XTQ{transform-origin:cen…" at bounding box center [389, 190] width 700 height 272
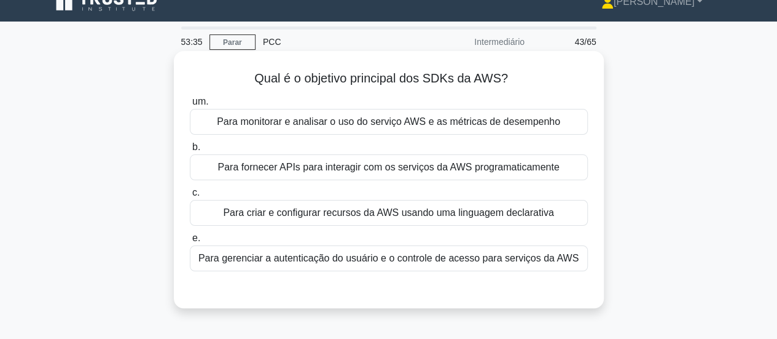
click at [422, 168] on font "Para fornecer APIs para interagir com os serviços da AWS programaticamente" at bounding box center [389, 167] width 342 height 10
click at [190, 151] on input "b. Para fornecer APIs para interagir com os serviços da AWS programaticamente" at bounding box center [190, 147] width 0 height 8
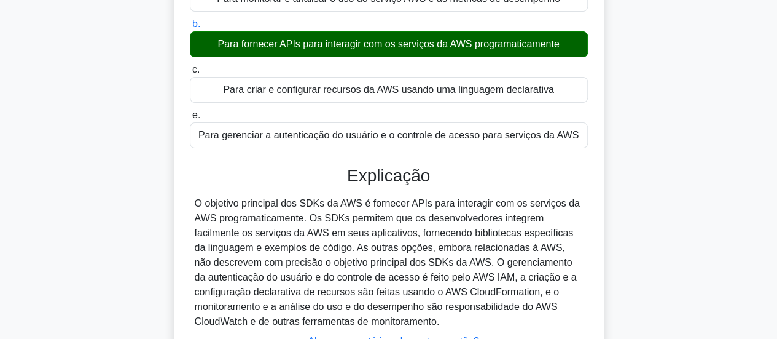
scroll to position [325, 0]
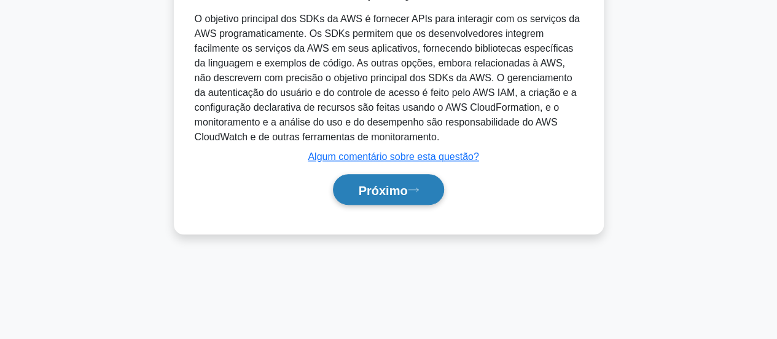
click at [401, 188] on font "Próximo" at bounding box center [382, 190] width 49 height 14
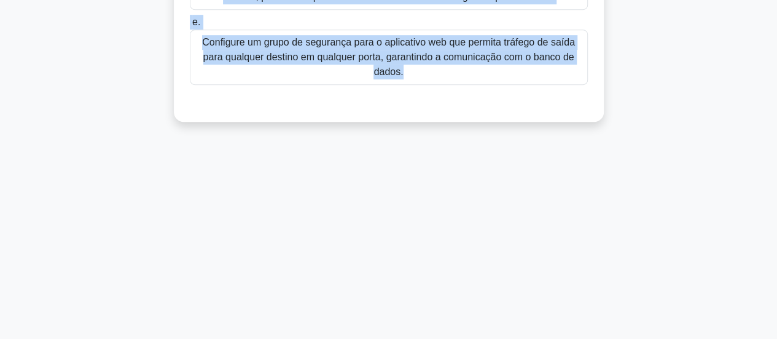
drag, startPoint x: 190, startPoint y: 77, endPoint x: 557, endPoint y: 189, distance: 382.7
click at [557, 189] on div "52:32 Parar PCC Intermediário 44/65 Uma empresa possui uma VPC com uma sub-rede…" at bounding box center [389, 26] width 700 height 614
copy div "Lor ipsumdo sitame con ADI eli sed doe-temp incidid utl etdolor ma aliquaenim a…"
click at [498, 196] on div "51:44 Parar PCC Intermediário 44/65 Uma empresa possui uma VPC com uma sub-rede…" at bounding box center [389, 26] width 700 height 614
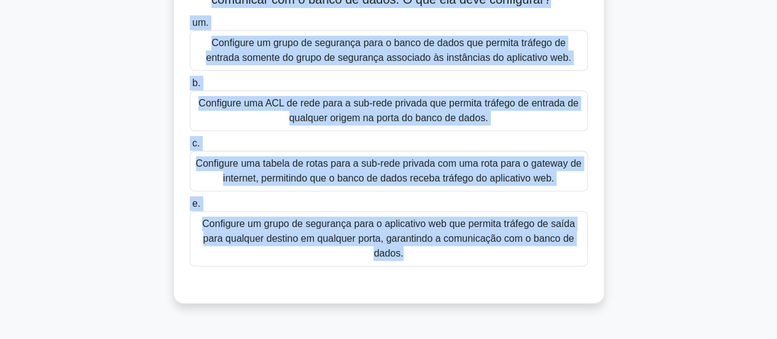
scroll to position [0, 0]
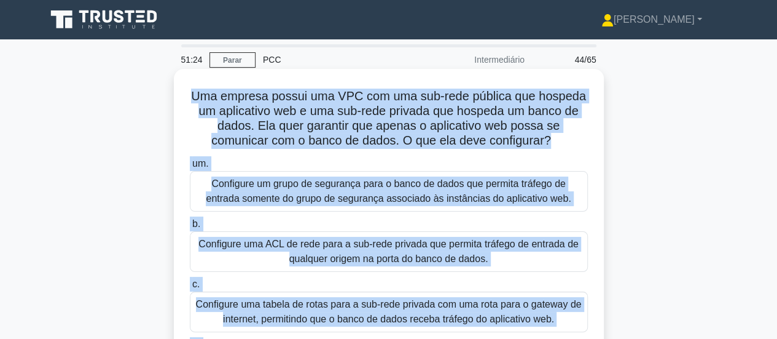
click at [291, 195] on font "Configure um grupo de segurança para o banco de dados que permita tráfego de en…" at bounding box center [388, 190] width 365 height 25
click at [190, 168] on input "um. Configure um grupo de segurança para o banco de dados que permita tráfego d…" at bounding box center [190, 164] width 0 height 8
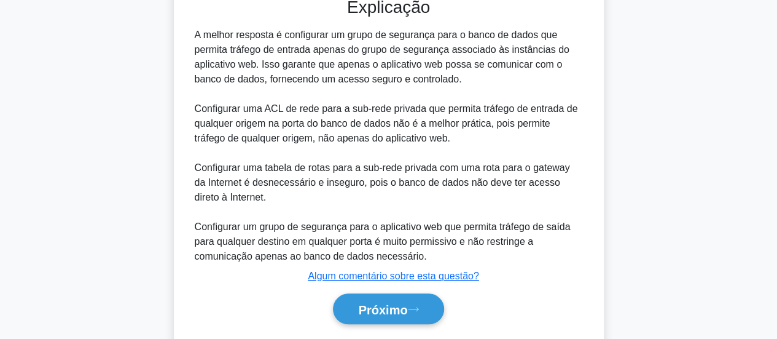
scroll to position [463, 0]
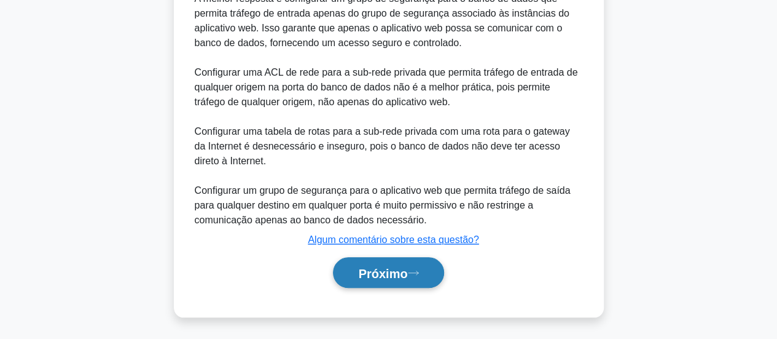
click at [393, 276] on font "Próximo" at bounding box center [382, 273] width 49 height 14
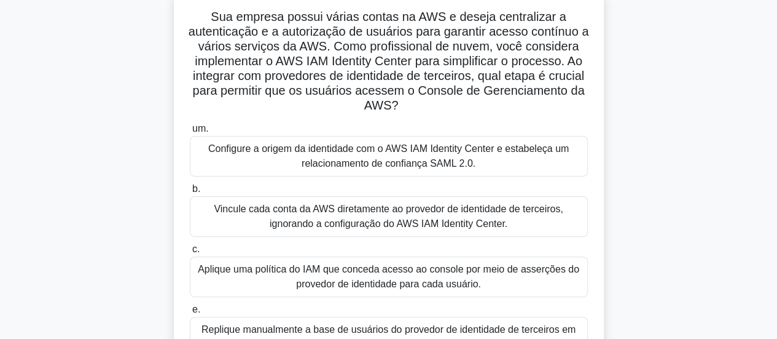
scroll to position [18, 0]
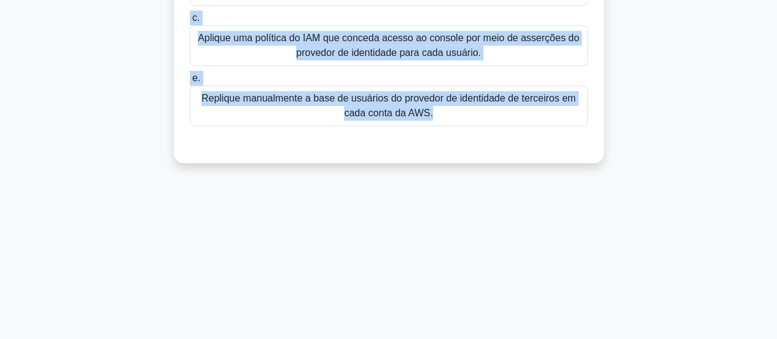
drag, startPoint x: 214, startPoint y: 74, endPoint x: 451, endPoint y: 340, distance: 356.4
click at [451, 338] on html "[PERSON_NAME] Perfil Configurações Perfil" at bounding box center [388, 19] width 777 height 664
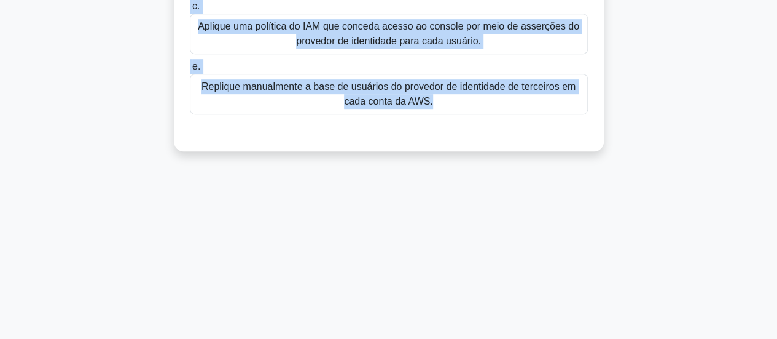
copy div "Lor ipsumdo sitame consec adipis el SED d eiusmo temporincid u laboreetdolo m a…"
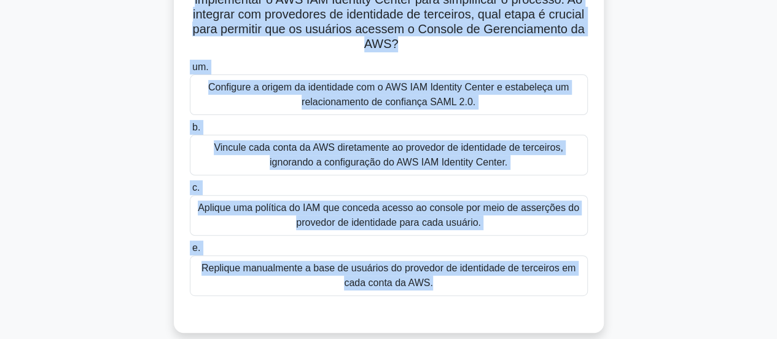
scroll to position [18, 0]
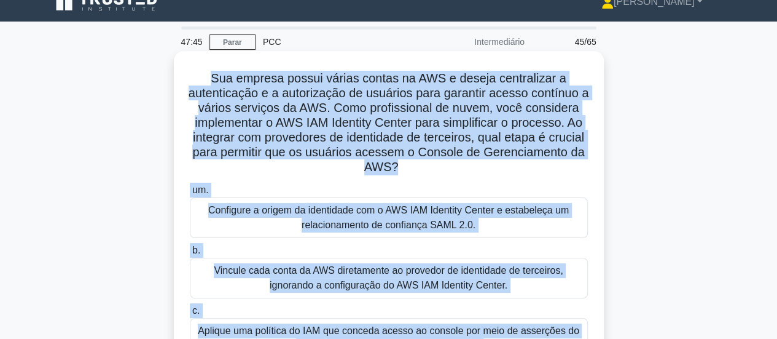
drag, startPoint x: 605, startPoint y: 190, endPoint x: 593, endPoint y: 202, distance: 16.1
click at [605, 191] on div "Sua empresa possui várias contas na AWS e deseja centralizar a autenticação e a…" at bounding box center [389, 263] width 700 height 419
click at [482, 213] on font "Configure a origem da identidade com o AWS IAM Identity Center e estabeleça um …" at bounding box center [388, 217] width 361 height 25
click at [190, 194] on input "um. Configure a origem da identidade com o AWS IAM Identity Center e estabeleça…" at bounding box center [190, 190] width 0 height 8
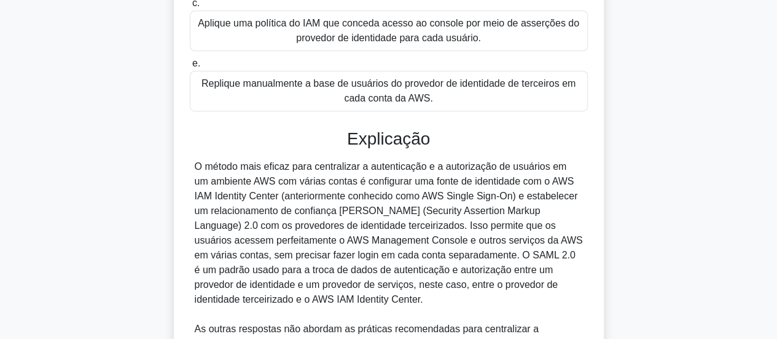
scroll to position [632, 0]
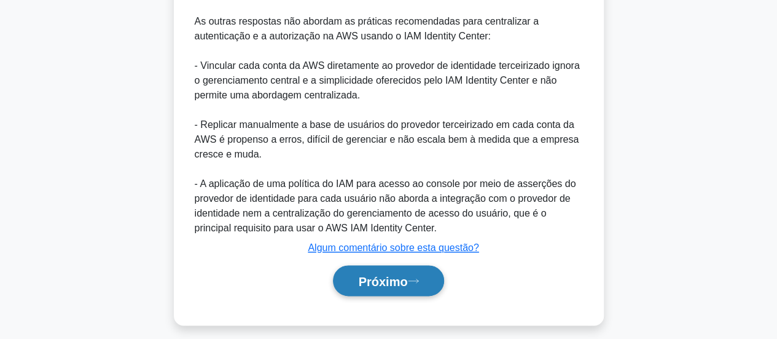
click at [413, 282] on icon at bounding box center [413, 280] width 11 height 7
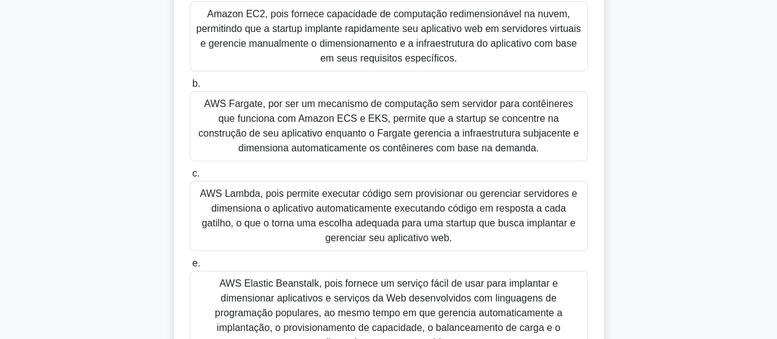
scroll to position [246, 0]
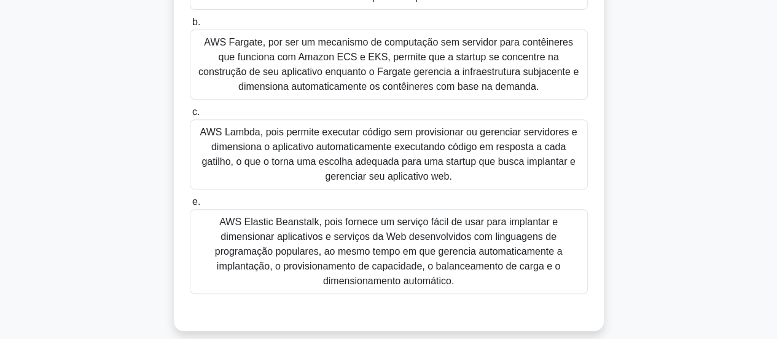
click at [367, 245] on font "AWS Elastic Beanstalk, pois fornece um serviço fácil de usar para implantar e d…" at bounding box center [389, 250] width 348 height 69
click at [263, 231] on font "AWS Elastic Beanstalk, pois fornece um serviço fácil de usar para implantar e d…" at bounding box center [389, 250] width 348 height 69
click at [190, 206] on input "e. AWS Elastic Beanstalk, pois fornece um serviço fácil de usar para implantar …" at bounding box center [190, 202] width 0 height 8
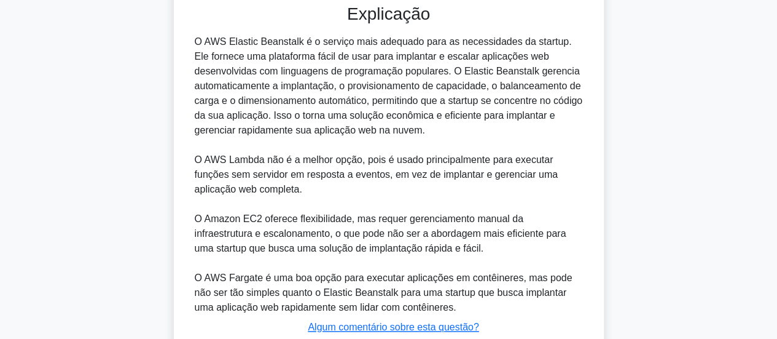
scroll to position [614, 0]
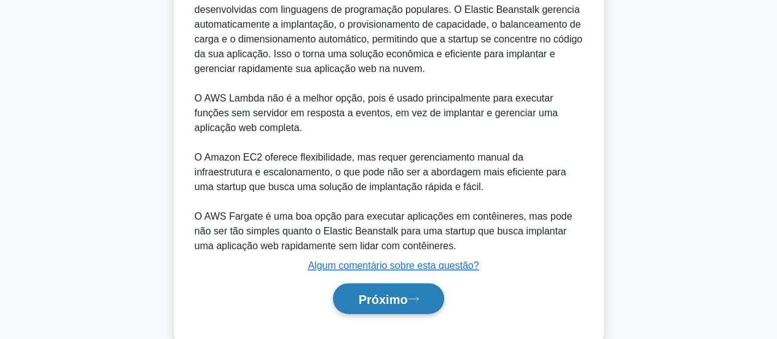
click at [407, 291] on font "Próximo" at bounding box center [382, 298] width 49 height 14
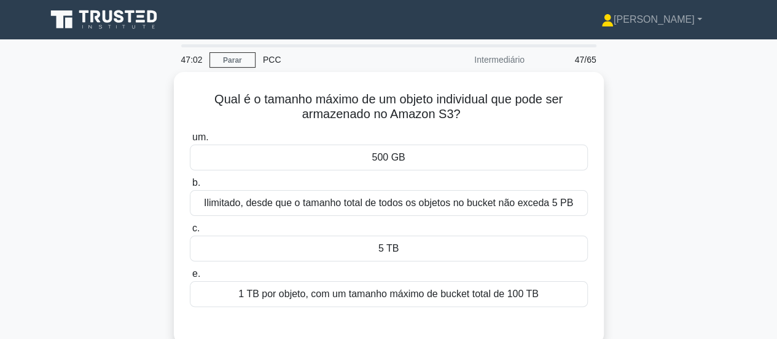
scroll to position [61, 0]
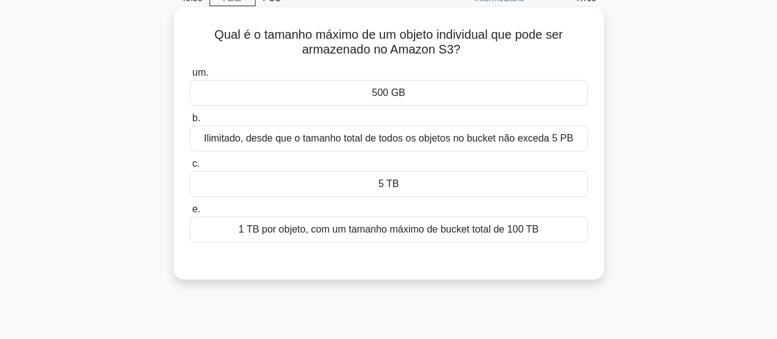
click at [426, 141] on font "Ilimitado, desde que o tamanho total de todos os objetos no bucket não exceda 5…" at bounding box center [388, 138] width 369 height 10
click at [190, 122] on input "b. Ilimitado, desde que o tamanho total de todos os objetos no bucket não exced…" at bounding box center [190, 118] width 0 height 8
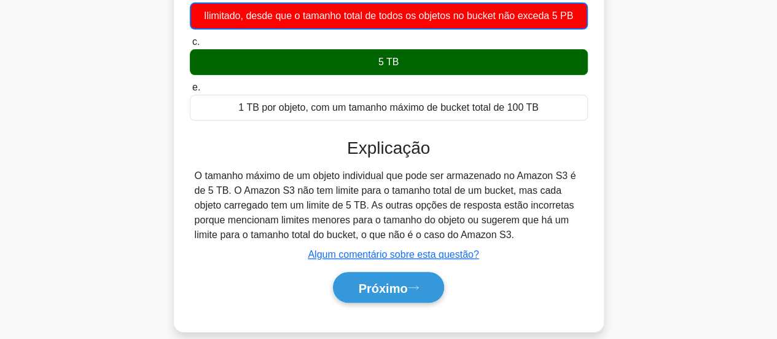
scroll to position [246, 0]
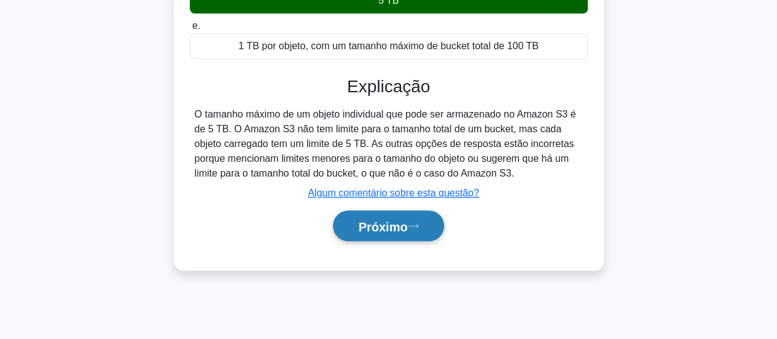
click at [406, 224] on font "Próximo" at bounding box center [382, 226] width 49 height 14
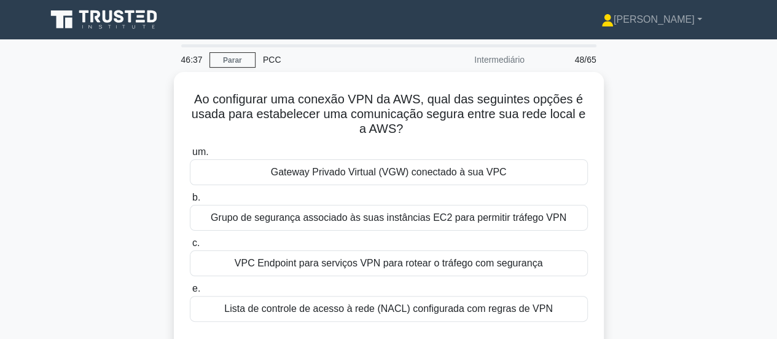
scroll to position [61, 0]
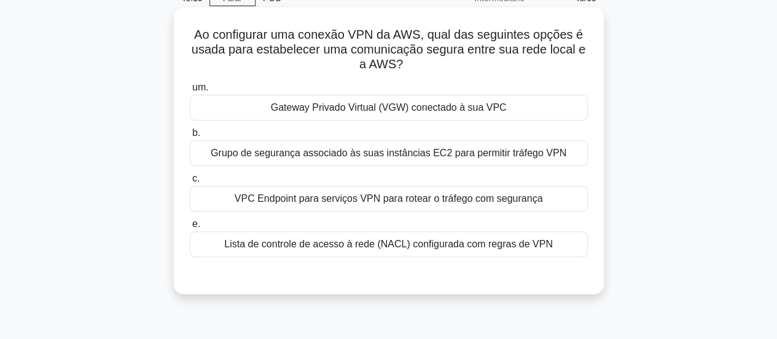
click at [485, 194] on font "VPC Endpoint para serviços VPN para rotear o tráfego com segurança" at bounding box center [389, 198] width 308 height 10
click at [190, 182] on input "c. VPC Endpoint para serviços VPN para rotear o tráfego com segurança" at bounding box center [190, 179] width 0 height 8
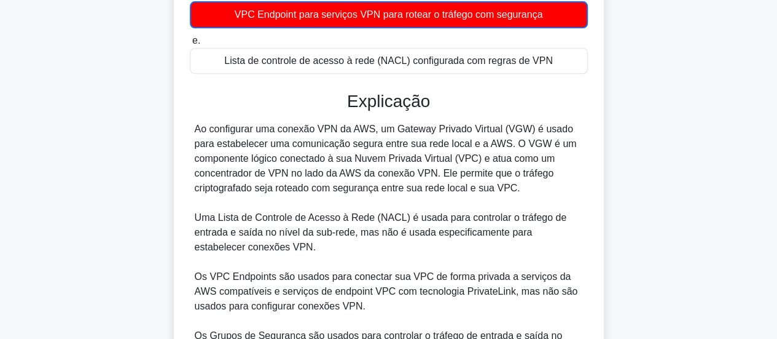
scroll to position [369, 0]
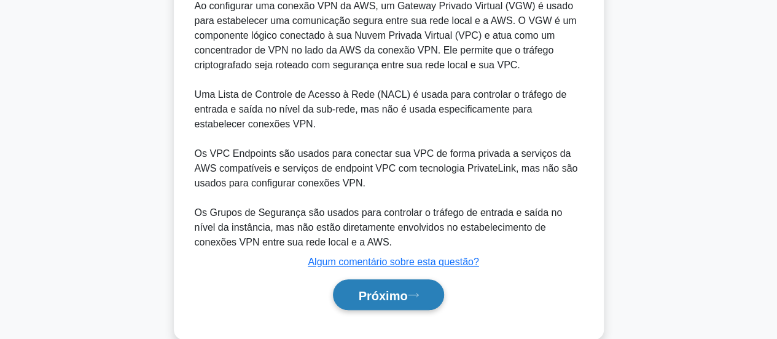
click at [438, 295] on button "Próximo" at bounding box center [388, 294] width 111 height 31
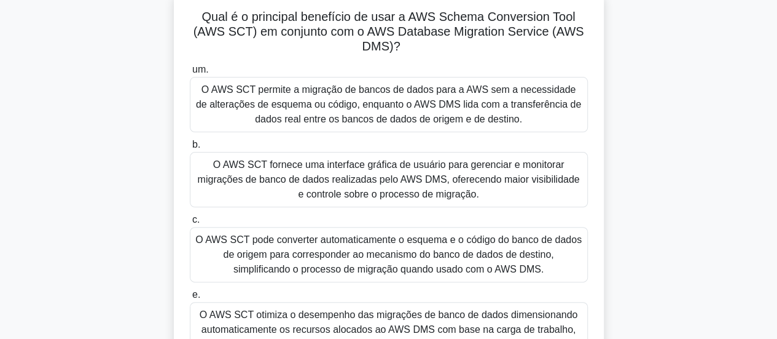
scroll to position [141, 0]
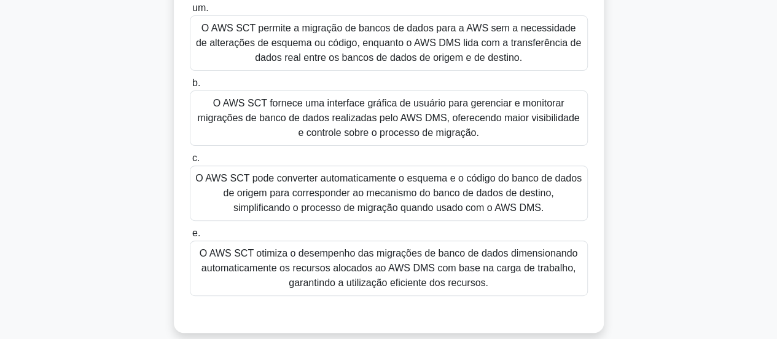
click at [512, 199] on font "O AWS SCT pode converter automaticamente o esquema e o código do banco de dados…" at bounding box center [388, 193] width 386 height 40
click at [190, 162] on input "c. O AWS SCT pode converter automaticamente o esquema e o código do banco de da…" at bounding box center [190, 158] width 0 height 8
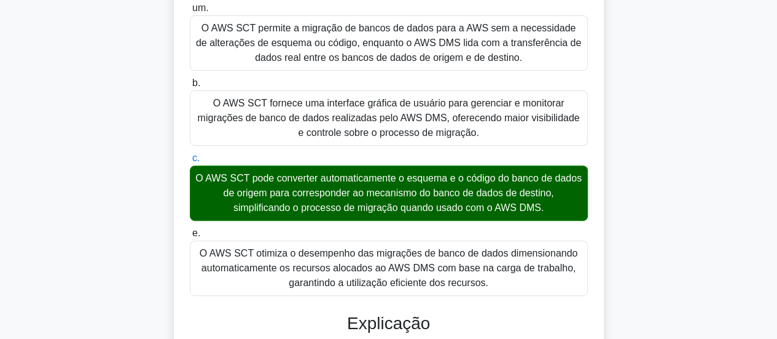
scroll to position [386, 0]
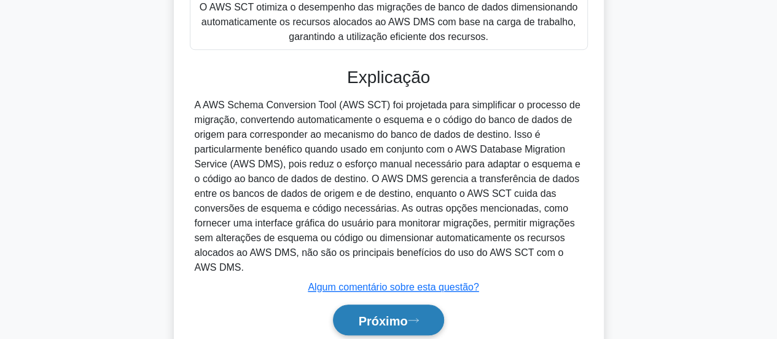
click at [407, 318] on font "Próximo" at bounding box center [382, 320] width 49 height 14
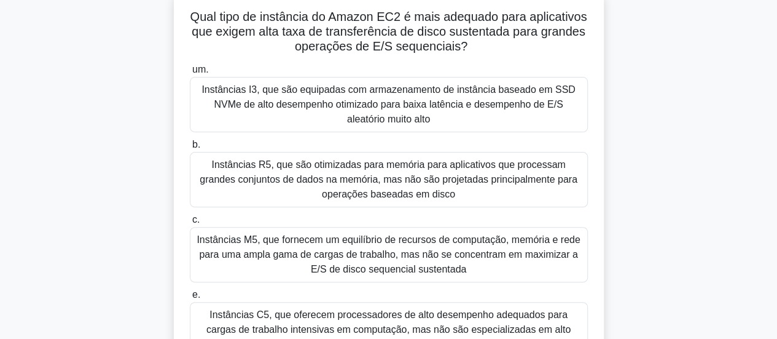
scroll to position [141, 0]
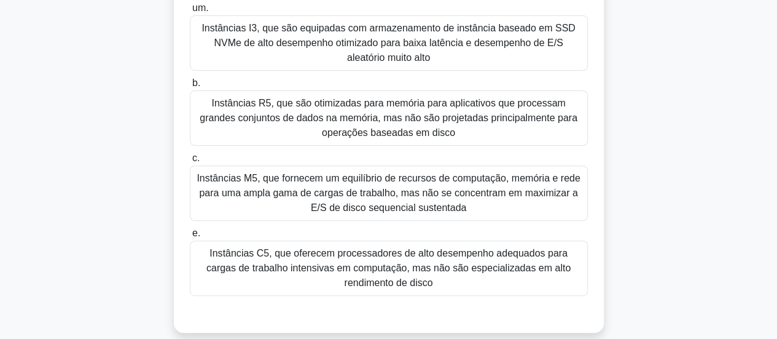
click at [383, 187] on font "Instâncias M5, que fornecem um equilíbrio de recursos de computação, memória e …" at bounding box center [388, 193] width 383 height 40
click at [190, 162] on input "c. Instâncias M5, que fornecem um equilíbrio de recursos de computação, memória…" at bounding box center [190, 158] width 0 height 8
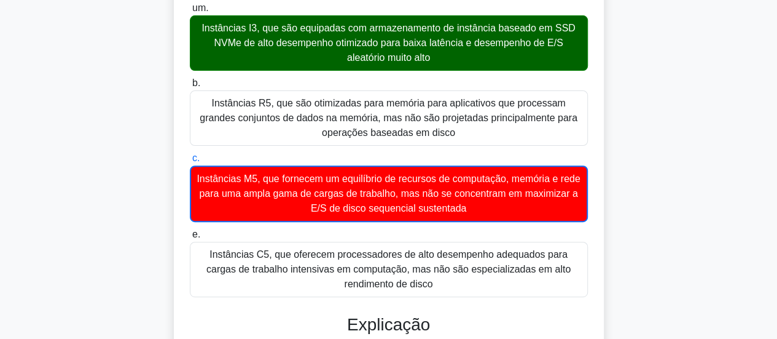
scroll to position [79, 0]
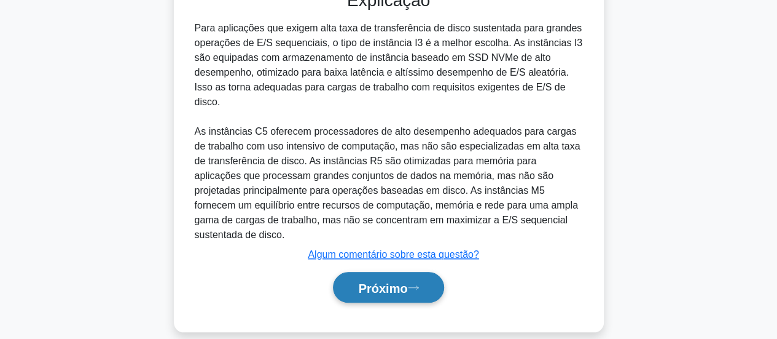
click at [413, 280] on button "Próximo" at bounding box center [388, 287] width 111 height 31
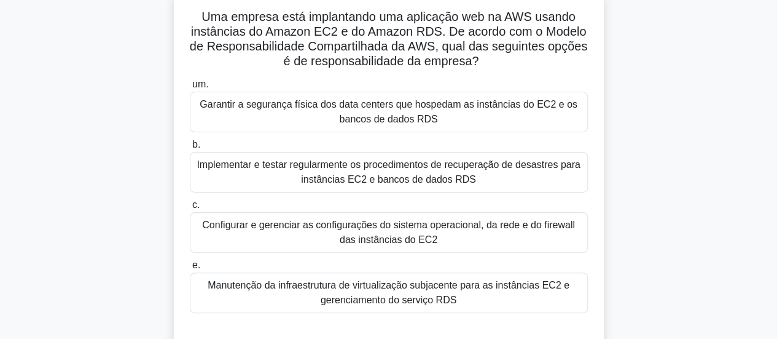
click at [446, 243] on font "Configurar e gerenciar as configurações do sistema operacional, da rede e do fi…" at bounding box center [388, 232] width 387 height 29
click at [190, 209] on input "c. Configurar e gerenciar as configurações do sistema operacional, da rede e do…" at bounding box center [190, 205] width 0 height 8
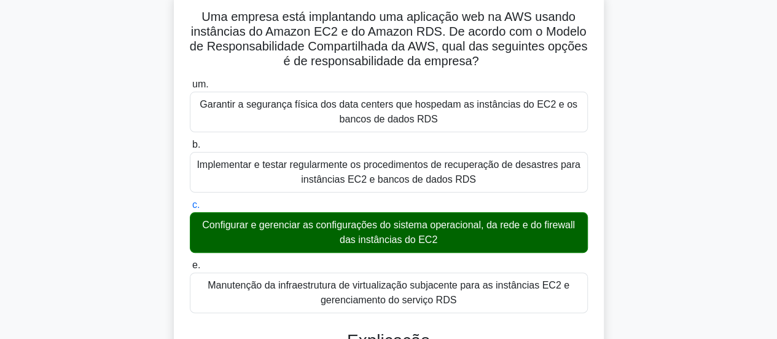
scroll to position [325, 0]
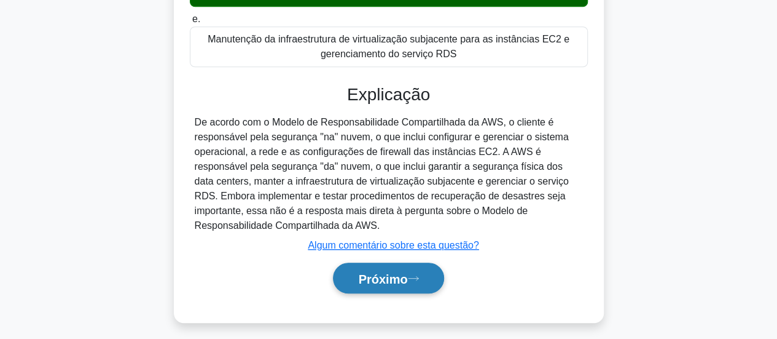
click at [380, 282] on font "Próximo" at bounding box center [382, 279] width 49 height 14
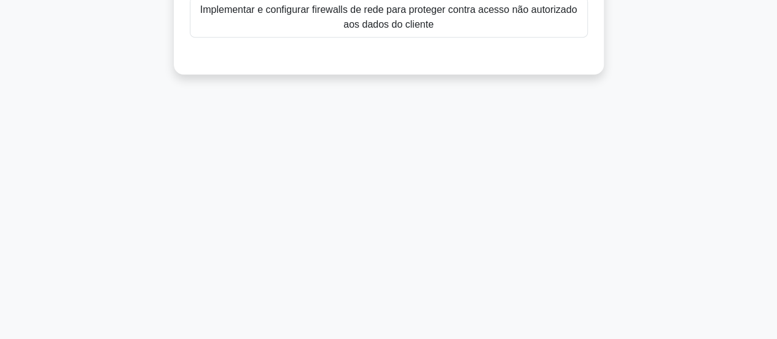
scroll to position [79, 0]
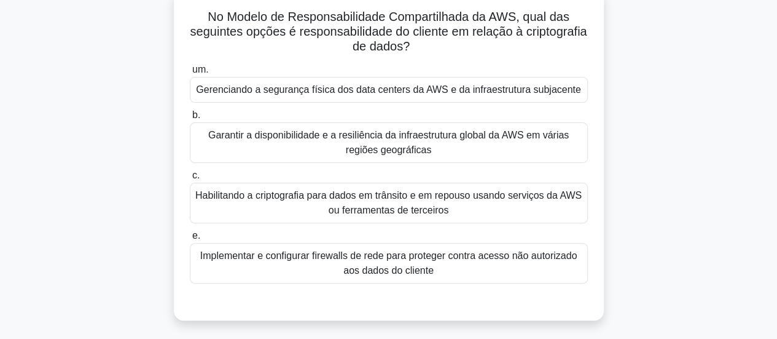
click at [485, 260] on font "Implementar e configurar firewalls de rede para proteger contra acesso não auto…" at bounding box center [388, 262] width 377 height 25
click at [190, 240] on input "e. Implementar e configurar firewalls de rede para proteger contra acesso não a…" at bounding box center [190, 236] width 0 height 8
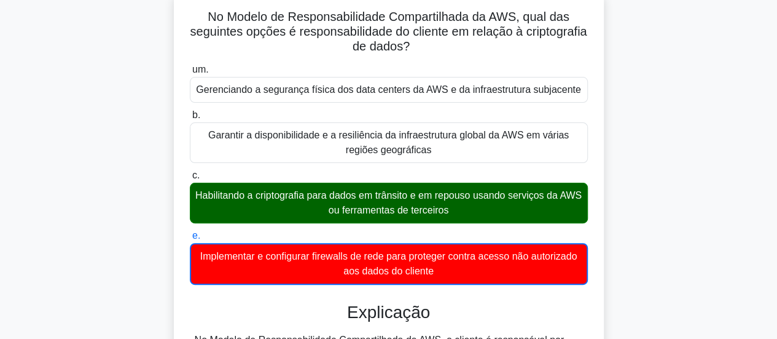
scroll to position [325, 0]
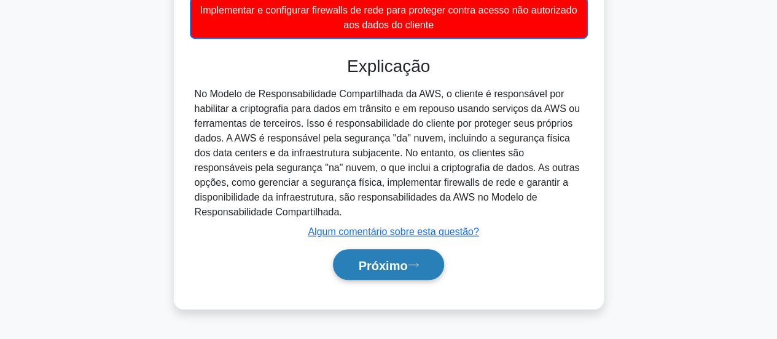
click at [428, 271] on button "Próximo" at bounding box center [388, 264] width 111 height 31
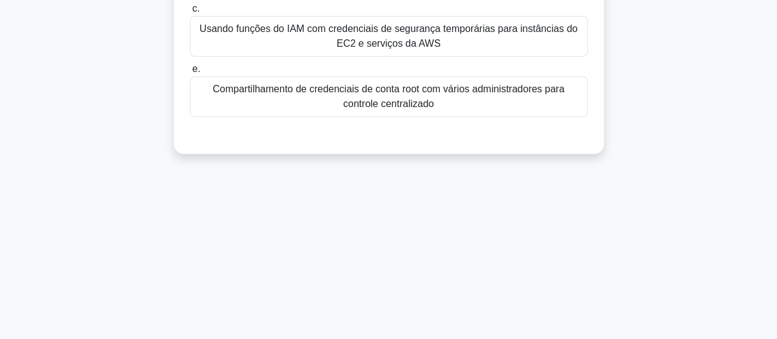
scroll to position [79, 0]
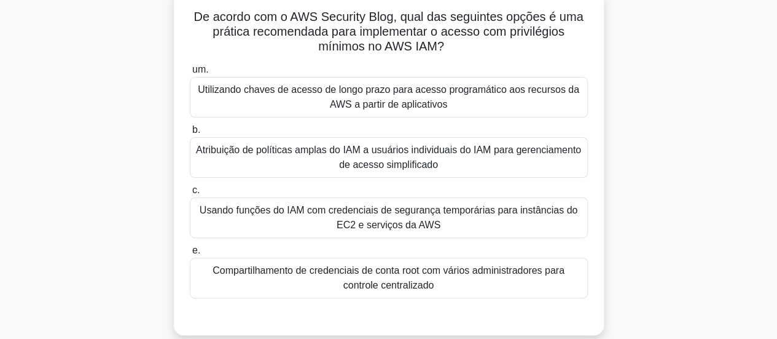
click at [285, 214] on font "Usando funções do IAM com credenciais de segurança temporárias para instâncias …" at bounding box center [389, 217] width 378 height 25
click at [190, 194] on input "c. Usando funções do IAM com credenciais de segurança temporárias para instânci…" at bounding box center [190, 190] width 0 height 8
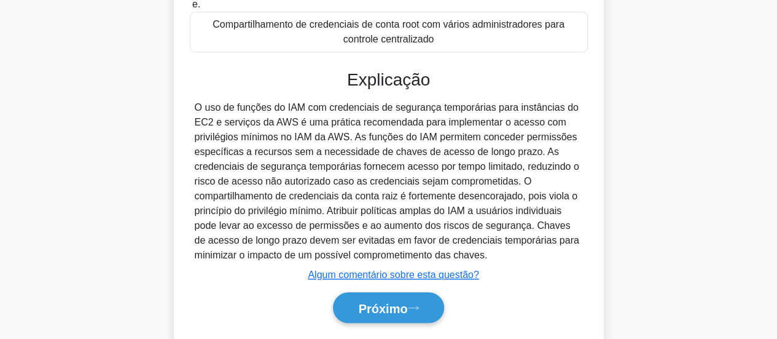
scroll to position [360, 0]
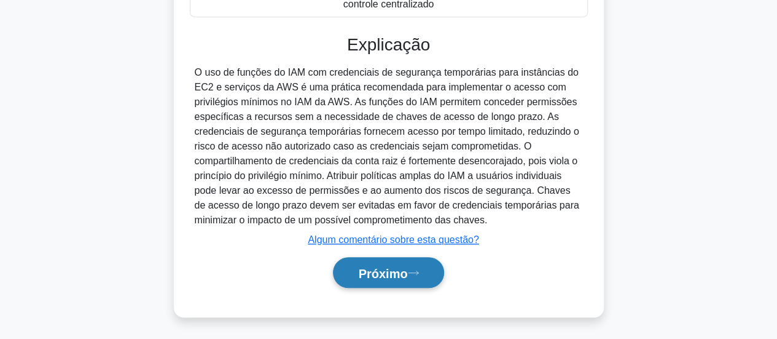
click at [404, 259] on button "Próximo" at bounding box center [388, 272] width 111 height 31
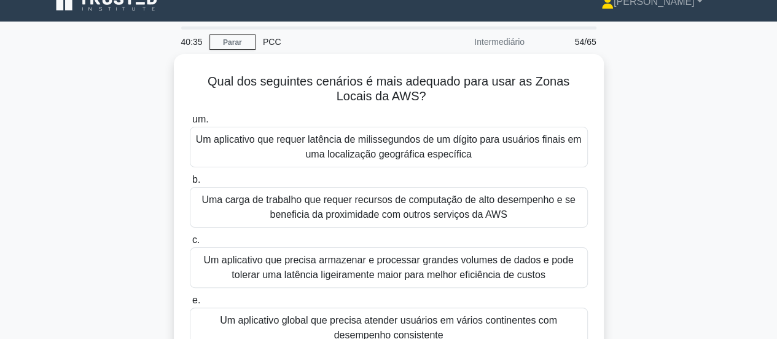
scroll to position [79, 0]
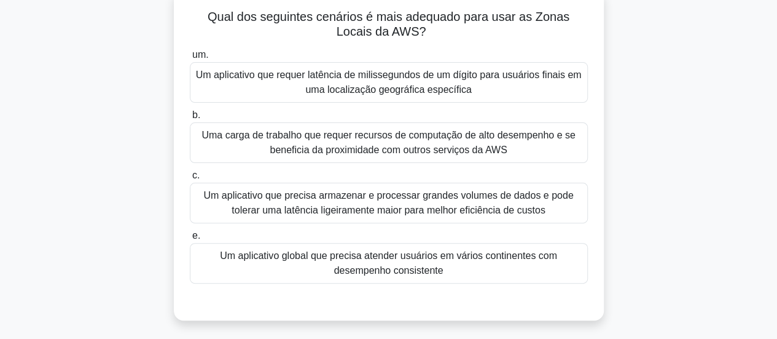
click at [496, 265] on font "Um aplicativo global que precisa atender usuários em vários continentes com des…" at bounding box center [388, 262] width 387 height 29
click at [190, 240] on input "e. Um aplicativo global que precisa atender usuários em vários continentes com …" at bounding box center [190, 236] width 0 height 8
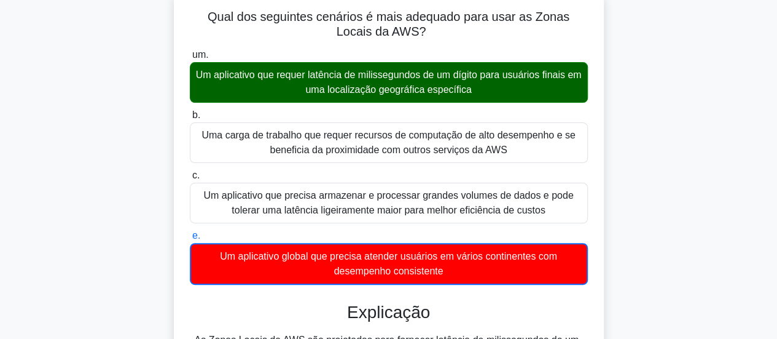
scroll to position [448, 0]
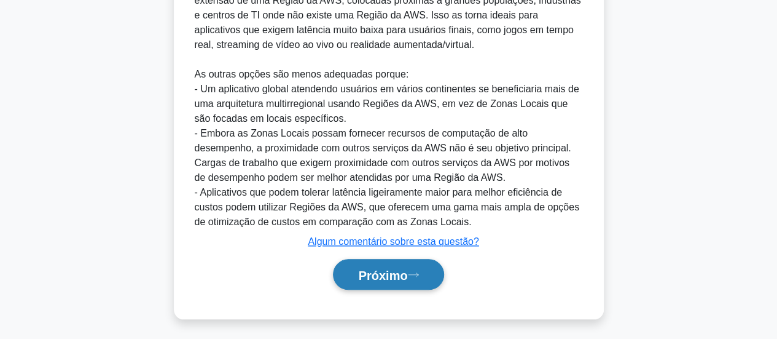
click at [405, 269] on font "Próximo" at bounding box center [382, 275] width 49 height 14
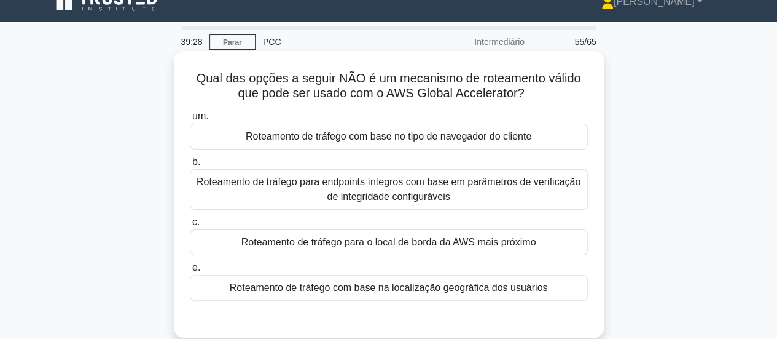
scroll to position [141, 0]
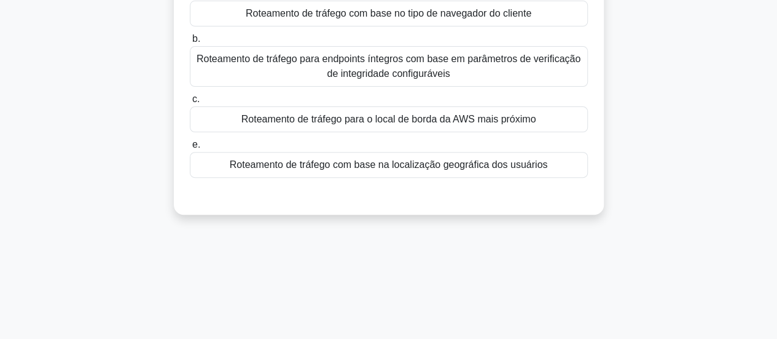
click at [495, 157] on div "Roteamento de tráfego com base na localização geográfica dos usuários" at bounding box center [389, 165] width 398 height 26
click at [190, 149] on input "e. Roteamento de tráfego com base na localização geográfica dos usuários" at bounding box center [190, 145] width 0 height 8
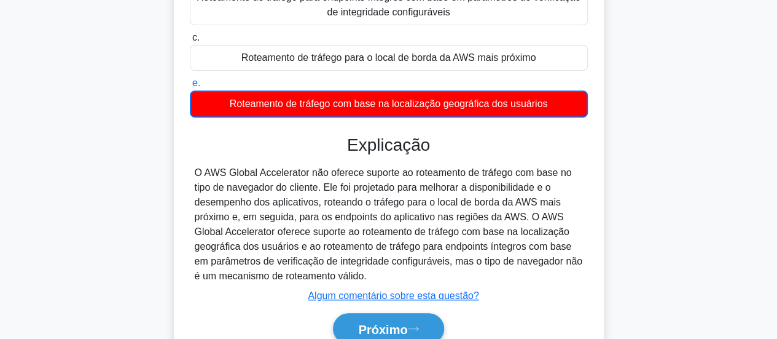
scroll to position [264, 0]
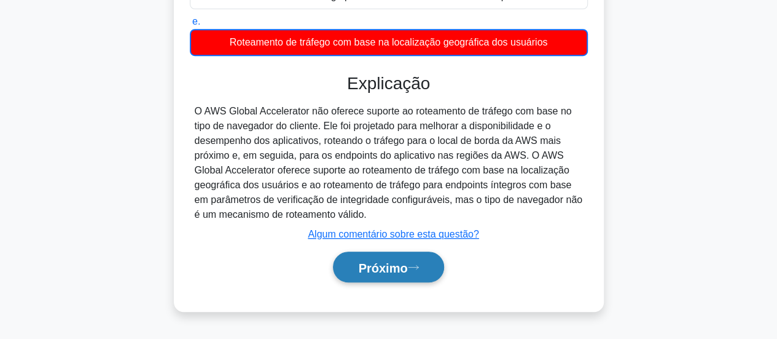
click at [369, 266] on font "Próximo" at bounding box center [382, 268] width 49 height 14
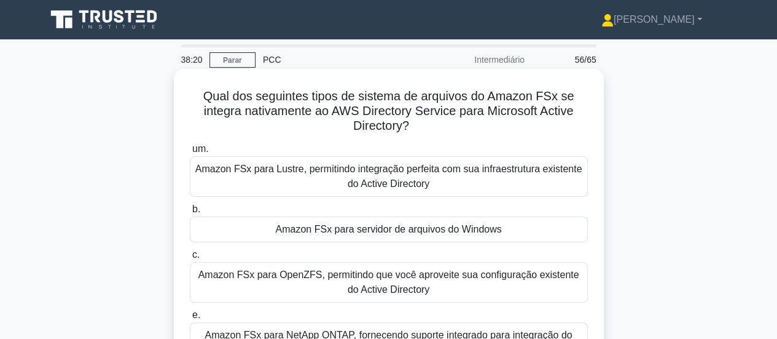
scroll to position [61, 0]
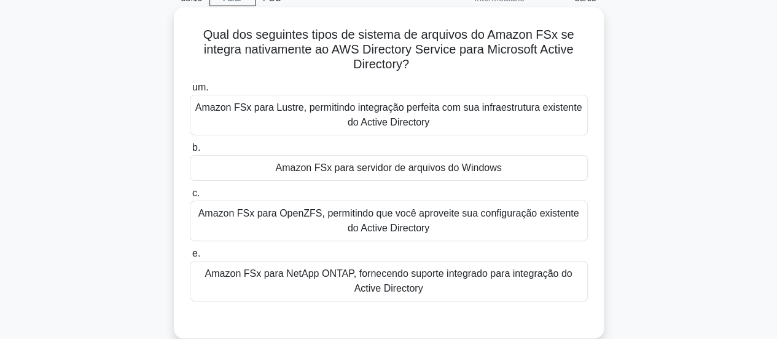
click at [482, 168] on font "Amazon FSx para servidor de arquivos do Windows" at bounding box center [388, 167] width 226 height 10
click at [190, 152] on input "b. Amazon FSx para servidor de arquivos do Windows" at bounding box center [190, 148] width 0 height 8
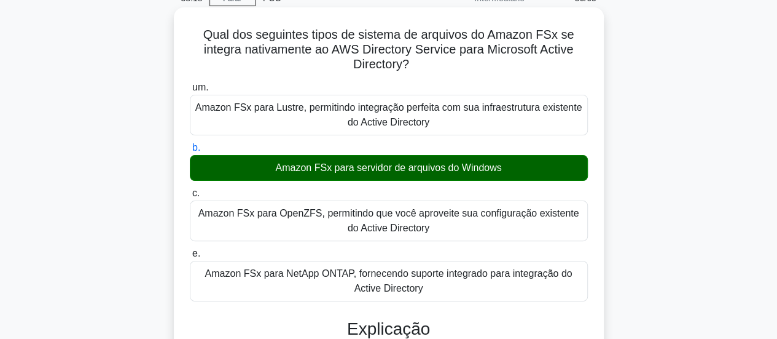
scroll to position [325, 0]
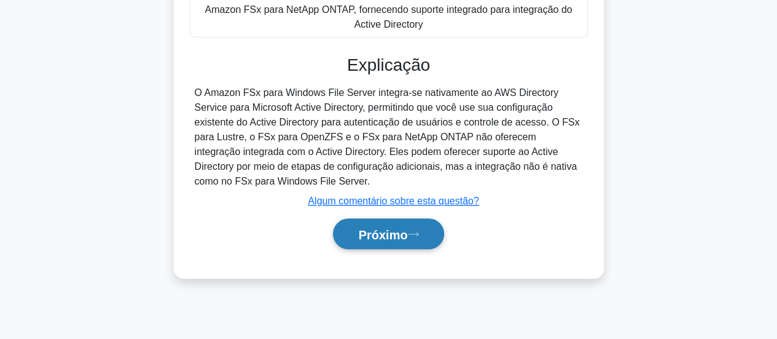
click at [425, 232] on button "Próximo" at bounding box center [388, 233] width 111 height 31
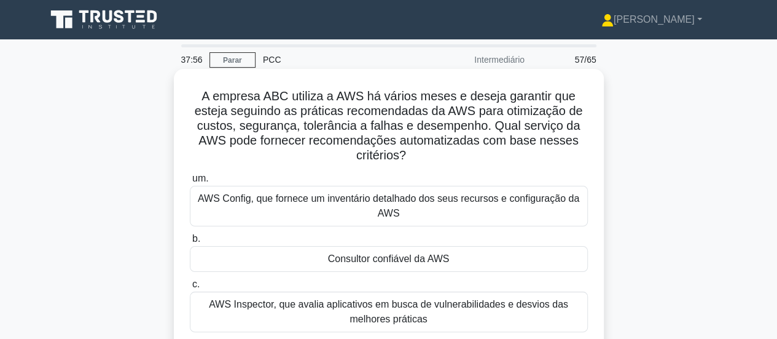
scroll to position [61, 0]
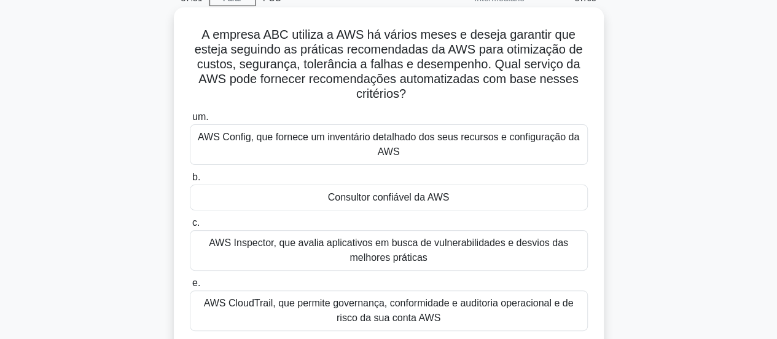
click at [418, 197] on font "Consultor confiável da AWS" at bounding box center [389, 197] width 122 height 10
click at [190, 181] on input "b. Consultor confiável da AWS" at bounding box center [190, 177] width 0 height 8
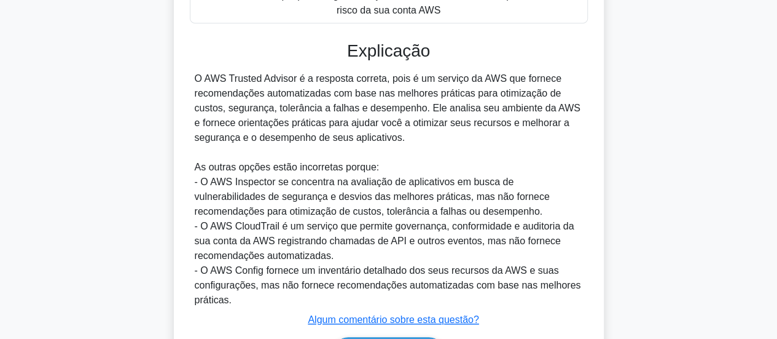
scroll to position [430, 0]
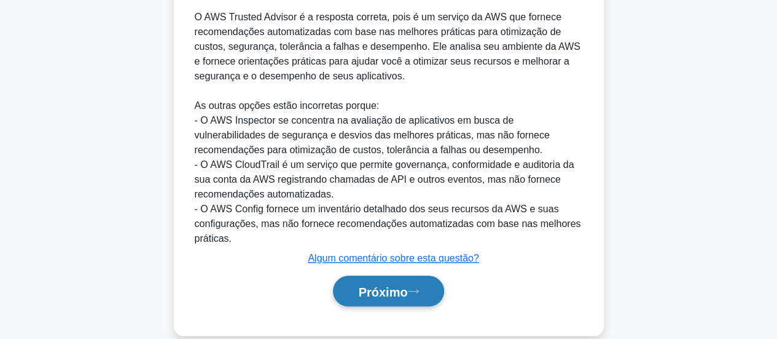
click at [430, 291] on button "Próximo" at bounding box center [388, 290] width 111 height 31
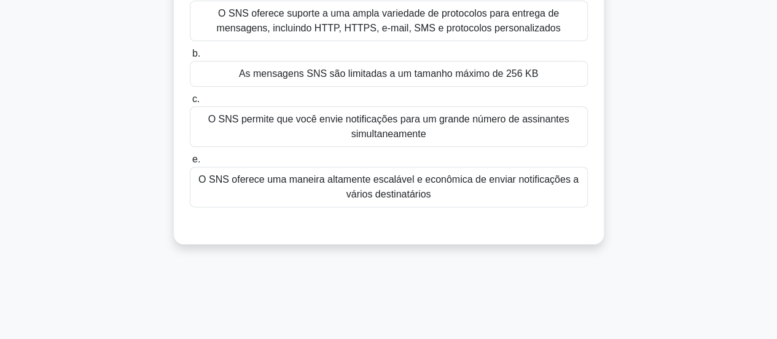
scroll to position [79, 0]
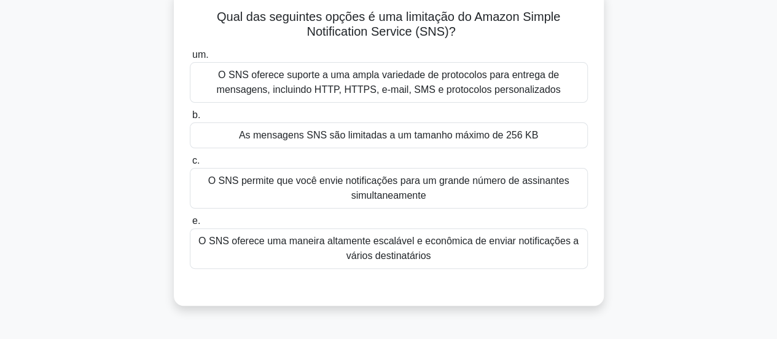
click at [431, 140] on font "As mensagens SNS são limitadas a um tamanho máximo de 256 KB" at bounding box center [388, 135] width 299 height 10
click at [190, 119] on input "b. As mensagens SNS são limitadas a um tamanho máximo de 256 KB" at bounding box center [190, 115] width 0 height 8
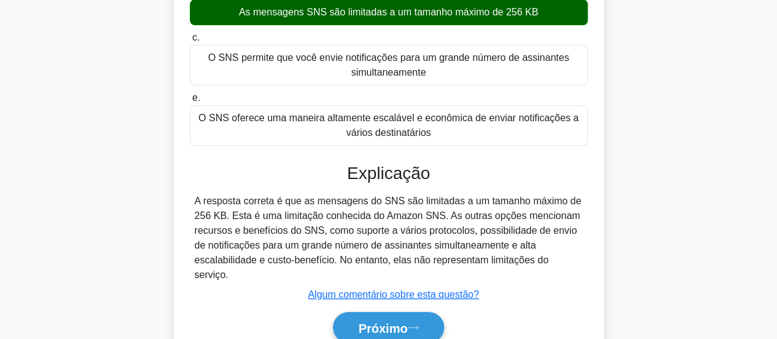
scroll to position [264, 0]
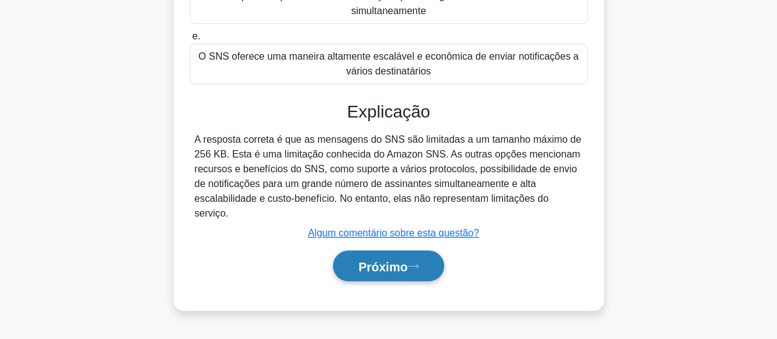
click at [407, 259] on font "Próximo" at bounding box center [382, 266] width 49 height 14
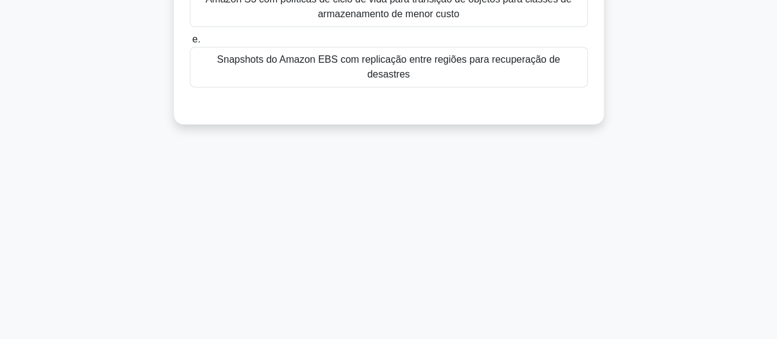
scroll to position [79, 0]
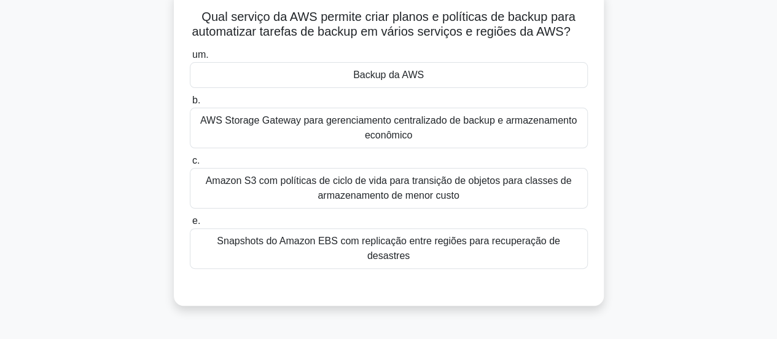
drag, startPoint x: 447, startPoint y: 74, endPoint x: 471, endPoint y: 84, distance: 26.1
click at [447, 74] on div "Backup da AWS" at bounding box center [389, 75] width 398 height 26
click at [190, 59] on input "um. Backup da AWS" at bounding box center [190, 55] width 0 height 8
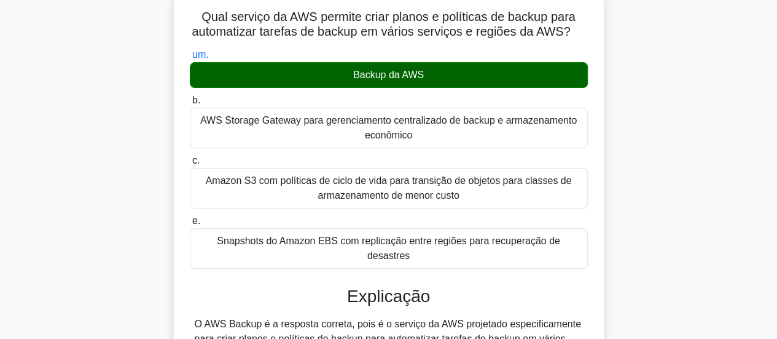
scroll to position [386, 0]
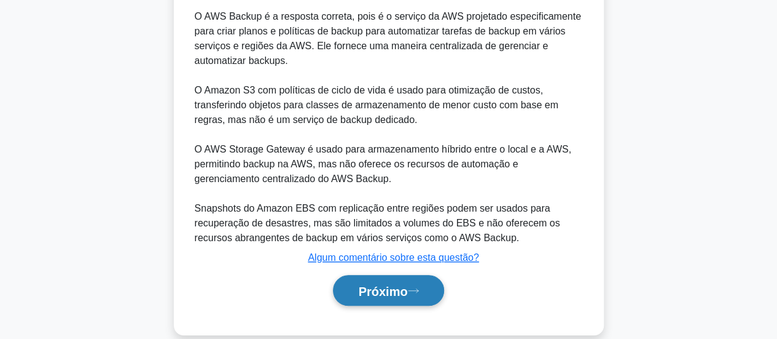
click at [390, 284] on font "Próximo" at bounding box center [382, 291] width 49 height 14
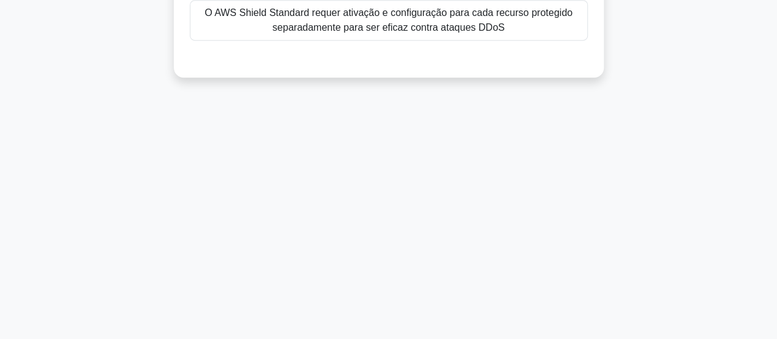
scroll to position [79, 0]
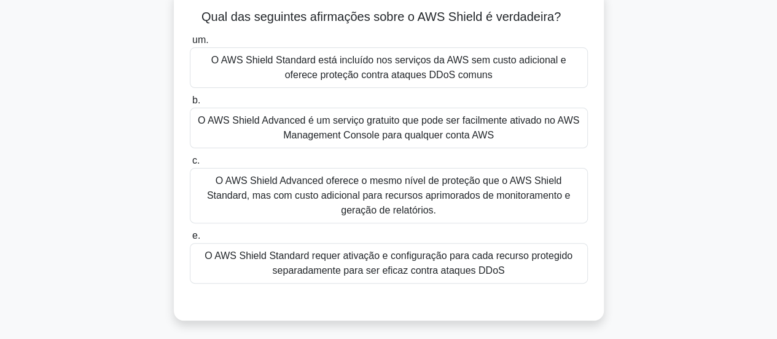
click at [404, 202] on font "O AWS Shield Advanced oferece o mesmo nível de proteção que o AWS Shield Standa…" at bounding box center [388, 195] width 363 height 40
click at [190, 165] on input "c. O AWS Shield Advanced oferece o mesmo nível de proteção que o AWS Shield Sta…" at bounding box center [190, 161] width 0 height 8
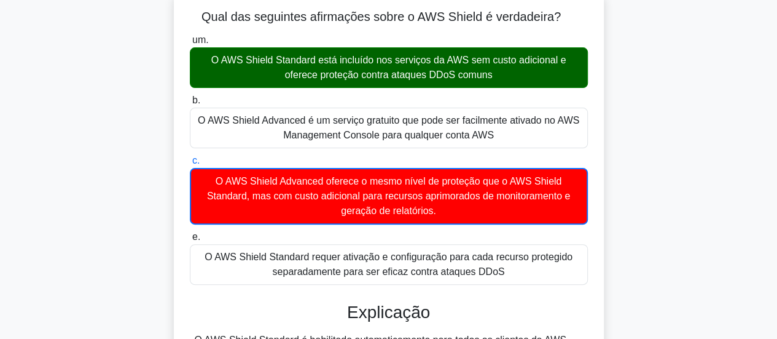
scroll to position [325, 0]
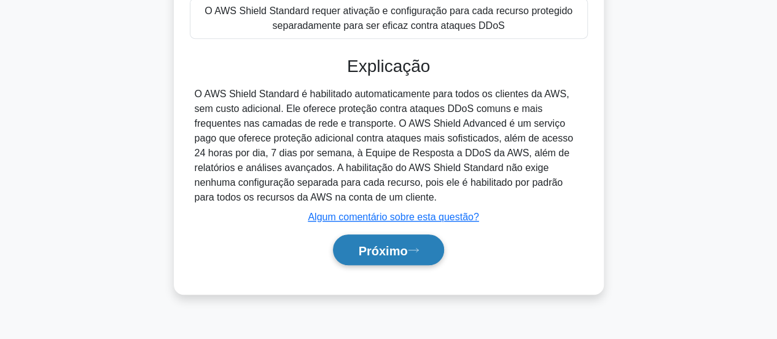
click at [406, 243] on font "Próximo" at bounding box center [382, 250] width 49 height 14
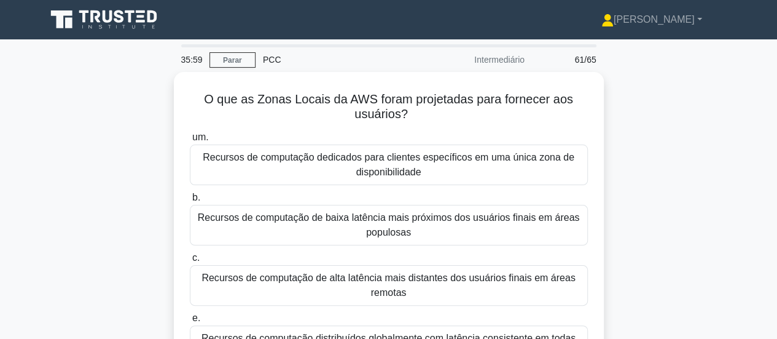
scroll to position [61, 0]
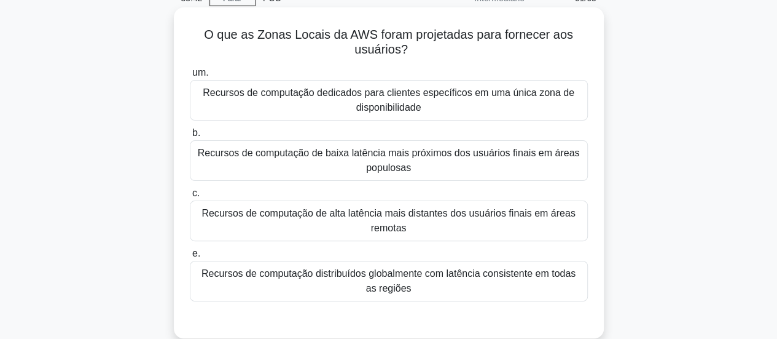
click at [385, 154] on font "Recursos de computação de baixa latência mais próximos dos usuários finais em á…" at bounding box center [389, 159] width 382 height 25
click at [190, 137] on input "b. Recursos de computação de baixa latência mais próximos dos usuários finais e…" at bounding box center [190, 133] width 0 height 8
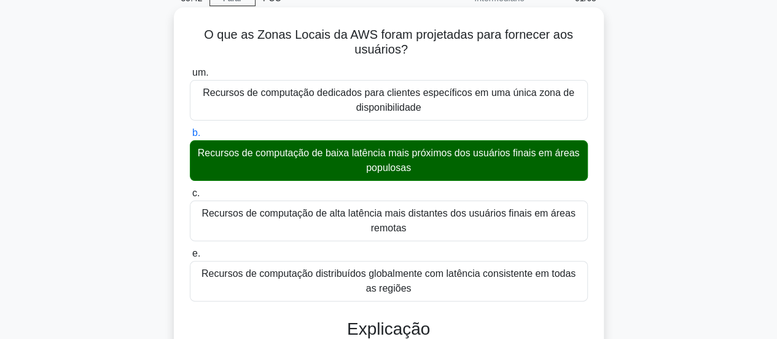
scroll to position [325, 0]
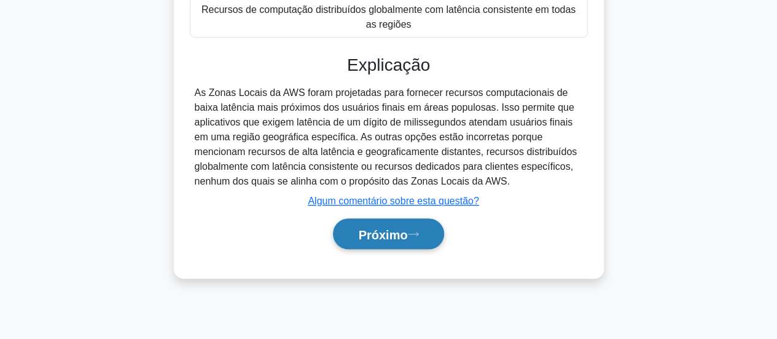
click at [390, 239] on font "Próximo" at bounding box center [382, 234] width 49 height 14
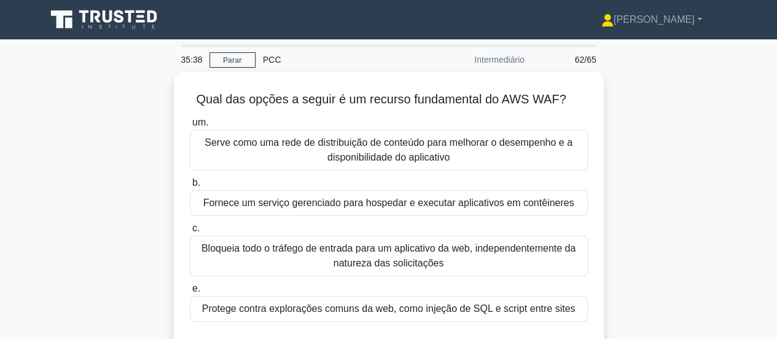
scroll to position [61, 0]
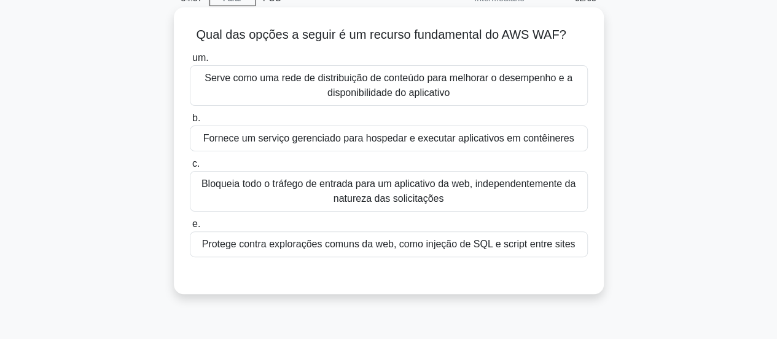
click at [368, 245] on font "Protege contra explorações comuns da web, como injeção de SQL e script entre si…" at bounding box center [389, 243] width 374 height 10
click at [190, 228] on input "e. Protege contra explorações comuns da web, como injeção de SQL e script entre…" at bounding box center [190, 224] width 0 height 8
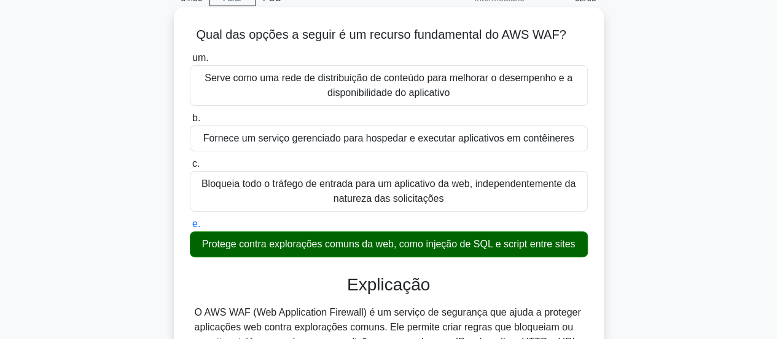
scroll to position [325, 0]
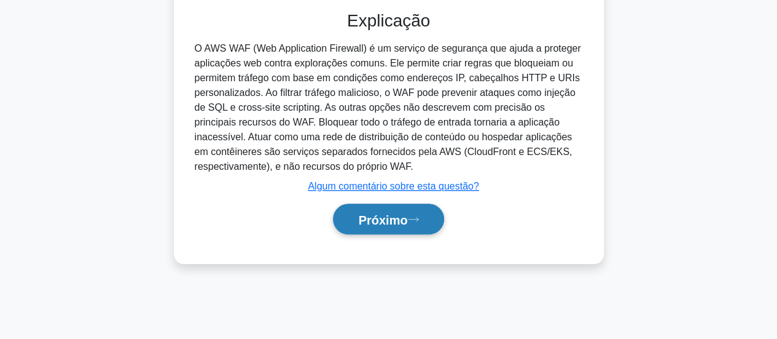
click at [395, 213] on font "Próximo" at bounding box center [382, 220] width 49 height 14
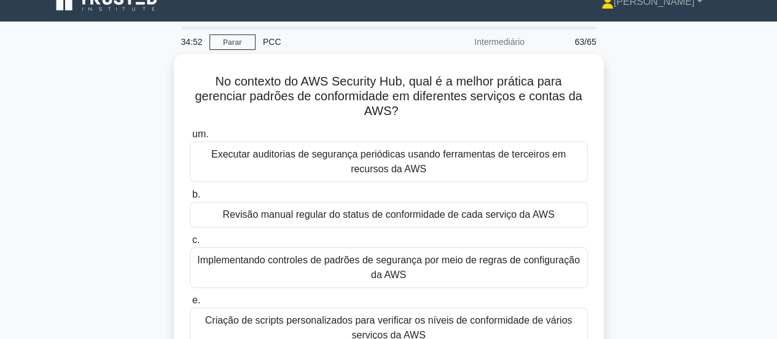
scroll to position [79, 0]
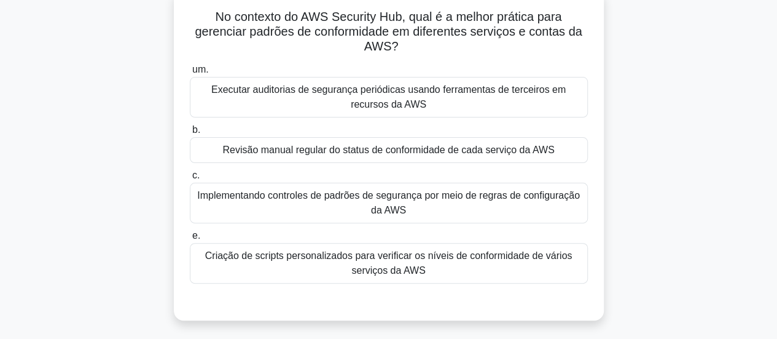
click at [482, 269] on font "Criação de scripts personalizados para verificar os níveis de conformidade de v…" at bounding box center [388, 262] width 387 height 29
click at [190, 240] on input "e. Criação de scripts personalizados para verificar os níveis de conformidade d…" at bounding box center [190, 236] width 0 height 8
